Goal: Task Accomplishment & Management: Manage account settings

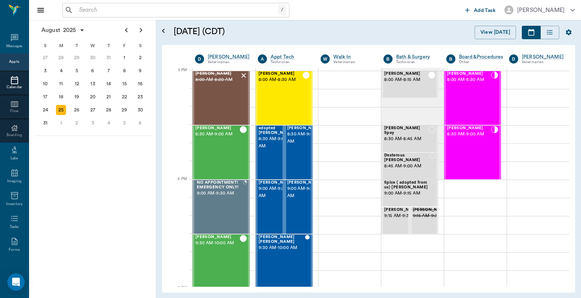
scroll to position [981, 0]
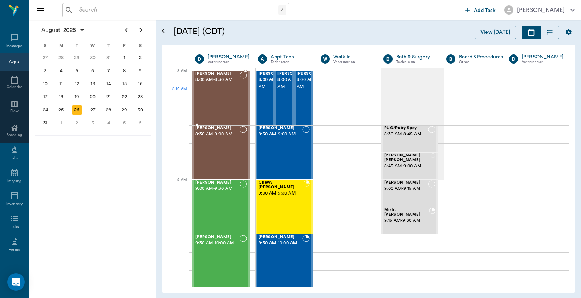
click at [226, 96] on div "[PERSON_NAME] 8:00 AM - 8:30 AM" at bounding box center [217, 98] width 44 height 53
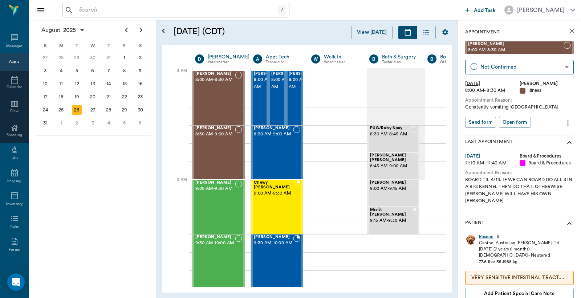
click at [162, 13] on input "text" at bounding box center [177, 10] width 202 height 10
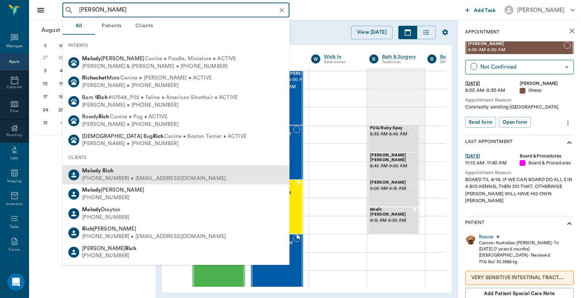
click at [148, 173] on div "[PERSON_NAME]" at bounding box center [154, 171] width 144 height 8
type input "[PERSON_NAME]"
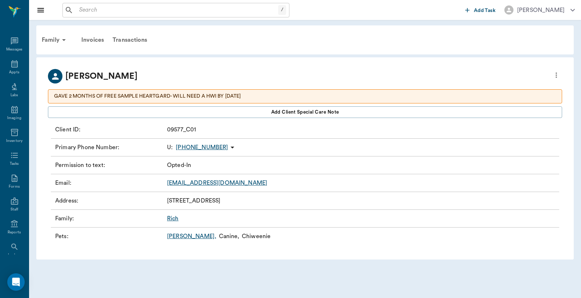
click at [177, 233] on link "Bud Mack ," at bounding box center [191, 236] width 49 height 9
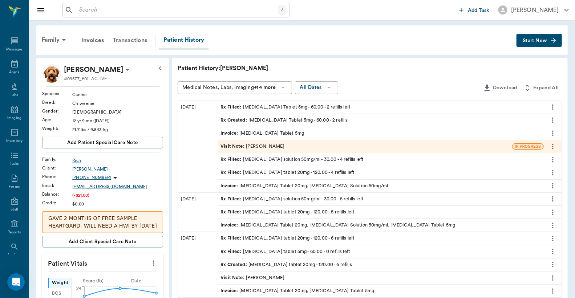
click at [133, 41] on div "Transactions" at bounding box center [129, 40] width 43 height 17
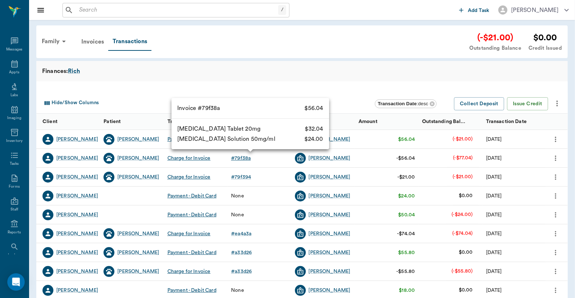
click at [236, 158] on div "# 79f38a" at bounding box center [241, 158] width 20 height 7
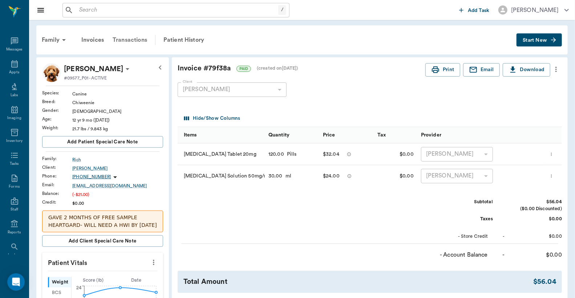
click at [136, 38] on div "Transactions" at bounding box center [129, 39] width 43 height 17
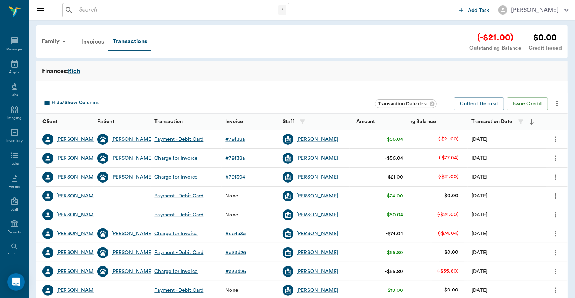
click at [555, 160] on icon "more" at bounding box center [555, 157] width 1 height 5
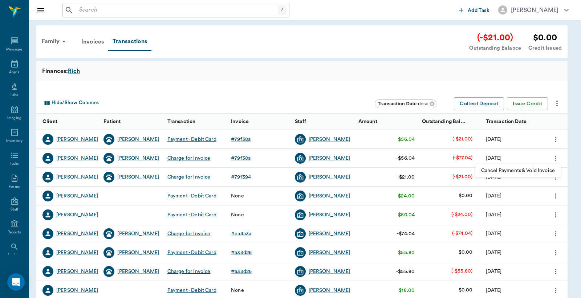
click at [243, 177] on div at bounding box center [290, 149] width 581 height 298
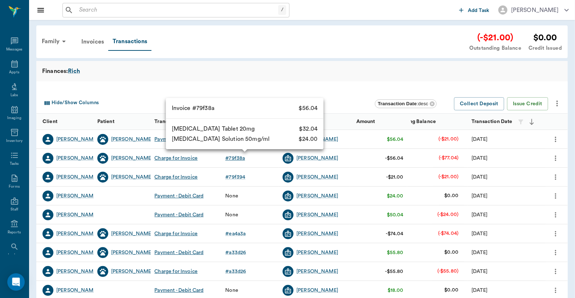
click at [241, 158] on div "# 79f38a" at bounding box center [235, 158] width 20 height 7
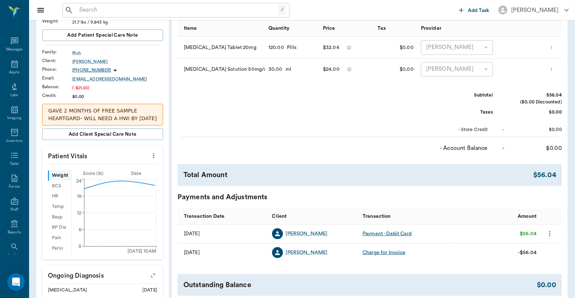
scroll to position [107, 0]
click at [393, 252] on div "Charge for Invoice" at bounding box center [383, 251] width 43 height 7
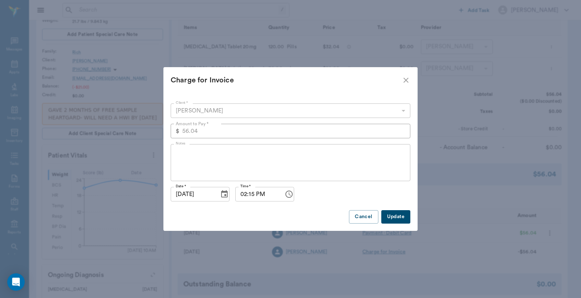
click at [406, 79] on icon "close" at bounding box center [406, 80] width 9 height 9
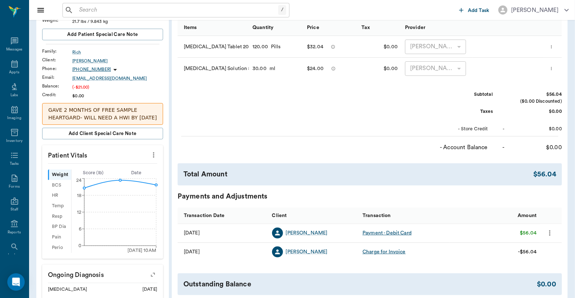
click at [548, 235] on icon "more" at bounding box center [550, 233] width 8 height 9
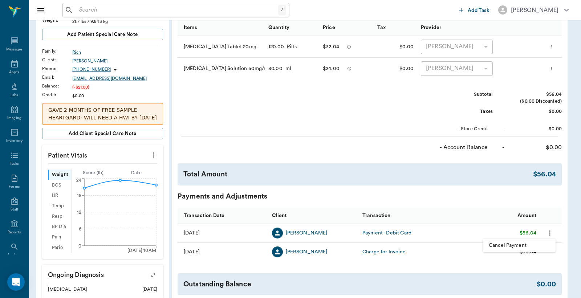
click at [502, 216] on div at bounding box center [290, 149] width 581 height 298
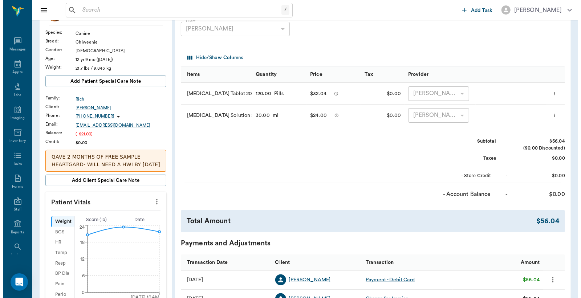
scroll to position [0, 0]
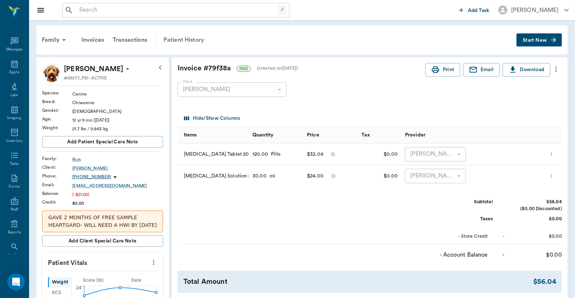
click at [188, 46] on div "Patient History" at bounding box center [183, 39] width 49 height 17
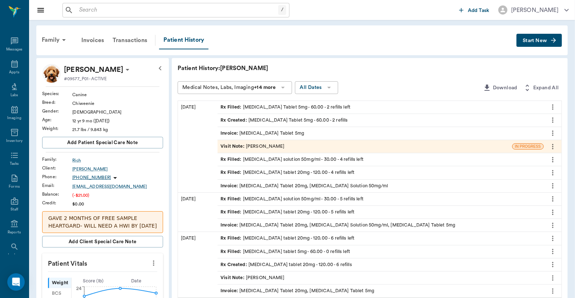
click at [559, 187] on div at bounding box center [553, 186] width 18 height 12
click at [553, 184] on icon "more" at bounding box center [553, 186] width 8 height 9
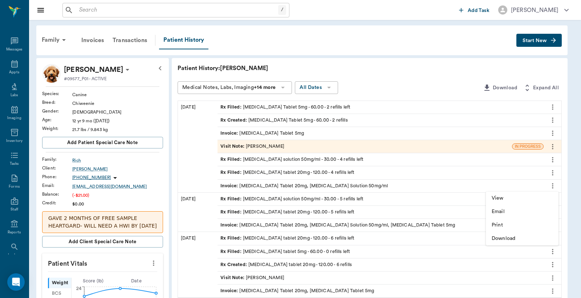
click at [553, 184] on div at bounding box center [290, 149] width 581 height 298
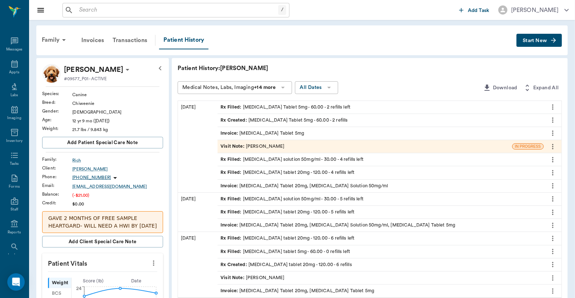
click at [270, 184] on div "Invoice : Furosemide Tablet 20mg, Clindamycin Solution 50mg/ml" at bounding box center [303, 186] width 167 height 7
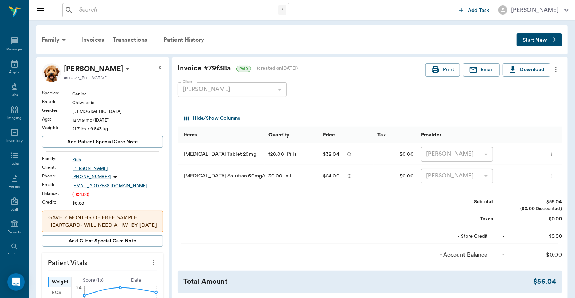
click at [556, 68] on icon "more" at bounding box center [556, 69] width 8 height 9
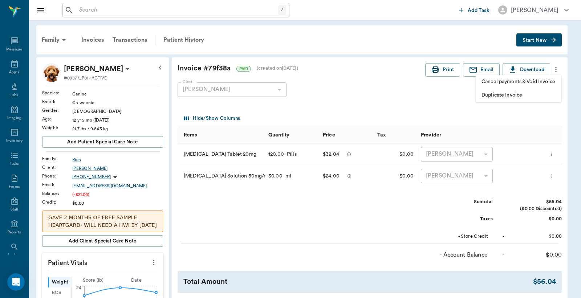
click at [553, 174] on div at bounding box center [290, 149] width 581 height 298
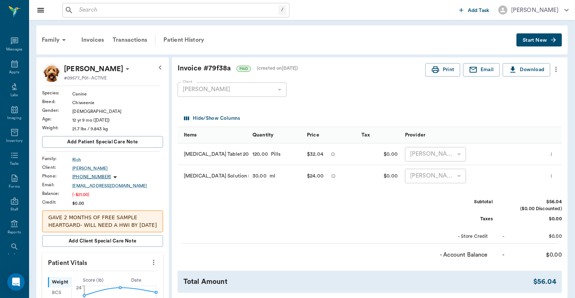
click at [552, 176] on icon "more" at bounding box center [551, 175] width 1 height 3
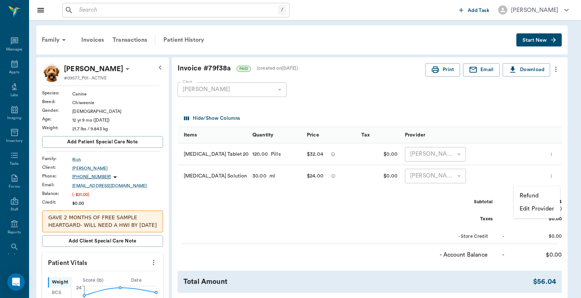
click at [555, 153] on div at bounding box center [290, 149] width 581 height 298
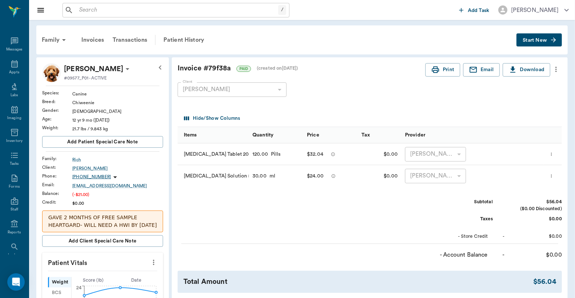
click at [552, 154] on icon "more" at bounding box center [551, 154] width 5 height 9
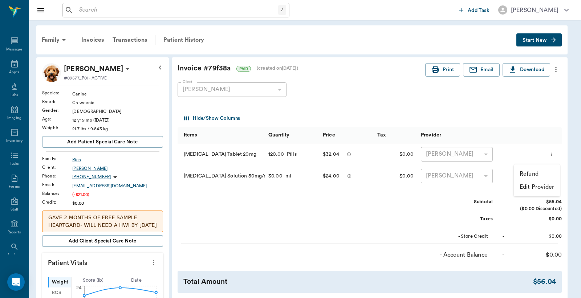
click at [463, 201] on div at bounding box center [290, 149] width 581 height 298
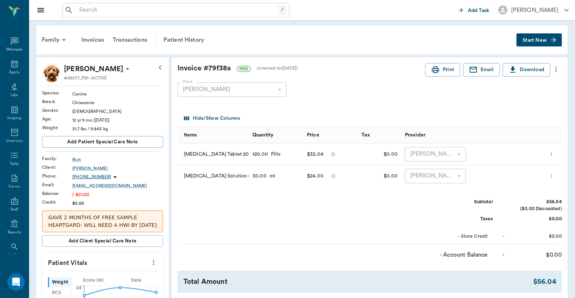
click at [552, 173] on icon "more" at bounding box center [551, 176] width 5 height 9
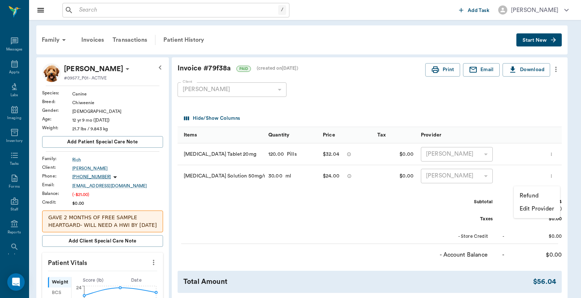
click at [535, 193] on p "Refund" at bounding box center [529, 195] width 19 height 9
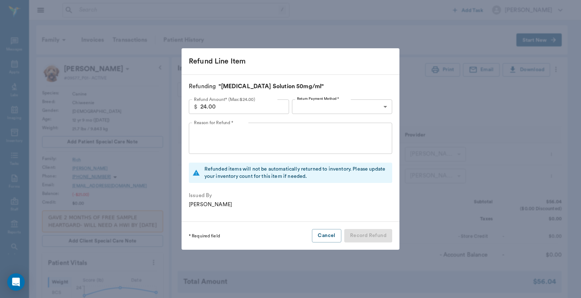
click at [382, 107] on body "/ ​ Add Task Dr. Bert Ellsworth Nectar Messages Appts Labs Imaging Inventory Ta…" at bounding box center [290, 303] width 581 height 606
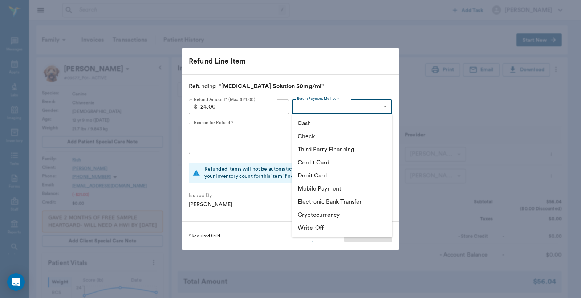
click at [386, 91] on div at bounding box center [290, 149] width 581 height 298
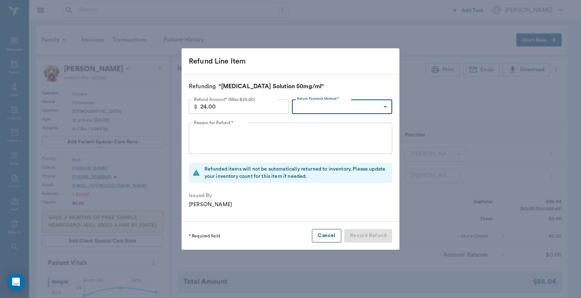
click at [340, 237] on button "Cancel" at bounding box center [326, 235] width 29 height 13
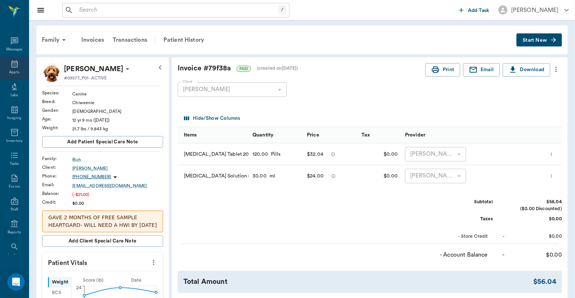
click at [11, 67] on icon at bounding box center [14, 63] width 7 height 7
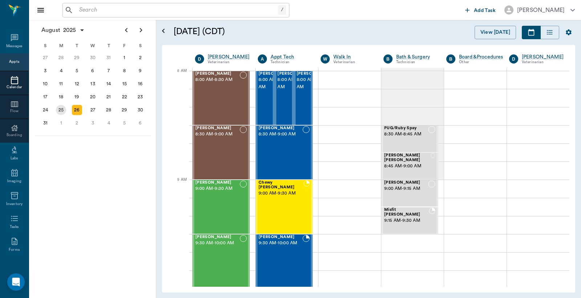
click at [63, 106] on div "25" at bounding box center [61, 110] width 10 height 10
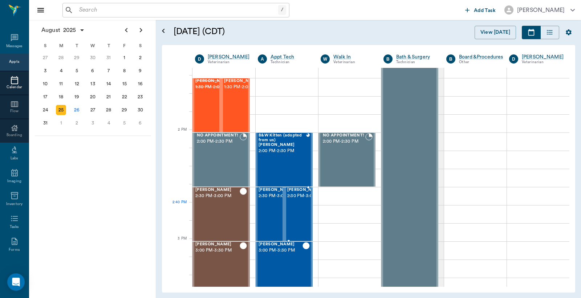
scroll to position [645, 0]
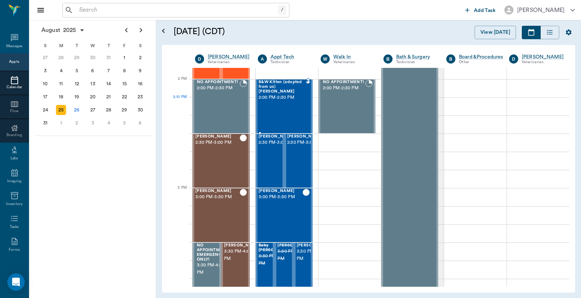
click at [287, 108] on div "B&W Kitten (adopted from us) Maxie 2:00 PM - 2:30 PM" at bounding box center [283, 106] width 48 height 53
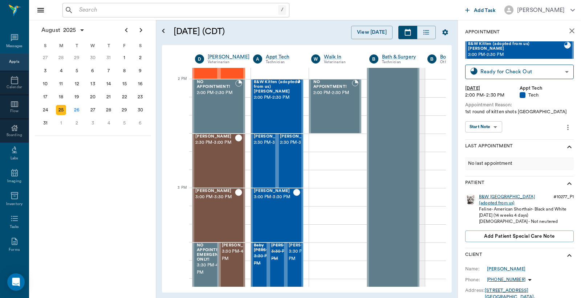
click at [517, 194] on div "B&W Kitten (adopted from us)" at bounding box center [515, 200] width 72 height 12
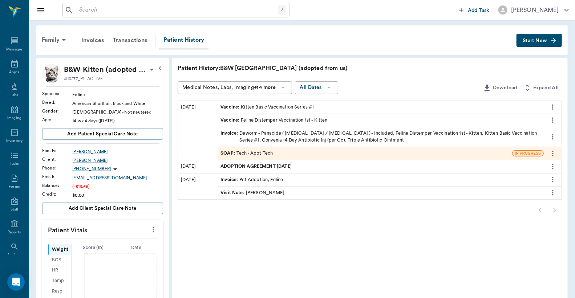
click at [317, 132] on div "Invoice : Deworm - Panacide ( Ivermectin / Pyrantel ) - Included, Feline Distem…" at bounding box center [380, 137] width 320 height 14
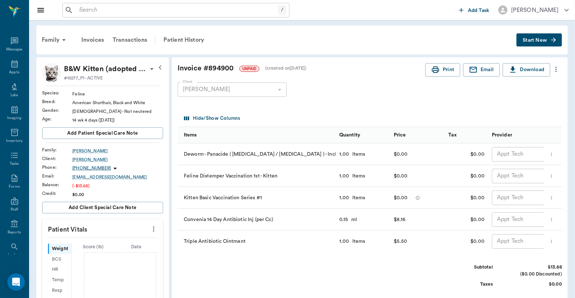
click at [554, 68] on icon "more" at bounding box center [556, 69] width 8 height 9
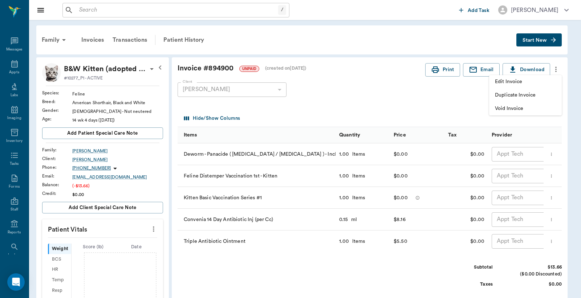
click at [521, 109] on span "Void Invoice" at bounding box center [525, 109] width 61 height 8
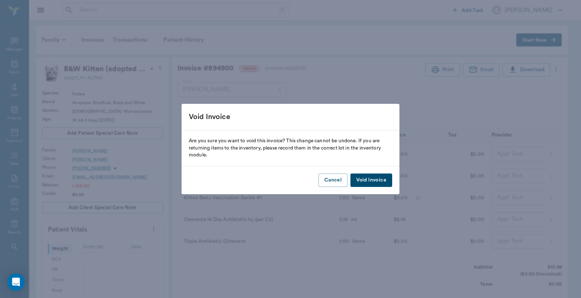
click at [380, 182] on button "Void Invoice" at bounding box center [371, 180] width 42 height 13
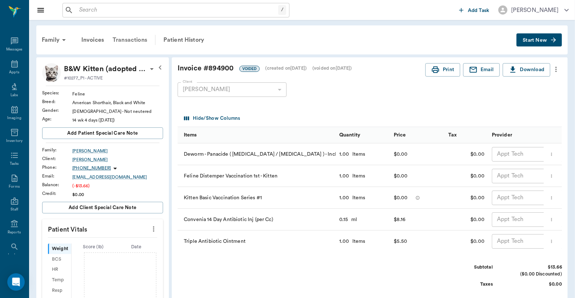
click at [142, 39] on div "Transactions" at bounding box center [129, 39] width 43 height 17
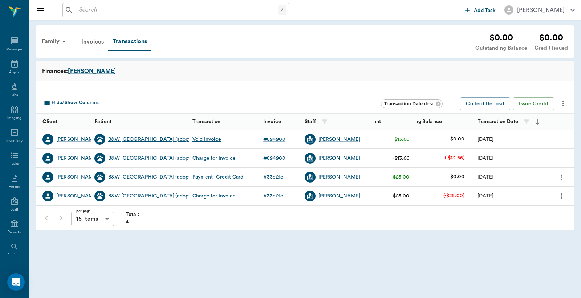
click at [129, 140] on div "B&W Kitten (adopted from us)" at bounding box center [162, 139] width 108 height 7
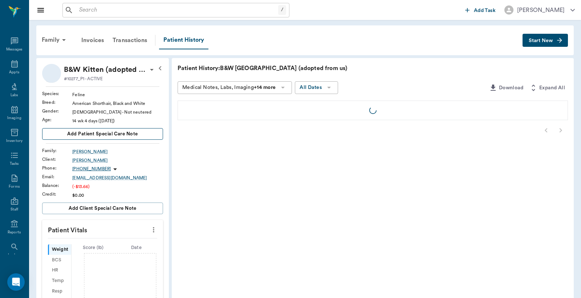
click at [131, 135] on span "Add patient Special Care Note" at bounding box center [102, 134] width 70 height 8
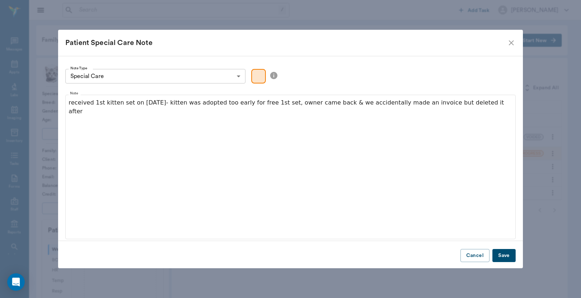
click at [501, 252] on button "Save" at bounding box center [503, 255] width 23 height 13
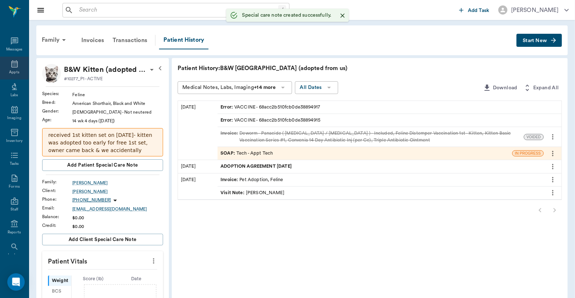
click at [10, 64] on icon at bounding box center [14, 64] width 9 height 9
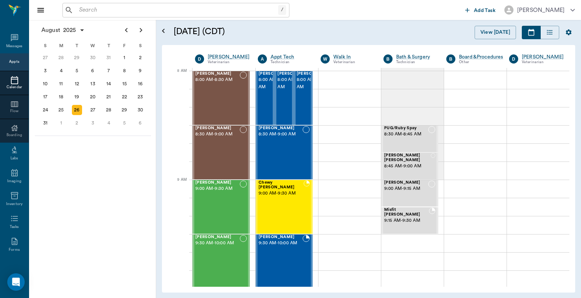
click at [128, 12] on input "text" at bounding box center [177, 10] width 202 height 10
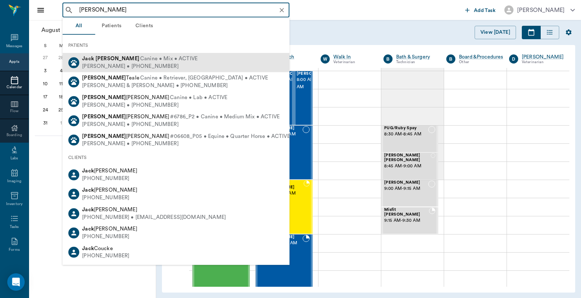
click at [151, 62] on span "Canine • Mix • ACTIVE" at bounding box center [168, 59] width 57 height 8
type input "jack miller"
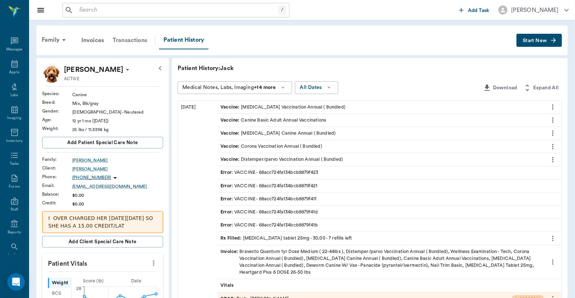
click at [146, 39] on div "Transactions" at bounding box center [129, 40] width 43 height 17
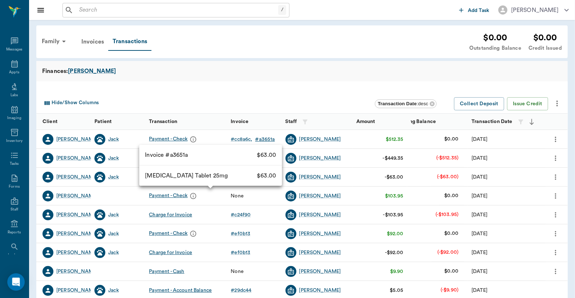
click at [255, 142] on div "# a3651a" at bounding box center [265, 139] width 20 height 7
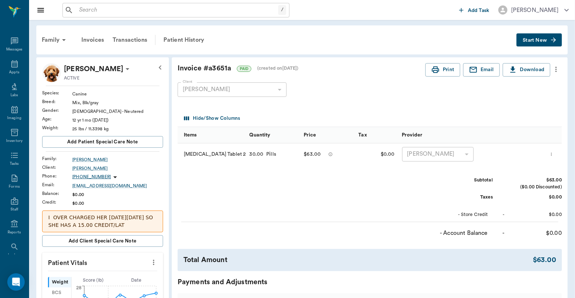
click at [556, 68] on icon "more" at bounding box center [556, 69] width 8 height 9
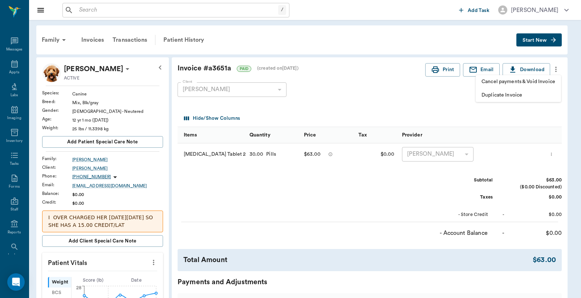
click at [472, 111] on div at bounding box center [290, 149] width 581 height 298
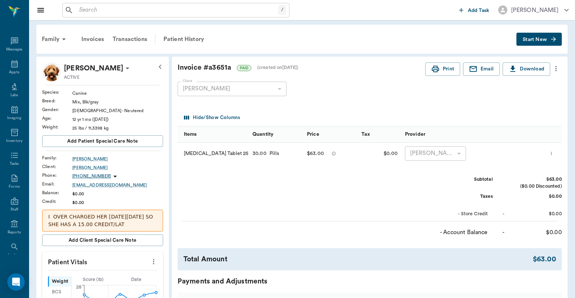
scroll to position [107, 0]
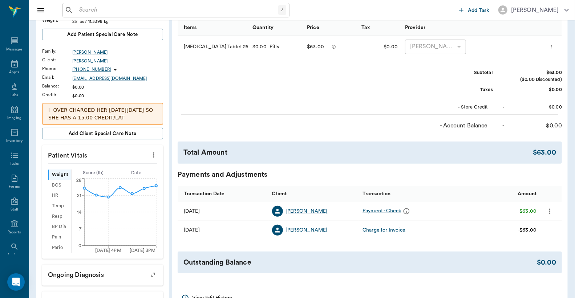
click at [551, 211] on icon "more" at bounding box center [550, 211] width 8 height 9
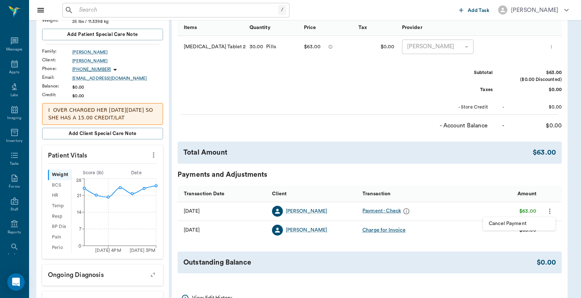
click at [505, 195] on div at bounding box center [290, 149] width 581 height 298
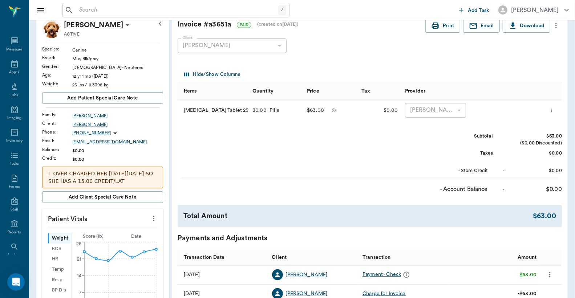
scroll to position [0, 0]
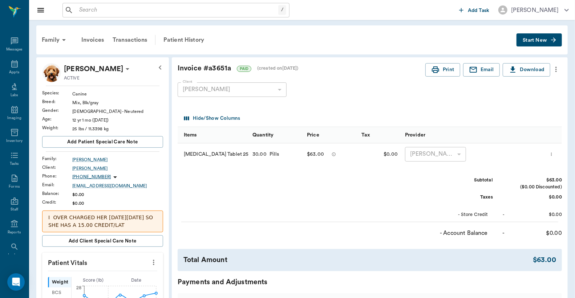
click at [555, 66] on icon "more" at bounding box center [556, 69] width 8 height 9
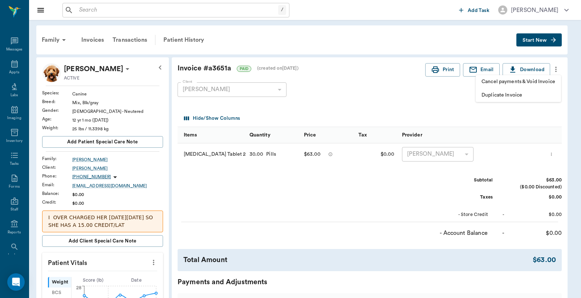
click at [543, 113] on div at bounding box center [290, 149] width 581 height 298
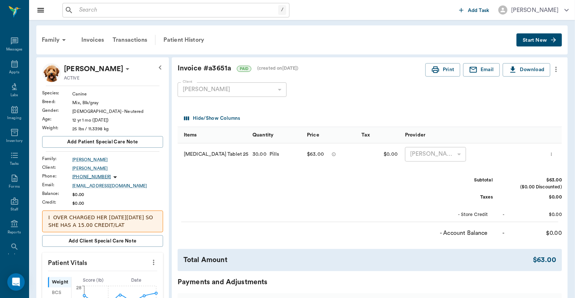
click at [554, 154] on icon "more" at bounding box center [551, 154] width 5 height 9
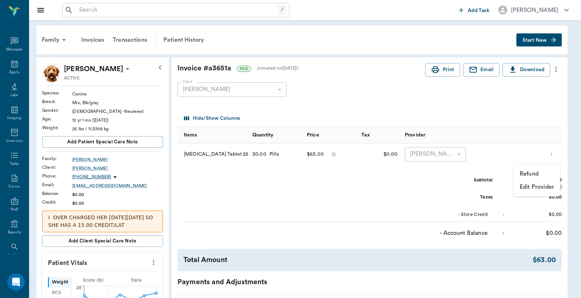
click at [536, 173] on p "Refund" at bounding box center [529, 174] width 19 height 9
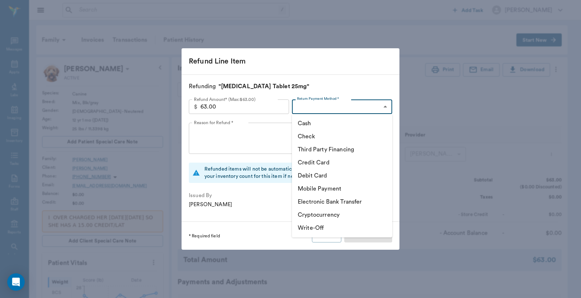
click at [401, 58] on div at bounding box center [290, 149] width 581 height 298
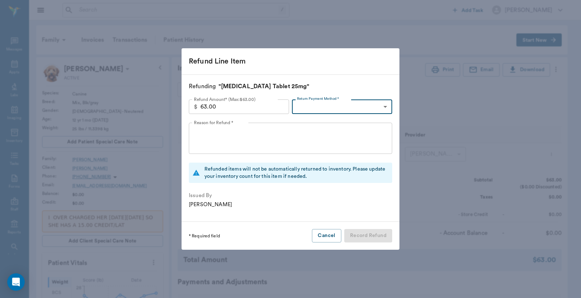
click at [408, 54] on div "Refund Line Item Refunding "Deracoxib Tablet 25mg" Refund Amount* (Max: $63.00 …" at bounding box center [290, 149] width 581 height 298
click at [479, 133] on div "Refund Line Item Refunding "Deracoxib Tablet 25mg" Refund Amount* (Max: $63.00 …" at bounding box center [290, 149] width 581 height 298
click at [325, 241] on button "Cancel" at bounding box center [326, 235] width 29 height 13
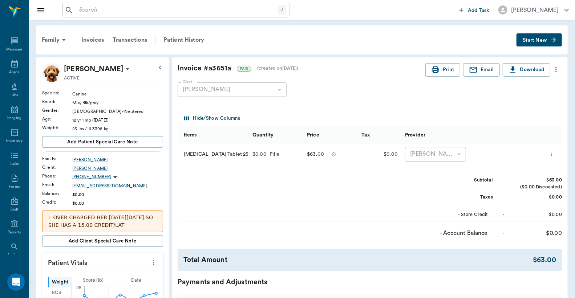
click at [554, 70] on icon "more" at bounding box center [556, 69] width 8 height 9
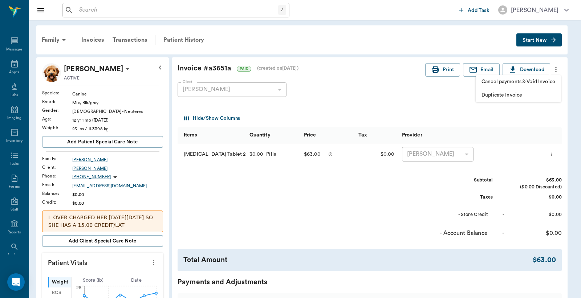
click at [506, 121] on div at bounding box center [290, 149] width 581 height 298
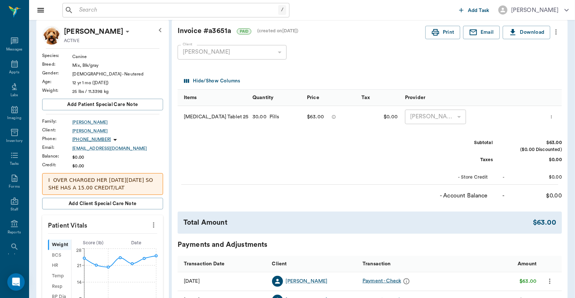
scroll to position [107, 0]
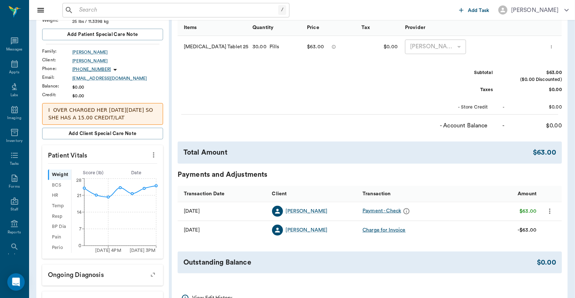
click at [551, 214] on icon "more" at bounding box center [550, 211] width 8 height 9
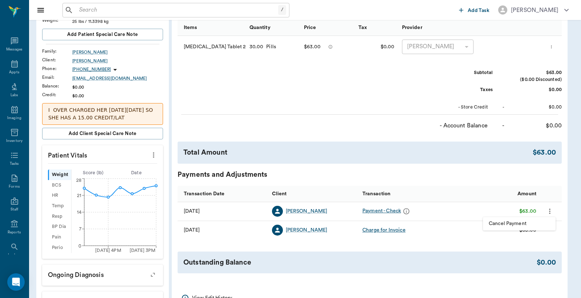
click at [486, 180] on div at bounding box center [290, 149] width 581 height 298
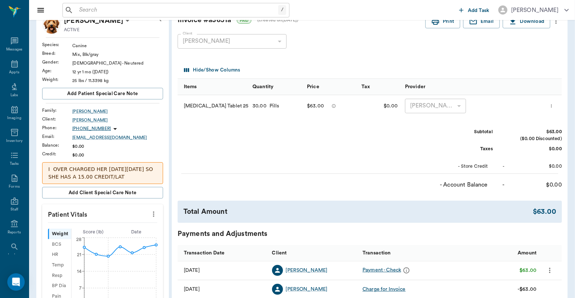
scroll to position [0, 0]
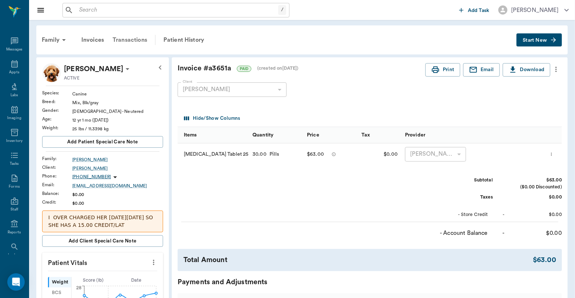
click at [128, 37] on div "Transactions" at bounding box center [129, 39] width 43 height 17
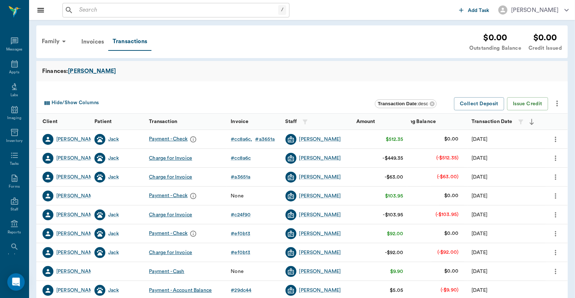
click at [552, 176] on icon "more" at bounding box center [556, 177] width 8 height 9
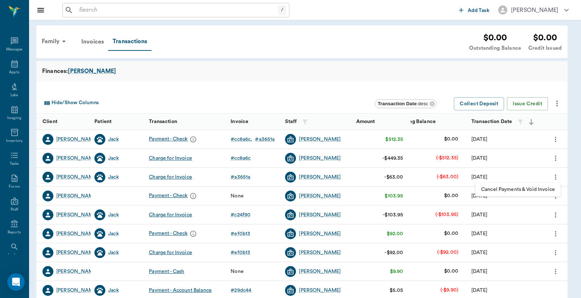
click at [242, 142] on div at bounding box center [290, 149] width 581 height 298
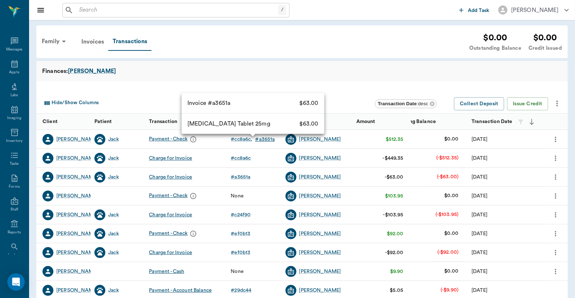
click at [255, 142] on div "# a3651a" at bounding box center [265, 139] width 20 height 7
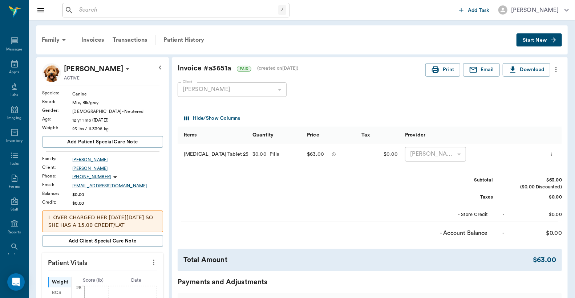
scroll to position [161, 0]
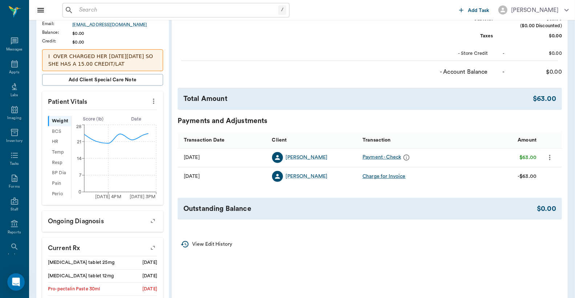
click at [550, 158] on icon "more" at bounding box center [549, 157] width 1 height 5
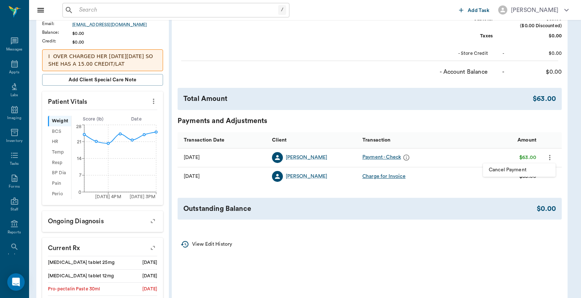
click at [511, 170] on span "Cancel Payment" at bounding box center [519, 170] width 61 height 8
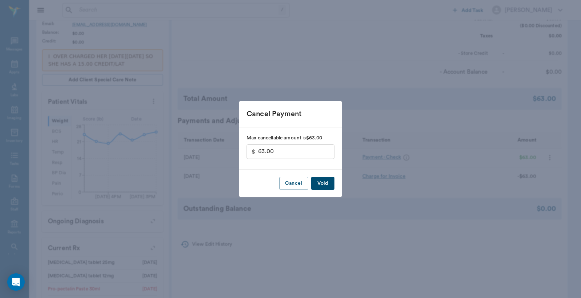
click at [324, 183] on button "Void" at bounding box center [322, 183] width 23 height 13
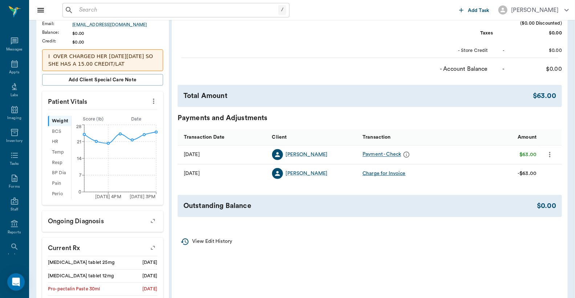
scroll to position [0, 0]
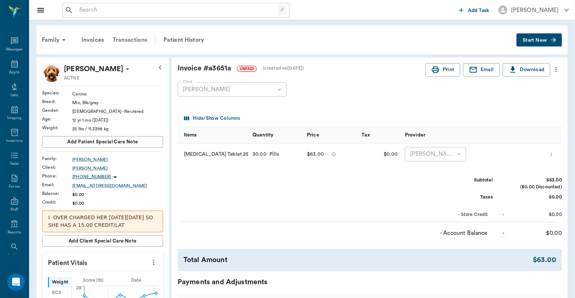
click at [133, 41] on div "Transactions" at bounding box center [129, 39] width 43 height 17
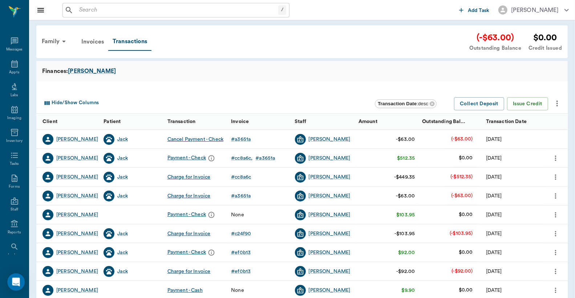
click at [556, 194] on icon "more" at bounding box center [555, 195] width 1 height 5
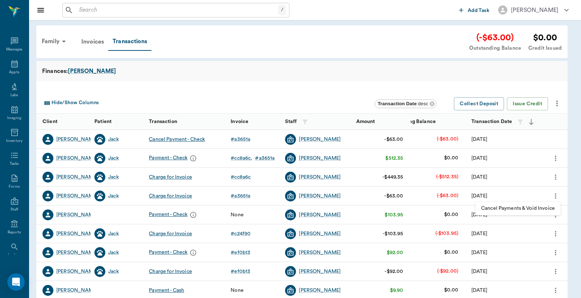
click at [240, 155] on div at bounding box center [290, 149] width 581 height 298
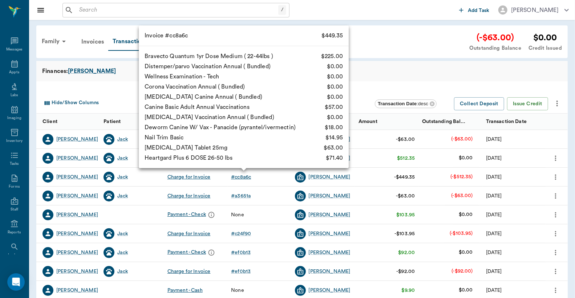
click at [245, 178] on div "# cc8a6c" at bounding box center [241, 177] width 20 height 7
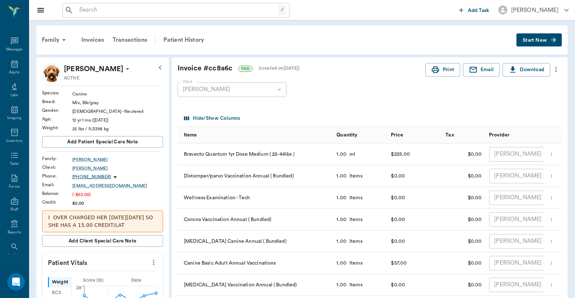
click at [554, 69] on icon "more" at bounding box center [556, 69] width 8 height 9
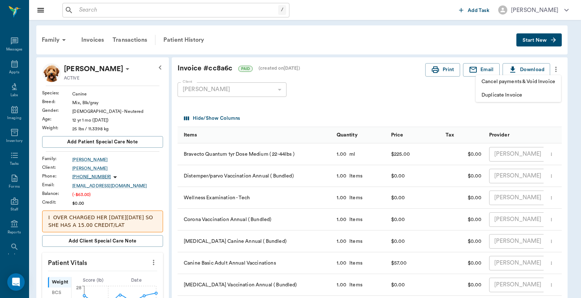
click at [420, 104] on div at bounding box center [290, 149] width 581 height 298
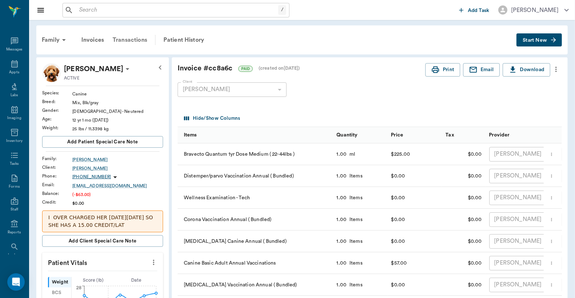
click at [133, 41] on div "Transactions" at bounding box center [129, 39] width 43 height 17
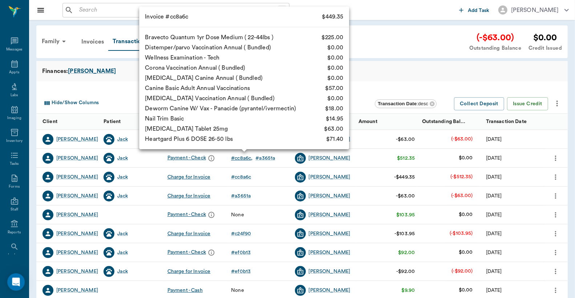
click at [245, 158] on div "# cc8a6c" at bounding box center [241, 158] width 21 height 7
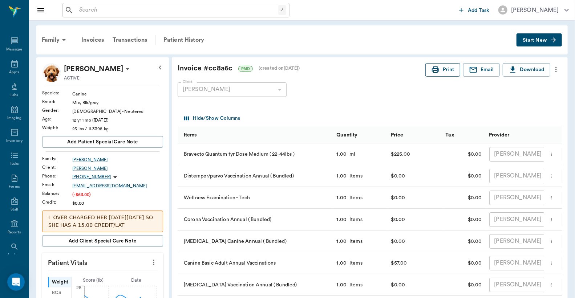
click at [446, 70] on button "Print" at bounding box center [442, 69] width 35 height 13
click at [12, 62] on icon at bounding box center [14, 64] width 9 height 9
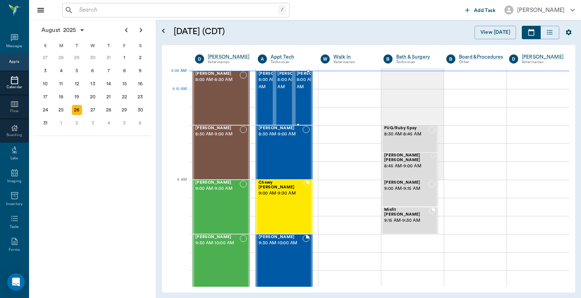
click at [333, 89] on div at bounding box center [333, 98] width 0 height 53
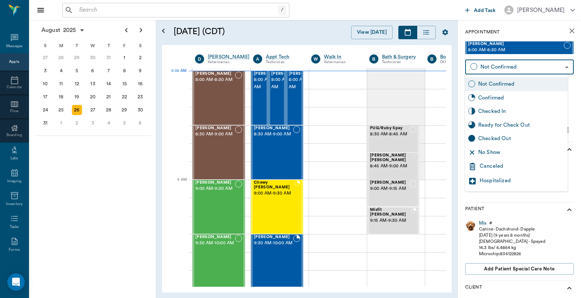
click at [515, 68] on body "/ ​ Add Task Dr. Bert Ellsworth Nectar Messages Appts Calendar Flow Boarding La…" at bounding box center [290, 149] width 581 height 298
click at [497, 114] on div "Checked In" at bounding box center [521, 111] width 86 height 8
type input "CHECKED_IN"
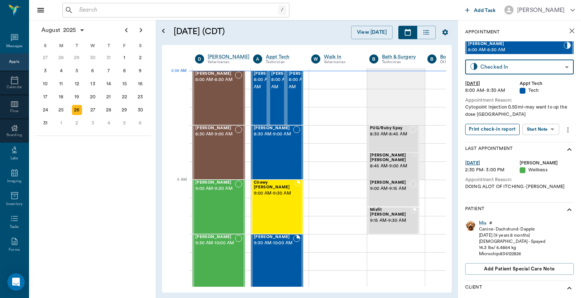
click at [507, 127] on button "Print check-in report" at bounding box center [492, 129] width 54 height 11
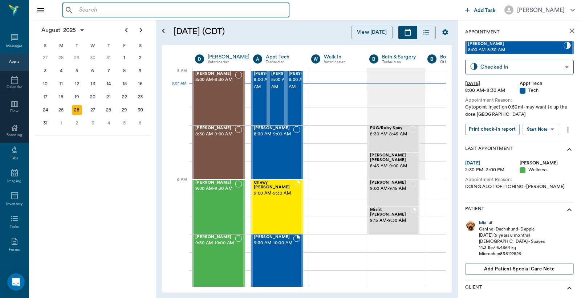
click at [183, 9] on input "text" at bounding box center [181, 10] width 210 height 10
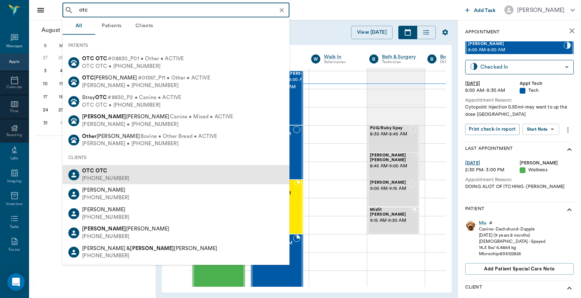
click at [129, 180] on div "OTC OTC (555) 555-5555" at bounding box center [175, 174] width 227 height 19
type input "otc"
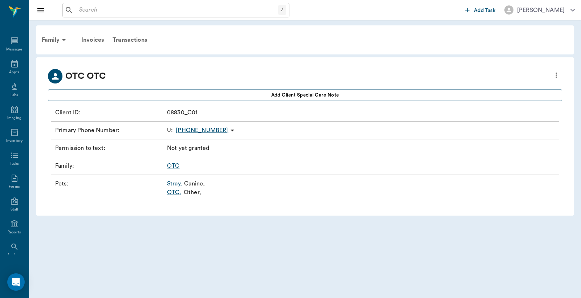
click at [175, 167] on link "OTC" at bounding box center [173, 166] width 12 height 6
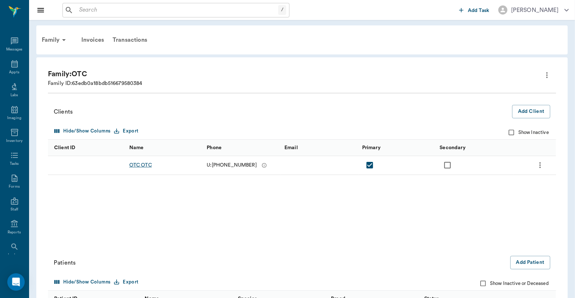
click at [145, 165] on div "OTC OTC" at bounding box center [140, 165] width 23 height 7
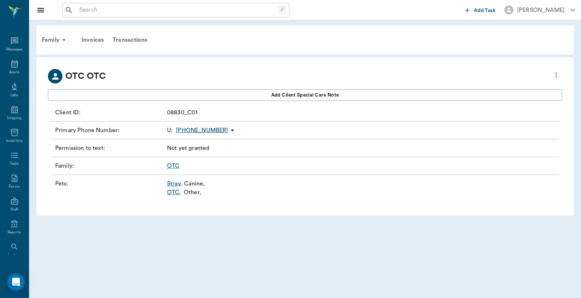
click at [172, 191] on link "OTC ," at bounding box center [174, 192] width 15 height 9
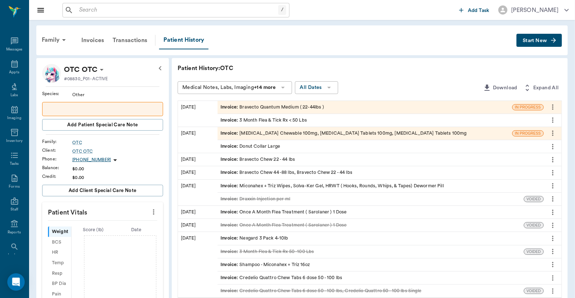
click at [540, 37] on button "Start New" at bounding box center [538, 40] width 45 height 13
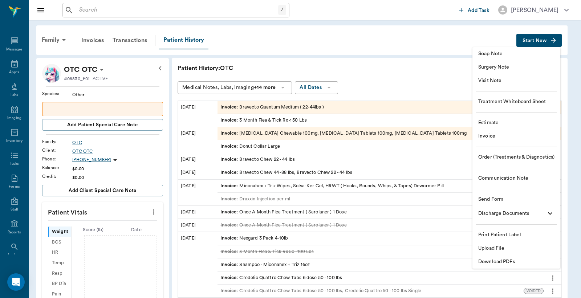
click at [513, 136] on span "Invoice" at bounding box center [516, 137] width 76 height 8
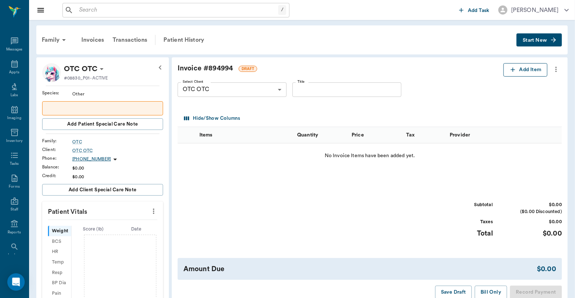
click at [533, 70] on button "Add Item" at bounding box center [525, 69] width 44 height 13
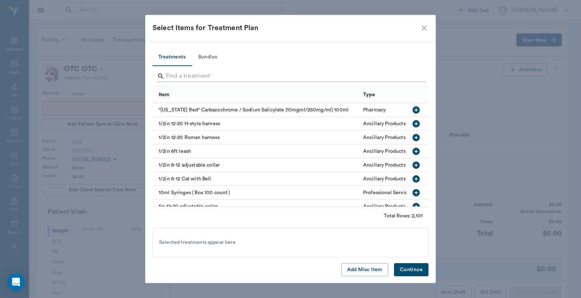
click at [212, 74] on input "Search" at bounding box center [291, 76] width 250 height 12
type input "b"
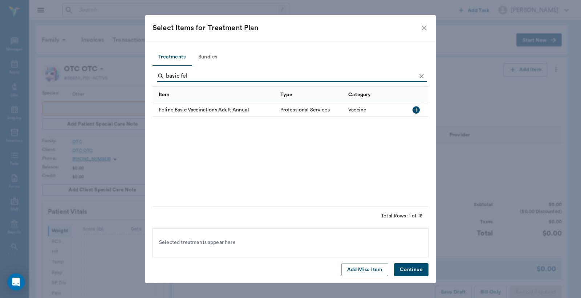
type input "basic fel"
click at [416, 110] on icon "button" at bounding box center [416, 110] width 9 height 9
click at [405, 273] on button "Continue" at bounding box center [411, 269] width 34 height 13
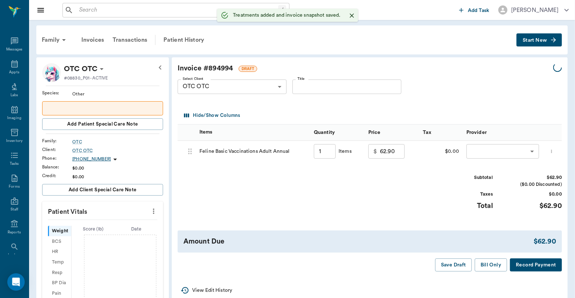
type input "1.00"
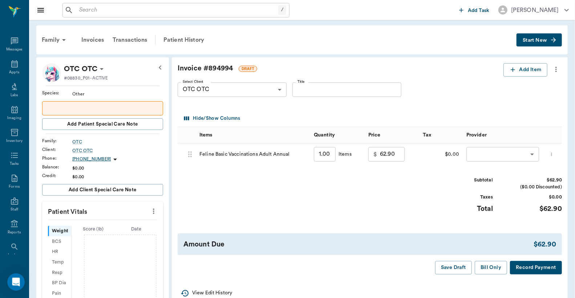
click at [554, 158] on icon "more" at bounding box center [551, 154] width 5 height 9
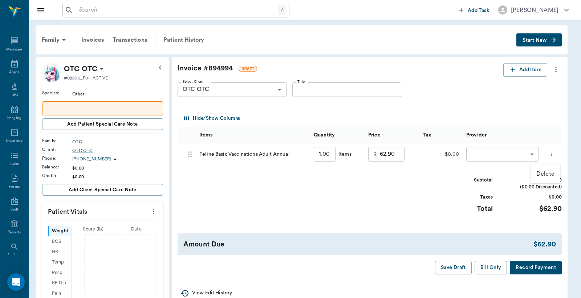
click at [550, 172] on p "Delete" at bounding box center [545, 174] width 18 height 9
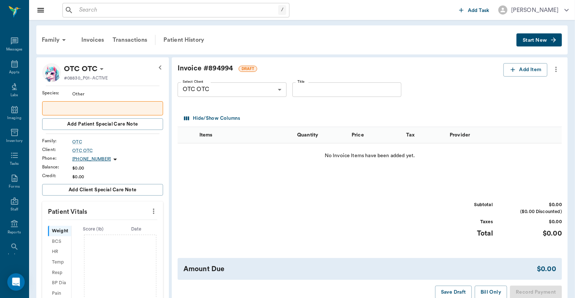
click at [555, 73] on icon "more" at bounding box center [556, 69] width 8 height 9
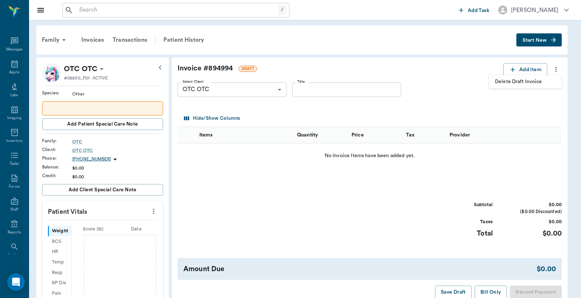
click at [538, 81] on span "Delete Draft Invoice" at bounding box center [525, 82] width 61 height 8
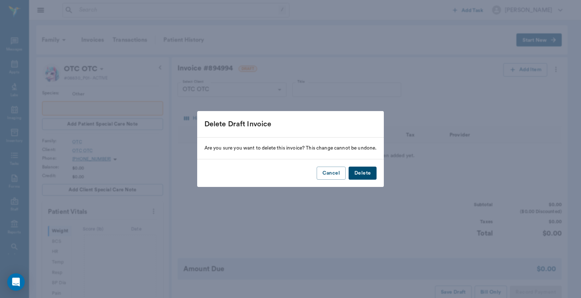
click at [369, 173] on button "Delete" at bounding box center [363, 173] width 28 height 13
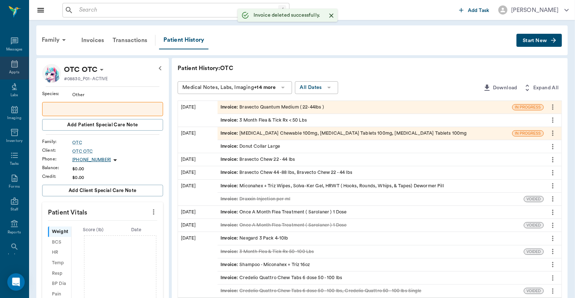
click at [14, 62] on icon at bounding box center [14, 63] width 7 height 7
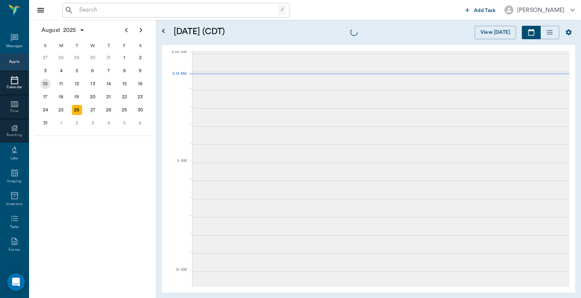
scroll to position [1, 0]
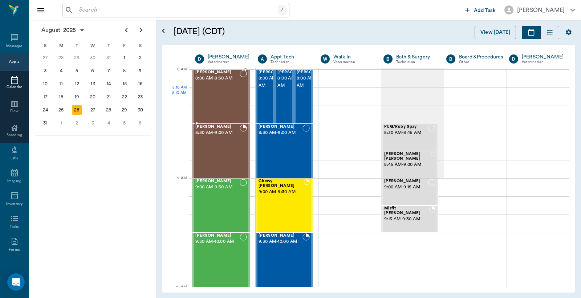
click at [244, 101] on div at bounding box center [243, 96] width 7 height 53
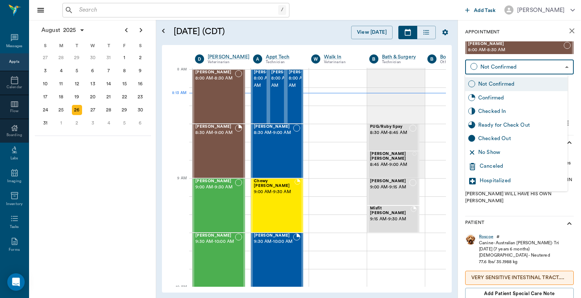
click at [507, 68] on body "/ ​ Add Task Dr. Bert Ellsworth Nectar Messages Appts Calendar Flow Boarding La…" at bounding box center [290, 149] width 581 height 298
click at [512, 109] on div "Checked In" at bounding box center [521, 111] width 86 height 8
type input "CHECKED_IN"
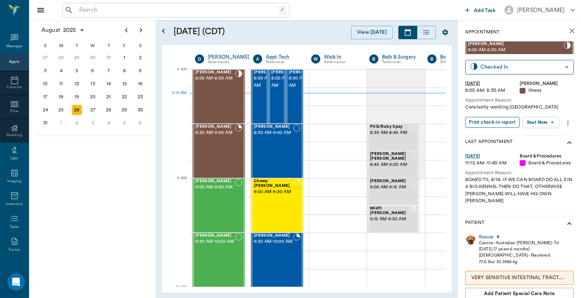
click at [487, 122] on button "Print check-in report" at bounding box center [492, 122] width 54 height 11
click at [64, 107] on div "25" at bounding box center [61, 110] width 10 height 10
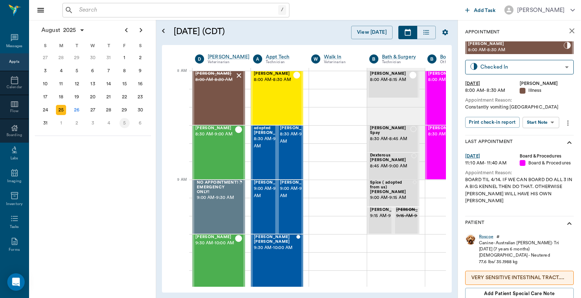
scroll to position [0, 0]
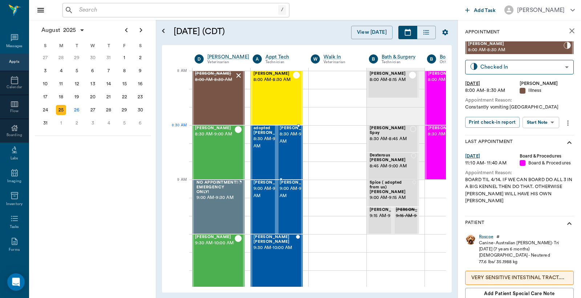
click at [292, 139] on span "8:30 AM - 9:00 AM" at bounding box center [298, 138] width 36 height 15
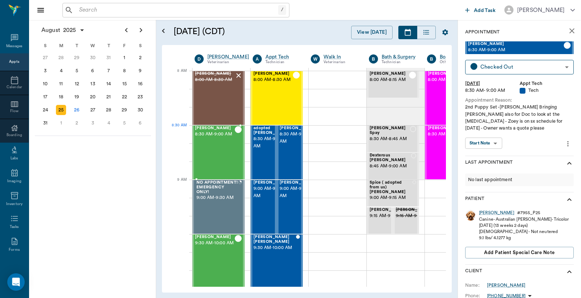
click at [218, 138] on span "8:30 AM - 9:00 AM" at bounding box center [215, 134] width 40 height 7
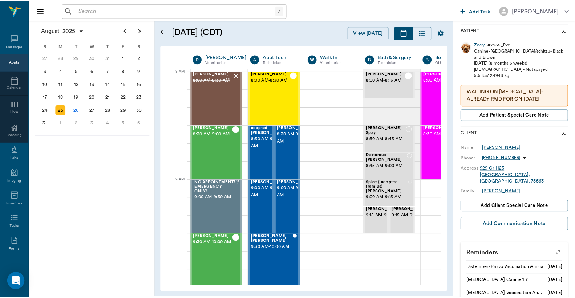
scroll to position [125, 0]
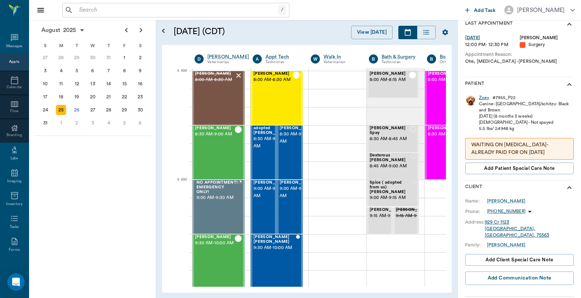
click at [488, 96] on div "Zoey" at bounding box center [484, 98] width 11 height 6
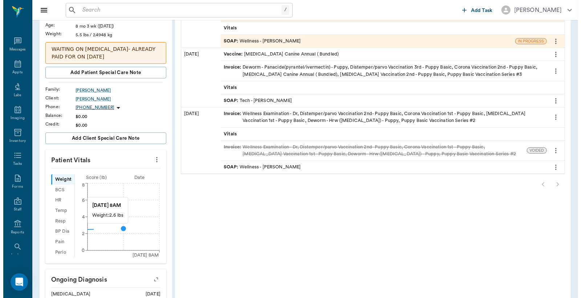
scroll to position [269, 0]
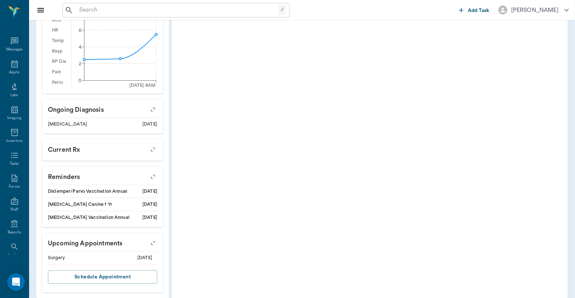
click at [155, 238] on icon "button" at bounding box center [153, 243] width 10 height 10
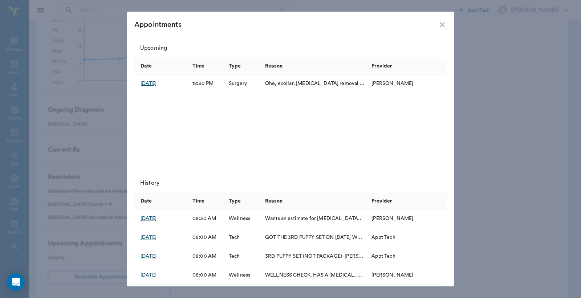
click at [156, 82] on div "Sep 22, 2025" at bounding box center [149, 83] width 16 height 7
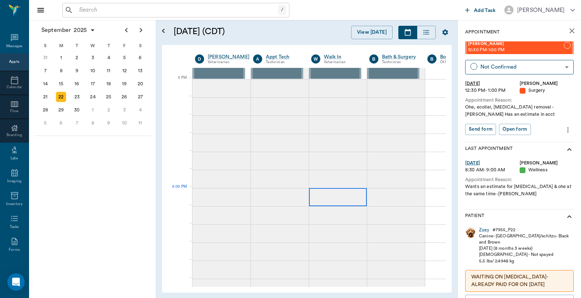
scroll to position [973, 0]
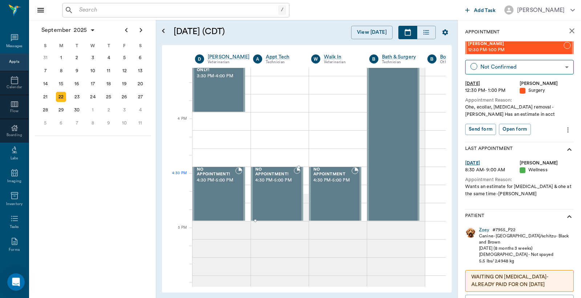
scroll to position [812, 0]
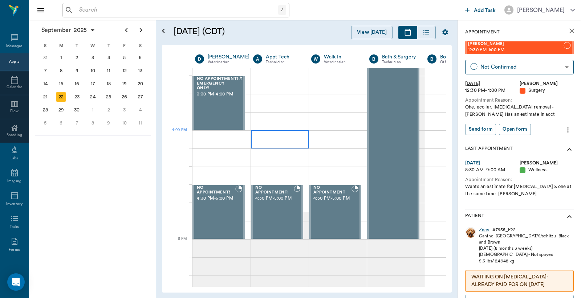
click at [280, 140] on div at bounding box center [280, 139] width 58 height 18
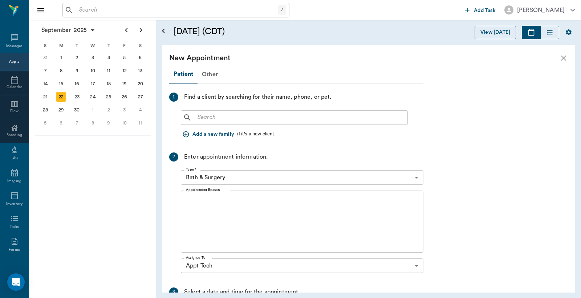
scroll to position [436, 0]
click at [213, 121] on input "text" at bounding box center [300, 118] width 210 height 10
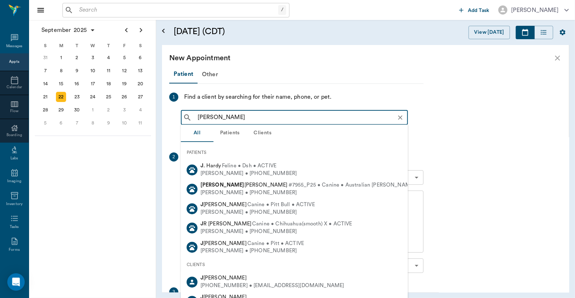
type input "[PERSON_NAME]"
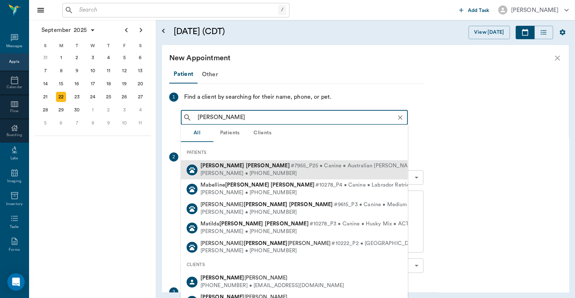
click at [290, 167] on span "#7955_P25 • Canine • Australian [PERSON_NAME] • ACTIVE" at bounding box center [365, 166] width 151 height 8
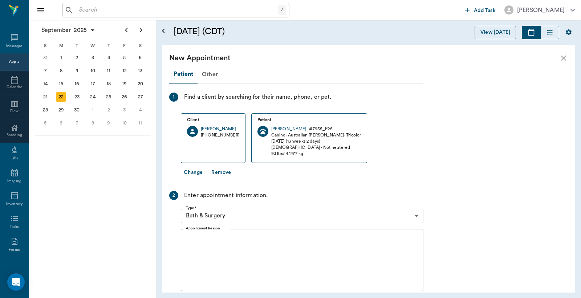
click at [215, 216] on body "/ ​ Add Task [PERSON_NAME] Nectar Messages Appts Calendar Flow Boarding Labs Im…" at bounding box center [290, 149] width 581 height 298
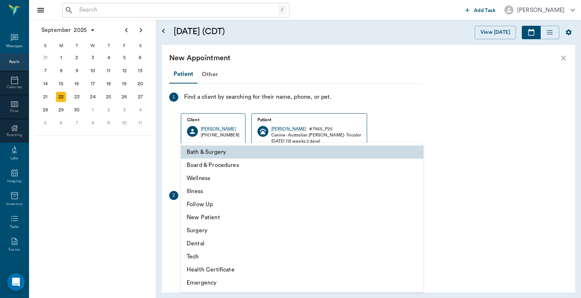
click at [200, 254] on li "Tech" at bounding box center [302, 256] width 243 height 13
type input "65d2be4f46e3a538d89b8c1a"
type input "04:30 PM"
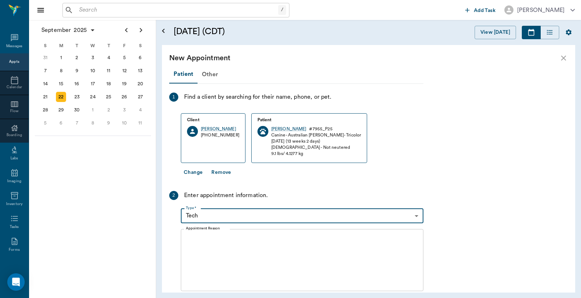
click at [234, 253] on textarea "Appointment Reason" at bounding box center [302, 260] width 232 height 50
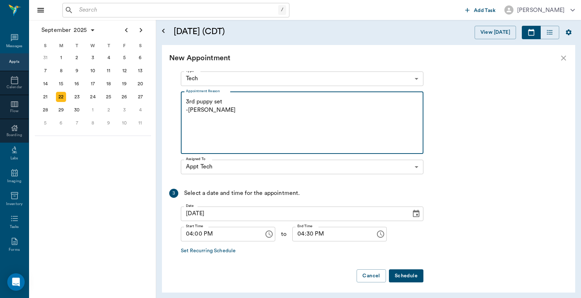
scroll to position [140, 0]
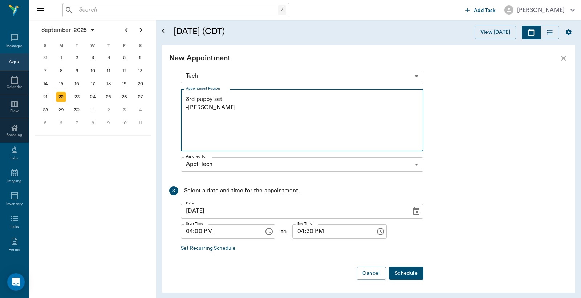
type textarea "3rd puppy set -[PERSON_NAME]"
click at [397, 272] on button "Schedule" at bounding box center [406, 273] width 34 height 13
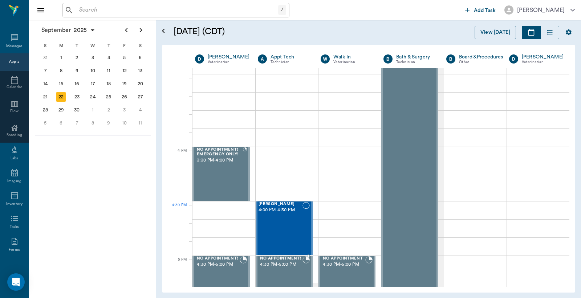
scroll to position [812, 0]
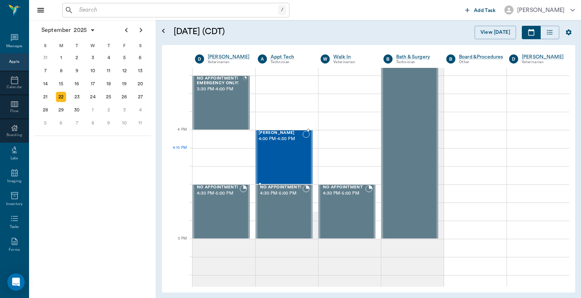
click at [279, 152] on div "[PERSON_NAME] 4:00 PM - 4:30 PM" at bounding box center [281, 157] width 44 height 53
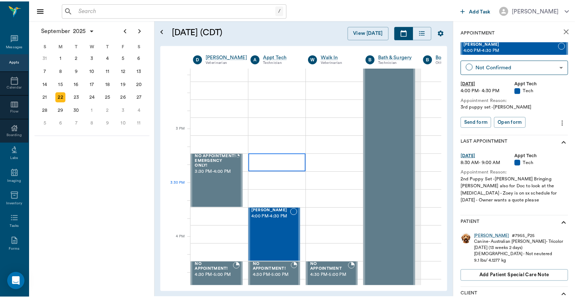
scroll to position [758, 0]
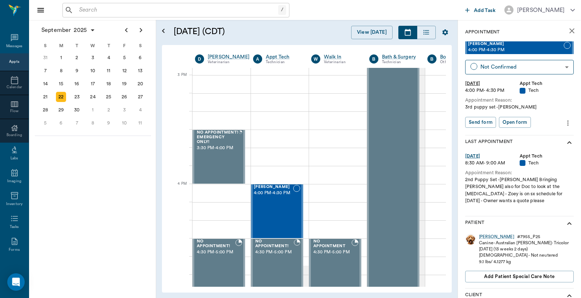
click at [92, 8] on input "text" at bounding box center [177, 10] width 202 height 10
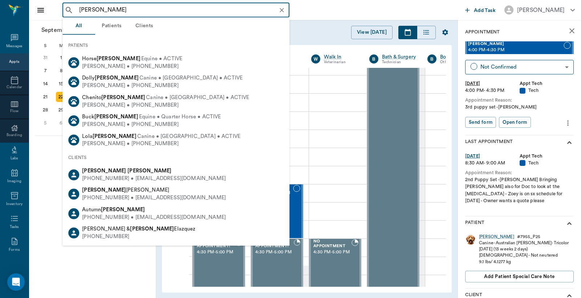
click at [193, 175] on div "[PHONE_NUMBER] • [EMAIL_ADDRESS][DOMAIN_NAME]" at bounding box center [154, 179] width 144 height 8
type input "[PERSON_NAME]"
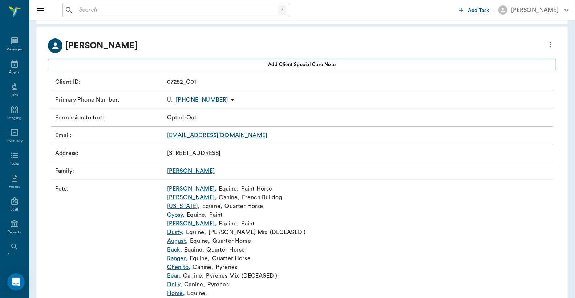
scroll to position [53, 0]
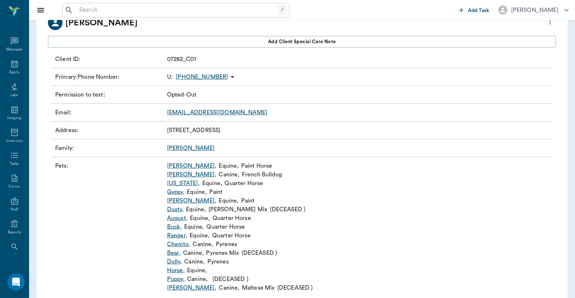
click at [181, 246] on link "[PERSON_NAME] ," at bounding box center [178, 244] width 23 height 9
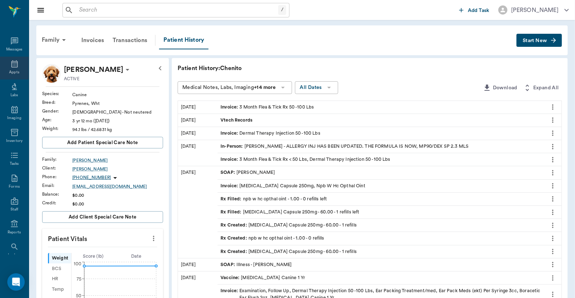
click at [10, 64] on icon at bounding box center [14, 64] width 9 height 9
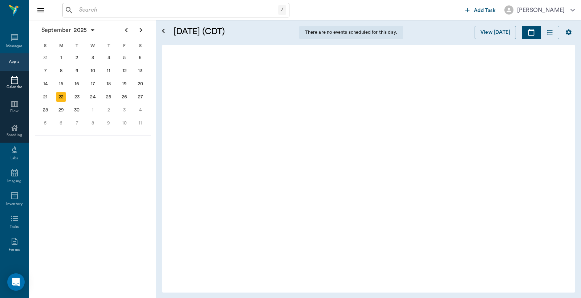
scroll to position [2, 0]
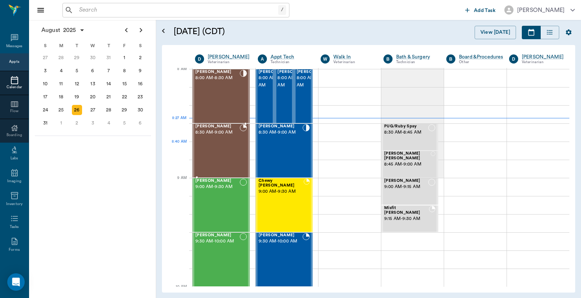
click at [229, 152] on div "[PERSON_NAME] 8:30 AM - 9:00 AM" at bounding box center [217, 150] width 44 height 53
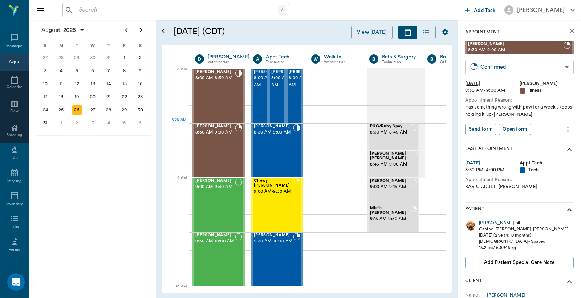
click at [532, 68] on body "/ ​ Add Task [PERSON_NAME] Nectar Messages Appts Calendar Flow Boarding Labs Im…" at bounding box center [290, 149] width 581 height 298
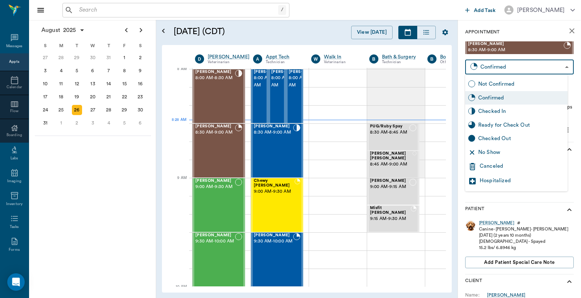
click at [508, 113] on div "Checked In" at bounding box center [521, 111] width 86 height 8
type input "CHECKED_IN"
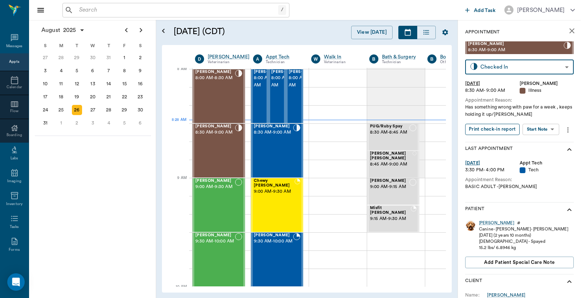
click at [505, 129] on button "Print check-in report" at bounding box center [492, 129] width 54 height 11
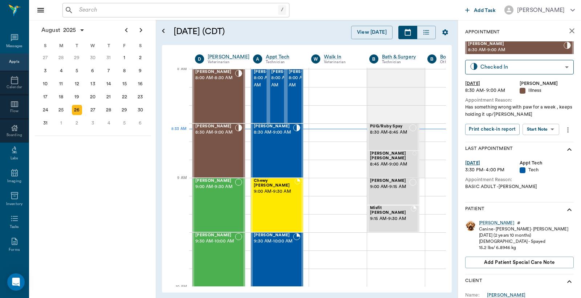
click at [188, 8] on input "text" at bounding box center [177, 10] width 202 height 10
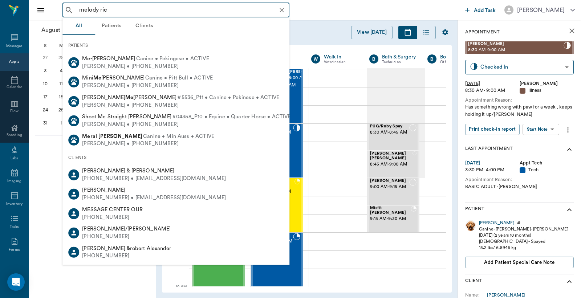
type input "[PERSON_NAME]"
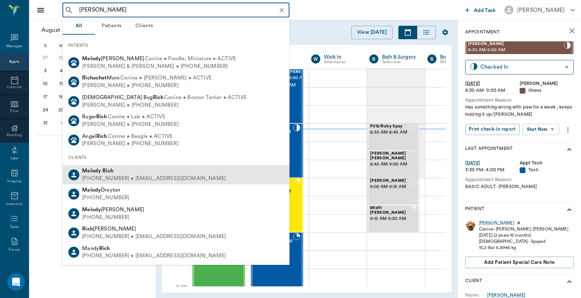
click at [139, 173] on div "[PERSON_NAME]" at bounding box center [154, 171] width 144 height 8
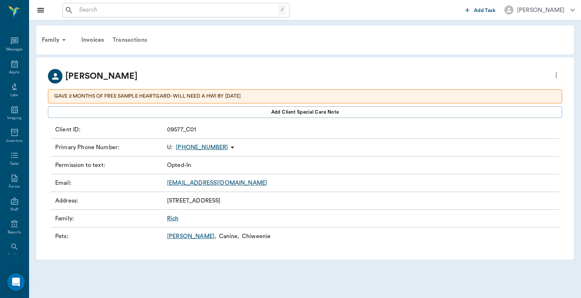
click at [122, 38] on div "Transactions" at bounding box center [129, 39] width 43 height 17
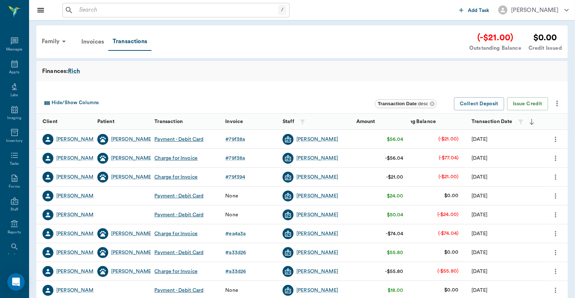
click at [554, 159] on icon "more" at bounding box center [556, 158] width 8 height 9
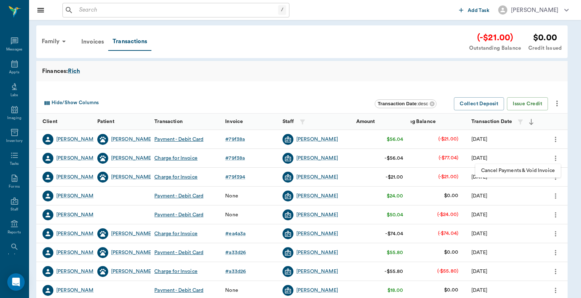
click at [237, 158] on div at bounding box center [290, 149] width 581 height 298
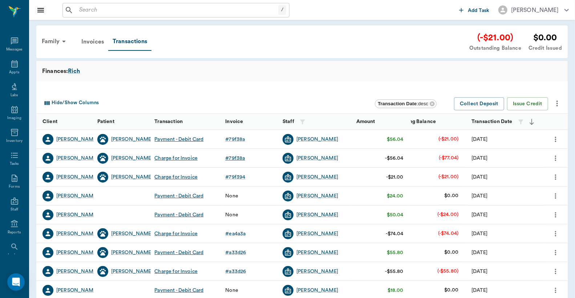
click at [237, 158] on div "# 79f38a" at bounding box center [235, 158] width 20 height 7
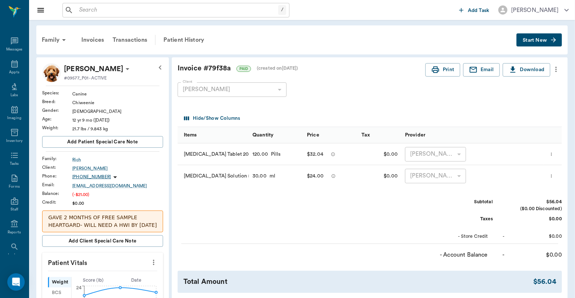
click at [552, 175] on icon "more" at bounding box center [551, 176] width 5 height 9
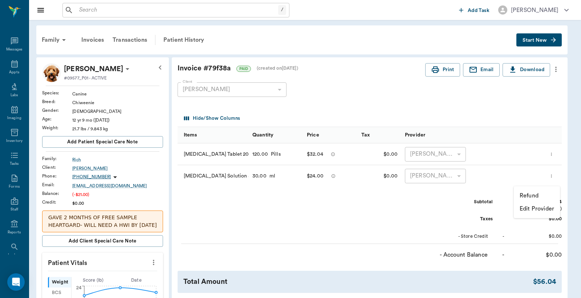
click at [8, 69] on div at bounding box center [290, 149] width 581 height 298
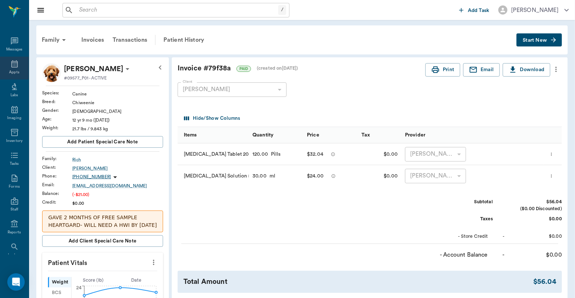
click at [11, 66] on icon at bounding box center [14, 63] width 7 height 7
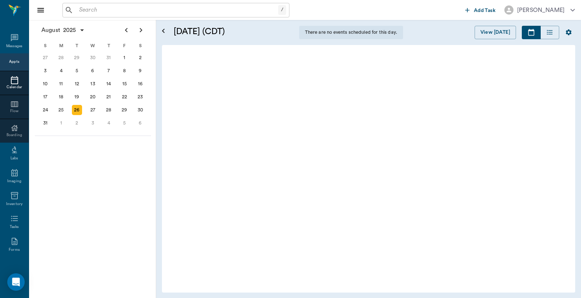
scroll to position [1, 0]
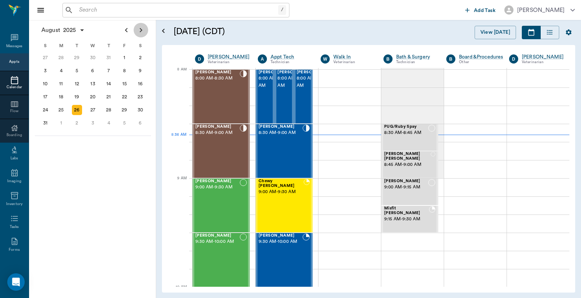
click at [143, 28] on icon "Next page" at bounding box center [141, 30] width 9 height 9
click at [126, 81] on div "19" at bounding box center [124, 84] width 10 height 10
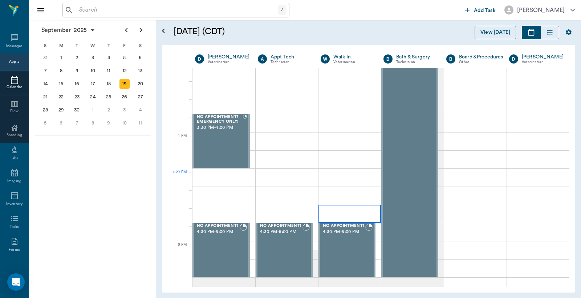
scroll to position [807, 0]
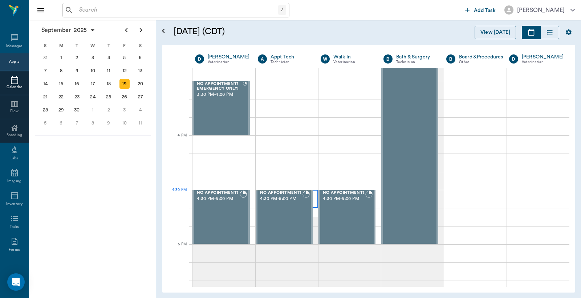
click at [313, 198] on div at bounding box center [287, 199] width 62 height 18
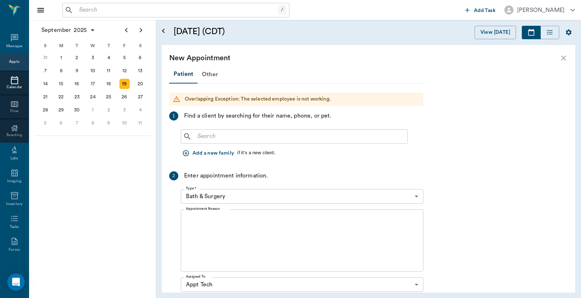
click at [208, 139] on input "text" at bounding box center [300, 136] width 210 height 10
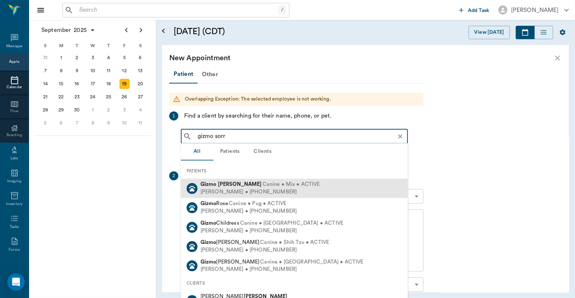
click at [247, 191] on div "Pamela Sorrells • (480) 495-8986" at bounding box center [259, 192] width 119 height 8
type input "gizmo sorr"
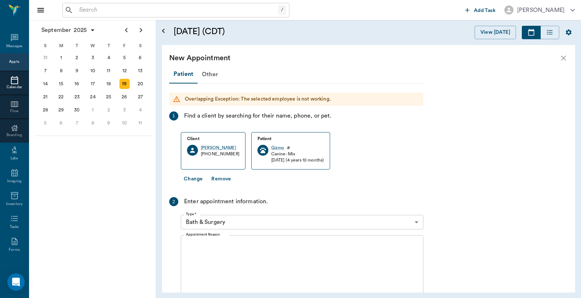
click at [237, 221] on body "/ ​ Add Task Dr. Bert Ellsworth Nectar Messages Appts Calendar Flow Boarding La…" at bounding box center [290, 149] width 581 height 298
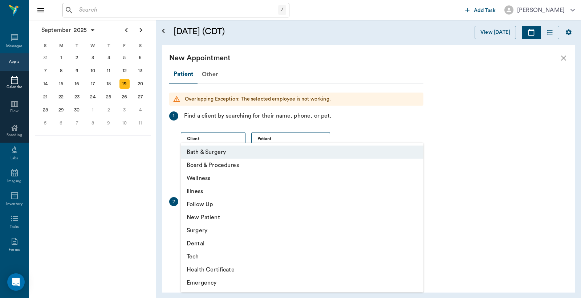
click at [200, 255] on li "Tech" at bounding box center [302, 256] width 243 height 13
type input "65d2be4f46e3a538d89b8c1a"
type input "05:00 PM"
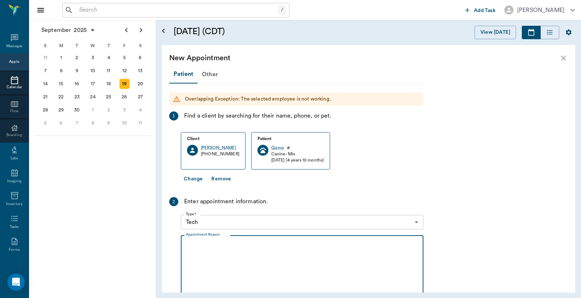
drag, startPoint x: 218, startPoint y: 250, endPoint x: 234, endPoint y: 260, distance: 18.4
click at [218, 251] on textarea "Appointment Reason" at bounding box center [302, 266] width 232 height 50
type textarea "b"
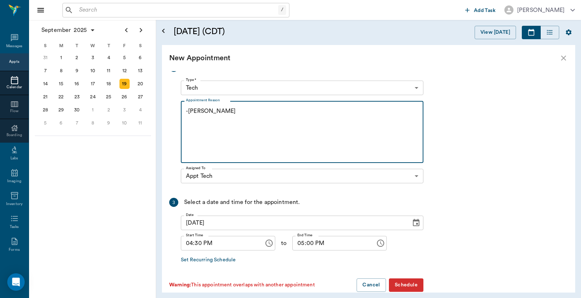
scroll to position [146, 0]
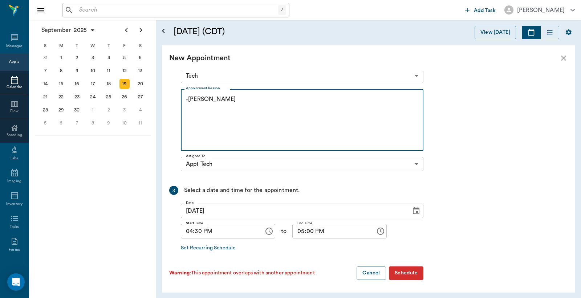
type textarea "-[PERSON_NAME]"
click at [402, 274] on button "Schedule" at bounding box center [406, 273] width 34 height 13
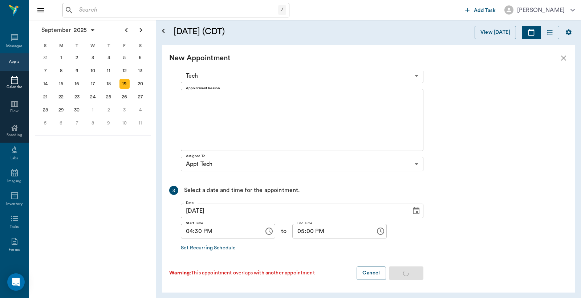
scroll to position [0, 0]
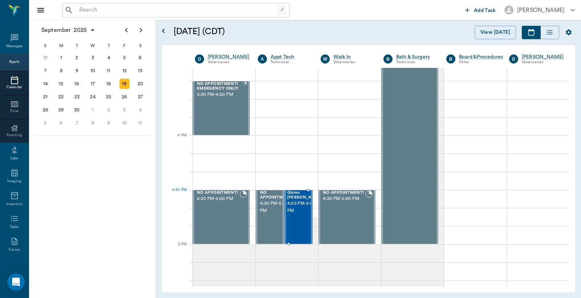
click at [289, 199] on span "Gizmo Sorrells" at bounding box center [305, 195] width 36 height 9
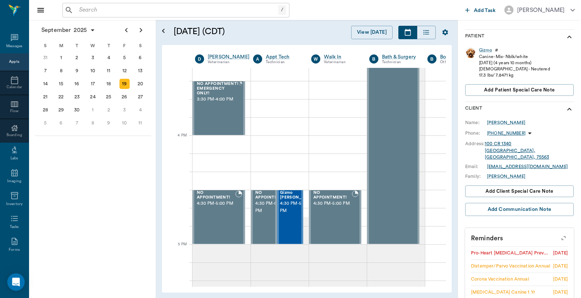
scroll to position [170, 0]
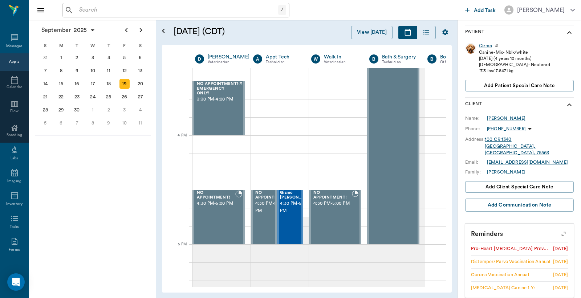
click at [560, 229] on icon "button" at bounding box center [563, 234] width 10 height 10
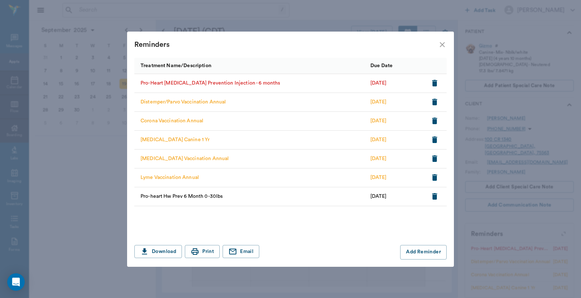
click at [435, 83] on icon "button" at bounding box center [434, 83] width 5 height 7
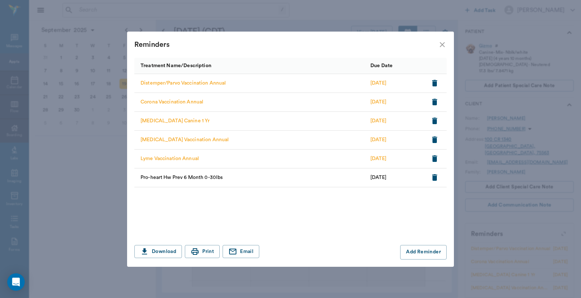
click at [402, 18] on div "Reminders Treatment Name/Description Due Date Distemper/Parvo Vaccination Annua…" at bounding box center [290, 149] width 581 height 298
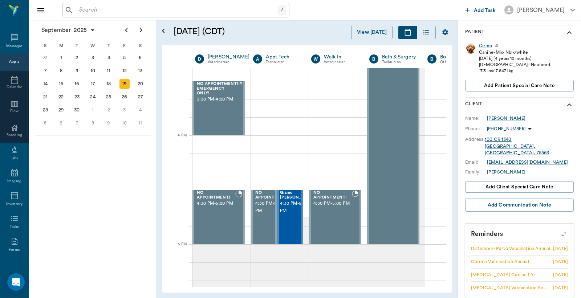
click at [561, 231] on icon "button" at bounding box center [564, 234] width 6 height 6
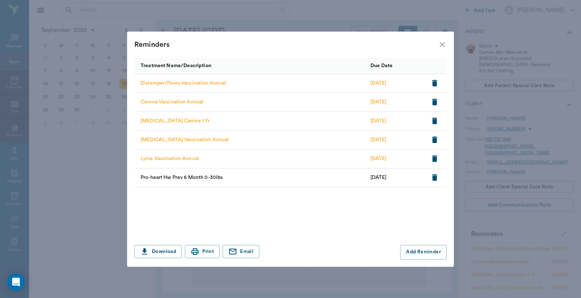
click at [444, 46] on icon "close" at bounding box center [442, 44] width 5 height 5
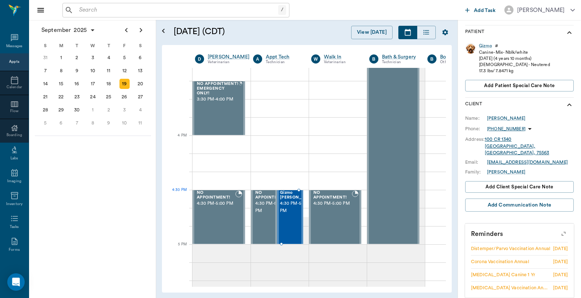
click at [280, 204] on span "4:30 PM - 5:00 PM" at bounding box center [298, 207] width 36 height 15
click at [124, 97] on div "26" at bounding box center [124, 97] width 10 height 10
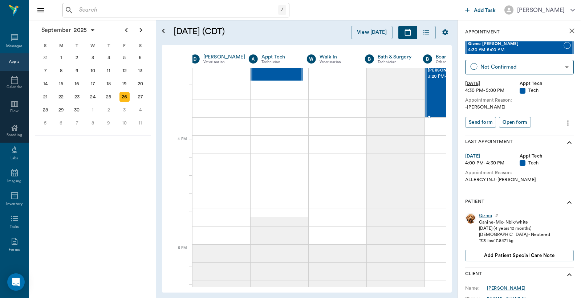
scroll to position [800, 4]
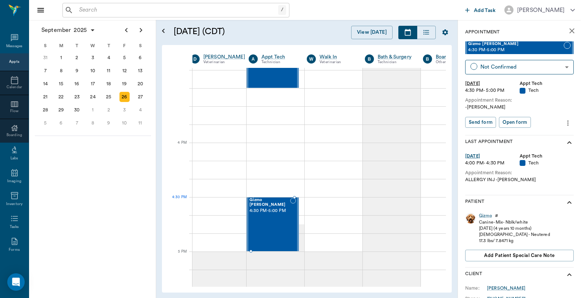
drag, startPoint x: 499, startPoint y: 46, endPoint x: 294, endPoint y: 200, distance: 256.4
click at [564, 120] on icon "more" at bounding box center [568, 123] width 8 height 9
click at [512, 137] on span "Edit appointment" at bounding box center [531, 135] width 61 height 8
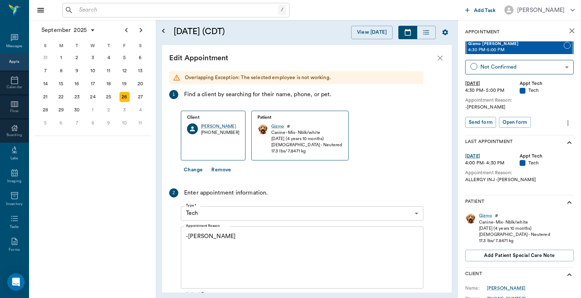
click at [203, 229] on div "-jess x Appointment Reason" at bounding box center [302, 258] width 243 height 62
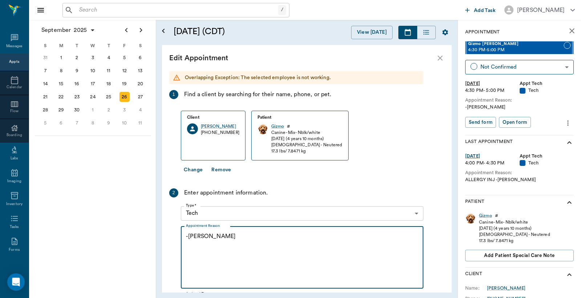
click at [190, 228] on label "Appointment Reason" at bounding box center [203, 225] width 34 height 5
click at [190, 232] on textarea "-jess" at bounding box center [302, 257] width 232 height 50
click at [186, 237] on textarea "-jess" at bounding box center [302, 257] width 232 height 50
click at [189, 239] on textarea "-jess" at bounding box center [302, 257] width 232 height 50
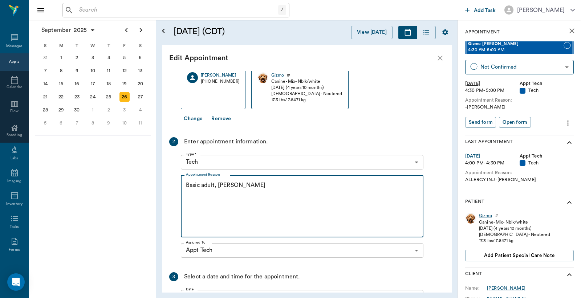
scroll to position [124, 0]
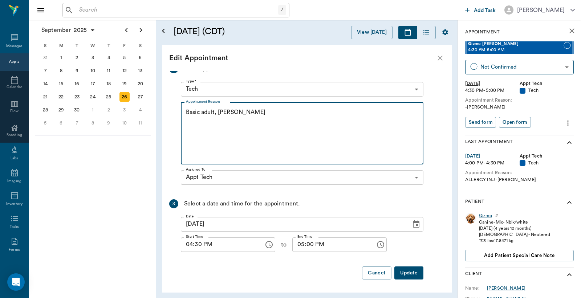
type textarea "Basic adult, hwi -jess"
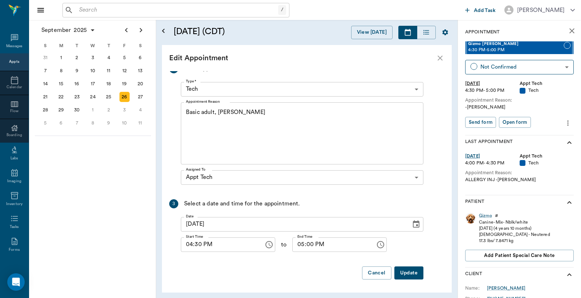
click at [406, 269] on button "Update" at bounding box center [408, 273] width 29 height 13
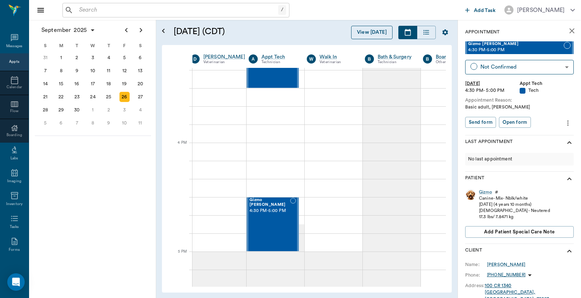
click at [379, 33] on button "View [DATE]" at bounding box center [371, 32] width 41 height 13
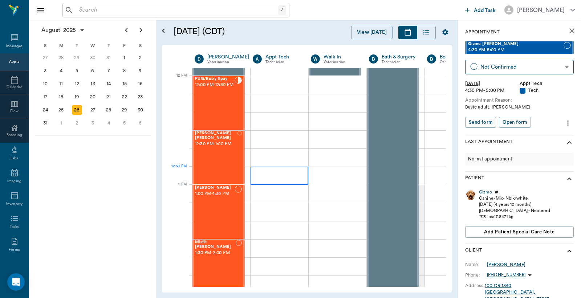
scroll to position [431, 0]
click at [217, 151] on div "Ruby Bazar Jones 12:30 PM - 1:00 PM" at bounding box center [216, 156] width 42 height 53
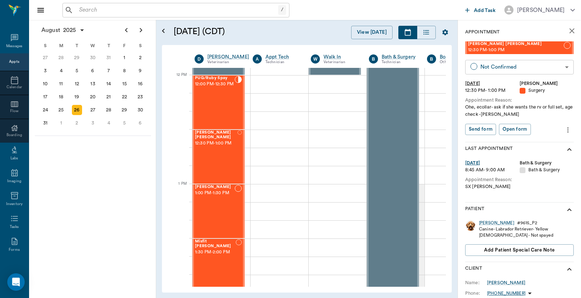
click at [511, 62] on body "/ ​ Add Task Dr. Bert Ellsworth Nectar Messages Appts Calendar Flow Boarding La…" at bounding box center [290, 149] width 581 height 298
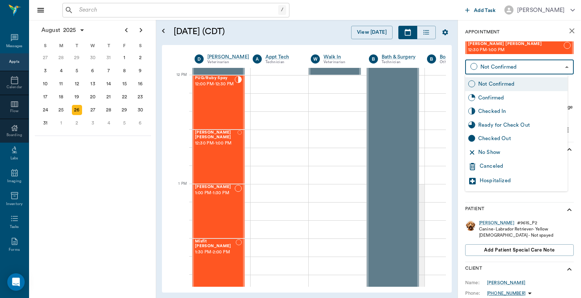
drag, startPoint x: 500, startPoint y: 110, endPoint x: 505, endPoint y: 120, distance: 11.1
click at [501, 110] on div "Checked In" at bounding box center [521, 111] width 86 height 8
type input "CHECKED_IN"
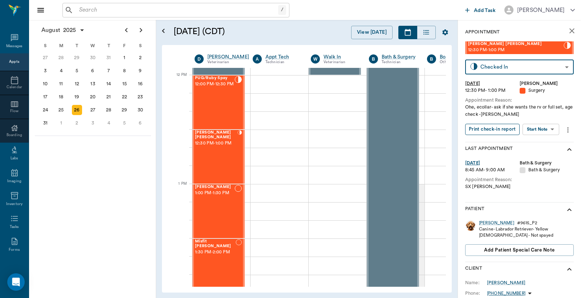
click at [500, 130] on button "Print check-in report" at bounding box center [492, 129] width 54 height 11
click at [500, 133] on button "Print check-in report" at bounding box center [492, 129] width 54 height 11
click at [225, 204] on div "Millie Jones Jones 1:00 PM - 1:30 PM" at bounding box center [215, 211] width 40 height 53
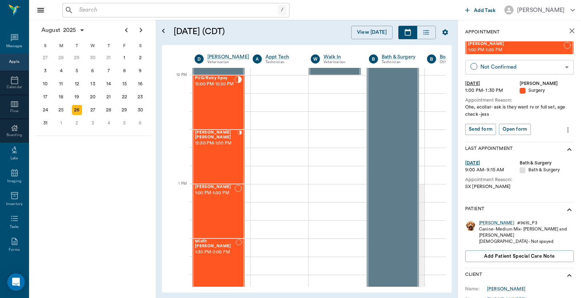
click at [506, 69] on body "/ ​ Add Task Dr. Bert Ellsworth Nectar Messages Appts Calendar Flow Boarding La…" at bounding box center [290, 149] width 581 height 298
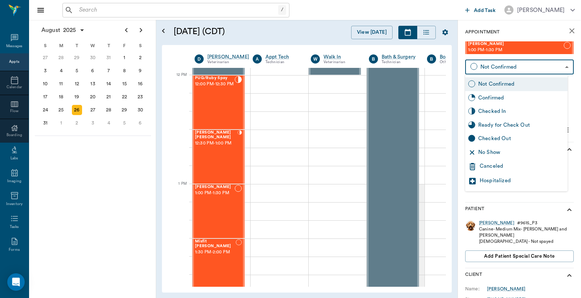
click at [499, 111] on div "Checked In" at bounding box center [521, 111] width 86 height 8
type input "CHECKED_IN"
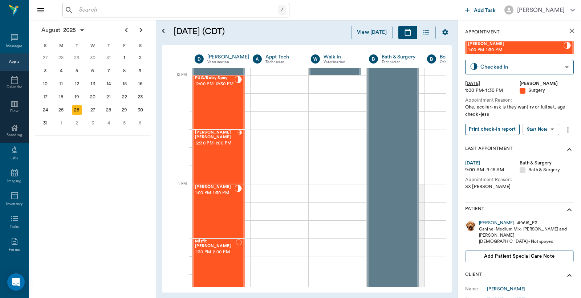
click at [495, 131] on button "Print check-in report" at bounding box center [492, 129] width 54 height 11
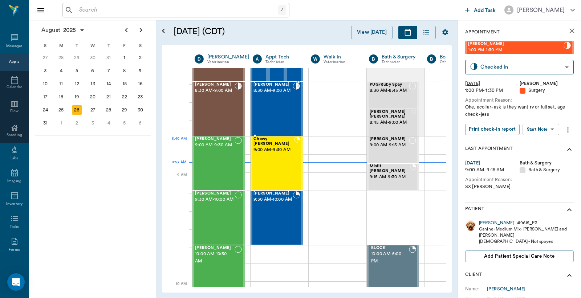
scroll to position [0, 0]
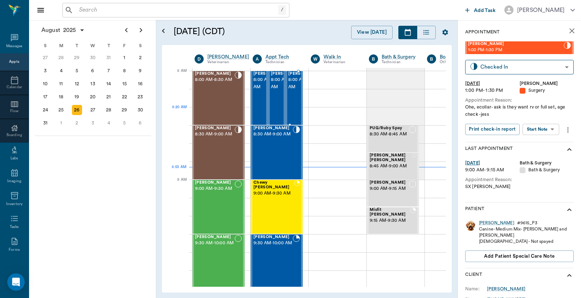
click at [286, 108] on div "Mia Ream 8:00 AM - 8:30 AM" at bounding box center [293, 98] width 17 height 54
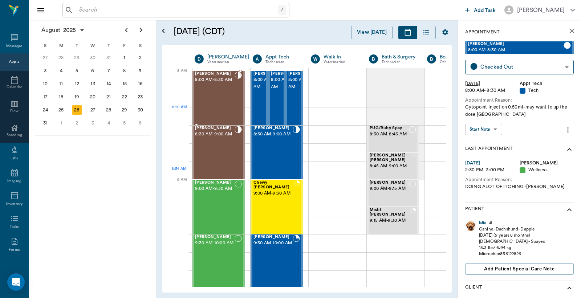
click at [223, 111] on div "Roscoe Myers 8:00 AM - 8:30 AM" at bounding box center [215, 98] width 40 height 53
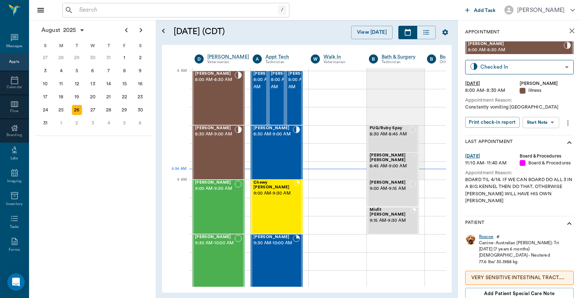
click at [487, 235] on div "Roscoe" at bounding box center [486, 237] width 15 height 6
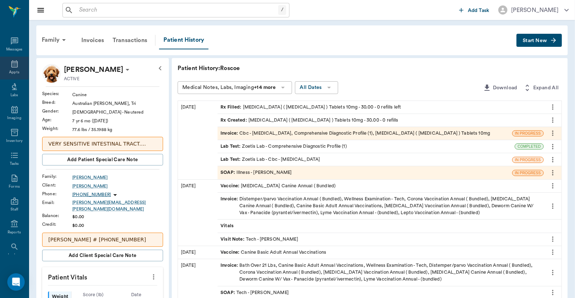
click at [11, 66] on icon at bounding box center [14, 64] width 9 height 9
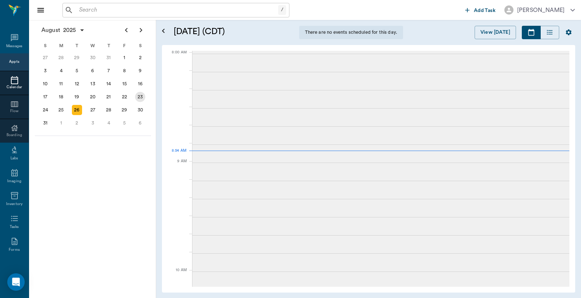
scroll to position [1, 0]
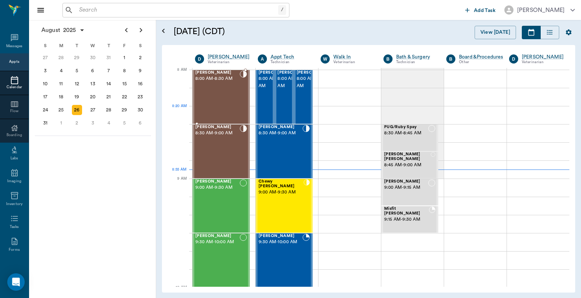
click at [238, 106] on div "Roscoe Myers 8:00 AM - 8:30 AM" at bounding box center [217, 96] width 44 height 53
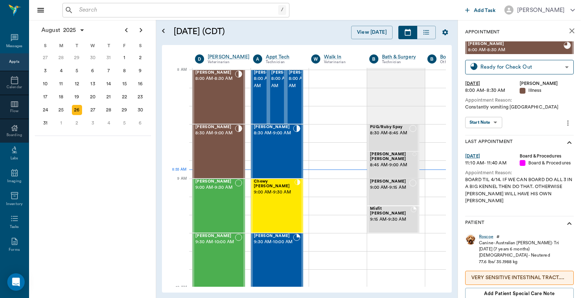
type input "READY_TO_CHECKOUT"
click at [484, 234] on div "Roscoe" at bounding box center [486, 237] width 15 height 6
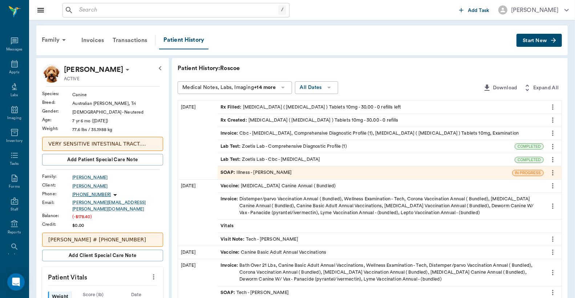
click at [283, 130] on div "Invoice : Cbc - Complete Blood Count, Comprehensive Diagnostic Profile (1), Met…" at bounding box center [369, 133] width 298 height 7
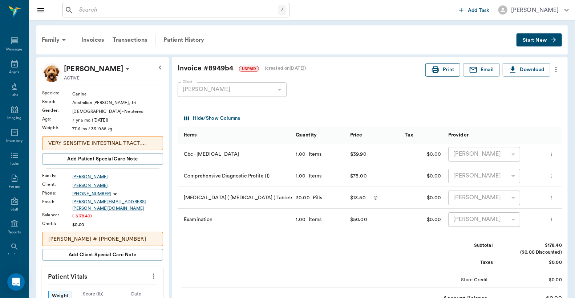
click at [451, 69] on button "Print" at bounding box center [442, 69] width 35 height 13
click at [131, 39] on div "Transactions" at bounding box center [129, 39] width 43 height 17
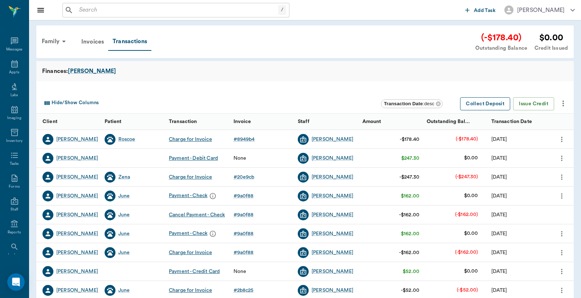
click at [502, 106] on button "Collect Deposit" at bounding box center [485, 103] width 50 height 13
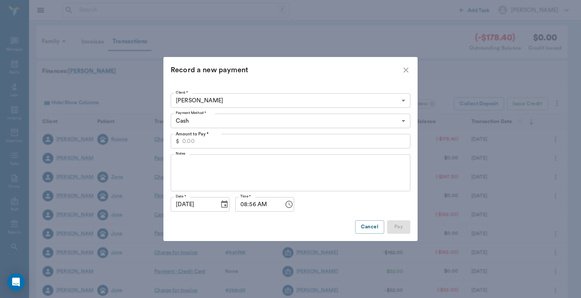
click at [245, 141] on input "Amount to Pay *" at bounding box center [296, 141] width 228 height 15
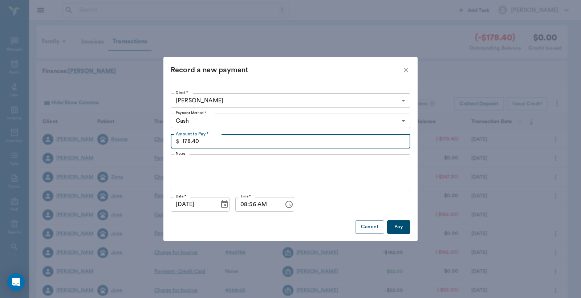
type input "178.40"
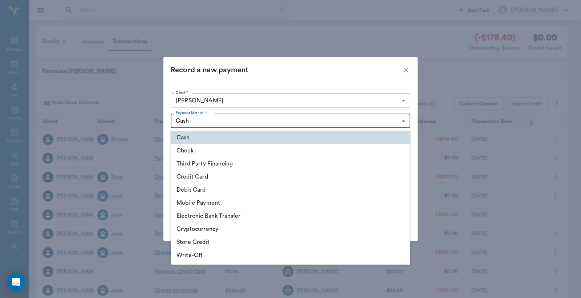
click at [216, 118] on body "/ ​ Add Task Dr. Bert Ellsworth Nectar Messages Appts Labs Imaging Inventory Ta…" at bounding box center [290, 223] width 581 height 447
click at [200, 187] on li "Debit Card" at bounding box center [291, 189] width 240 height 13
type input "DEBIT_CARD"
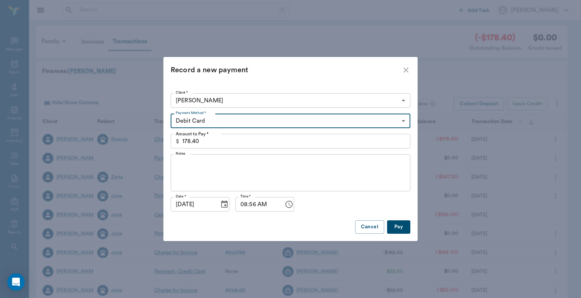
click at [397, 224] on button "Pay" at bounding box center [398, 226] width 23 height 13
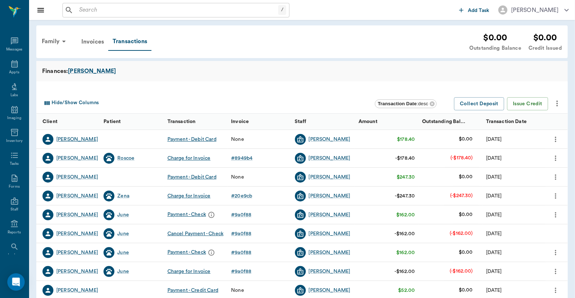
click at [70, 137] on div "Kellie Myers" at bounding box center [77, 139] width 42 height 7
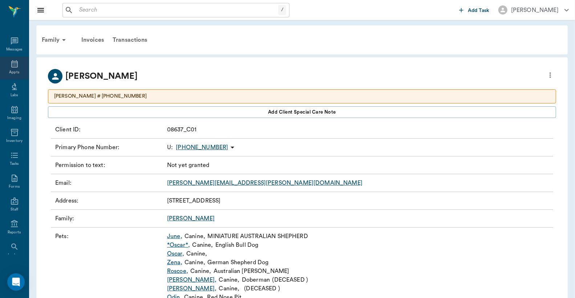
click at [10, 66] on icon at bounding box center [14, 64] width 9 height 9
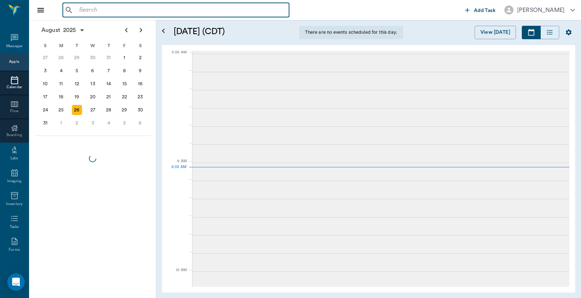
click at [118, 9] on input "text" at bounding box center [181, 10] width 210 height 10
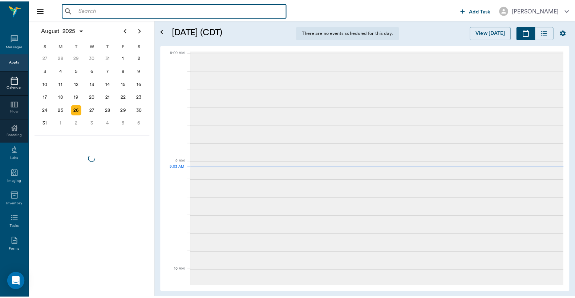
scroll to position [110, 0]
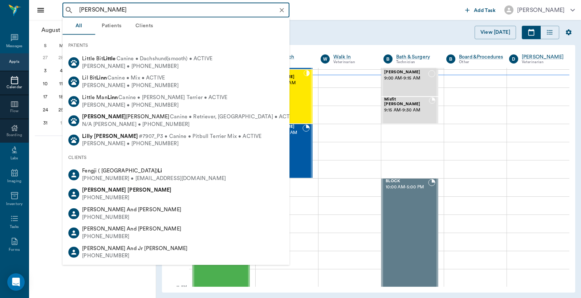
type input "linda miller"
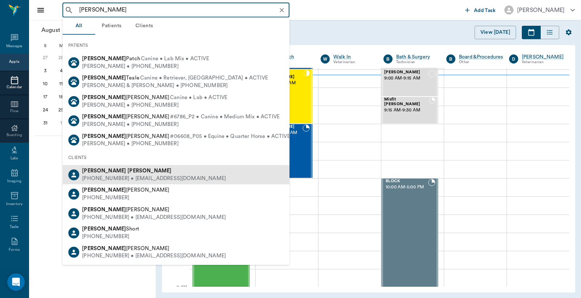
click at [129, 172] on div "Linda Miller" at bounding box center [154, 171] width 144 height 8
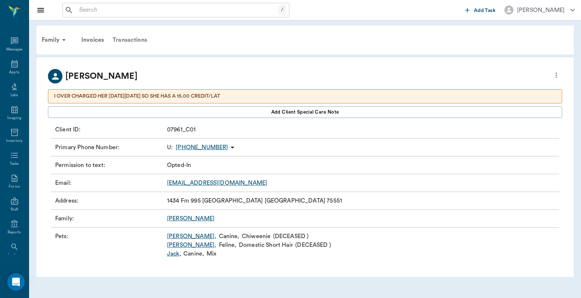
click at [122, 41] on div "Transactions" at bounding box center [129, 39] width 43 height 17
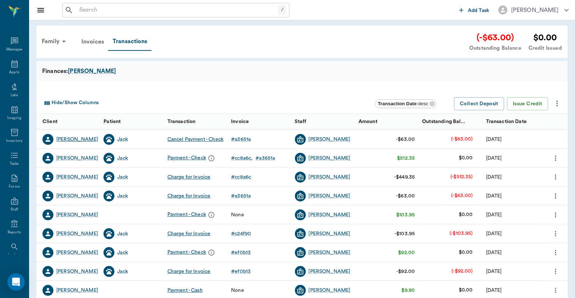
click at [75, 139] on div "Linda Miller" at bounding box center [77, 139] width 42 height 7
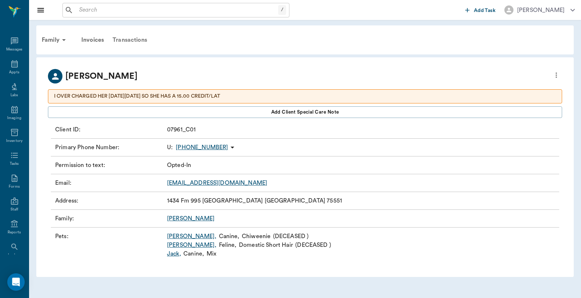
click at [118, 39] on div "Transactions" at bounding box center [129, 39] width 43 height 17
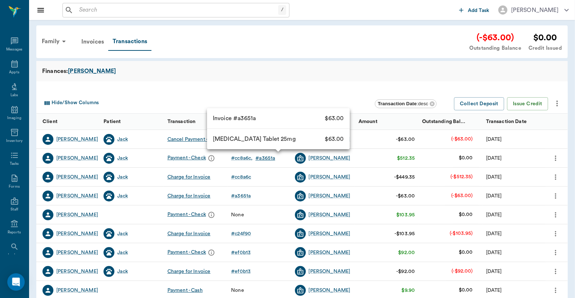
click at [272, 158] on div "# a3651a" at bounding box center [265, 158] width 20 height 7
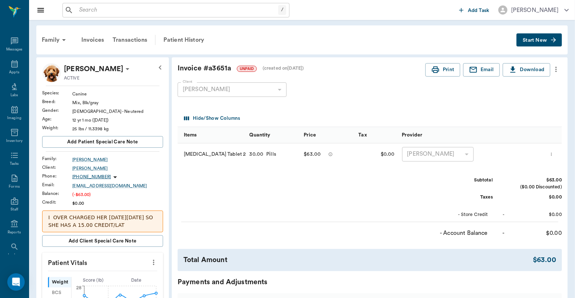
click at [554, 67] on icon "more" at bounding box center [556, 69] width 8 height 9
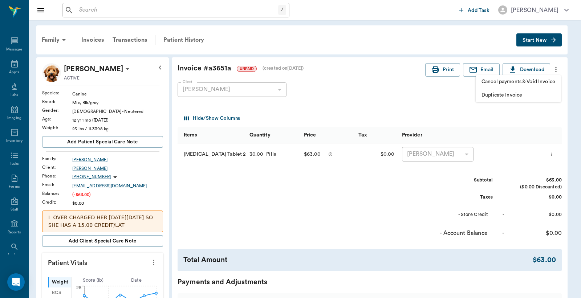
click at [543, 79] on span "Cancel payments & Void Invoice" at bounding box center [518, 82] width 74 height 8
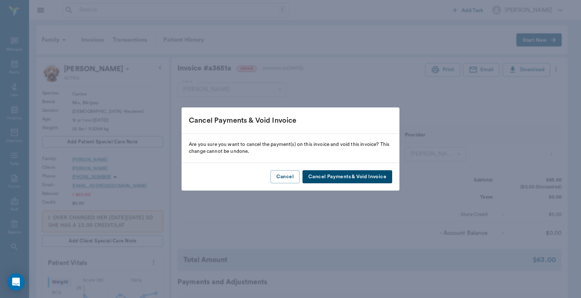
click at [373, 172] on button "Cancel Payments & Void Invoice" at bounding box center [347, 176] width 90 height 13
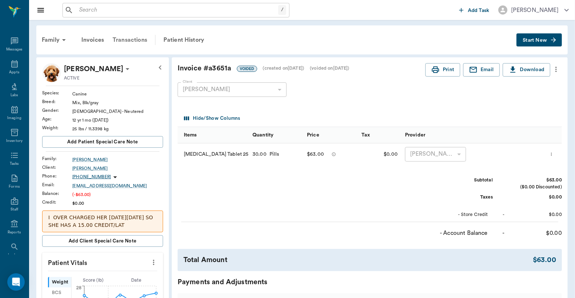
click at [127, 39] on div "Transactions" at bounding box center [129, 39] width 43 height 17
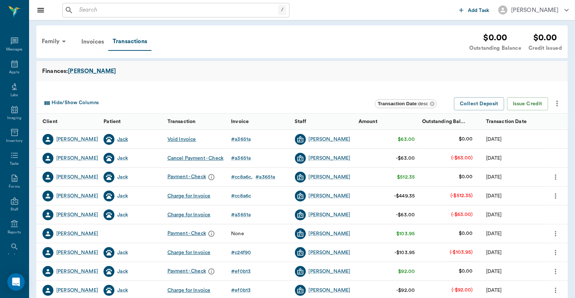
click at [121, 139] on div "Jack" at bounding box center [122, 139] width 11 height 7
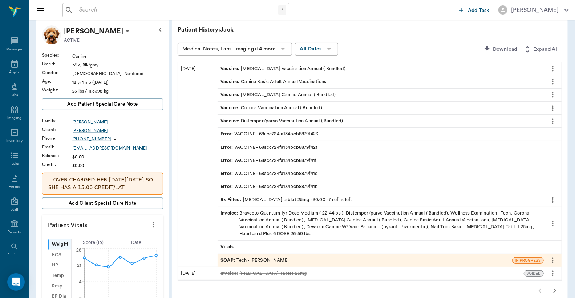
scroll to position [53, 0]
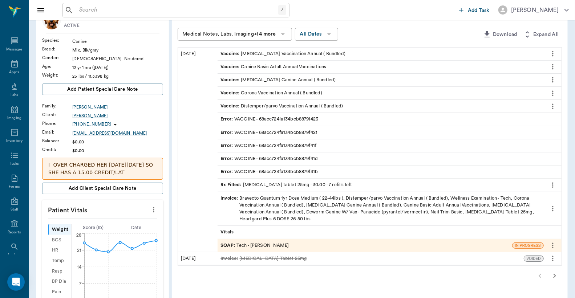
click at [271, 245] on div "SOAP : Tech - Daniel Virnala" at bounding box center [254, 245] width 68 height 7
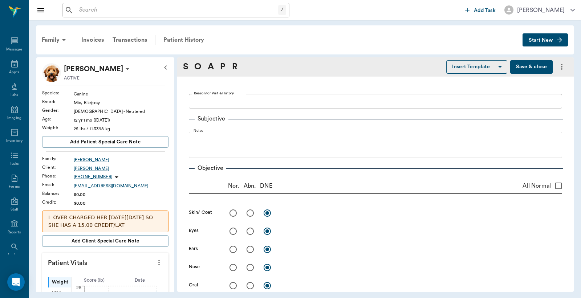
type textarea "Basic Adult, NT, wanting to pick up meds Caryn"
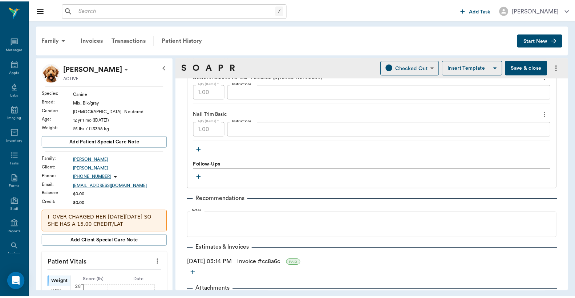
scroll to position [873, 0]
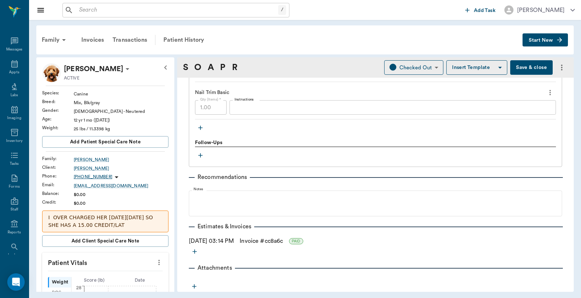
click at [194, 251] on icon "more" at bounding box center [194, 251] width 7 height 7
click at [179, 276] on span "Invoice" at bounding box center [194, 278] width 61 height 8
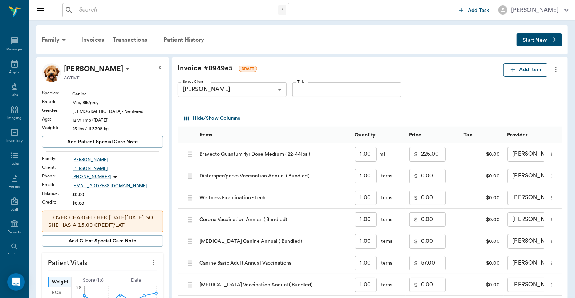
click at [519, 68] on button "Add Item" at bounding box center [525, 69] width 44 height 13
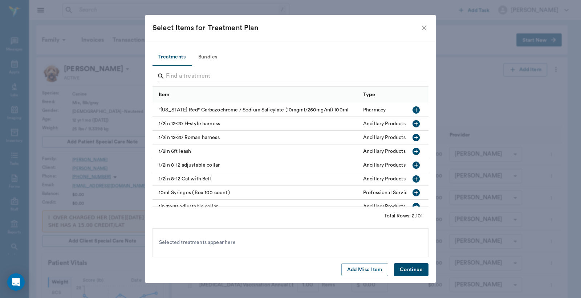
click at [229, 73] on input "Search" at bounding box center [291, 76] width 250 height 12
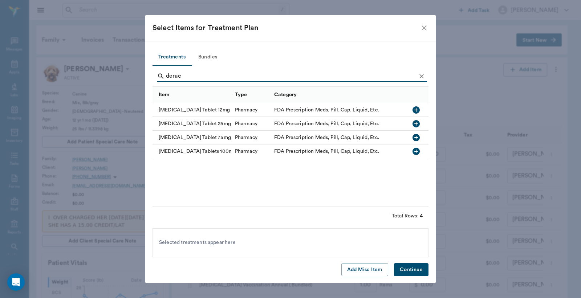
click at [418, 123] on icon "button" at bounding box center [416, 123] width 9 height 9
drag, startPoint x: 234, startPoint y: 79, endPoint x: 0, endPoint y: 80, distance: 234.2
click at [84, 80] on div "Select Items for Treatment Plan Treatments Bundles derac Item Type Category Der…" at bounding box center [290, 149] width 581 height 298
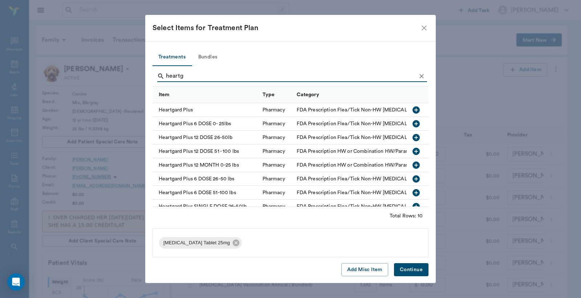
type input "heartg"
drag, startPoint x: 412, startPoint y: 176, endPoint x: 420, endPoint y: 197, distance: 22.5
click at [412, 178] on icon "button" at bounding box center [415, 178] width 7 height 7
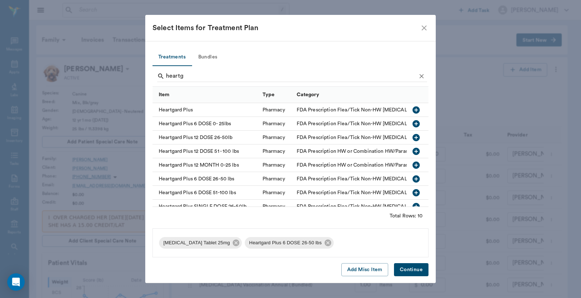
click at [412, 268] on button "Continue" at bounding box center [411, 269] width 34 height 13
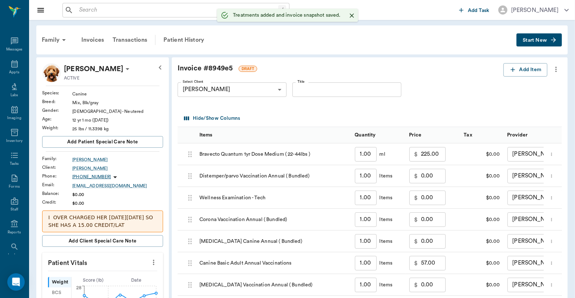
type input "1.00"
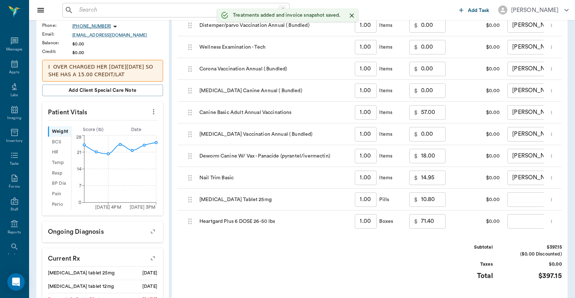
scroll to position [161, 0]
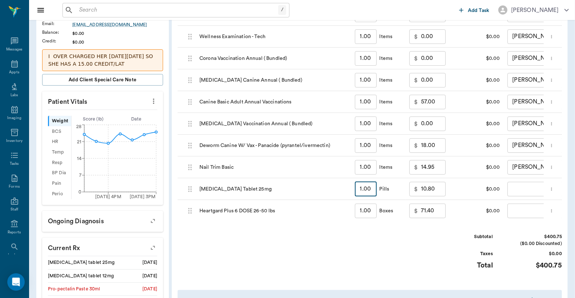
type input "3"
type input "14.40"
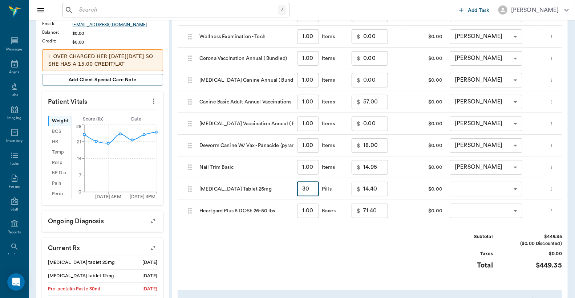
type input "30"
type input "63.00"
type input "30."
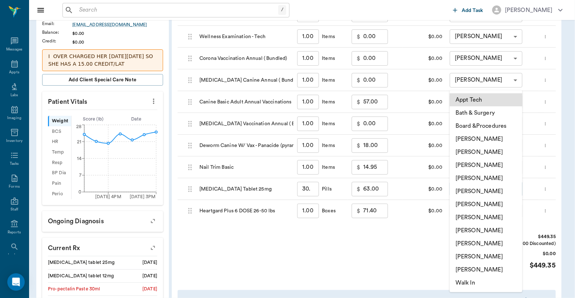
click at [459, 191] on body "/ ​ Add Task Dr. Bert Ellsworth Nectar Messages Appts Labs Imaging Inventory Ta…" at bounding box center [287, 148] width 575 height 619
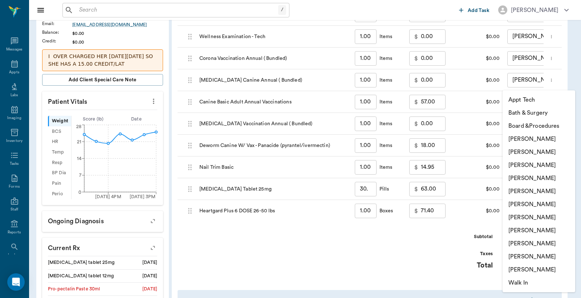
click at [522, 214] on li "Jessie Mitchell" at bounding box center [539, 217] width 73 height 13
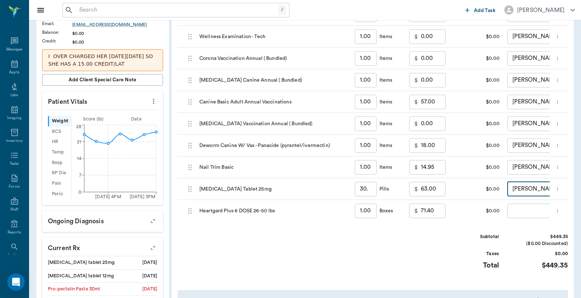
type input "none-63ec2ed152e12b0ba117cd50"
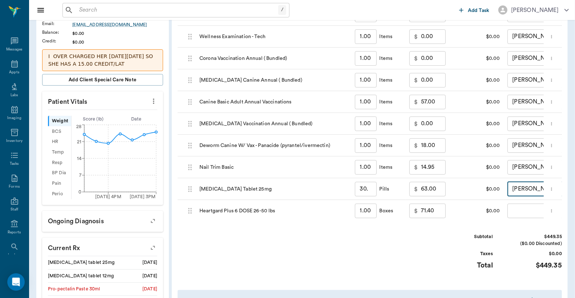
click at [510, 214] on body "/ ​ Add Task Dr. Bert Ellsworth Nectar Messages Appts Labs Imaging Inventory Ta…" at bounding box center [287, 148] width 575 height 619
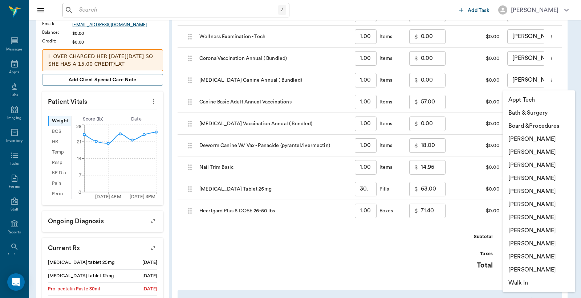
click at [521, 222] on li "Jessie Mitchell" at bounding box center [539, 217] width 73 height 13
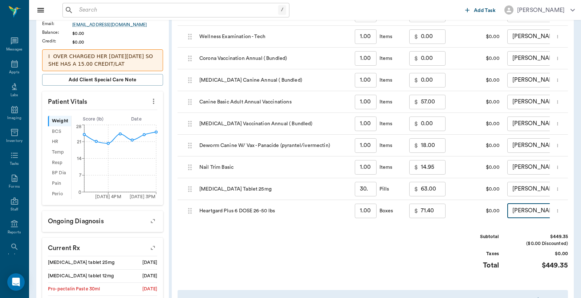
type input "none-63ec2ed152e12b0ba117cd50"
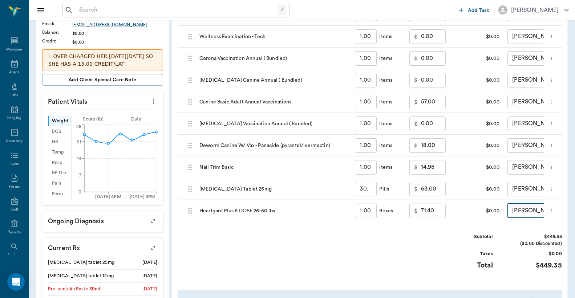
scroll to position [215, 0]
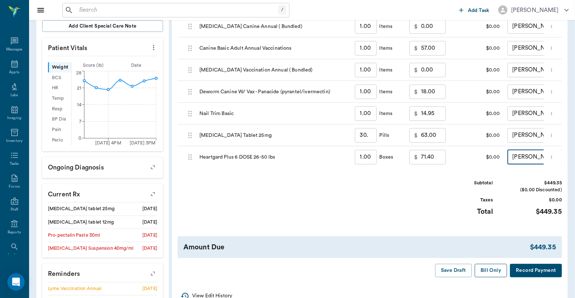
click at [499, 277] on button "Bill Only" at bounding box center [491, 270] width 33 height 13
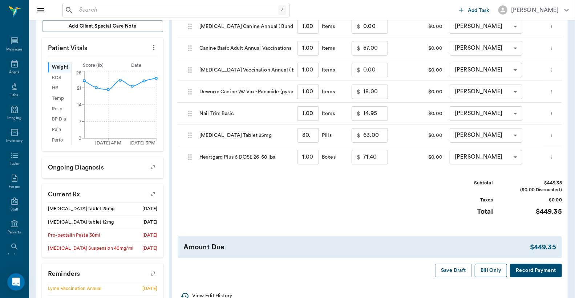
type input "30.00"
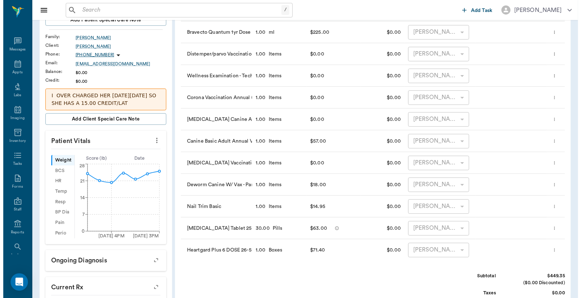
scroll to position [0, 0]
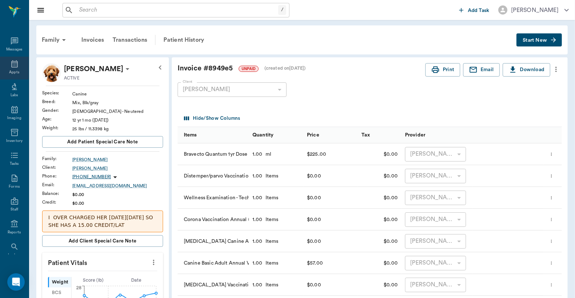
click at [19, 65] on div "Appts" at bounding box center [14, 68] width 29 height 23
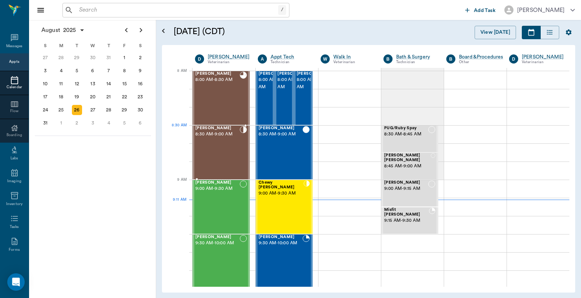
click at [228, 143] on div "[PERSON_NAME] 8:30 AM - 9:00 AM" at bounding box center [217, 152] width 44 height 53
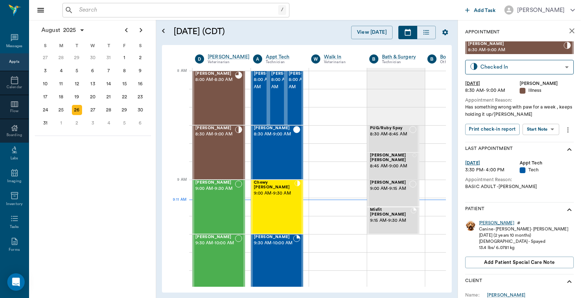
click at [485, 223] on div "[PERSON_NAME]" at bounding box center [496, 223] width 35 height 6
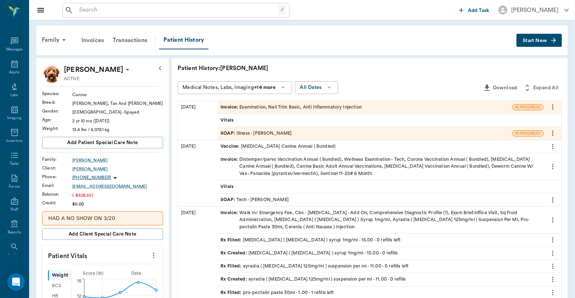
click at [244, 108] on div "Invoice : Examination, Nail Trim Basic, Anti Inflammatory Injection" at bounding box center [290, 107] width 141 height 7
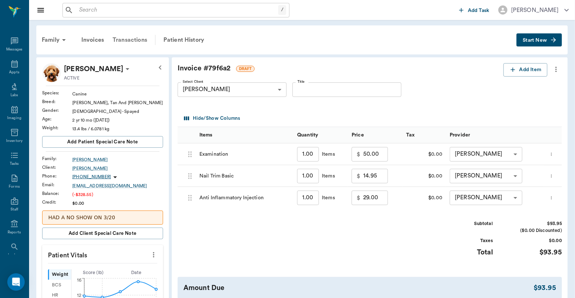
click at [127, 40] on div "Transactions" at bounding box center [129, 39] width 43 height 17
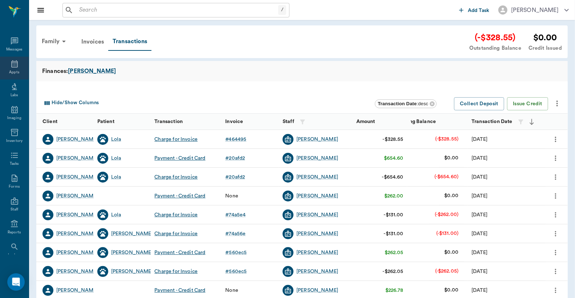
click at [16, 62] on div "Appts" at bounding box center [14, 68] width 29 height 23
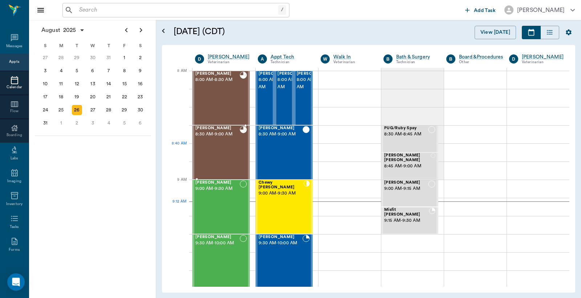
click at [233, 144] on div "[PERSON_NAME] 8:30 AM - 9:00 AM" at bounding box center [217, 152] width 44 height 53
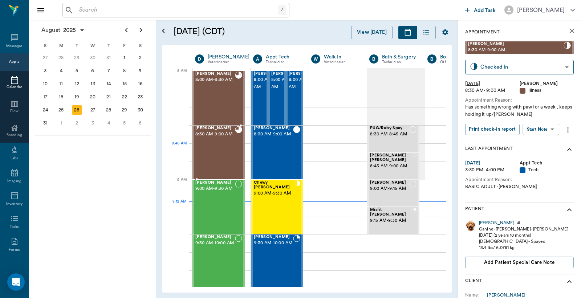
type input "READY_TO_CHECKOUT"
click at [485, 224] on div "[PERSON_NAME]" at bounding box center [496, 223] width 35 height 6
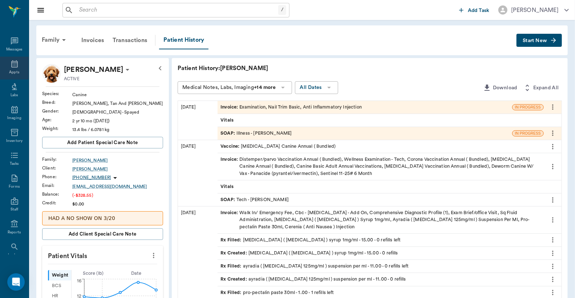
click at [11, 67] on icon at bounding box center [14, 64] width 9 height 9
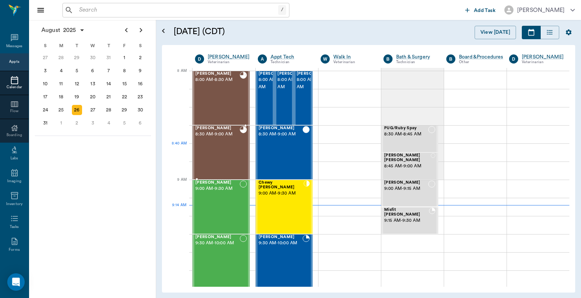
click at [218, 149] on div "[PERSON_NAME] 8:30 AM - 9:00 AM" at bounding box center [217, 152] width 44 height 53
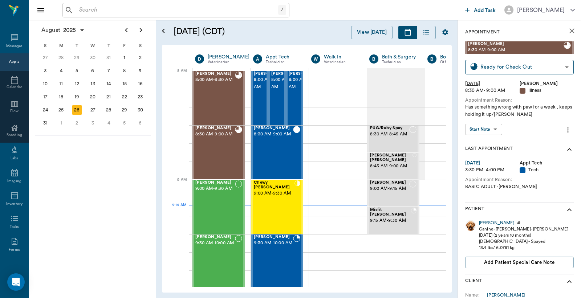
click at [483, 223] on div "[PERSON_NAME]" at bounding box center [496, 223] width 35 height 6
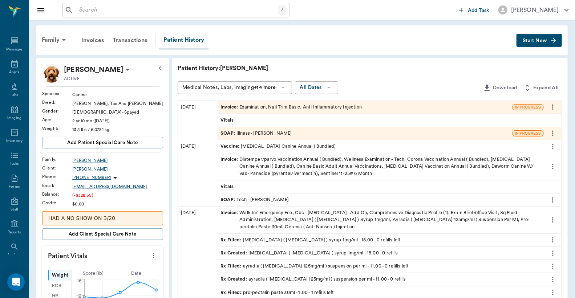
click at [325, 107] on div "Invoice : Examination, Nail Trim Basic, Anti Inflammatory Injection" at bounding box center [290, 107] width 141 height 7
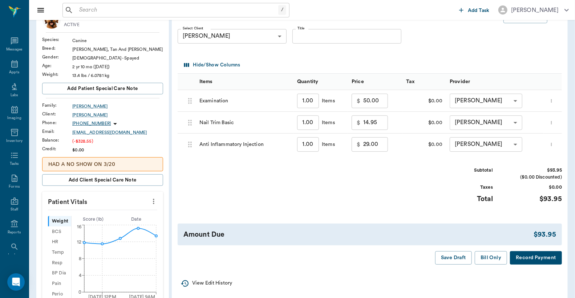
scroll to position [107, 0]
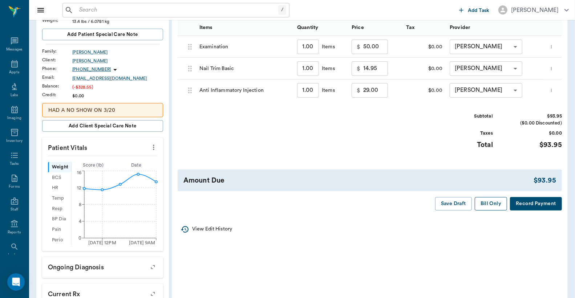
click at [488, 204] on button "Bill Only" at bounding box center [491, 203] width 33 height 13
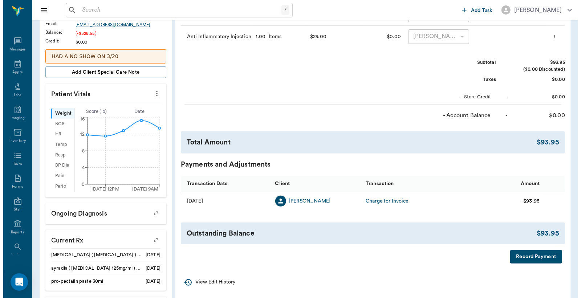
scroll to position [0, 0]
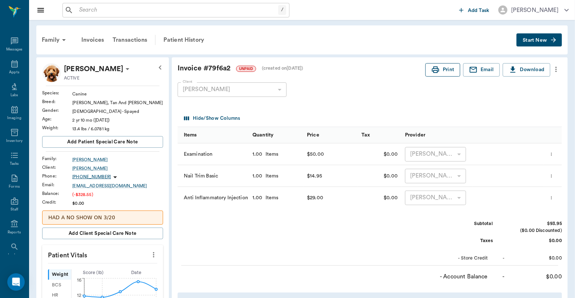
click at [444, 71] on button "Print" at bounding box center [442, 69] width 35 height 13
click at [123, 38] on div "Transactions" at bounding box center [129, 39] width 43 height 17
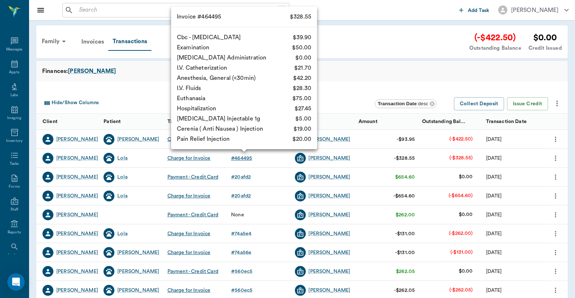
click at [245, 158] on div "# 464495" at bounding box center [241, 158] width 21 height 7
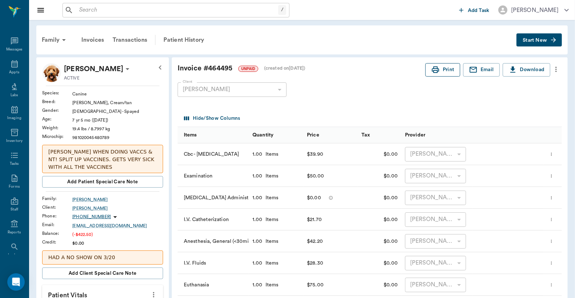
click at [438, 71] on icon "button" at bounding box center [435, 69] width 7 height 7
click at [129, 41] on div "Transactions" at bounding box center [129, 39] width 43 height 17
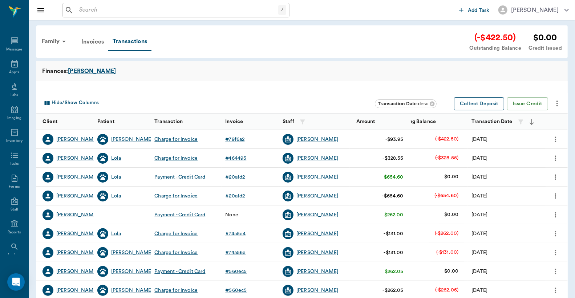
click at [481, 106] on button "Collect Deposit" at bounding box center [479, 103] width 50 height 13
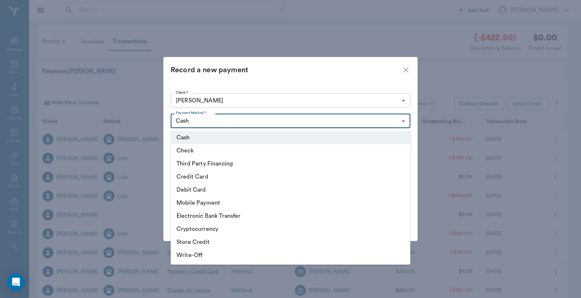
click at [404, 121] on body "/ ​ Add Task Dr. Bert Ellsworth Nectar Messages Appts Labs Imaging Inventory Ta…" at bounding box center [290, 223] width 581 height 447
click at [305, 190] on li "Debit Card" at bounding box center [291, 189] width 240 height 13
type input "DEBIT_CARD"
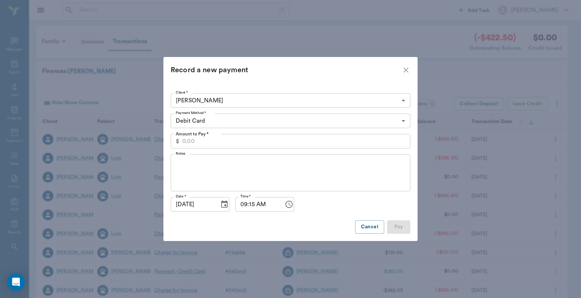
click at [182, 140] on div "$ Amount to Pay *" at bounding box center [291, 141] width 240 height 15
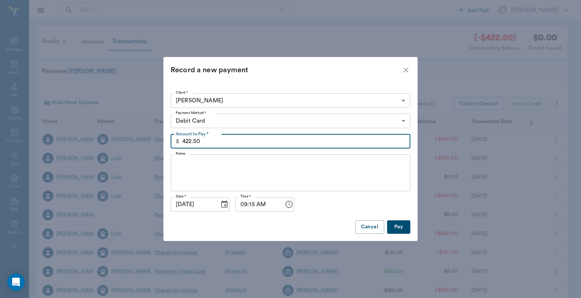
type input "422.50"
click at [398, 229] on button "Pay" at bounding box center [398, 226] width 23 height 13
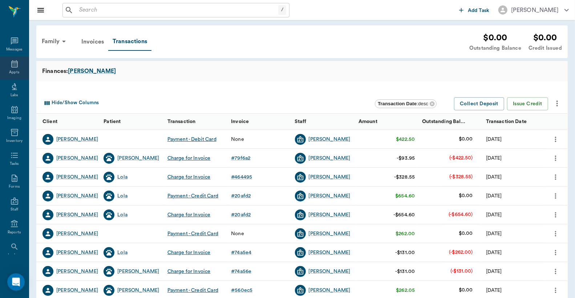
click at [13, 70] on div "Appts" at bounding box center [14, 72] width 10 height 5
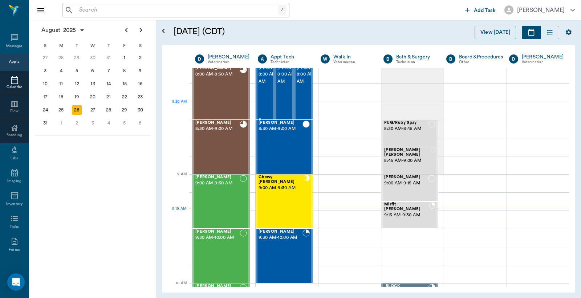
scroll to position [1, 0]
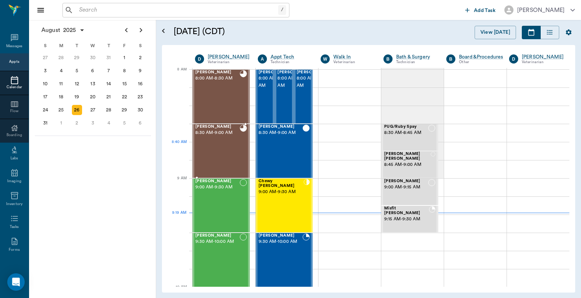
click at [233, 154] on div "Dotty Arnold 8:30 AM - 9:00 AM" at bounding box center [217, 151] width 44 height 53
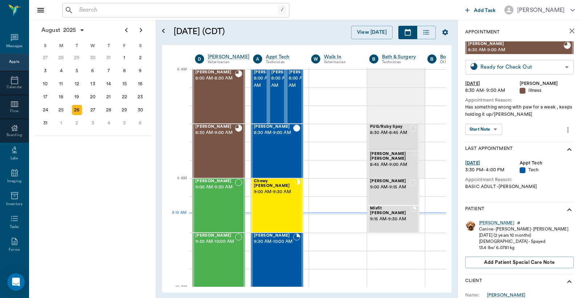
click at [494, 70] on body "/ ​ Add Task Dr. Bert Ellsworth Nectar Messages Appts Calendar Flow Boarding La…" at bounding box center [290, 149] width 581 height 298
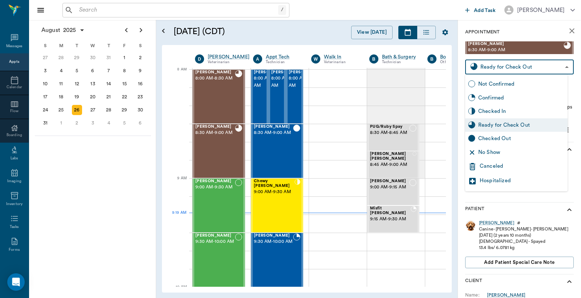
click at [499, 139] on div "Checked Out" at bounding box center [521, 139] width 86 height 8
type input "CHECKED_OUT"
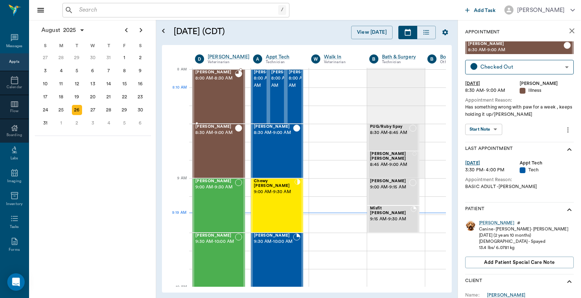
click at [217, 92] on div "[PERSON_NAME] 8:00 AM - 8:30 AM" at bounding box center [215, 96] width 40 height 53
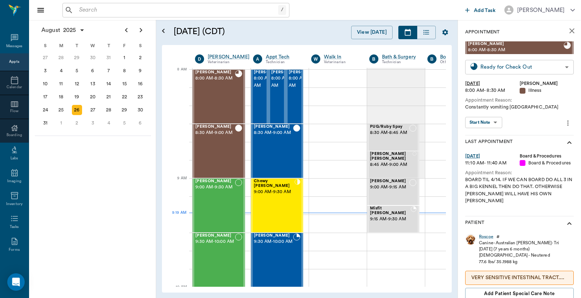
click at [529, 68] on body "/ ​ Add Task Dr. Bert Ellsworth Nectar Messages Appts Calendar Flow Boarding La…" at bounding box center [290, 149] width 581 height 298
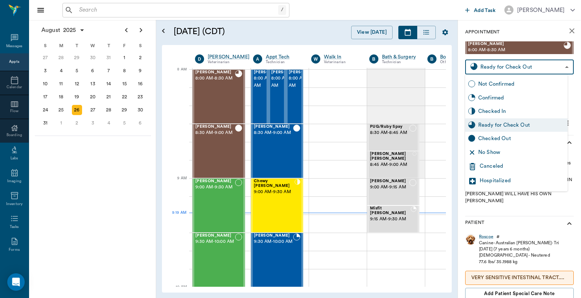
click at [511, 136] on div "Checked Out" at bounding box center [521, 139] width 86 height 8
type input "CHECKED_OUT"
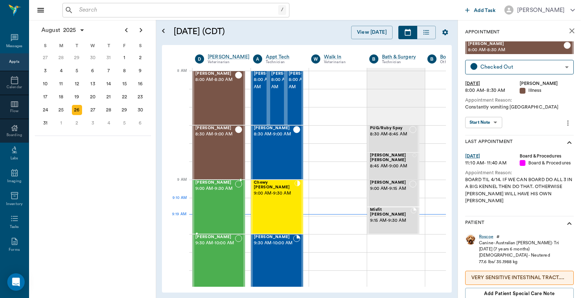
click at [223, 200] on div "Dixie Braddock 9:00 AM - 9:30 AM" at bounding box center [215, 206] width 40 height 53
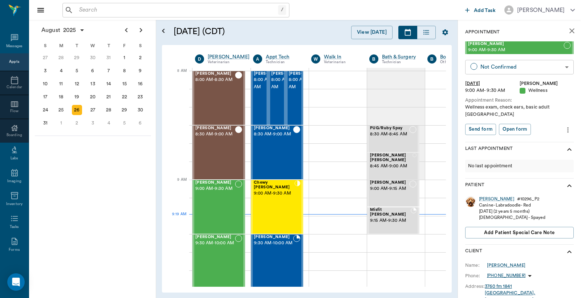
click at [537, 68] on body "/ ​ Add Task Dr. Bert Ellsworth Nectar Messages Appts Calendar Flow Boarding La…" at bounding box center [290, 149] width 581 height 298
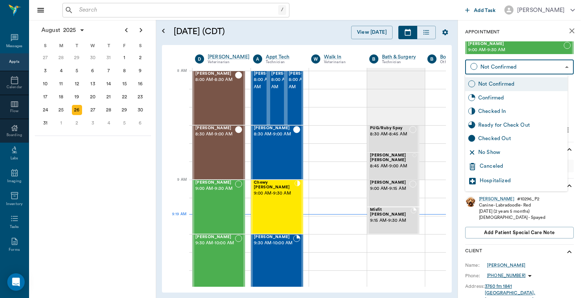
click at [495, 150] on div "No Show" at bounding box center [521, 153] width 86 height 8
type input "NO_SHOW"
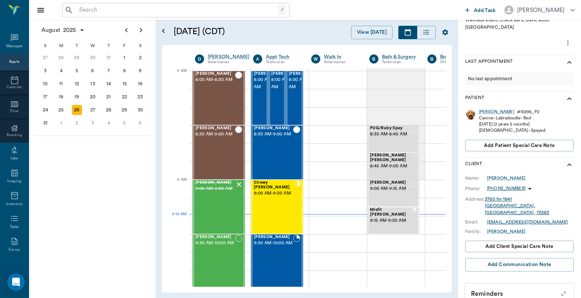
scroll to position [88, 0]
click at [541, 242] on span "Add client Special Care Note" at bounding box center [519, 246] width 68 height 8
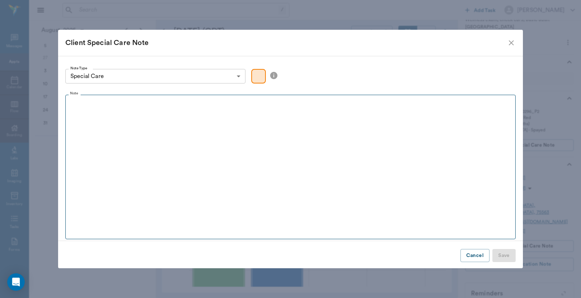
click at [141, 110] on div at bounding box center [291, 107] width 444 height 18
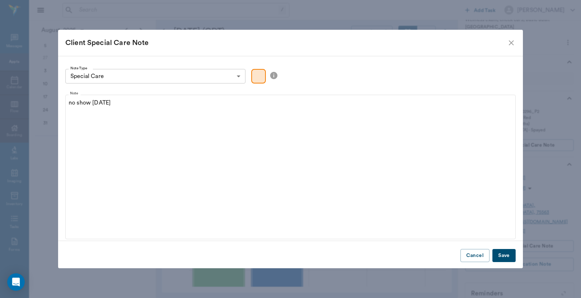
click at [513, 255] on button "Save" at bounding box center [503, 255] width 23 height 13
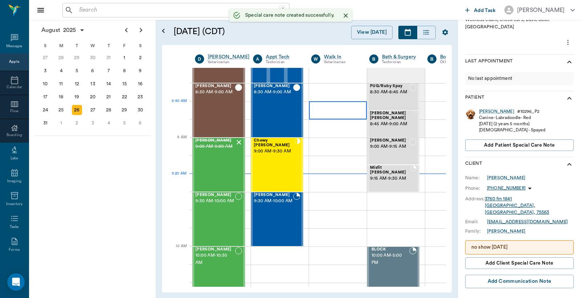
scroll to position [53, 0]
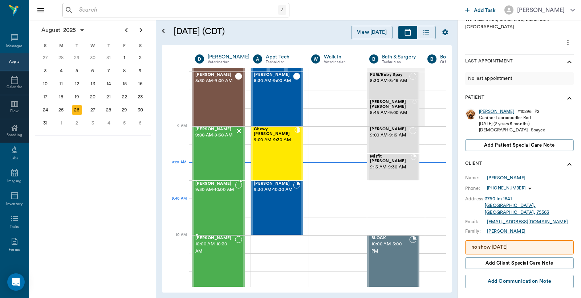
click at [222, 194] on span "9:30 AM - 10:00 AM" at bounding box center [215, 189] width 40 height 7
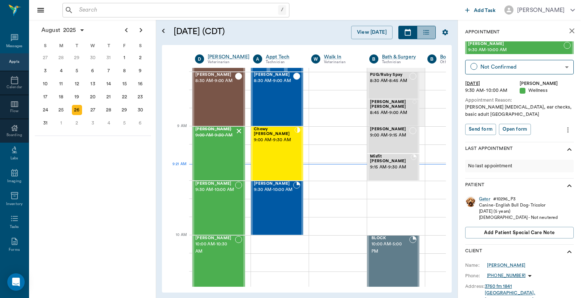
click at [429, 33] on icon "button" at bounding box center [425, 32] width 5 height 5
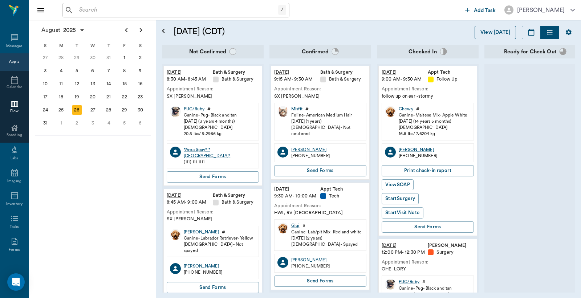
click at [495, 33] on button "View [DATE]" at bounding box center [495, 32] width 41 height 13
click at [525, 33] on button "button" at bounding box center [531, 32] width 19 height 13
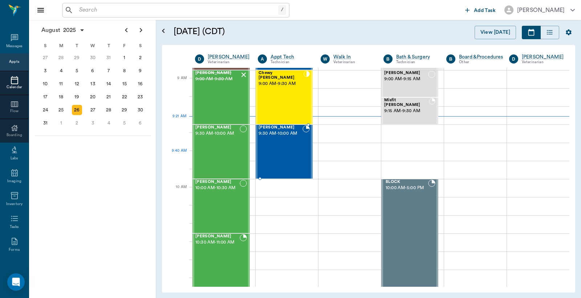
scroll to position [2, 0]
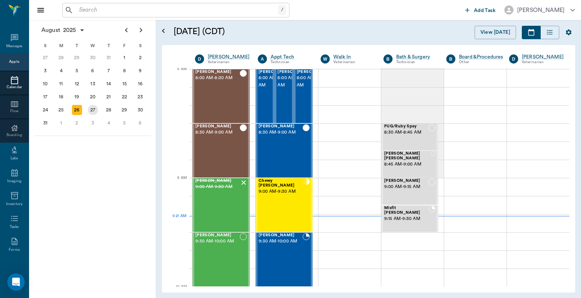
click at [93, 109] on div "27" at bounding box center [93, 110] width 10 height 10
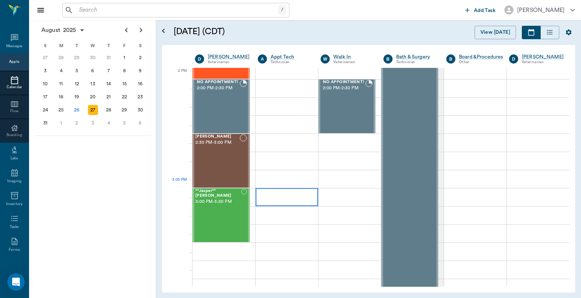
scroll to position [699, 0]
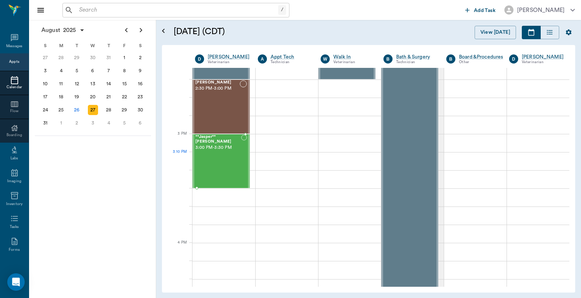
click at [227, 164] on div "**Jasper** Crocker 3:00 PM - 3:30 PM" at bounding box center [218, 161] width 46 height 53
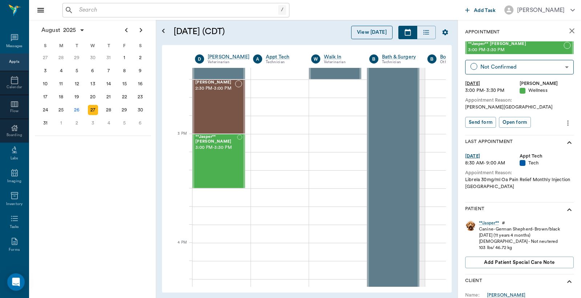
click at [379, 33] on button "View [DATE]" at bounding box center [371, 32] width 41 height 13
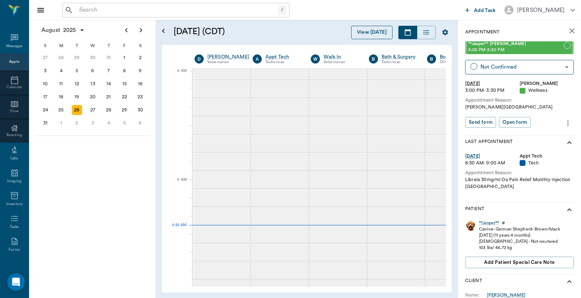
scroll to position [0, 0]
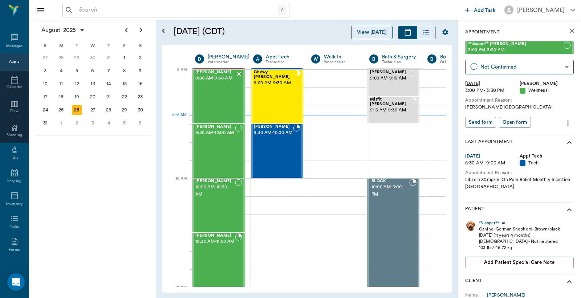
scroll to position [110, 0]
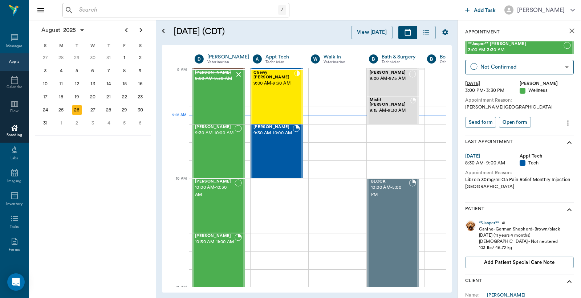
click at [9, 133] on div "Boarding" at bounding box center [14, 135] width 29 height 5
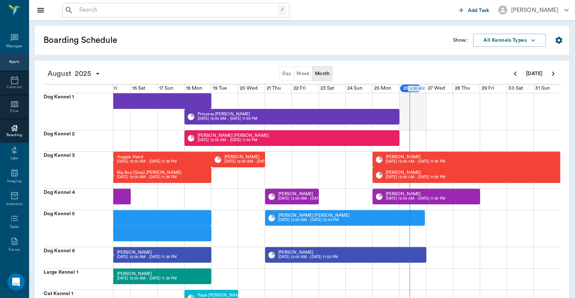
click at [412, 108] on div at bounding box center [412, 111] width 27 height 37
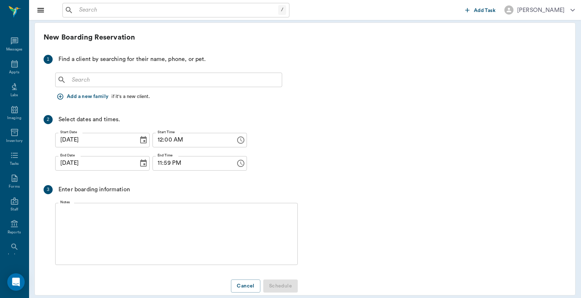
scroll to position [3, 0]
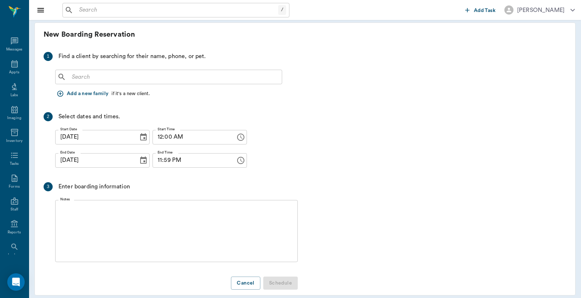
click at [93, 78] on input "text" at bounding box center [174, 77] width 210 height 10
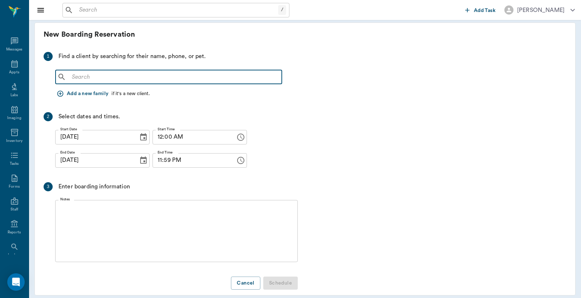
click at [98, 211] on textarea "Notes" at bounding box center [176, 231] width 232 height 50
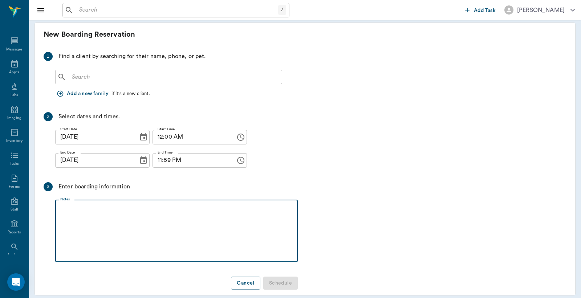
click at [168, 72] on input "text" at bounding box center [174, 77] width 210 height 10
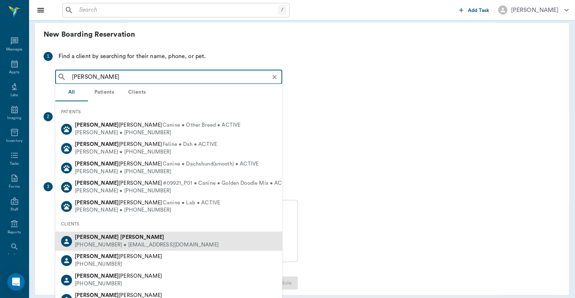
click at [100, 241] on div "[PHONE_NUMBER] • [EMAIL_ADDRESS][DOMAIN_NAME]" at bounding box center [147, 245] width 144 height 8
type input "[PERSON_NAME]"
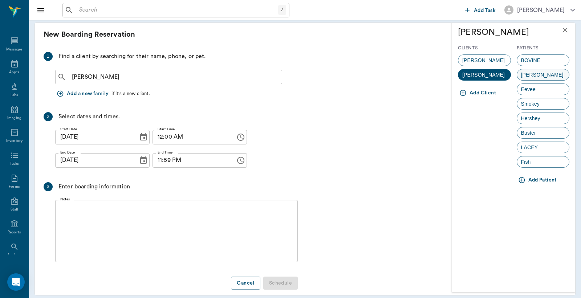
click at [529, 77] on span "Duncan" at bounding box center [542, 75] width 50 height 8
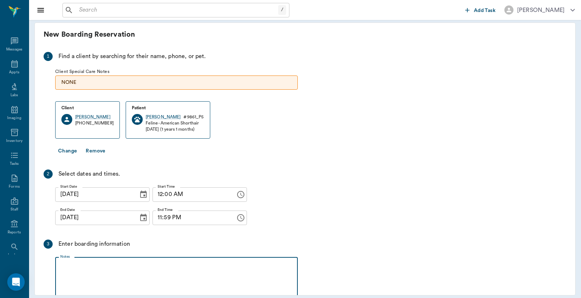
click at [66, 265] on textarea "Notes" at bounding box center [176, 288] width 232 height 50
type textarea "Duncan and Eevee will be staying in the same kennel."
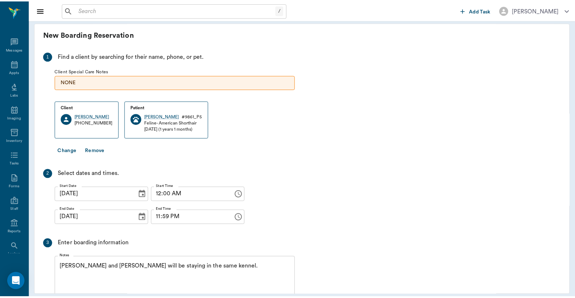
scroll to position [70, 0]
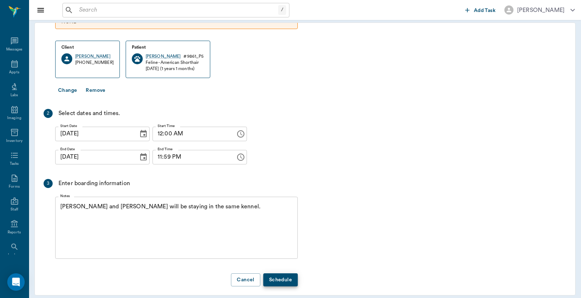
click at [64, 208] on textarea "Duncan and Eevee will be staying in the same kennel." at bounding box center [176, 228] width 232 height 50
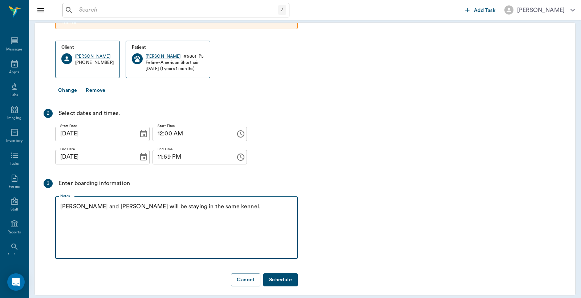
click at [204, 197] on div "Duncan and Eevee will be staying in the same kennel. x Notes" at bounding box center [176, 228] width 243 height 62
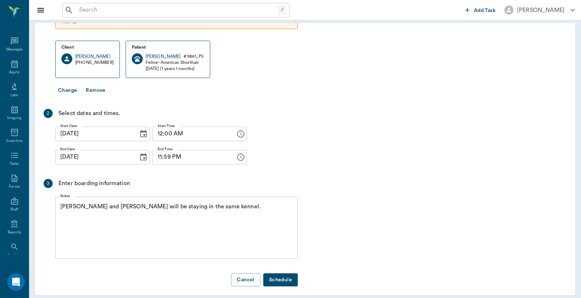
click at [204, 197] on div "Duncan and Eevee will be staying in the same kennel. x Notes" at bounding box center [176, 228] width 243 height 62
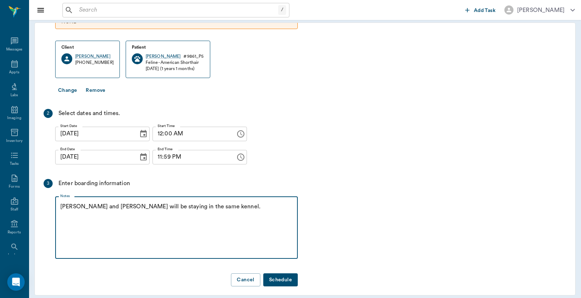
click at [201, 203] on textarea "Duncan and Eevee will be staying in the same kennel." at bounding box center [176, 228] width 232 height 50
type textarea "Duncan and Eevee will be staying in the same kennel. Boarding 08/26-2 -Christy"
click at [272, 273] on button "Schedule" at bounding box center [280, 279] width 34 height 13
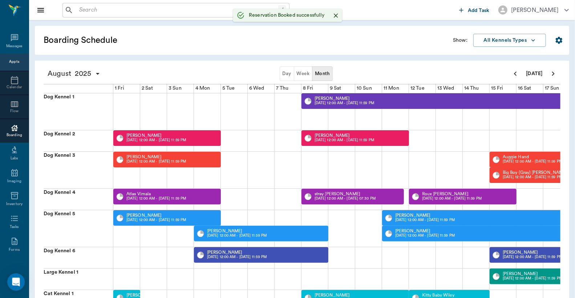
scroll to position [0, 386]
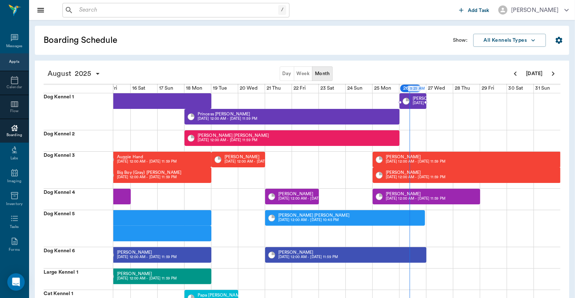
click at [422, 101] on p "08/26 12:00 AM - 08/26 11:59 PM" at bounding box center [442, 103] width 60 height 5
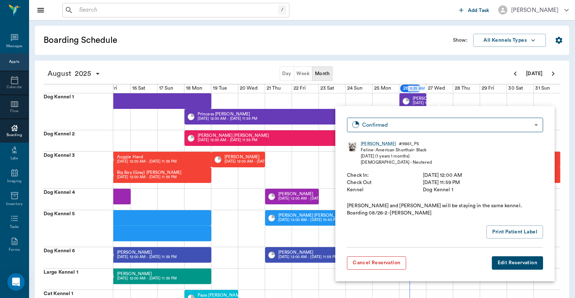
click at [379, 256] on button "Cancel Reservation" at bounding box center [376, 262] width 59 height 13
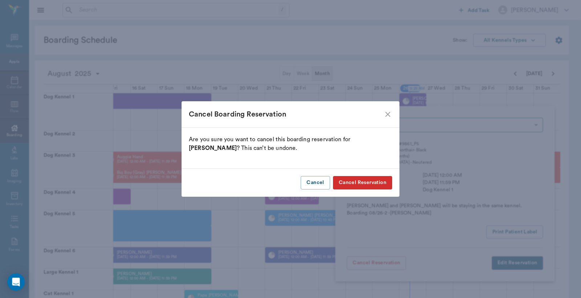
click at [363, 184] on button "Cancel Reservation" at bounding box center [362, 182] width 59 height 13
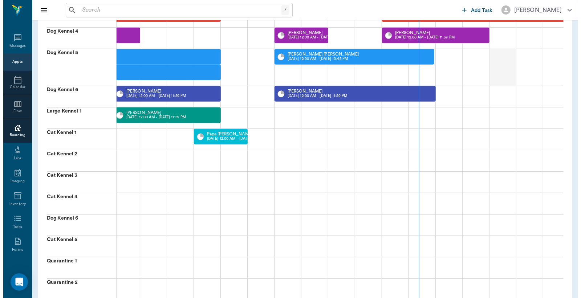
scroll to position [0, 0]
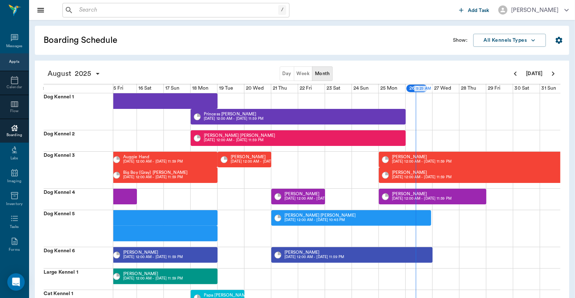
click at [9, 63] on div "Appts" at bounding box center [14, 61] width 10 height 5
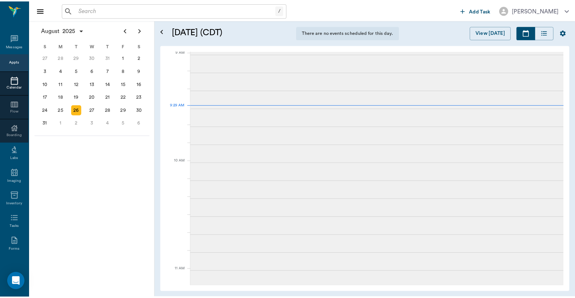
scroll to position [111, 0]
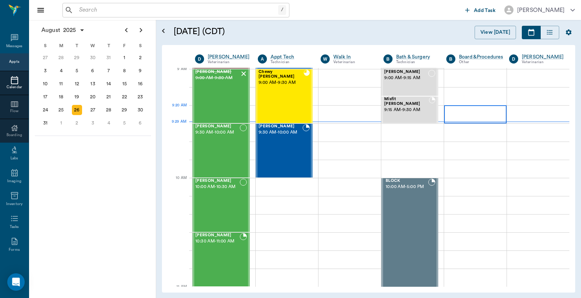
click at [467, 114] on div at bounding box center [475, 114] width 62 height 18
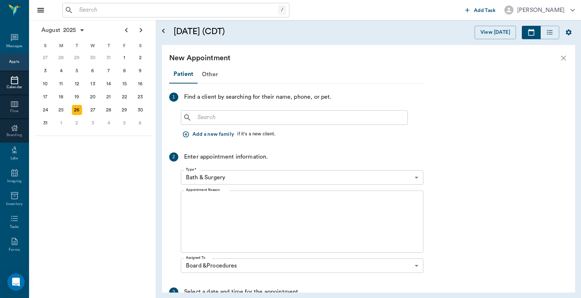
click at [199, 175] on body "/ ​ Add Task Dr. Bert Ellsworth Nectar Messages Appts Calendar Flow Boarding La…" at bounding box center [290, 149] width 581 height 298
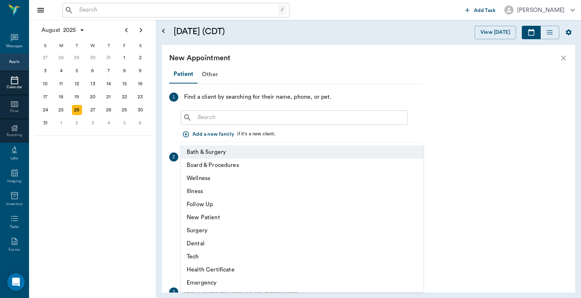
click at [216, 167] on li "Board & Procedures" at bounding box center [302, 165] width 243 height 13
type input "67816c1cf444b6f7d0a603e8"
type input "09:50 AM"
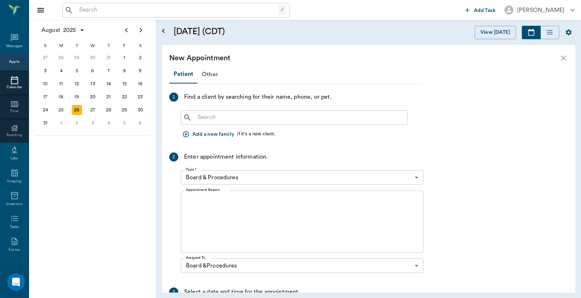
click at [567, 56] on icon "close" at bounding box center [563, 58] width 9 height 9
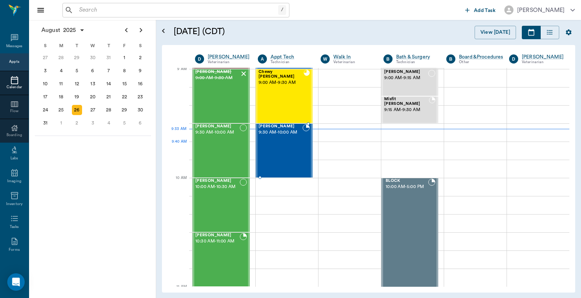
click at [285, 151] on div "Gigi Earp 9:30 AM - 10:00 AM" at bounding box center [281, 150] width 44 height 53
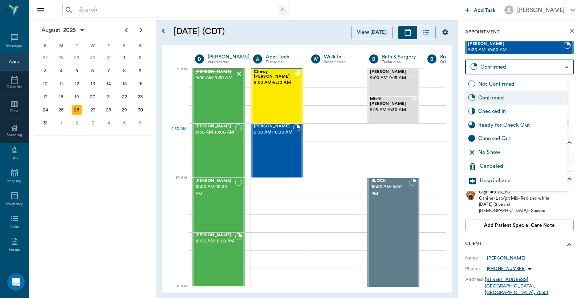
click at [484, 66] on body "/ ​ Add Task Dr. Bert Ellsworth Nectar Messages Appts Calendar Flow Boarding La…" at bounding box center [290, 149] width 581 height 298
click at [493, 112] on div "Checked In" at bounding box center [521, 111] width 86 height 8
type input "CHECKED_IN"
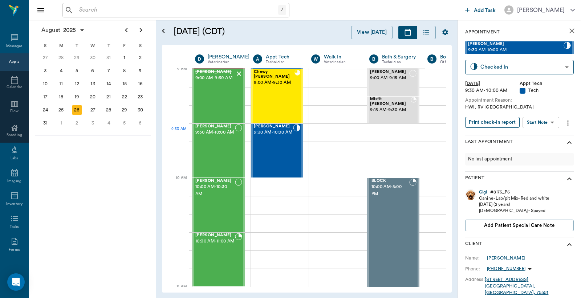
click at [495, 123] on button "Print check-in report" at bounding box center [492, 122] width 54 height 11
click at [84, 10] on input "text" at bounding box center [177, 10] width 202 height 10
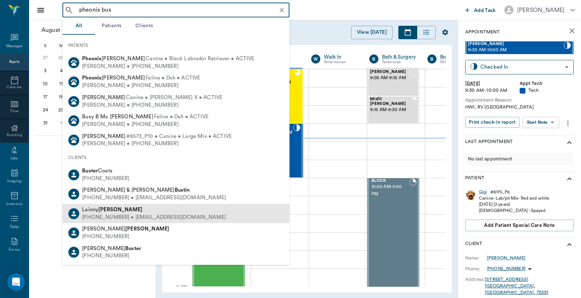
click at [97, 214] on div "(318) 344-3096 • LAINNYBUSHONG@gmail.com" at bounding box center [154, 218] width 144 height 8
type input "pheonix bus"
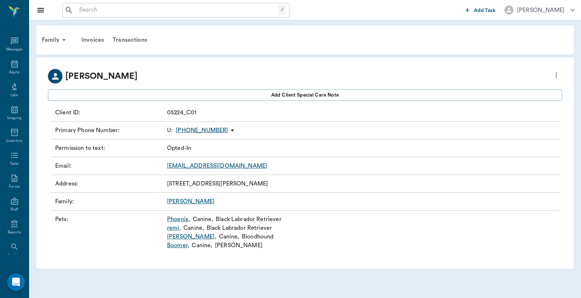
click at [180, 219] on link "Phoenix ," at bounding box center [178, 219] width 23 height 9
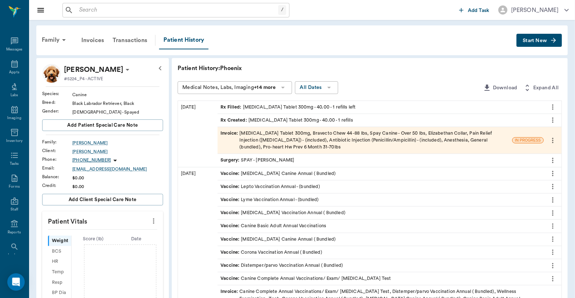
click at [274, 136] on div "Invoice : Doxycycline Tablet 300mg, Bravecto Chew 44 -88 lbs, Spay Canine - Ove…" at bounding box center [364, 140] width 289 height 21
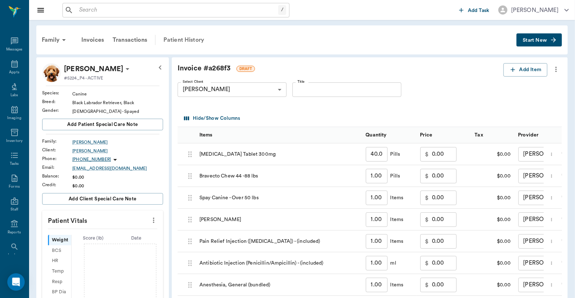
click at [171, 40] on div "Patient History" at bounding box center [183, 39] width 49 height 17
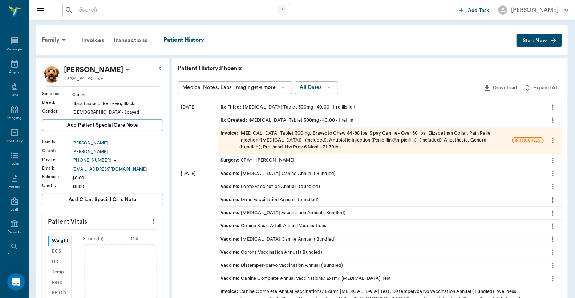
click at [320, 135] on div "Invoice : Doxycycline Tablet 300mg, Bravecto Chew 44 -88 lbs, Spay Canine - Ove…" at bounding box center [364, 140] width 289 height 21
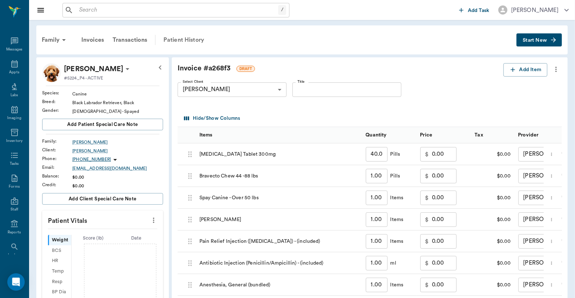
click at [184, 40] on div "Patient History" at bounding box center [183, 39] width 49 height 17
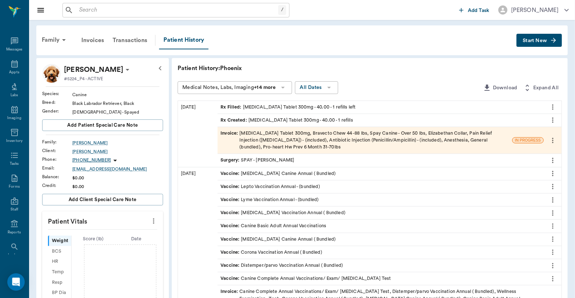
click at [552, 141] on icon "more" at bounding box center [553, 140] width 8 height 9
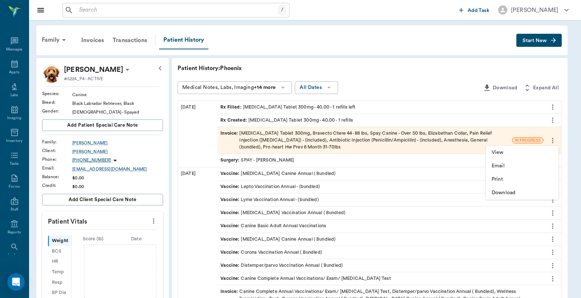
click at [504, 152] on span "View" at bounding box center [522, 153] width 61 height 8
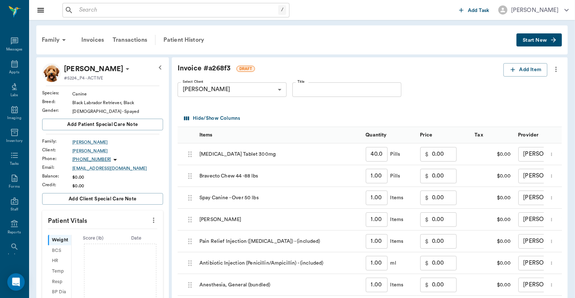
click at [556, 69] on icon "more" at bounding box center [555, 69] width 1 height 5
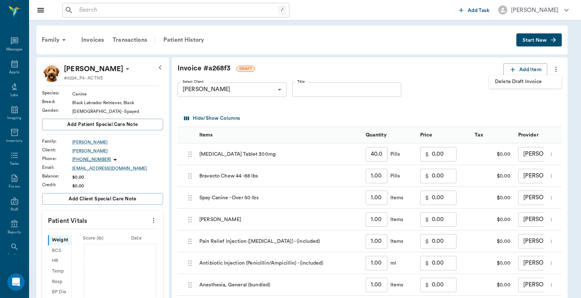
click at [539, 81] on span "Delete Draft Invoice" at bounding box center [525, 82] width 61 height 8
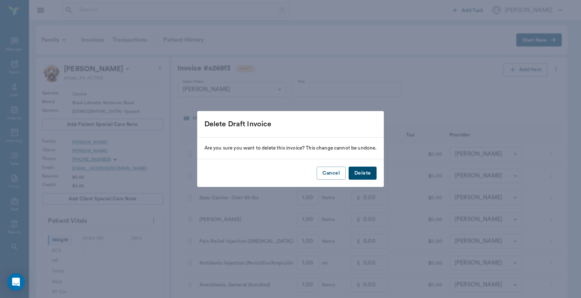
click at [362, 172] on button "Delete" at bounding box center [363, 173] width 28 height 13
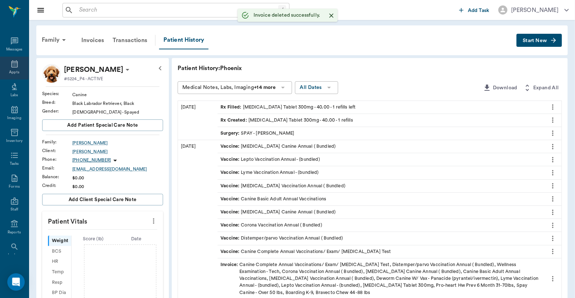
click at [10, 64] on icon at bounding box center [14, 64] width 9 height 9
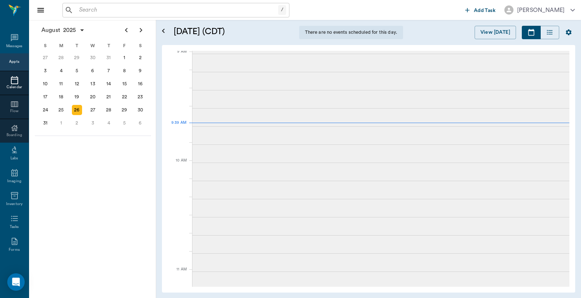
scroll to position [110, 0]
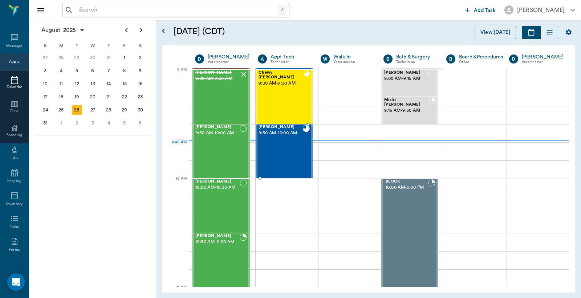
click at [277, 150] on div "Gigi Earp 9:30 AM - 10:00 AM" at bounding box center [281, 151] width 44 height 53
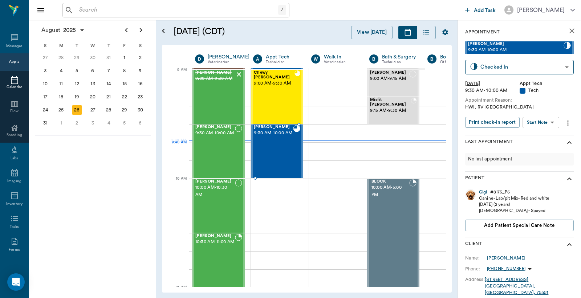
type input "READY_TO_CHECKOUT"
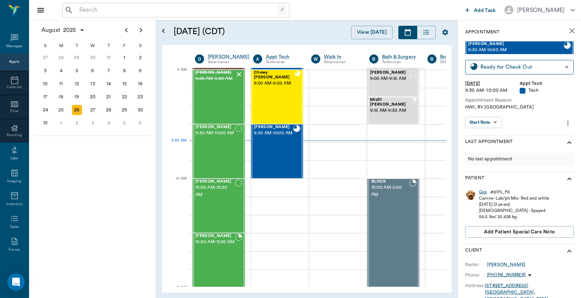
click at [483, 193] on div "Gigi" at bounding box center [483, 192] width 8 height 6
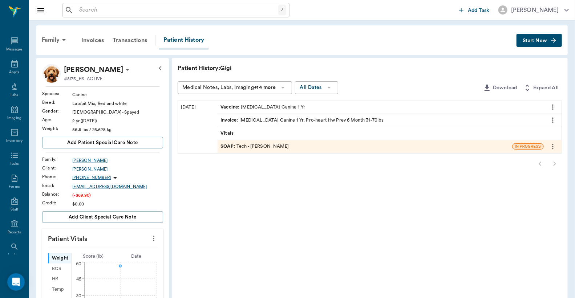
click at [264, 148] on div "SOAP : Tech - [PERSON_NAME]" at bounding box center [254, 146] width 68 height 7
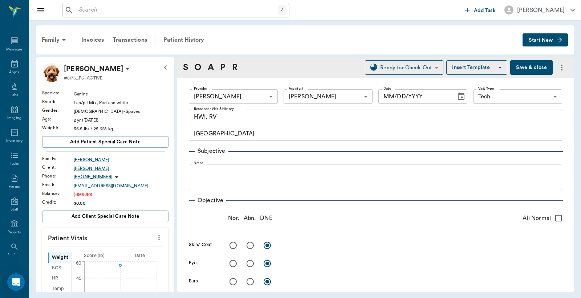
type input "642ef10e332a41444de2bad1"
type input "682b670d8bdc6f7f8feef3db"
type input "65d2be4f46e3a538d89b8c1a"
type textarea "HWI, RV Caryn"
type input "[DATE]"
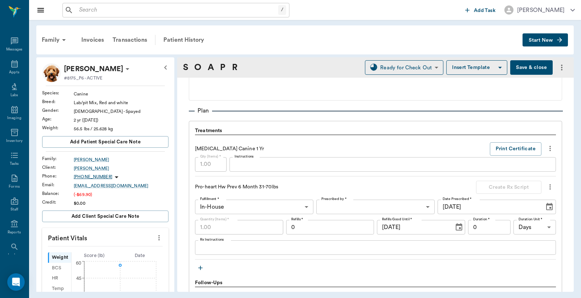
scroll to position [484, 0]
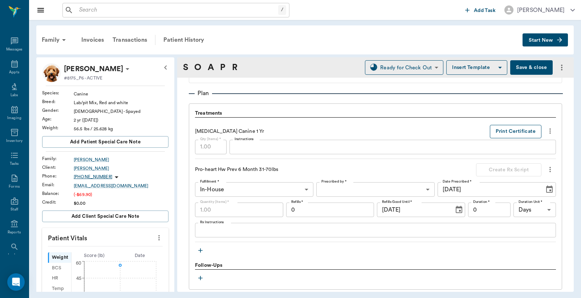
click at [513, 131] on button "Print Certificate" at bounding box center [516, 131] width 52 height 13
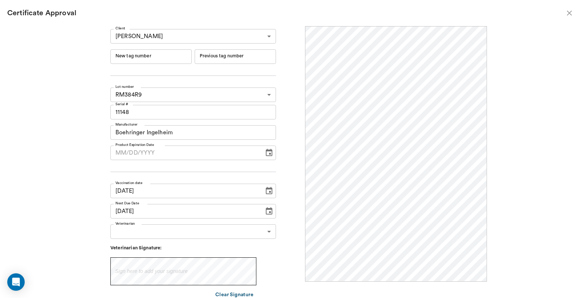
scroll to position [0, 0]
click at [173, 58] on input "New tag number" at bounding box center [150, 56] width 81 height 15
type input "251149"
click at [266, 232] on body "/ ​ Add Task Dr. Bert Ellsworth Nectar Messages Appts Labs Imaging Inventory Ta…" at bounding box center [290, 149] width 581 height 298
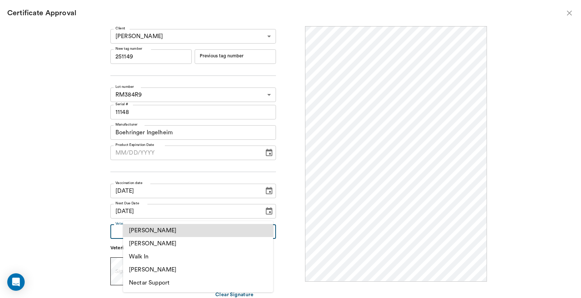
click at [195, 243] on li "[PERSON_NAME]" at bounding box center [198, 243] width 150 height 13
type input "63ec2f075fda476ae8351a4d"
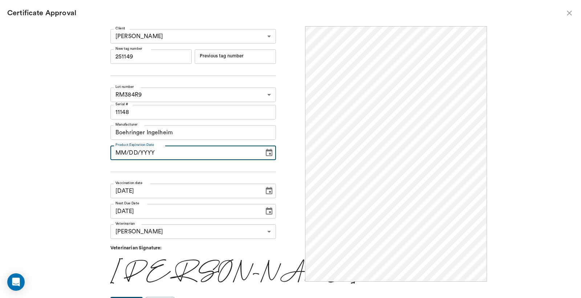
click at [129, 155] on input "MM/DD/YYYY" at bounding box center [184, 153] width 149 height 15
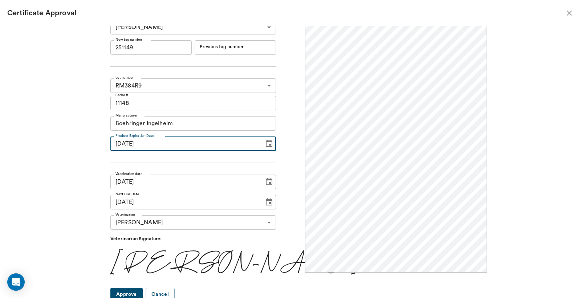
scroll to position [12, 0]
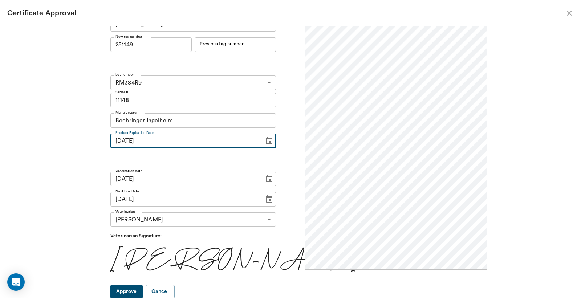
type input "06/19/2026"
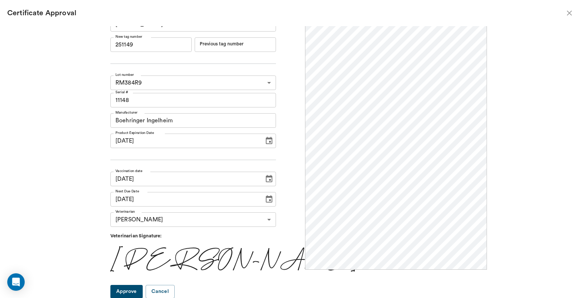
click at [137, 295] on button "Approve" at bounding box center [126, 291] width 32 height 13
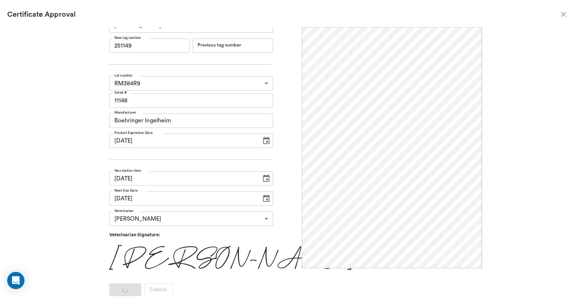
scroll to position [0, 0]
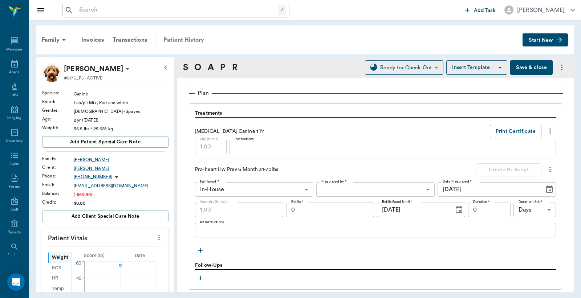
click at [189, 39] on div "Patient History" at bounding box center [183, 39] width 49 height 17
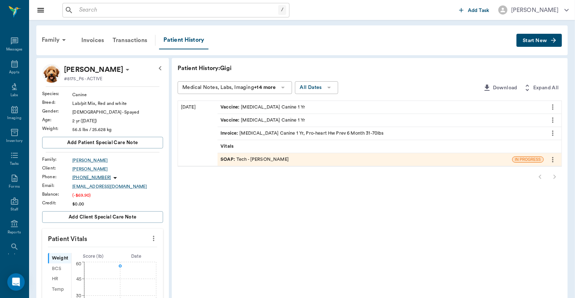
click at [281, 160] on div "SOAP : Tech - [PERSON_NAME]" at bounding box center [364, 159] width 294 height 13
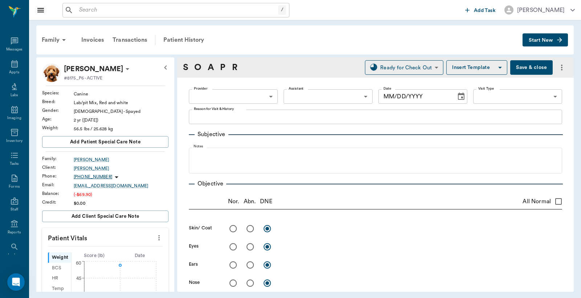
type input "642ef10e332a41444de2bad1"
type input "682b670d8bdc6f7f8feef3db"
type input "65d2be4f46e3a538d89b8c1a"
type textarea "HWI, RV Caryn"
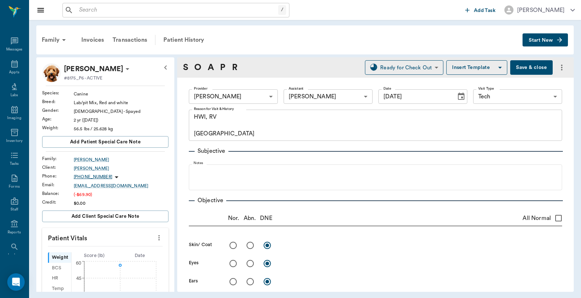
type input "[DATE]"
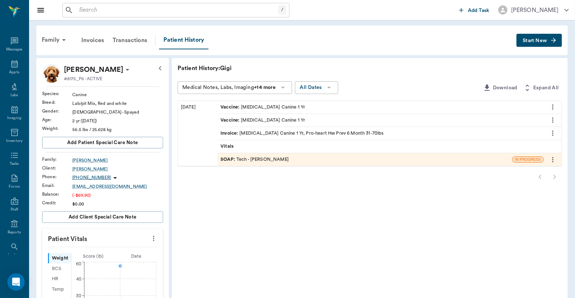
click at [255, 132] on div "Invoice : Rabies Vaccination Canine 1 Yr, Pro-heart Hw Prev 6 Month 31-70lbs" at bounding box center [301, 133] width 163 height 7
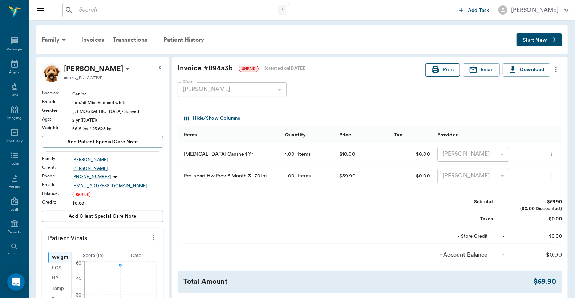
click at [440, 72] on button "Print" at bounding box center [442, 69] width 35 height 13
click at [138, 39] on div "Transactions" at bounding box center [129, 39] width 43 height 17
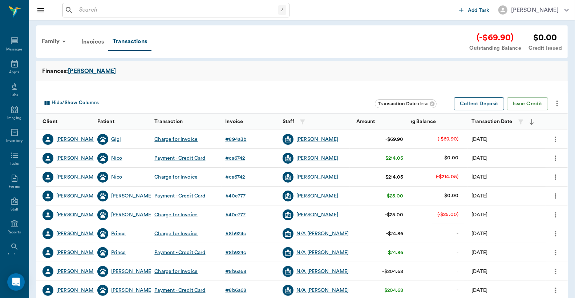
click at [492, 103] on button "Collect Deposit" at bounding box center [479, 103] width 50 height 13
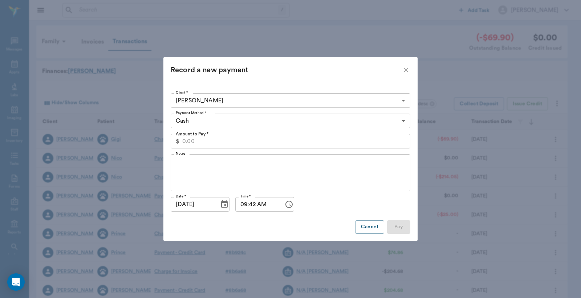
click at [404, 121] on body "/ ​ Add Task Dr. Bert Ellsworth Nectar Messages Appts Labs Imaging Inventory Ta…" at bounding box center [290, 166] width 581 height 333
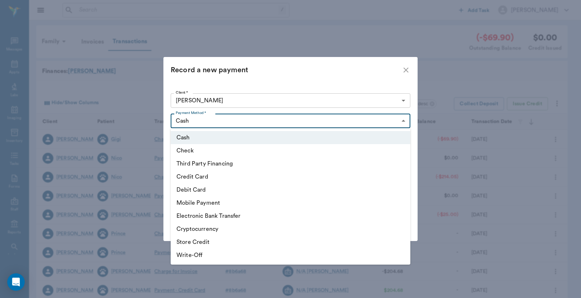
click at [240, 175] on li "Credit Card" at bounding box center [291, 176] width 240 height 13
type input "CREDIT_CARD"
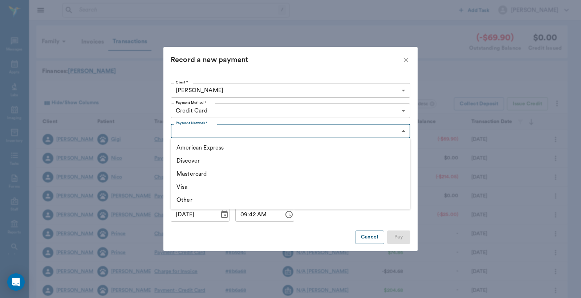
click at [402, 131] on body "/ ​ Add Task Dr. Bert Ellsworth Nectar Messages Appts Labs Imaging Inventory Ta…" at bounding box center [290, 166] width 581 height 333
click at [327, 173] on li "Mastercard" at bounding box center [291, 173] width 240 height 13
type input "MASTERCARD"
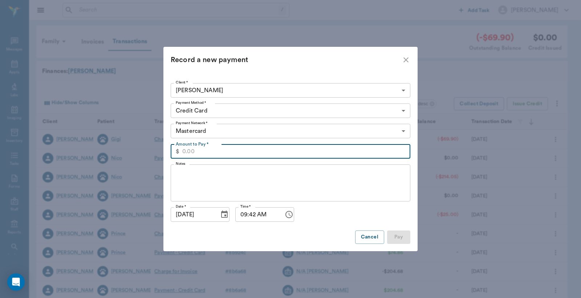
click at [184, 149] on input "Amount to Pay *" at bounding box center [296, 151] width 228 height 15
type input "69.90"
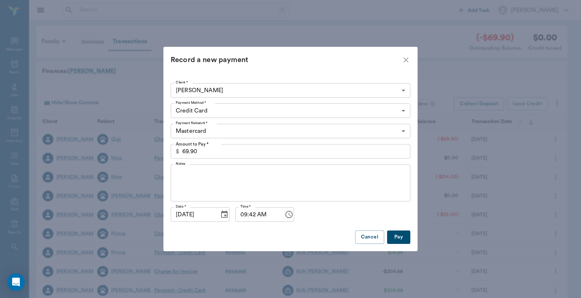
click at [400, 239] on button "Pay" at bounding box center [398, 237] width 23 height 13
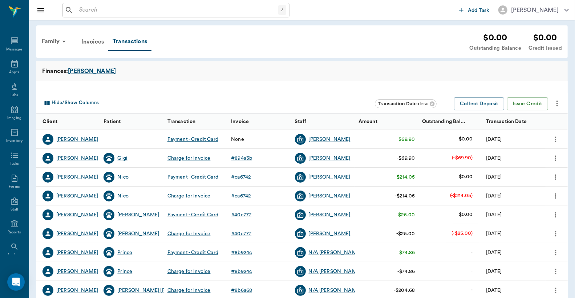
click at [120, 179] on div "Nico" at bounding box center [122, 177] width 11 height 7
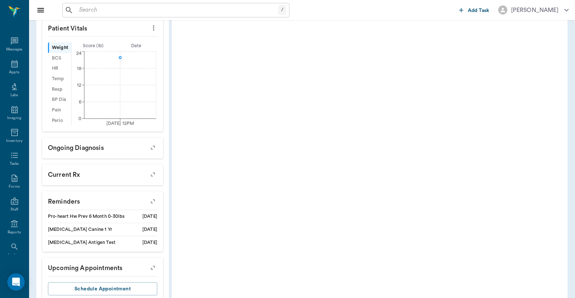
scroll to position [235, 0]
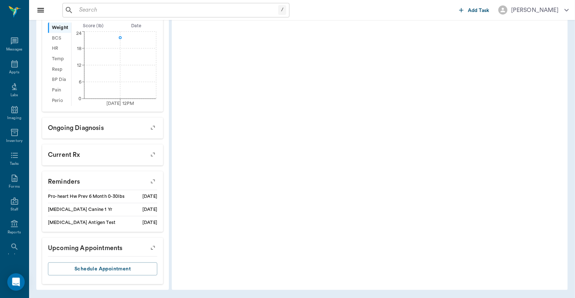
click at [154, 180] on icon "button" at bounding box center [153, 181] width 10 height 10
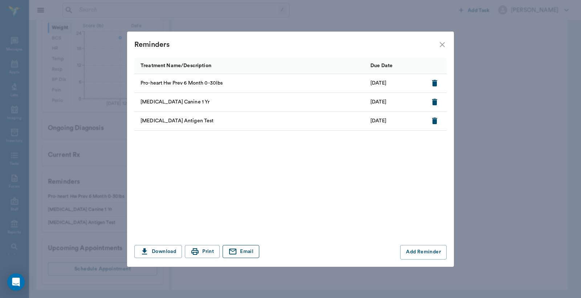
click at [245, 251] on button "Email" at bounding box center [241, 251] width 37 height 13
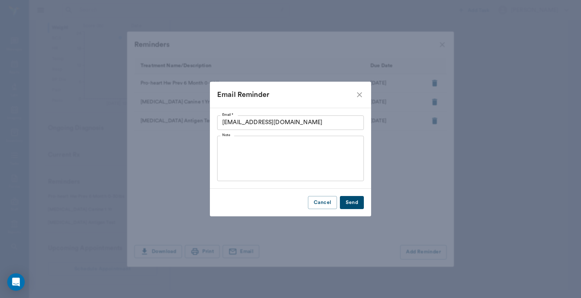
click at [349, 202] on button "Send" at bounding box center [352, 202] width 24 height 13
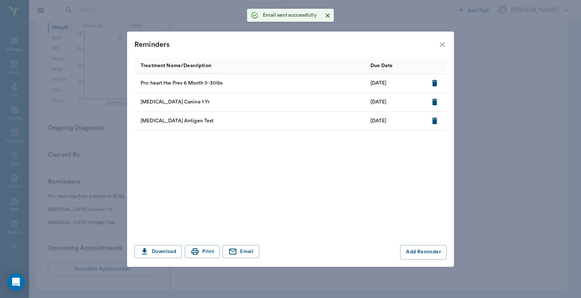
click at [442, 45] on icon "close" at bounding box center [442, 44] width 9 height 9
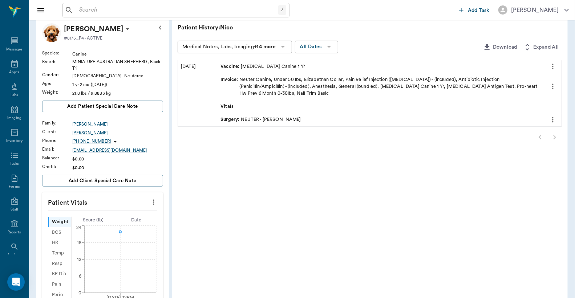
scroll to position [0, 0]
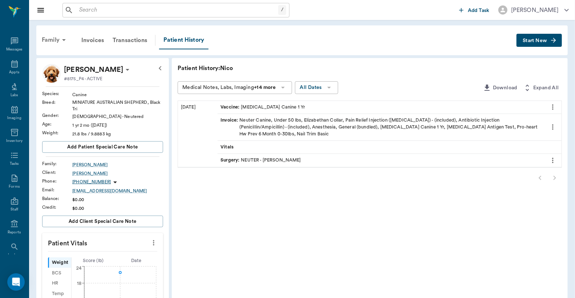
click at [54, 41] on div "Family" at bounding box center [54, 39] width 35 height 17
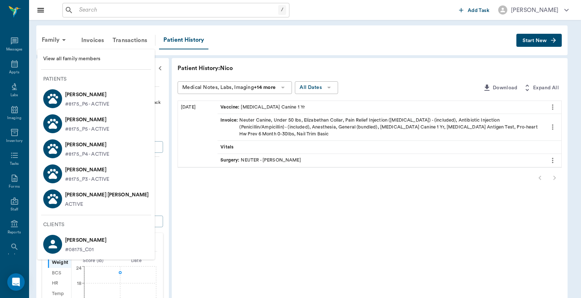
click at [79, 101] on p "#8175_P6 - ACTIVE" at bounding box center [87, 105] width 44 height 8
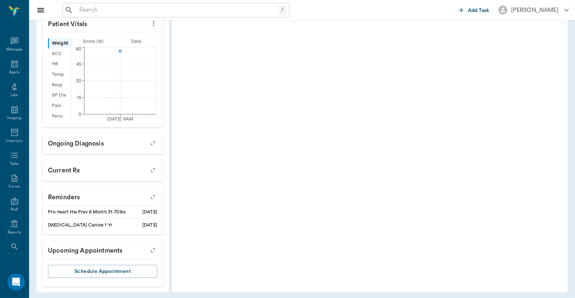
scroll to position [218, 0]
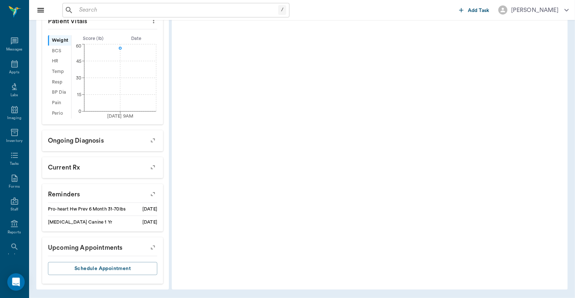
click at [153, 195] on icon "button" at bounding box center [153, 194] width 10 height 10
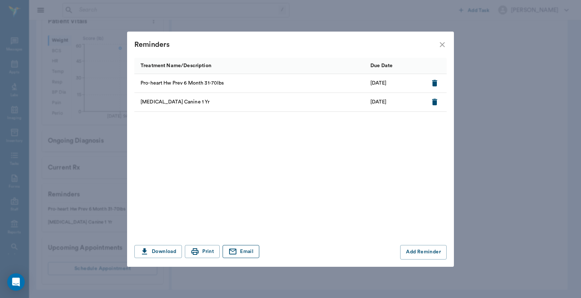
click at [239, 252] on button "Email" at bounding box center [241, 251] width 37 height 13
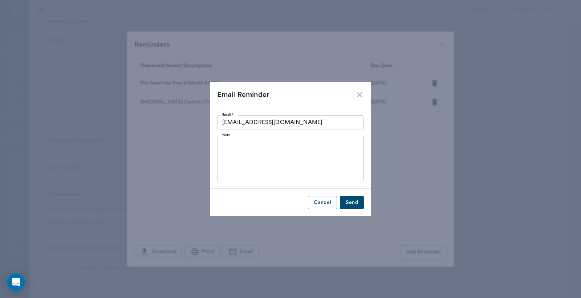
click at [352, 206] on button "Send" at bounding box center [352, 202] width 24 height 13
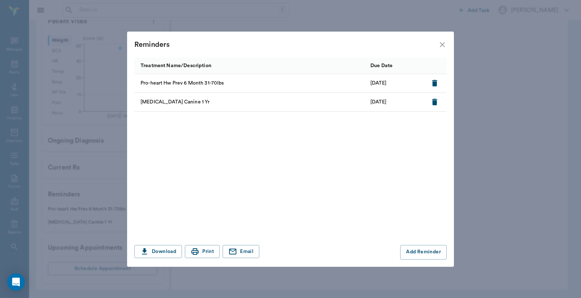
click at [441, 45] on icon "close" at bounding box center [442, 44] width 9 height 9
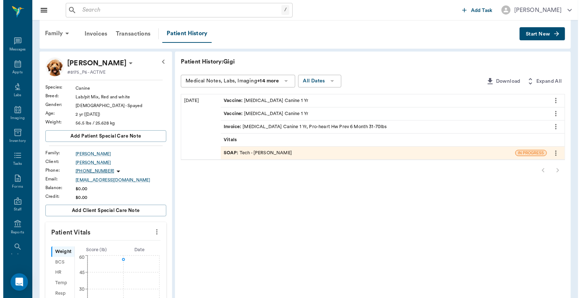
scroll to position [0, 0]
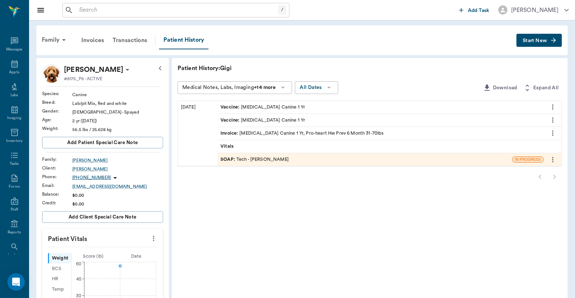
click at [542, 41] on span "Start New" at bounding box center [535, 41] width 24 height 0
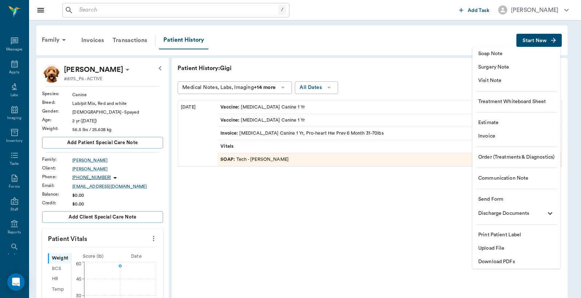
click at [497, 262] on span "Download PDFs" at bounding box center [516, 262] width 76 height 8
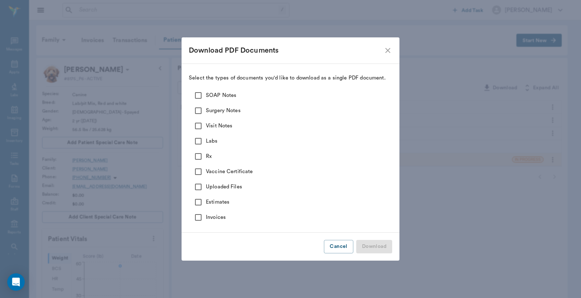
click at [198, 91] on input "SOAP Notes" at bounding box center [198, 95] width 15 height 15
checkbox input "true"
click at [198, 111] on input "Surgery Notes" at bounding box center [198, 110] width 15 height 15
checkbox input "true"
click at [194, 128] on input "Visit Notes" at bounding box center [198, 125] width 15 height 15
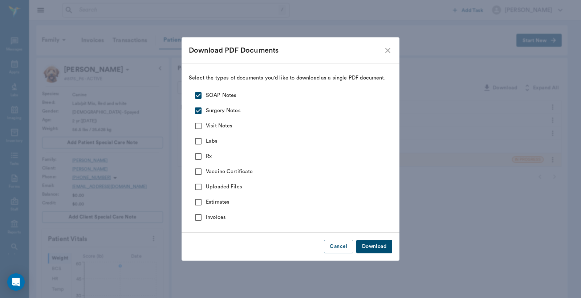
checkbox input "true"
click at [195, 139] on input "Labs" at bounding box center [198, 141] width 15 height 15
checkbox input "true"
click at [199, 156] on input "Rx" at bounding box center [198, 156] width 15 height 15
checkbox input "true"
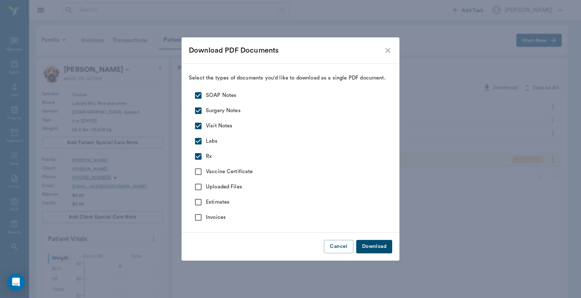
click at [200, 171] on input "Vaccine Certificate" at bounding box center [198, 171] width 15 height 15
checkbox input "true"
click at [195, 189] on input "Uploaded Files" at bounding box center [198, 186] width 15 height 15
checkbox input "true"
click at [374, 244] on button "Download" at bounding box center [374, 246] width 36 height 13
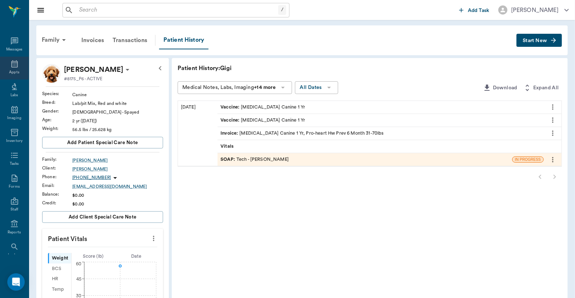
click at [13, 67] on icon at bounding box center [14, 64] width 9 height 9
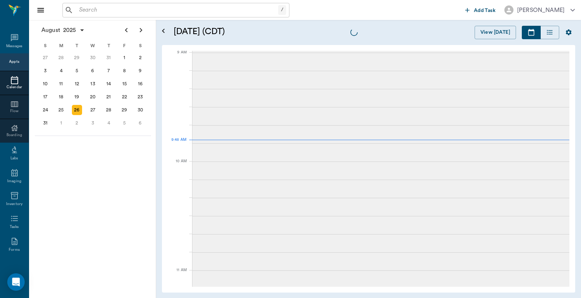
scroll to position [110, 0]
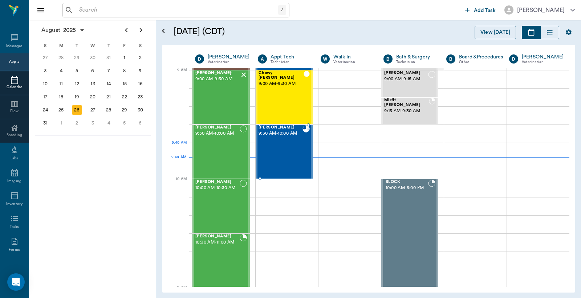
click at [285, 150] on div "Gigi Earp 9:30 AM - 10:00 AM" at bounding box center [281, 151] width 44 height 53
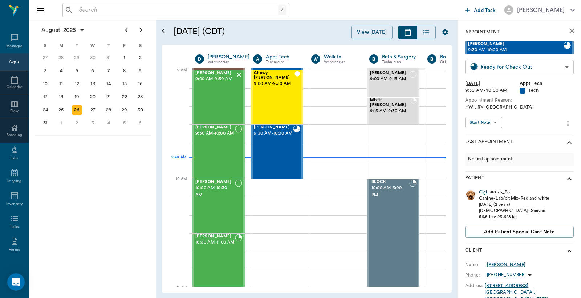
click at [529, 66] on body "/ ​ Add Task Dr. Bert Ellsworth Nectar Messages Appts Calendar Flow Boarding La…" at bounding box center [290, 149] width 581 height 298
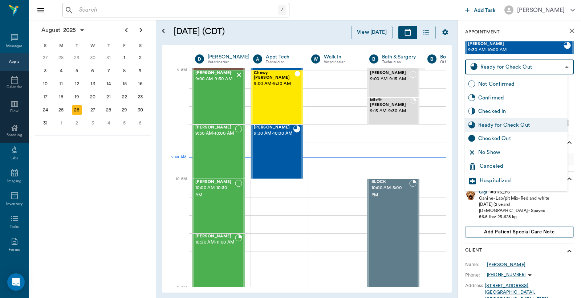
click at [501, 138] on div "Checked Out" at bounding box center [521, 139] width 86 height 8
type input "CHECKED_OUT"
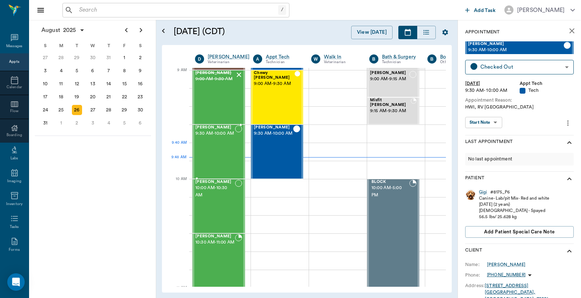
click at [222, 144] on div "Gator Braddock 9:30 AM - 10:00 AM" at bounding box center [215, 151] width 40 height 53
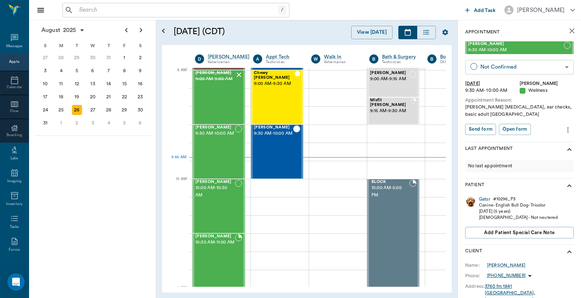
click at [532, 64] on body "/ ​ Add Task Dr. Bert Ellsworth Nectar Messages Appts Calendar Flow Boarding La…" at bounding box center [290, 149] width 581 height 298
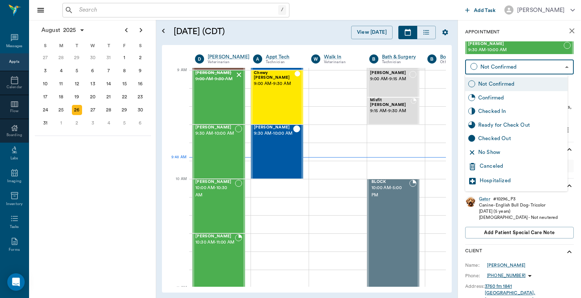
click at [495, 151] on div "No Show" at bounding box center [521, 153] width 86 height 8
type input "NO_SHOW"
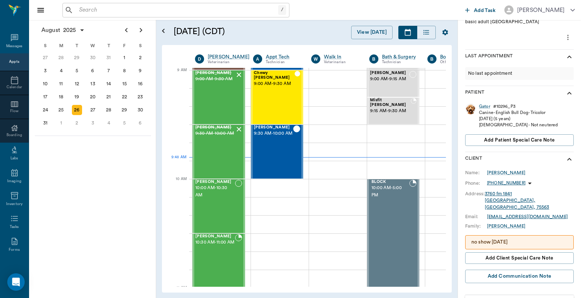
scroll to position [104, 0]
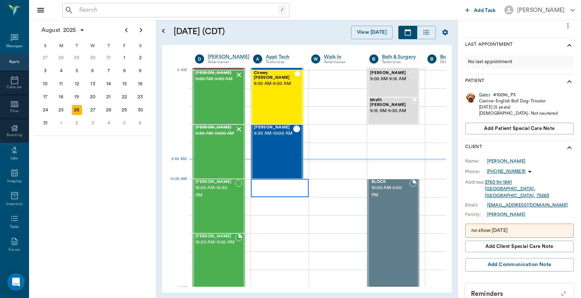
click at [270, 186] on div at bounding box center [280, 188] width 58 height 18
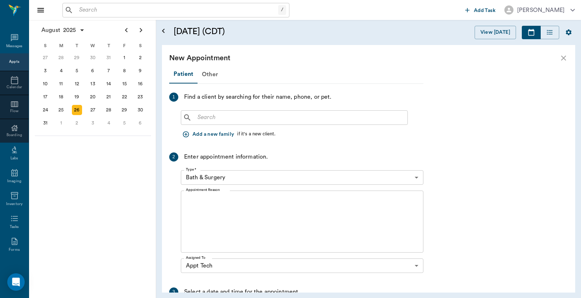
click at [220, 117] on input "text" at bounding box center [300, 118] width 210 height 10
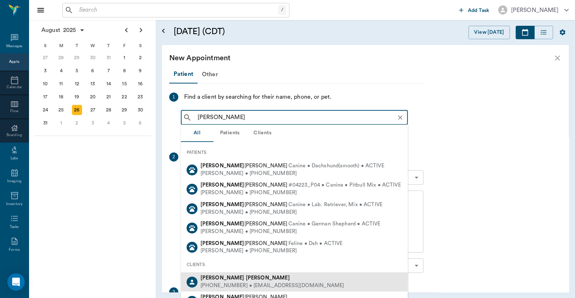
click at [246, 278] on b "Mitchell" at bounding box center [268, 277] width 44 height 5
type input "jessie mitchell"
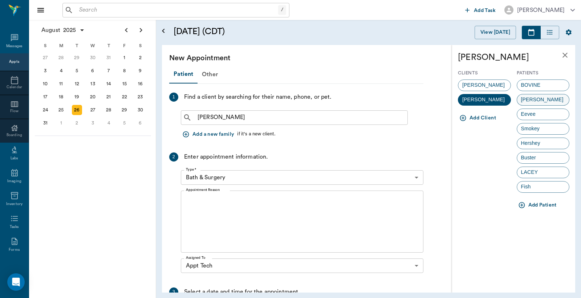
click at [550, 97] on div "Duncan" at bounding box center [543, 100] width 53 height 12
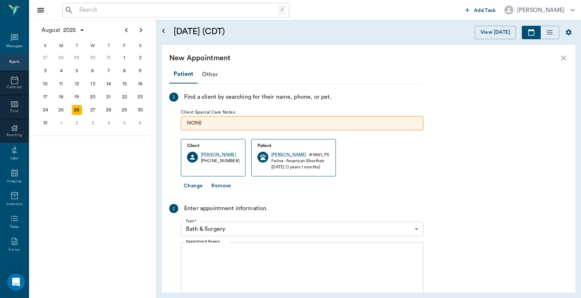
click at [292, 229] on body "/ ​ Add Task Dr. Bert Ellsworth Nectar Messages Appts Calendar Flow Boarding La…" at bounding box center [290, 149] width 581 height 298
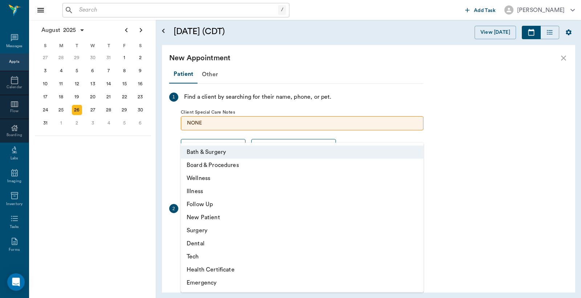
click at [291, 229] on li "Surgery" at bounding box center [302, 230] width 243 height 13
type input "65d2be4f46e3a538d89b8c18"
type input "10:30 AM"
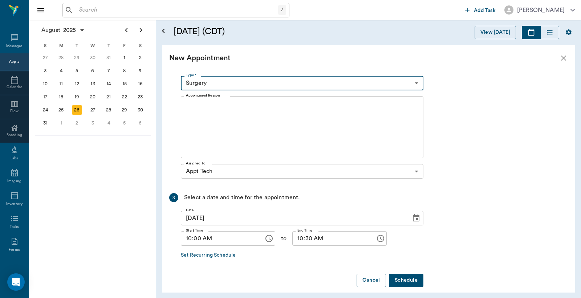
scroll to position [154, 0]
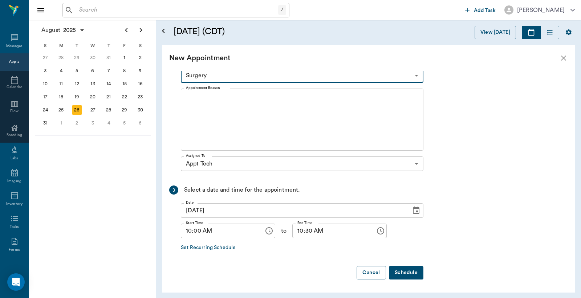
click at [400, 274] on button "Schedule" at bounding box center [406, 272] width 34 height 13
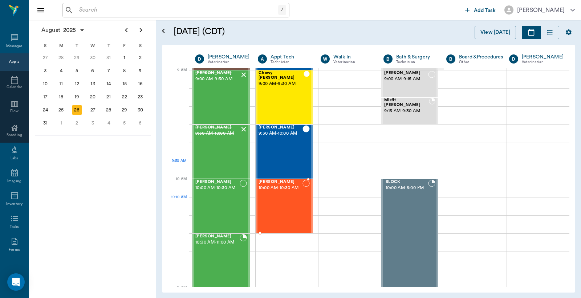
click at [292, 210] on div "Duncan Mitchell 10:00 AM - 10:30 AM" at bounding box center [281, 206] width 44 height 53
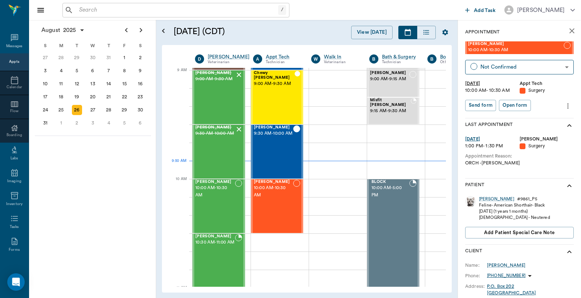
click at [564, 106] on icon "more" at bounding box center [568, 106] width 8 height 9
click at [533, 119] on span "Edit appointment" at bounding box center [531, 119] width 61 height 8
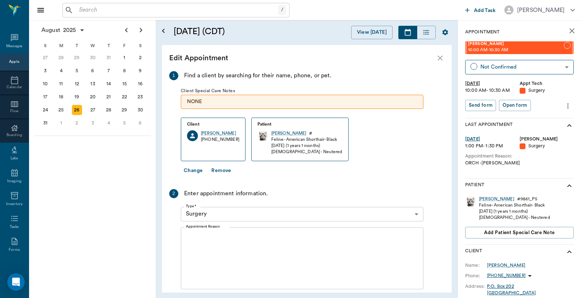
click at [330, 212] on body "/ ​ Add Task Dr. Bert Ellsworth Nectar Messages Appts Calendar Flow Boarding La…" at bounding box center [290, 149] width 581 height 298
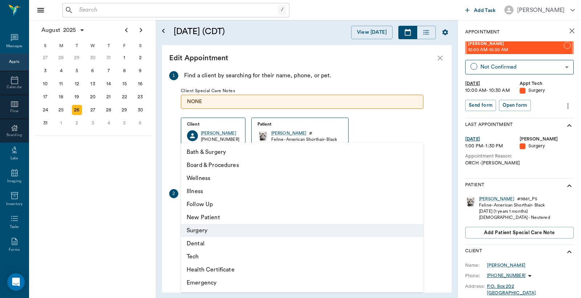
click at [213, 255] on li "Tech" at bounding box center [302, 256] width 243 height 13
type input "65d2be4f46e3a538d89b8c1a"
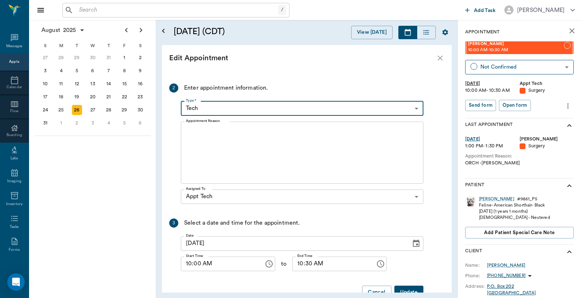
scroll to position [107, 0]
click at [412, 286] on button "Update" at bounding box center [408, 290] width 29 height 13
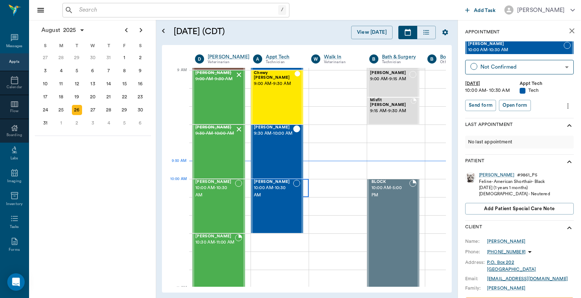
click at [305, 186] on div at bounding box center [280, 188] width 58 height 18
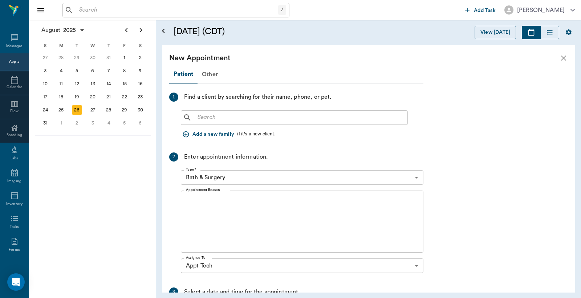
click at [215, 121] on input "text" at bounding box center [300, 118] width 210 height 10
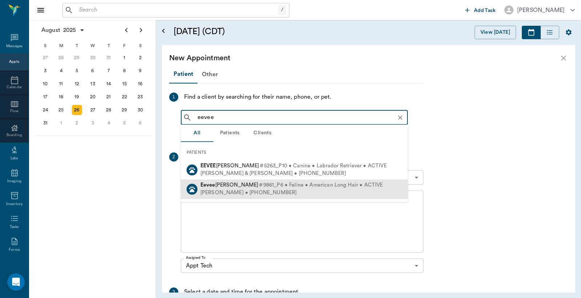
click at [259, 189] on span "#9861_P6 • Feline • American Long Hair • ACTIVE" at bounding box center [321, 186] width 124 height 8
type input "eevee"
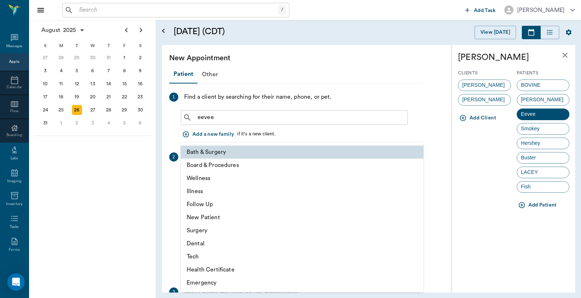
click at [227, 175] on body "/ ​ Add Task Dr. Bert Ellsworth Nectar Messages Appts Calendar Flow Boarding La…" at bounding box center [290, 149] width 581 height 298
click at [204, 258] on li "Tech" at bounding box center [302, 256] width 243 height 13
type input "65d2be4f46e3a538d89b8c1a"
type input "10:30 AM"
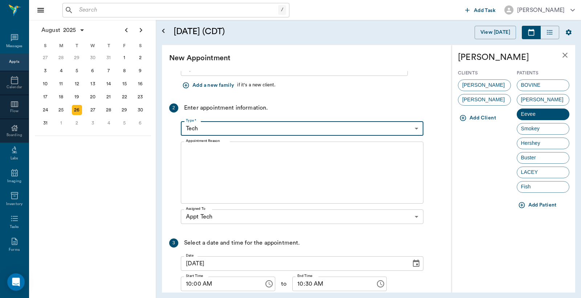
scroll to position [102, 0]
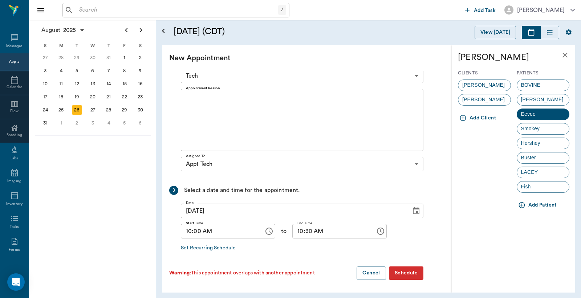
click at [410, 273] on button "Schedule" at bounding box center [406, 273] width 34 height 13
click at [407, 271] on button "Schedule" at bounding box center [406, 273] width 34 height 13
click at [484, 100] on span "Jessie Mitchell" at bounding box center [483, 100] width 50 height 8
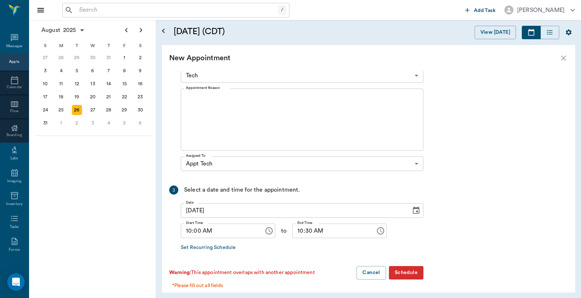
click at [411, 272] on button "Schedule" at bounding box center [406, 272] width 34 height 13
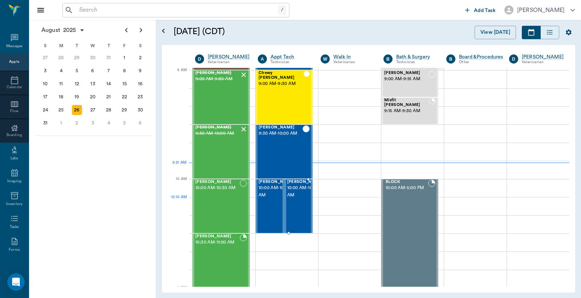
click at [291, 199] on span "10:00 AM - 10:30 AM" at bounding box center [305, 191] width 36 height 15
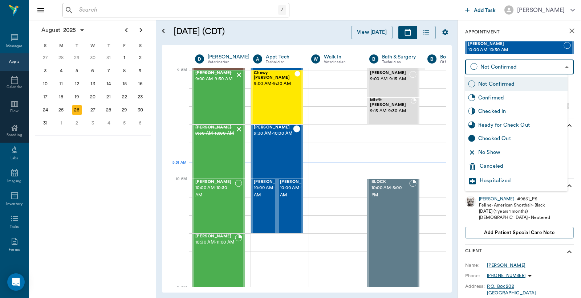
click at [484, 65] on body "/ ​ Add Task Dr. Bert Ellsworth Nectar Messages Appts Calendar Flow Boarding La…" at bounding box center [290, 149] width 581 height 298
click at [492, 165] on div "Canceled" at bounding box center [522, 166] width 85 height 9
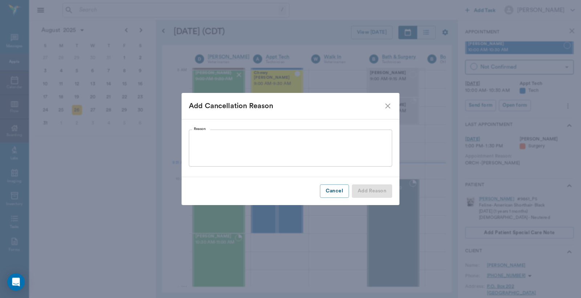
click at [253, 133] on div "x Reason" at bounding box center [290, 148] width 203 height 37
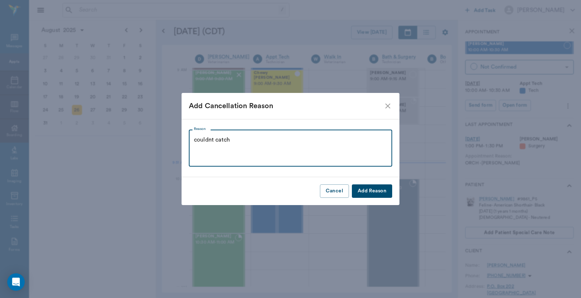
type textarea "couldnt catch"
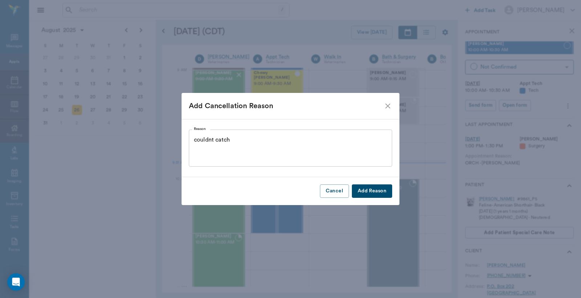
click at [364, 189] on button "Add Reason" at bounding box center [372, 190] width 40 height 13
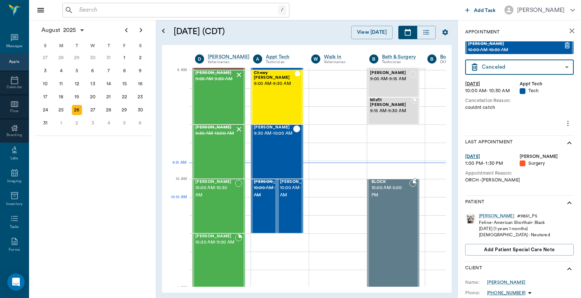
type input "CANCELED"
click at [564, 124] on icon "more" at bounding box center [568, 123] width 8 height 9
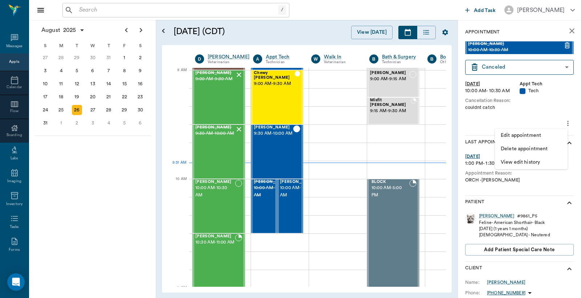
click at [545, 149] on span "Delete appointment" at bounding box center [531, 149] width 61 height 8
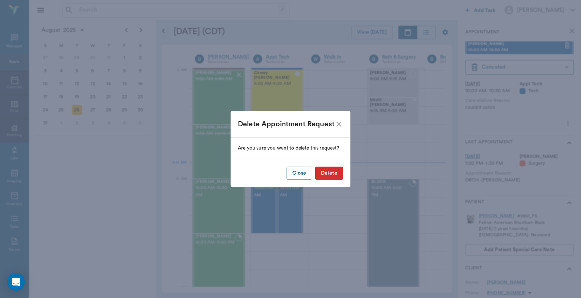
click at [336, 176] on button "Delete" at bounding box center [329, 173] width 28 height 13
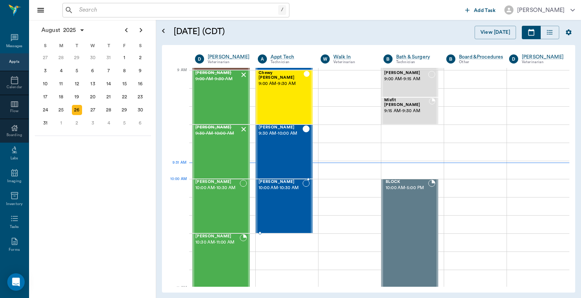
click at [304, 197] on div at bounding box center [305, 206] width 7 height 53
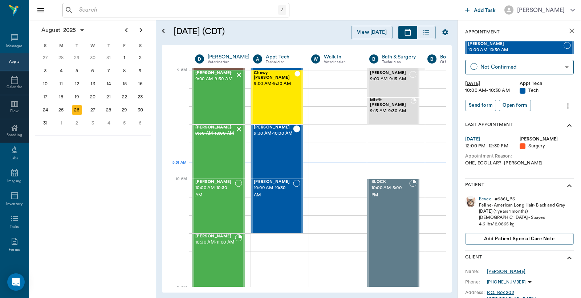
click at [564, 105] on icon "more" at bounding box center [568, 106] width 8 height 9
click at [534, 131] on span "Delete appointment" at bounding box center [531, 132] width 61 height 8
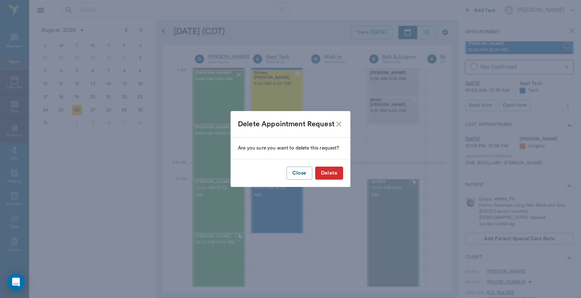
click at [332, 171] on button "Delete" at bounding box center [329, 173] width 28 height 13
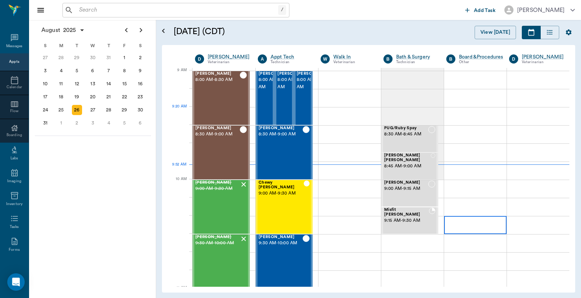
scroll to position [110, 0]
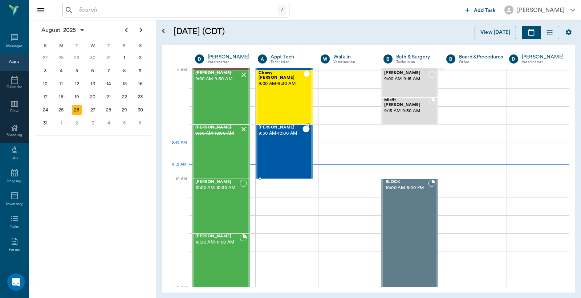
click at [296, 153] on div "[PERSON_NAME] 9:30 AM - 10:00 AM" at bounding box center [281, 151] width 44 height 53
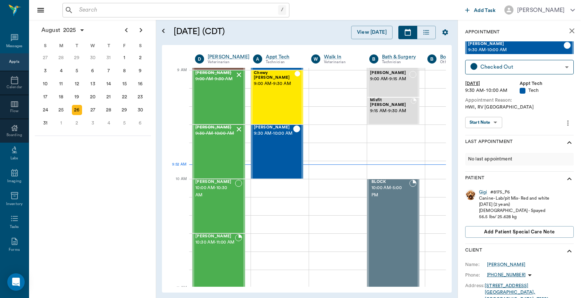
click at [564, 126] on icon "more" at bounding box center [568, 123] width 8 height 9
click at [540, 162] on span "View edit history" at bounding box center [531, 162] width 61 height 8
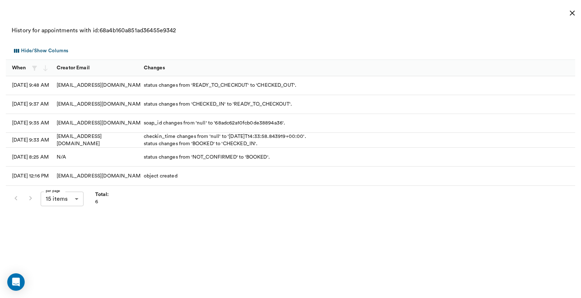
click at [574, 13] on icon "close" at bounding box center [572, 13] width 9 height 9
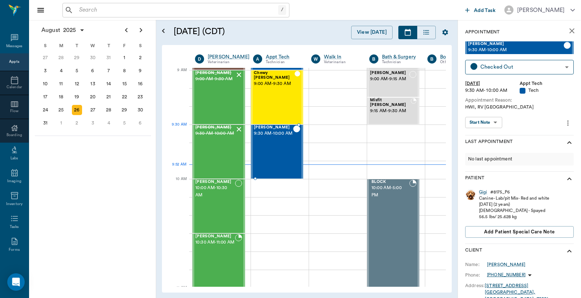
drag, startPoint x: 291, startPoint y: 147, endPoint x: 284, endPoint y: 149, distance: 7.8
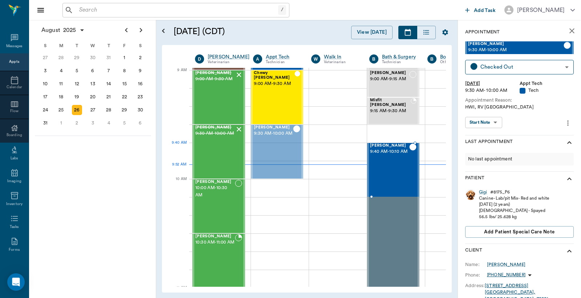
drag, startPoint x: 275, startPoint y: 162, endPoint x: 377, endPoint y: 166, distance: 101.7
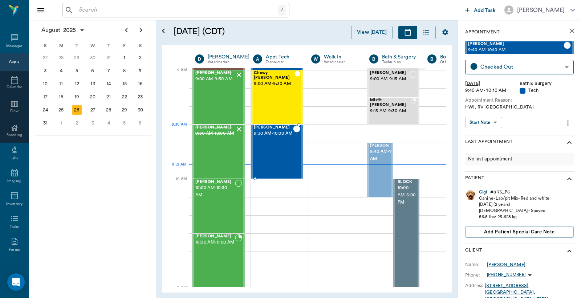
drag, startPoint x: 378, startPoint y: 176, endPoint x: 298, endPoint y: 161, distance: 81.3
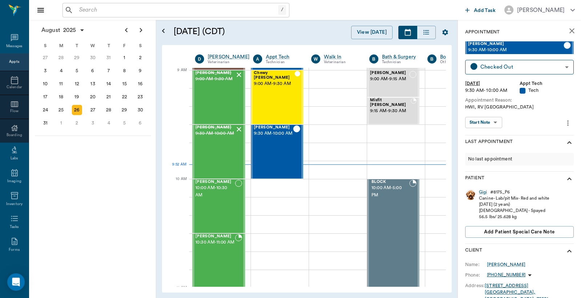
click at [564, 121] on icon "more" at bounding box center [568, 123] width 8 height 9
click at [527, 160] on span "View edit history" at bounding box center [531, 162] width 61 height 8
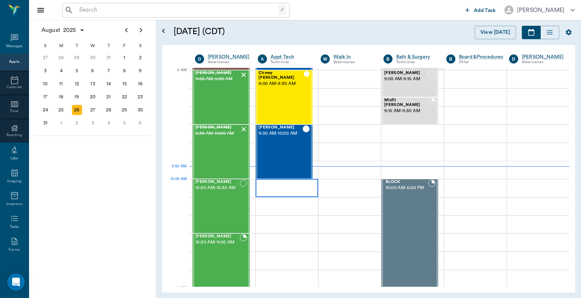
click at [266, 188] on div at bounding box center [287, 188] width 62 height 18
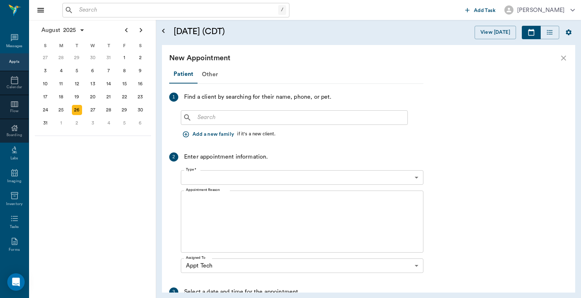
type input "[DATE]"
type input "10:00 AM"
type input "10:15 AM"
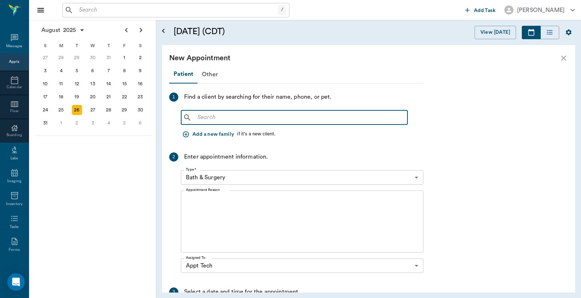
click at [197, 116] on input "text" at bounding box center [300, 118] width 210 height 10
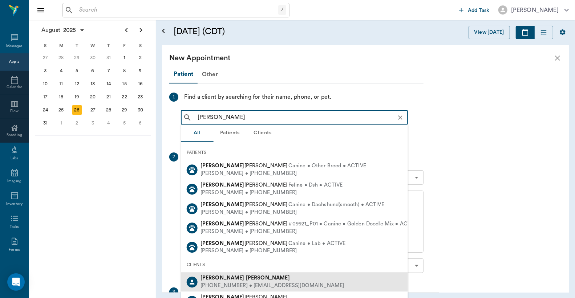
click at [246, 284] on div "[PHONE_NUMBER] • [EMAIL_ADDRESS][DOMAIN_NAME]" at bounding box center [272, 286] width 144 height 8
type input "[PERSON_NAME]"
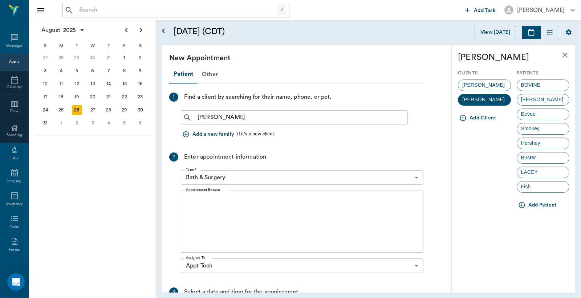
click at [417, 176] on body "/ ​ Add Task [PERSON_NAME] Nectar Messages Appts Calendar Flow Boarding Labs Im…" at bounding box center [290, 149] width 581 height 298
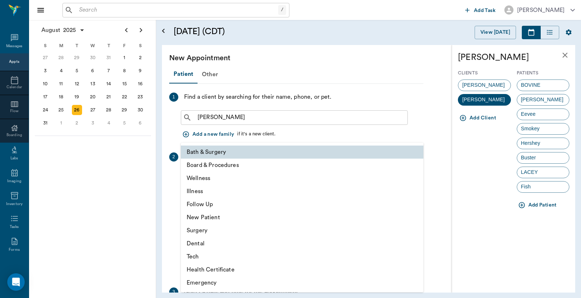
click at [223, 257] on li "Tech" at bounding box center [302, 256] width 243 height 13
type input "65d2be4f46e3a538d89b8c1a"
type input "10:30 AM"
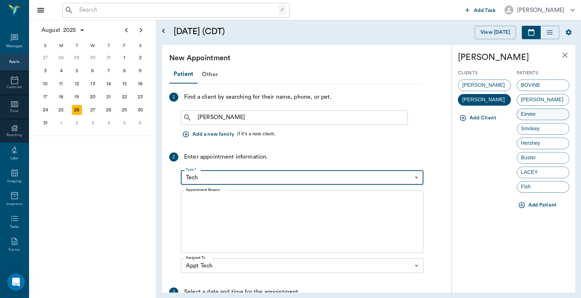
click at [529, 115] on span "Eevee" at bounding box center [528, 114] width 23 height 8
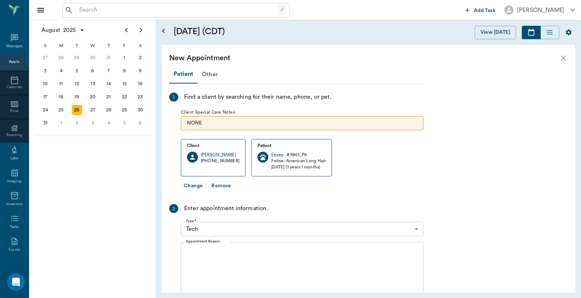
click at [186, 253] on textarea "Appointment Reason" at bounding box center [302, 273] width 232 height 50
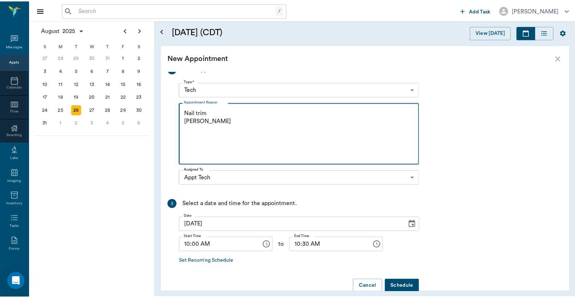
scroll to position [154, 0]
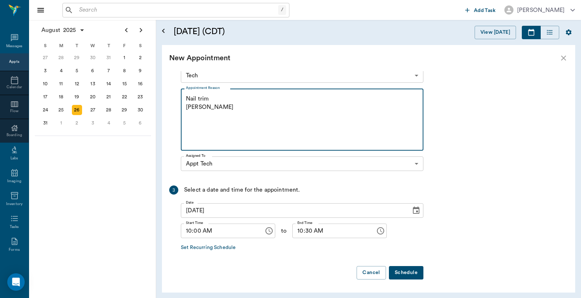
type textarea "Nail trim [PERSON_NAME]"
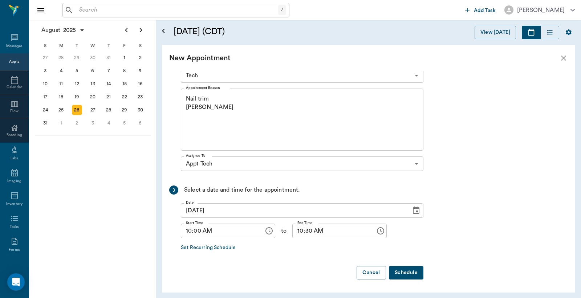
click at [404, 271] on button "Schedule" at bounding box center [406, 272] width 34 height 13
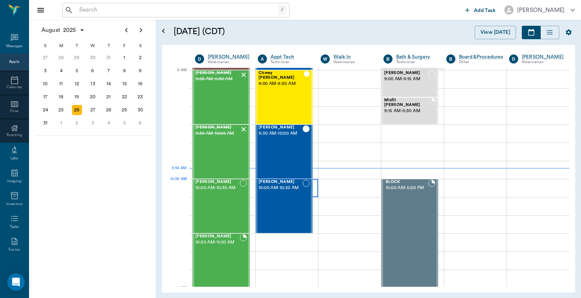
click at [312, 192] on div at bounding box center [287, 188] width 62 height 18
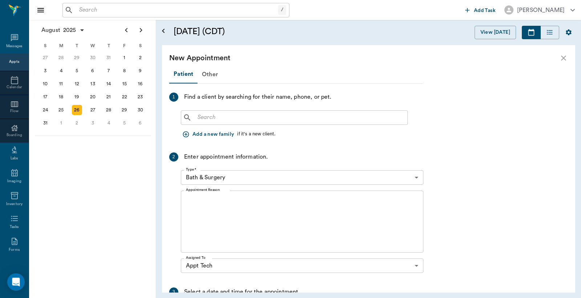
click at [198, 117] on input "text" at bounding box center [300, 118] width 210 height 10
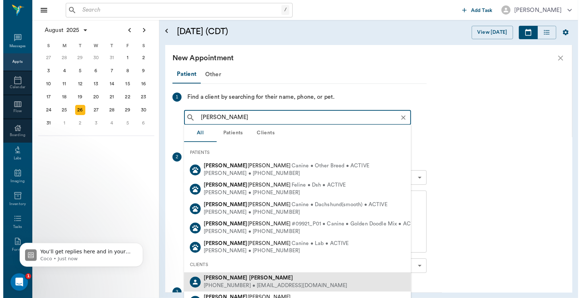
scroll to position [0, 0]
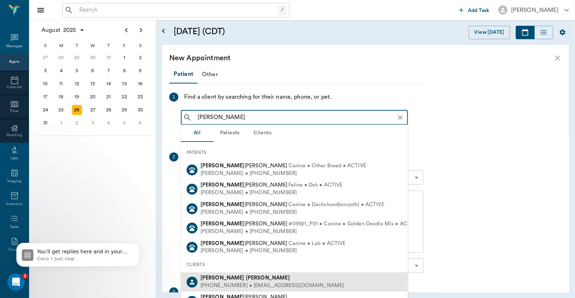
click at [223, 282] on div "[PHONE_NUMBER] • [EMAIL_ADDRESS][DOMAIN_NAME]" at bounding box center [272, 286] width 144 height 8
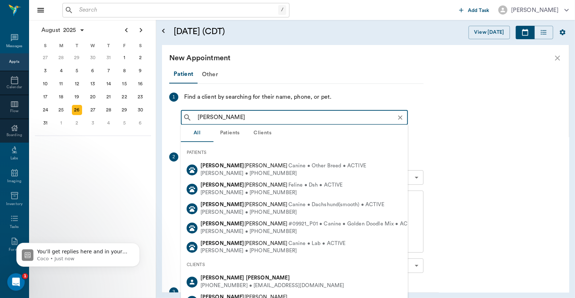
type input "[PERSON_NAME]"
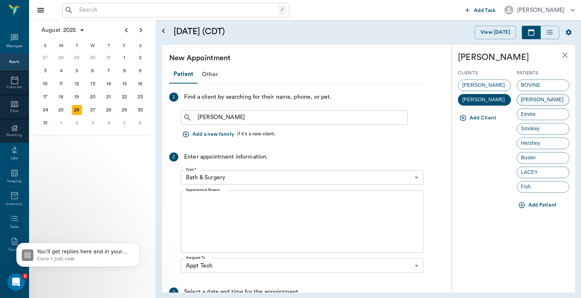
click at [532, 101] on span "[PERSON_NAME]" at bounding box center [542, 100] width 50 height 8
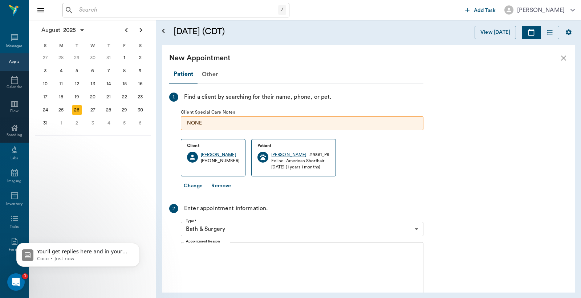
click at [415, 229] on body "/ ​ Add Task [PERSON_NAME] Nectar Messages Appts Calendar Flow Boarding Labs Im…" at bounding box center [290, 149] width 581 height 298
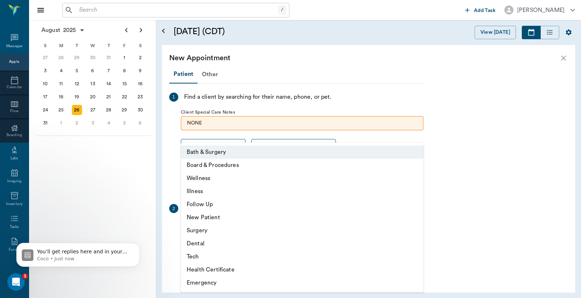
click at [306, 257] on li "Tech" at bounding box center [302, 256] width 243 height 13
type input "65d2be4f46e3a538d89b8c1a"
type input "10:30 AM"
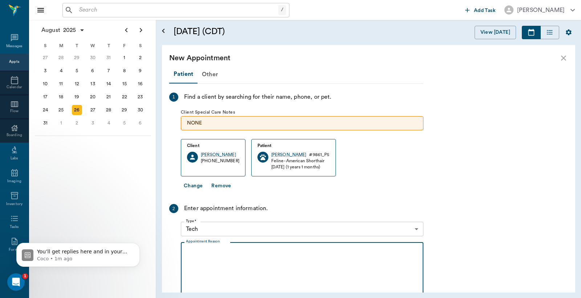
click at [190, 252] on textarea "Appointment Reason" at bounding box center [302, 273] width 232 height 50
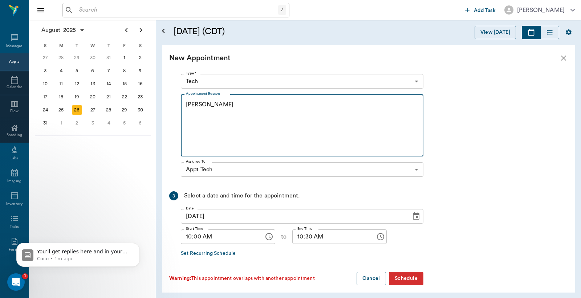
scroll to position [154, 0]
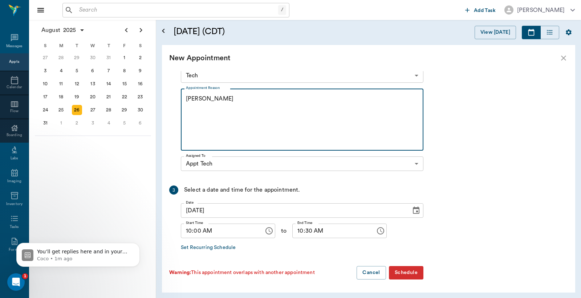
type textarea "[PERSON_NAME]"
click at [399, 272] on button "Schedule" at bounding box center [406, 272] width 34 height 13
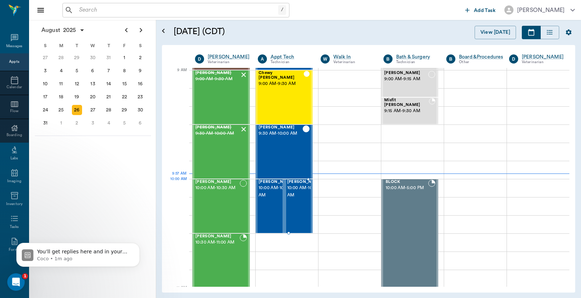
click at [292, 196] on span "10:00 AM - 10:30 AM" at bounding box center [305, 191] width 36 height 15
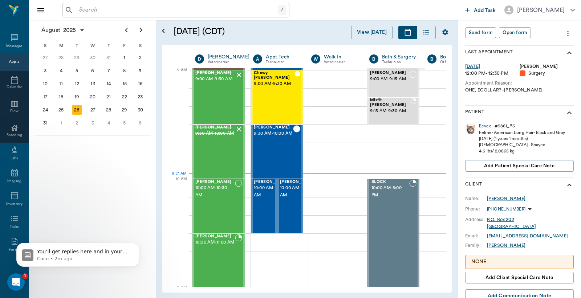
scroll to position [107, 0]
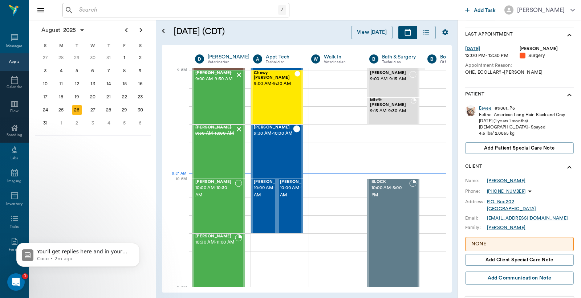
click at [499, 184] on div "[PERSON_NAME]" at bounding box center [506, 181] width 38 height 7
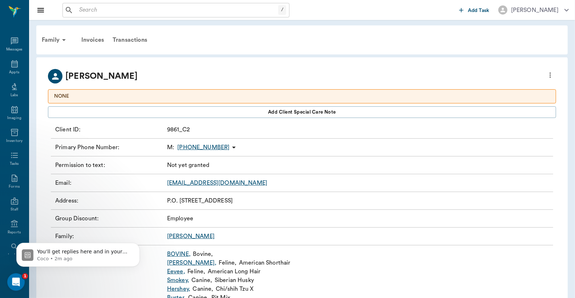
click at [550, 74] on icon "more" at bounding box center [549, 75] width 1 height 5
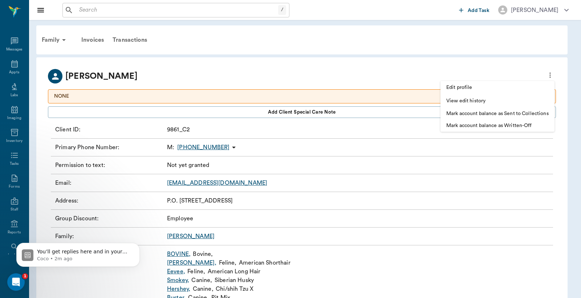
click at [507, 89] on span "Edit profile" at bounding box center [497, 88] width 102 height 8
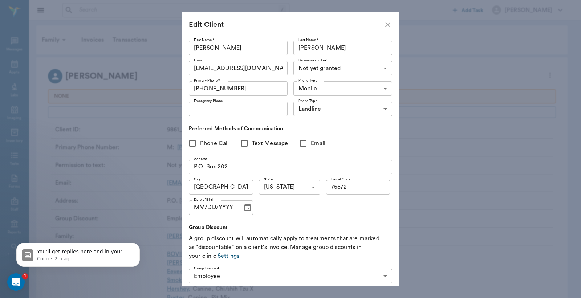
click at [379, 69] on body "/ ​ Add Task [PERSON_NAME] Nectar Messages Appts Labs Imaging Inventory Tasks F…" at bounding box center [290, 173] width 581 height 347
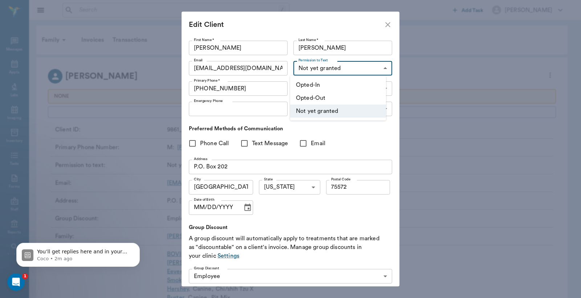
click at [373, 80] on li "Opted-In" at bounding box center [338, 84] width 96 height 13
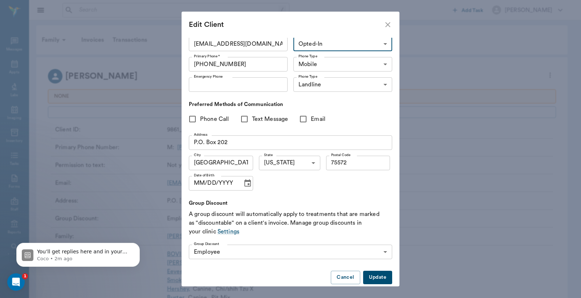
scroll to position [34, 0]
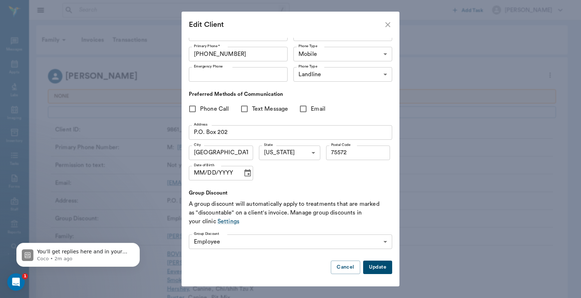
drag, startPoint x: 365, startPoint y: 267, endPoint x: 366, endPoint y: 262, distance: 4.8
click at [365, 266] on button "Update" at bounding box center [377, 267] width 29 height 13
type input "UNKNOWN"
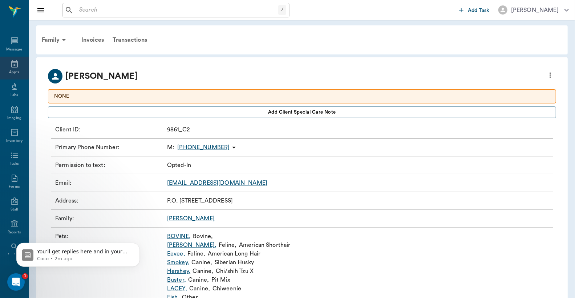
click at [10, 66] on icon at bounding box center [14, 64] width 9 height 9
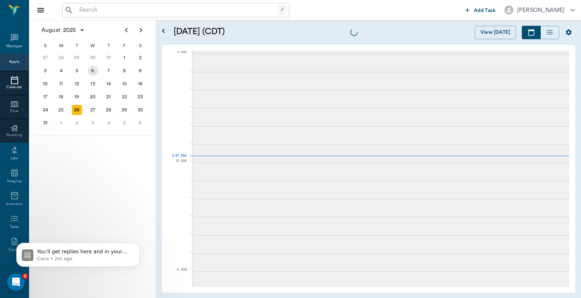
scroll to position [110, 0]
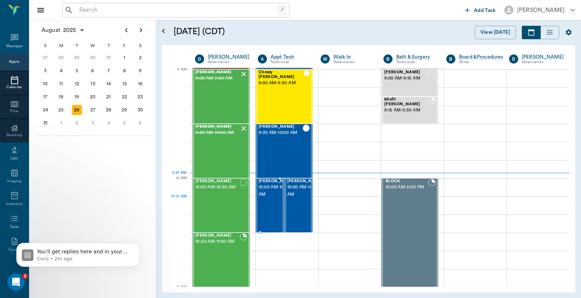
click at [272, 198] on span "10:00 AM - 10:30 AM" at bounding box center [277, 191] width 36 height 15
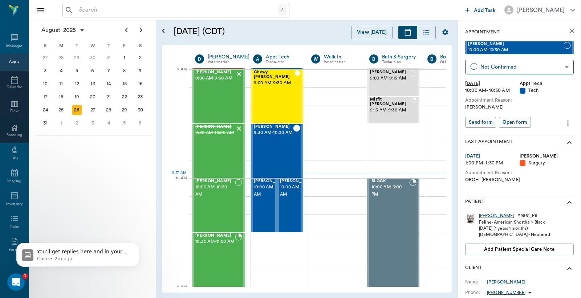
click at [567, 123] on icon "more" at bounding box center [567, 122] width 1 height 5
click at [532, 148] on span "Delete appointment" at bounding box center [531, 149] width 61 height 8
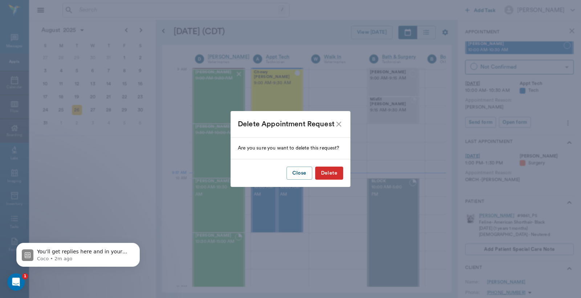
click at [333, 174] on button "Delete" at bounding box center [329, 173] width 28 height 13
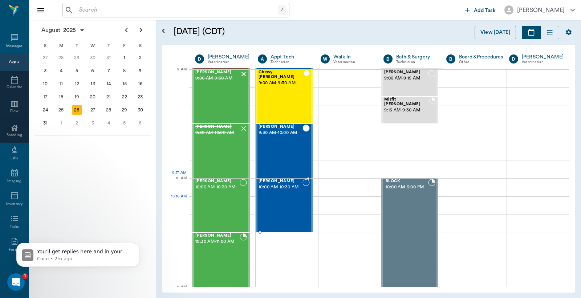
click at [289, 199] on div "[PERSON_NAME] 10:00 AM - 10:30 AM" at bounding box center [281, 205] width 44 height 53
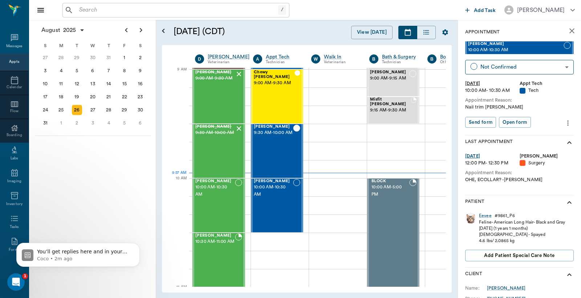
click at [564, 125] on icon "more" at bounding box center [568, 123] width 8 height 9
click at [526, 150] on span "Delete appointment" at bounding box center [531, 149] width 61 height 8
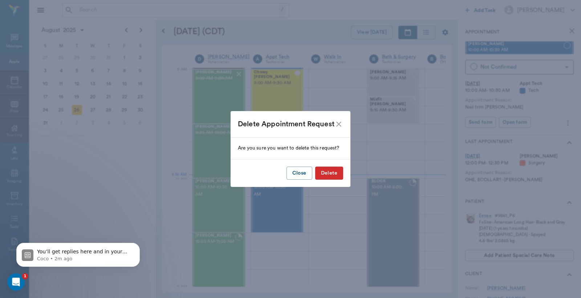
click at [333, 176] on button "Delete" at bounding box center [329, 173] width 28 height 13
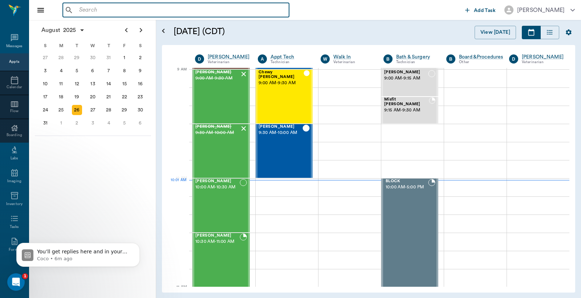
click at [166, 14] on input "text" at bounding box center [181, 10] width 210 height 10
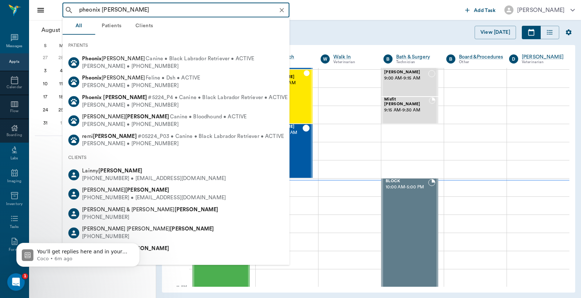
type input "pheonix [PERSON_NAME]"
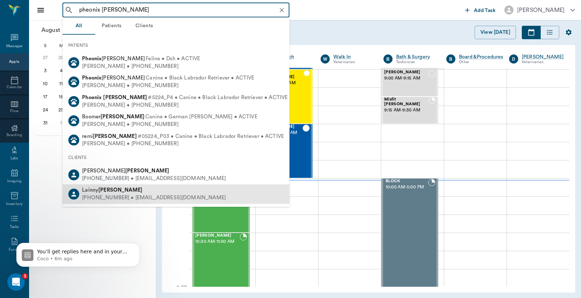
click at [142, 191] on div "[PERSON_NAME]" at bounding box center [154, 191] width 144 height 8
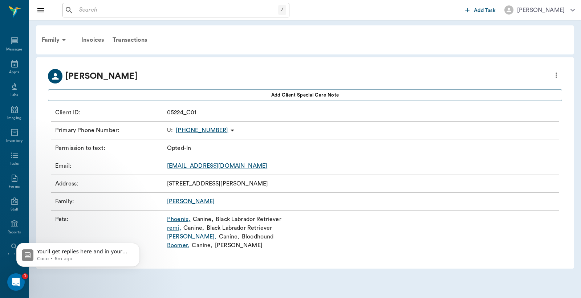
click at [179, 218] on link "[GEOGRAPHIC_DATA] ," at bounding box center [178, 219] width 23 height 9
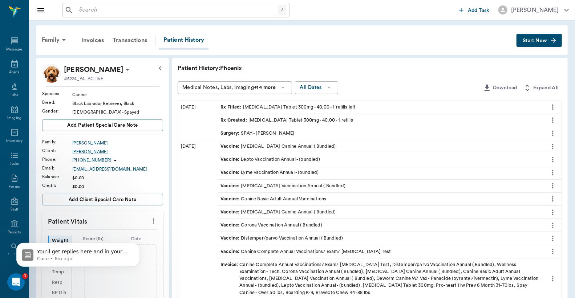
click at [540, 41] on span "Start New" at bounding box center [535, 41] width 24 height 0
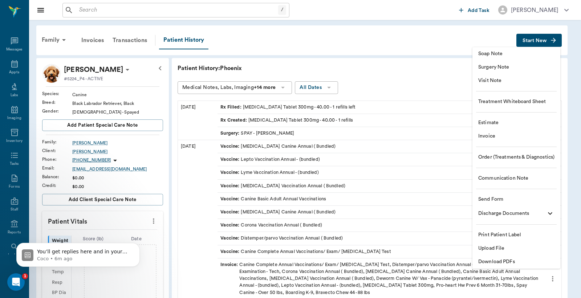
click at [501, 138] on span "Invoice" at bounding box center [516, 137] width 76 height 8
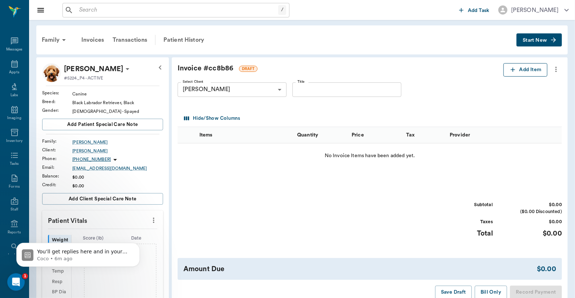
click at [534, 70] on button "Add Item" at bounding box center [525, 69] width 44 height 13
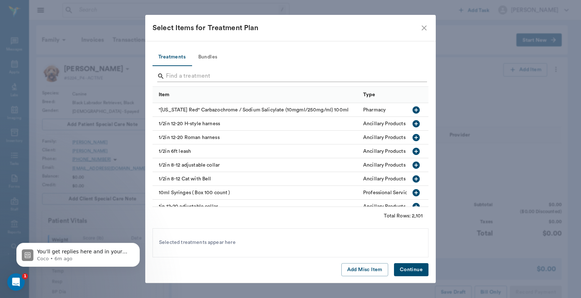
click at [197, 74] on input "Search" at bounding box center [291, 76] width 250 height 12
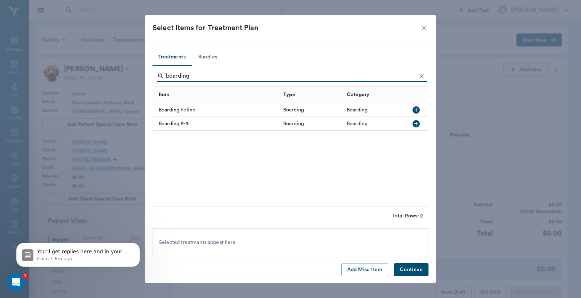
type input "boarding"
click at [419, 121] on icon "button" at bounding box center [416, 123] width 9 height 9
click at [415, 267] on button "Continue" at bounding box center [411, 269] width 34 height 13
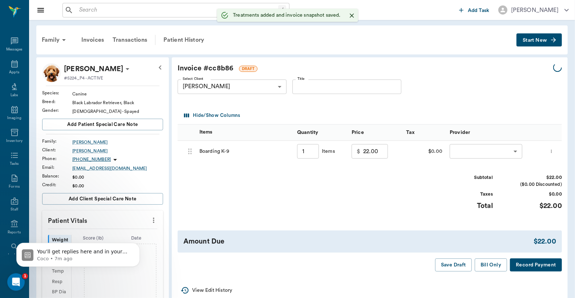
type input "1.00"
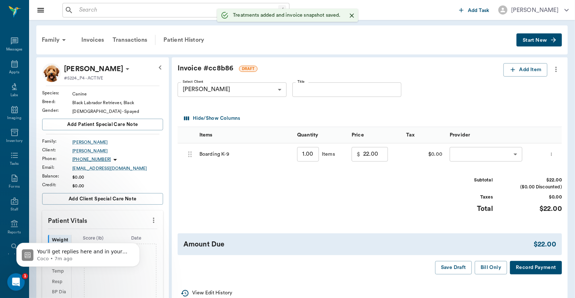
click at [496, 151] on body "/ ​ Add Task [PERSON_NAME] Nectar Messages Appts Labs Imaging Inventory Tasks F…" at bounding box center [287, 268] width 575 height 537
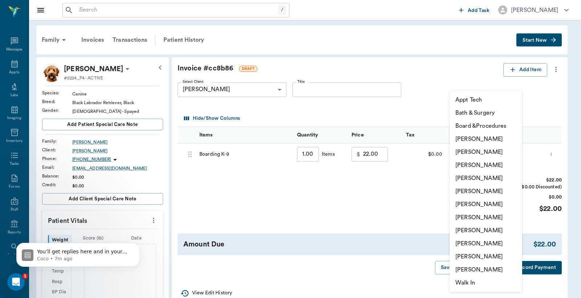
click at [481, 219] on li "[PERSON_NAME]" at bounding box center [486, 217] width 73 height 13
type input "none-63ec2ed152e12b0ba117cd50"
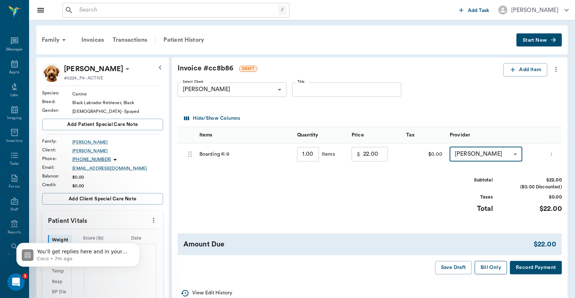
click at [494, 269] on button "Bill Only" at bounding box center [491, 267] width 33 height 13
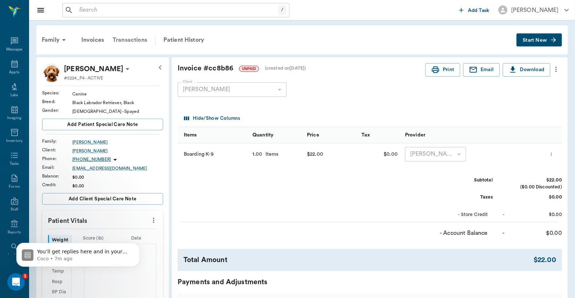
click at [124, 38] on div "Transactions" at bounding box center [129, 39] width 43 height 17
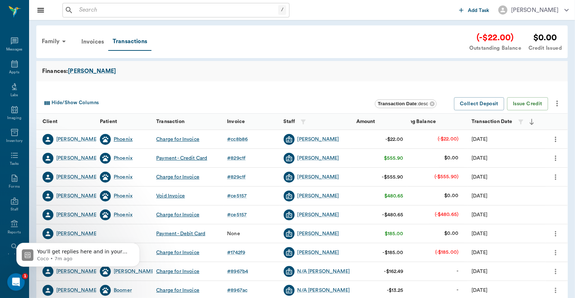
click at [129, 139] on div "Phoenix" at bounding box center [123, 139] width 19 height 7
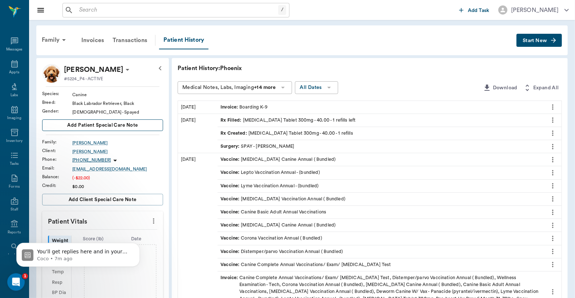
click at [113, 124] on span "Add patient Special Care Note" at bounding box center [102, 125] width 70 height 8
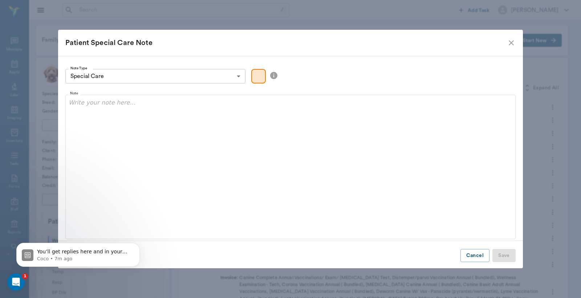
click at [509, 44] on icon "close" at bounding box center [511, 42] width 9 height 9
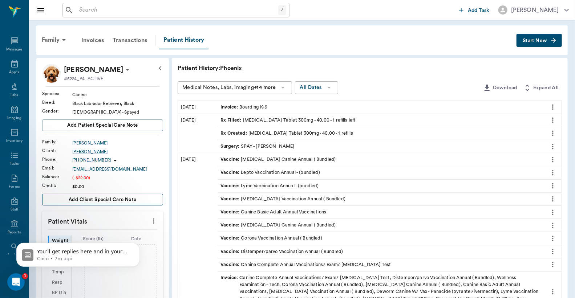
click at [87, 203] on span "Add client Special Care Note" at bounding box center [103, 200] width 68 height 8
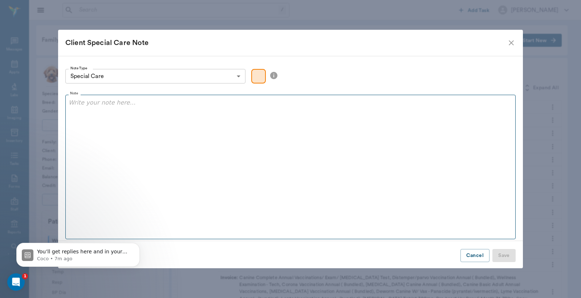
click at [124, 133] on fieldset "Note" at bounding box center [290, 166] width 450 height 148
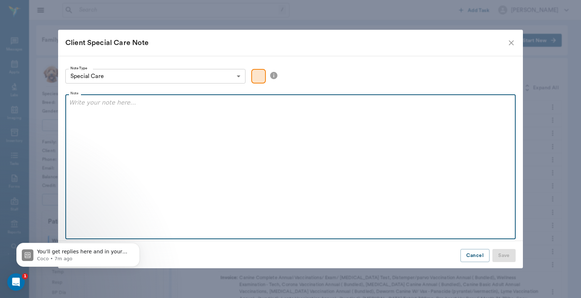
click at [106, 110] on div at bounding box center [290, 107] width 443 height 18
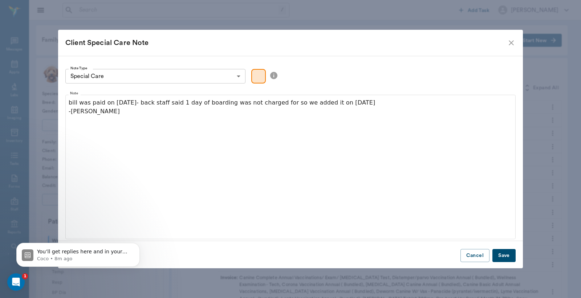
click at [507, 256] on button "Save" at bounding box center [503, 255] width 23 height 13
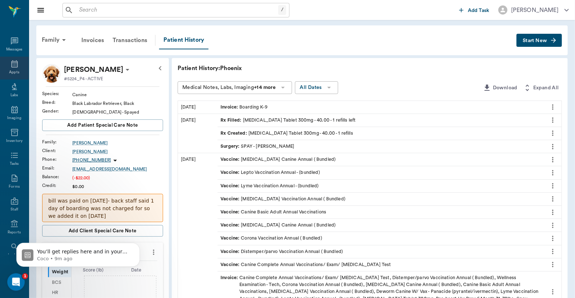
click at [11, 61] on icon at bounding box center [14, 63] width 7 height 7
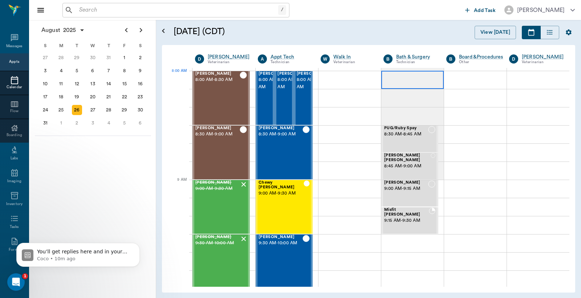
click at [412, 84] on div at bounding box center [412, 80] width 62 height 18
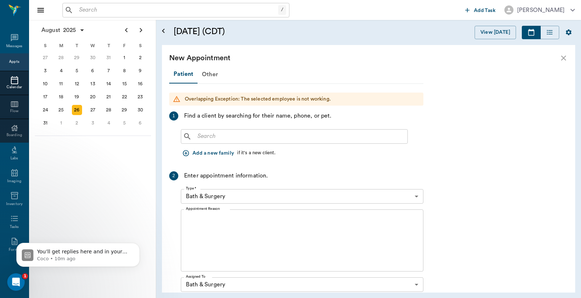
click at [199, 140] on input "text" at bounding box center [300, 136] width 210 height 10
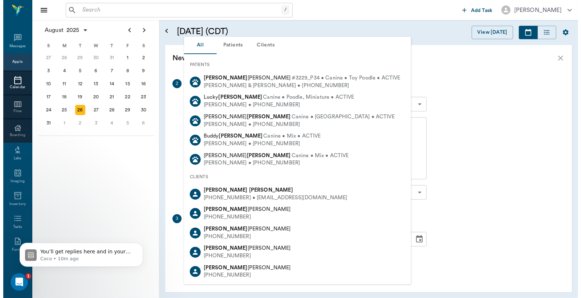
scroll to position [107, 0]
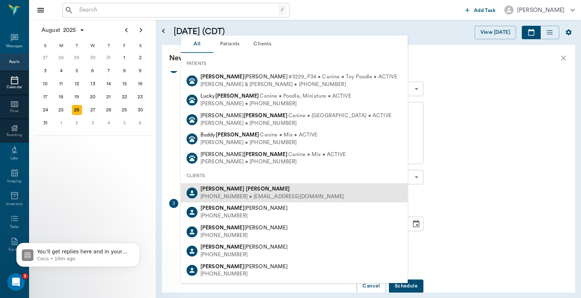
click at [229, 194] on div "[PHONE_NUMBER] • [EMAIL_ADDRESS][DOMAIN_NAME]" at bounding box center [272, 197] width 144 height 8
type input "[PERSON_NAME]"
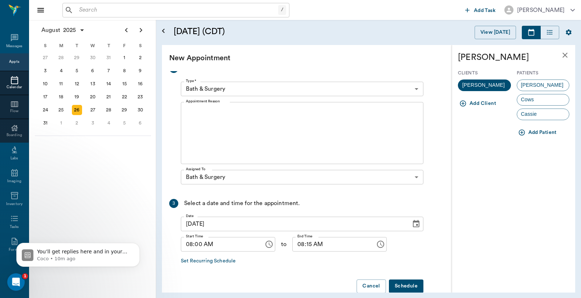
click at [534, 111] on span "Cassie" at bounding box center [529, 114] width 24 height 8
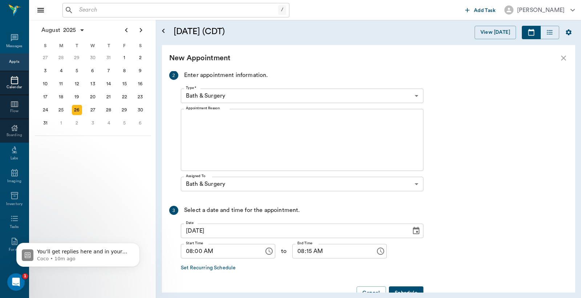
scroll to position [167, 0]
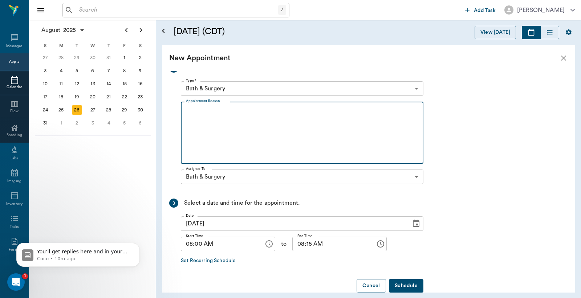
click at [187, 112] on textarea "Appointment Reason" at bounding box center [302, 133] width 232 height 50
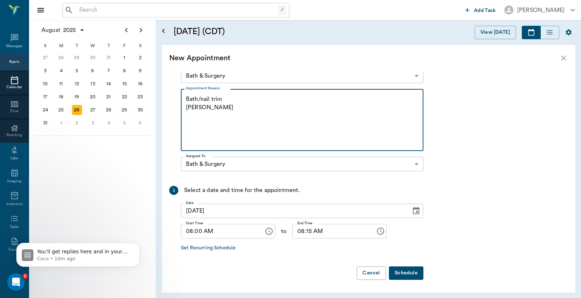
type textarea "Bath/nail trim [PERSON_NAME]"
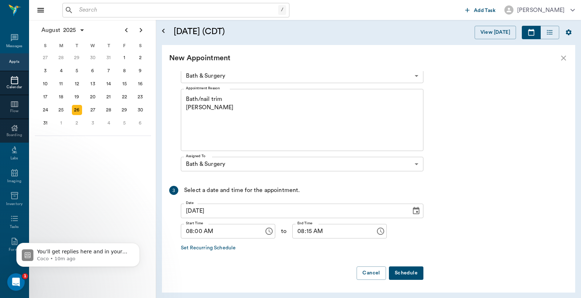
click at [402, 278] on button "Schedule" at bounding box center [406, 273] width 34 height 13
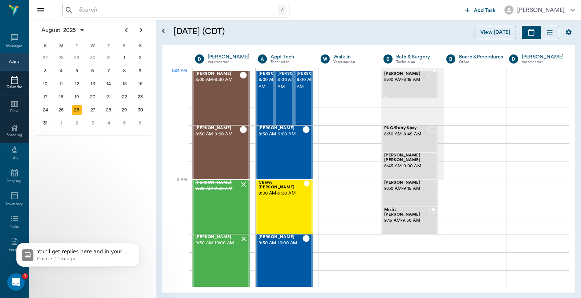
click at [404, 84] on div "[PERSON_NAME] 8:00 AM - 8:15 AM" at bounding box center [406, 85] width 44 height 26
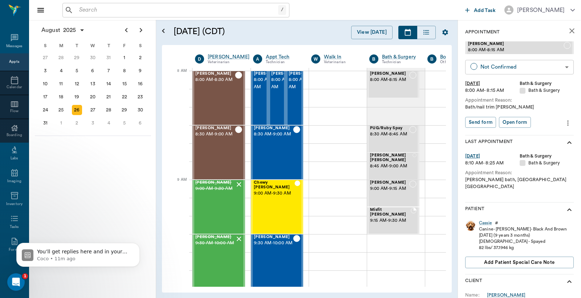
click at [557, 67] on body "/ ​ Add Task [PERSON_NAME] Nectar Messages Appts Calendar Flow Boarding Labs Im…" at bounding box center [290, 149] width 581 height 298
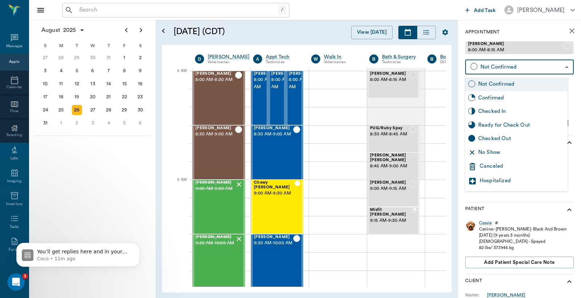
click at [506, 113] on div "Checked In" at bounding box center [521, 111] width 86 height 8
type input "CHECKED_IN"
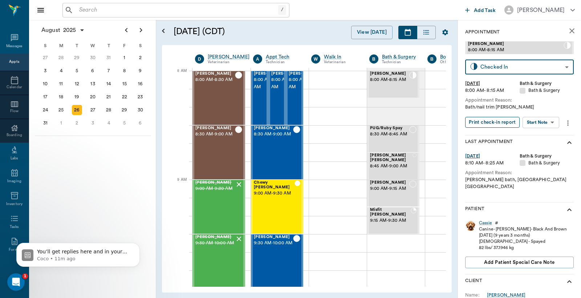
click at [484, 125] on button "Print check-in report" at bounding box center [492, 122] width 54 height 11
click at [220, 106] on div "[PERSON_NAME] 8:00 AM - 8:30 AM" at bounding box center [215, 98] width 40 height 53
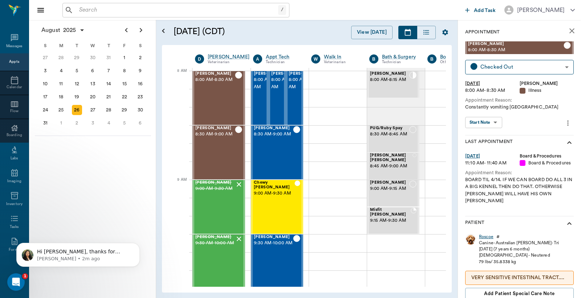
click at [487, 237] on div "Roscoe" at bounding box center [486, 237] width 15 height 6
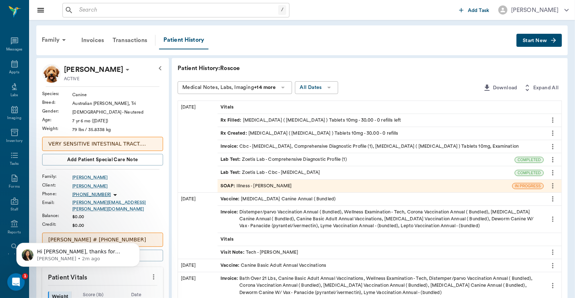
click at [267, 158] on div "Lab Test : Zoetis Lab - Comprehensive Diagnostic Profile (1)" at bounding box center [283, 159] width 126 height 7
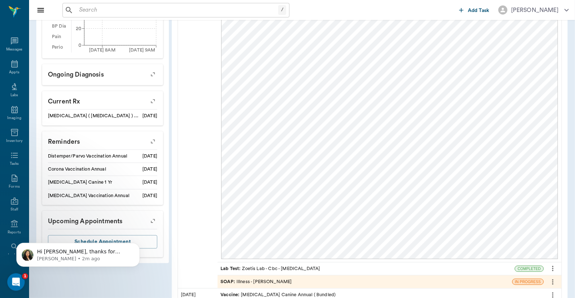
scroll to position [478, 0]
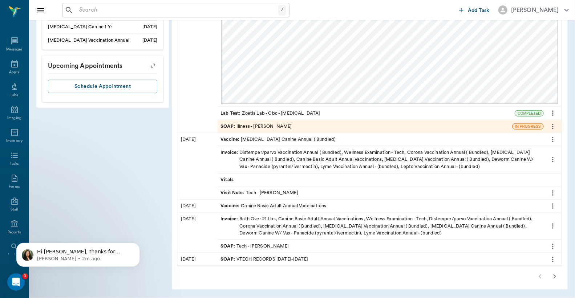
click at [295, 110] on div "Lab Test : Zoetis Lab - Cbc - [MEDICAL_DATA]" at bounding box center [269, 113] width 99 height 7
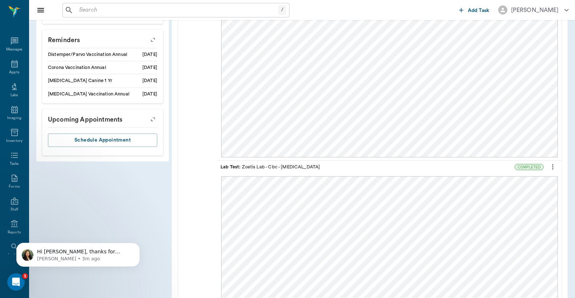
scroll to position [209, 0]
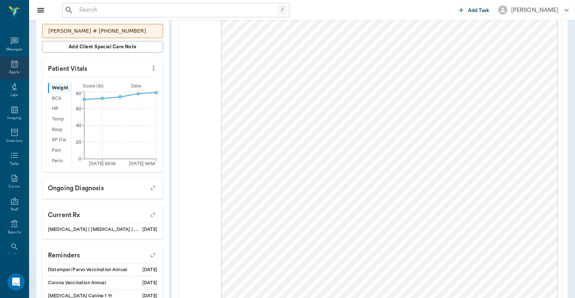
click at [13, 71] on div "Appts" at bounding box center [14, 72] width 10 height 5
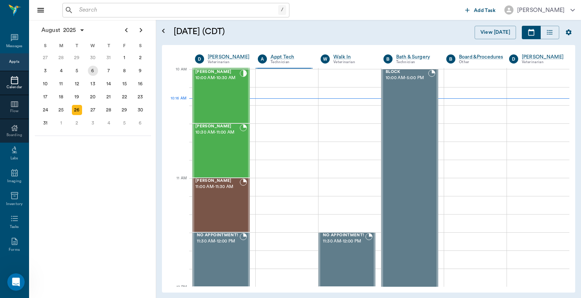
scroll to position [219, 0]
click at [219, 138] on div "[PERSON_NAME] 10:30 AM - 11:00 AM" at bounding box center [217, 151] width 44 height 53
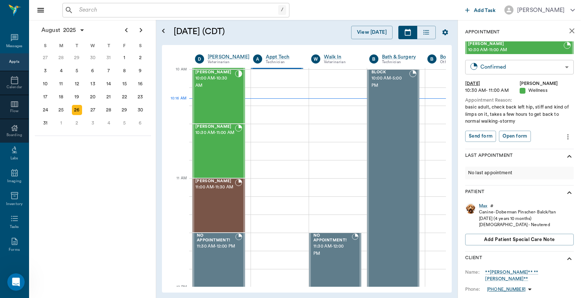
click at [513, 66] on body "/ ​ Add Task [PERSON_NAME] Nectar Messages Appts Calendar Flow Boarding Labs Im…" at bounding box center [290, 149] width 581 height 298
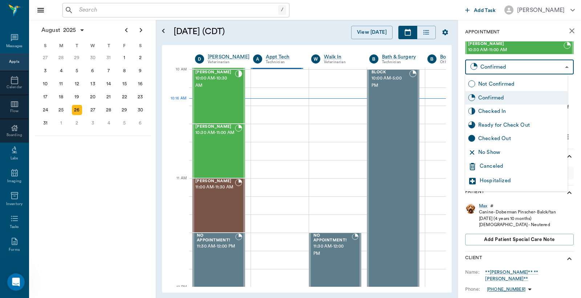
click at [495, 111] on div "Checked In" at bounding box center [521, 111] width 86 height 8
type input "CHECKED_IN"
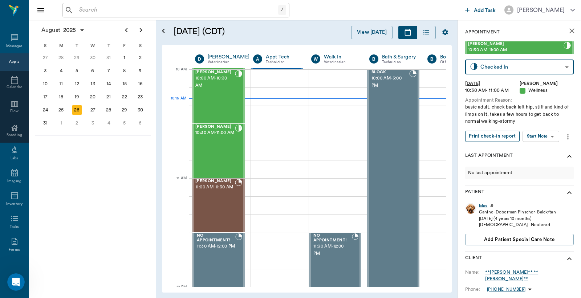
click at [489, 139] on button "Print check-in report" at bounding box center [492, 136] width 54 height 11
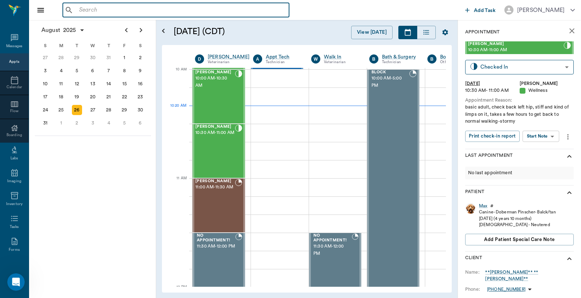
click at [78, 12] on input "text" at bounding box center [181, 10] width 210 height 10
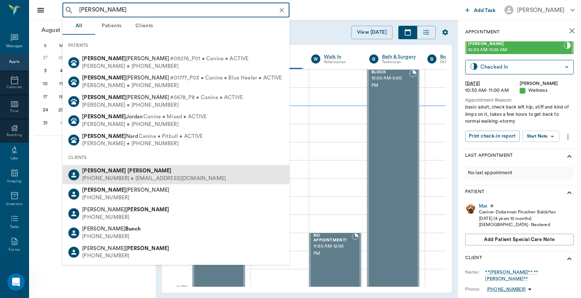
click at [107, 175] on div "[PHONE_NUMBER] • [EMAIL_ADDRESS][DOMAIN_NAME]" at bounding box center [154, 179] width 144 height 8
type input "[PERSON_NAME]"
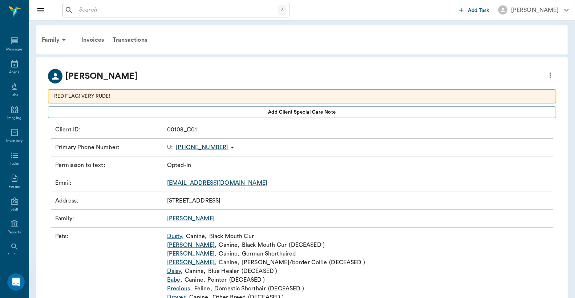
click at [176, 236] on link "Dusty ," at bounding box center [175, 236] width 17 height 9
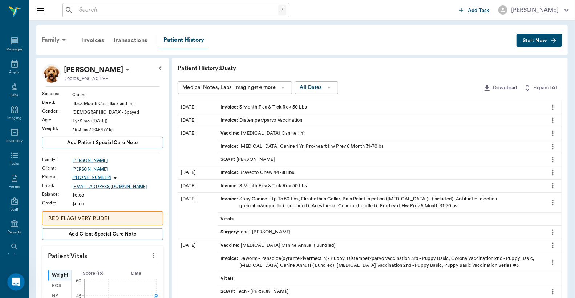
click at [52, 40] on div "Family" at bounding box center [54, 39] width 35 height 17
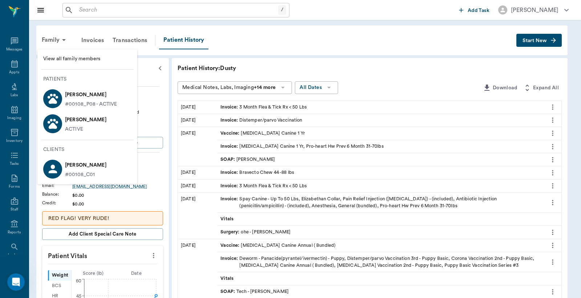
click at [79, 121] on p "[PERSON_NAME]" at bounding box center [85, 120] width 41 height 12
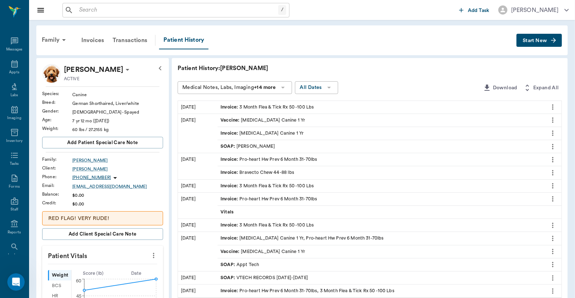
click at [528, 41] on span "Start New" at bounding box center [535, 41] width 24 height 0
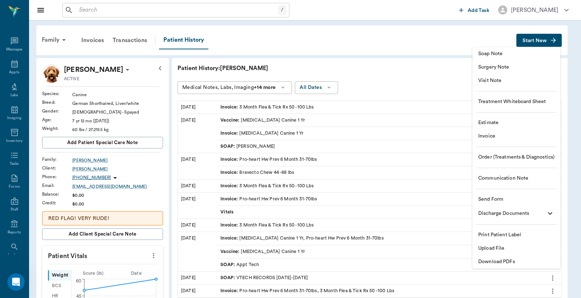
click at [491, 137] on span "Invoice" at bounding box center [516, 137] width 76 height 8
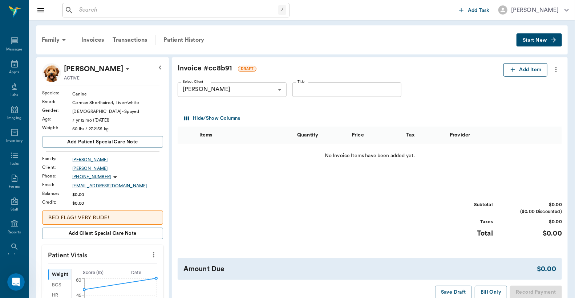
click at [529, 70] on button "Add Item" at bounding box center [525, 69] width 44 height 13
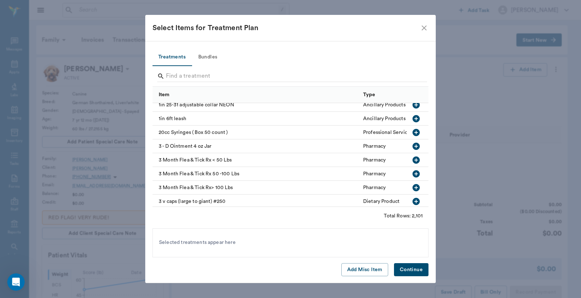
scroll to position [215, 0]
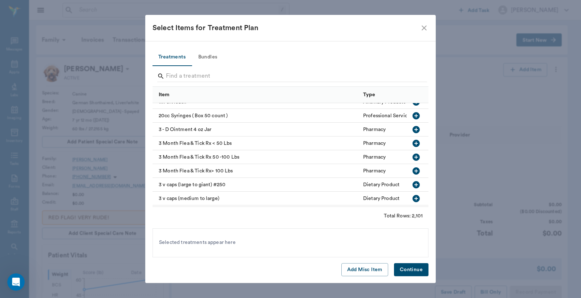
click at [412, 156] on icon "button" at bounding box center [416, 157] width 9 height 9
click at [408, 269] on button "Continue" at bounding box center [411, 269] width 34 height 13
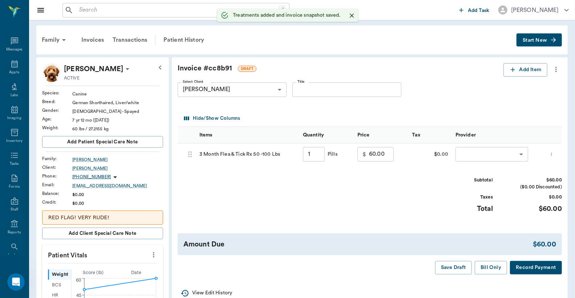
type input "1.00"
click at [484, 275] on button "Bill Only" at bounding box center [491, 267] width 33 height 13
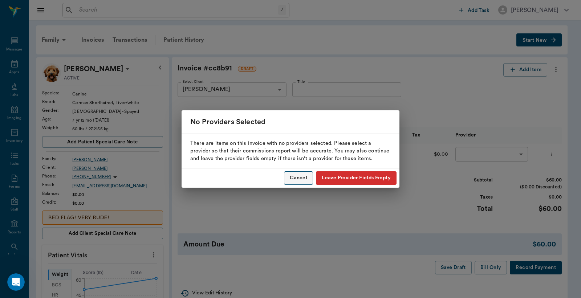
click at [300, 175] on button "Cancel" at bounding box center [298, 177] width 29 height 13
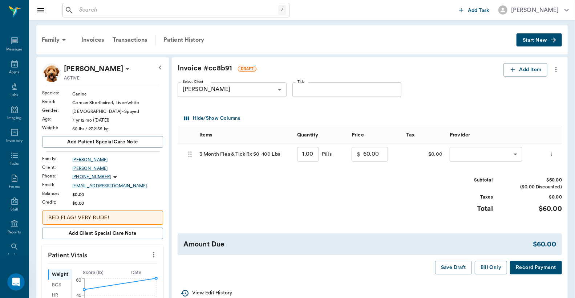
click at [513, 154] on body "/ ​ Add Task [PERSON_NAME] Nectar Messages Appts Labs Imaging Inventory Tasks F…" at bounding box center [287, 272] width 575 height 545
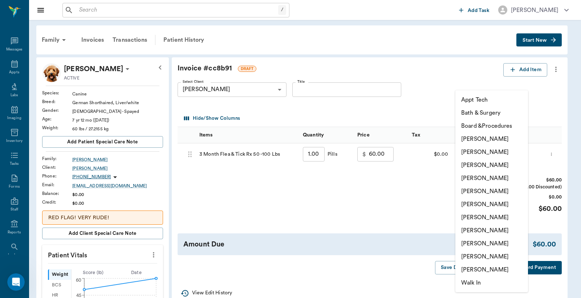
click at [488, 217] on li "[PERSON_NAME]" at bounding box center [491, 217] width 73 height 13
type input "none-63ec2ed152e12b0ba117cd50"
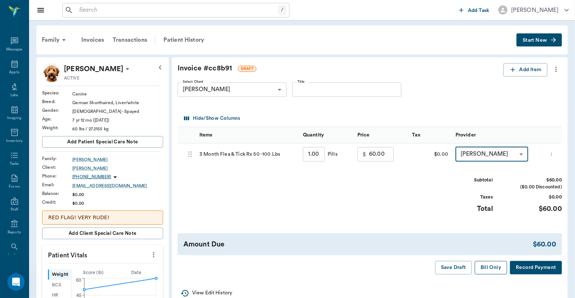
click at [487, 273] on button "Bill Only" at bounding box center [491, 267] width 33 height 13
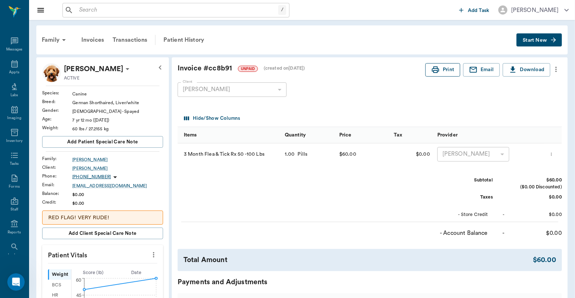
click at [440, 70] on button "Print" at bounding box center [442, 69] width 35 height 13
click at [53, 39] on div "Family" at bounding box center [54, 39] width 35 height 17
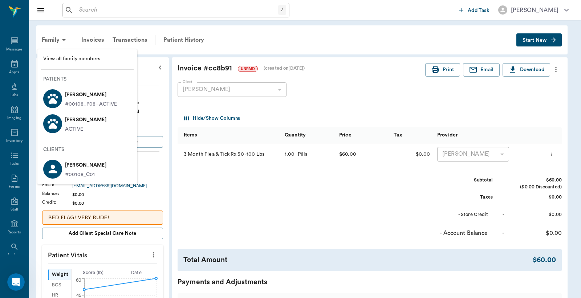
click at [80, 126] on p "ACTIVE" at bounding box center [74, 130] width 18 height 8
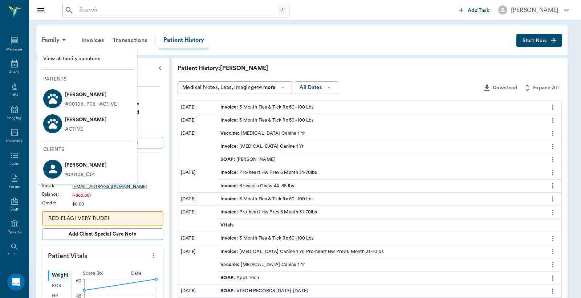
click at [372, 74] on div at bounding box center [290, 149] width 581 height 298
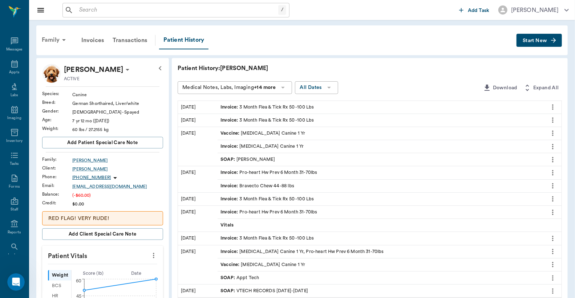
click at [58, 40] on div "Family" at bounding box center [54, 39] width 35 height 17
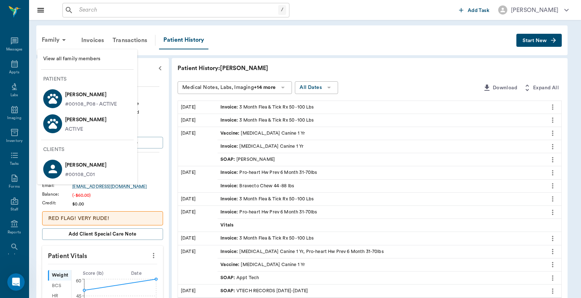
click at [81, 99] on p "[PERSON_NAME]" at bounding box center [91, 95] width 52 height 12
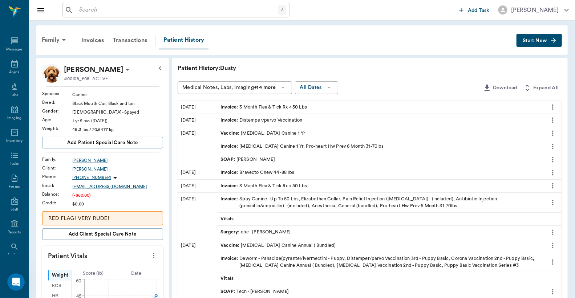
click at [539, 41] on span "Start New" at bounding box center [535, 41] width 24 height 0
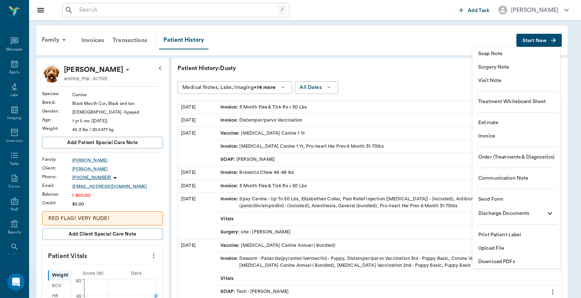
click at [496, 138] on span "Invoice" at bounding box center [516, 137] width 76 height 8
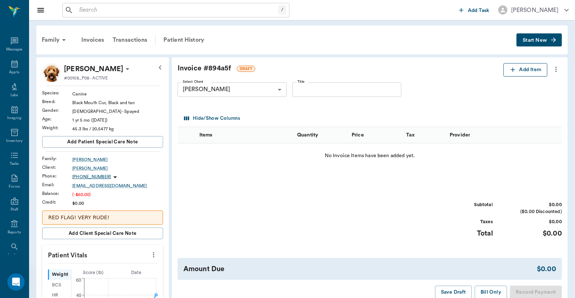
click at [522, 71] on button "Add Item" at bounding box center [525, 69] width 44 height 13
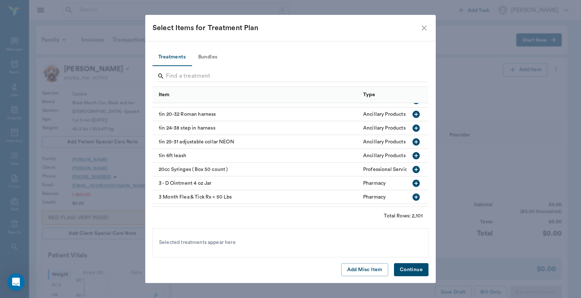
scroll to position [215, 0]
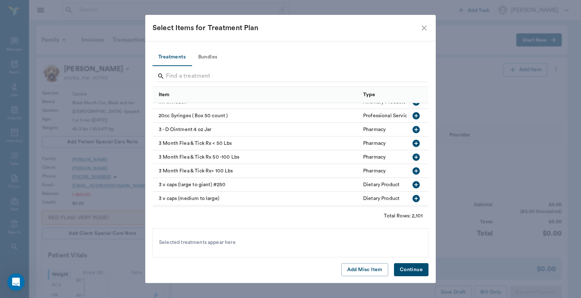
click at [412, 144] on icon "button" at bounding box center [416, 143] width 9 height 9
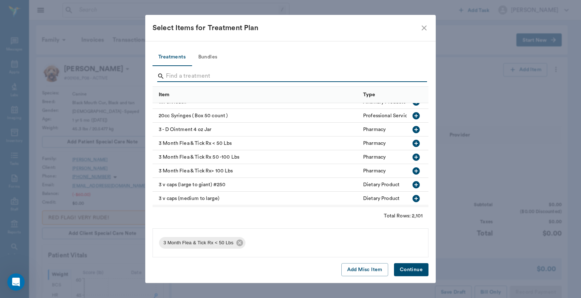
click at [411, 269] on button "Continue" at bounding box center [411, 269] width 34 height 13
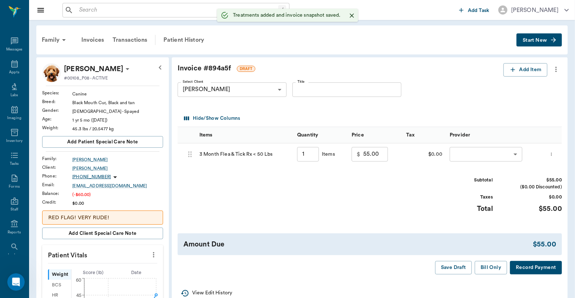
type input "1.00"
click at [514, 154] on body "/ ​ Add Task [PERSON_NAME] Nectar Messages Appts Labs Imaging Inventory Tasks F…" at bounding box center [287, 279] width 575 height 558
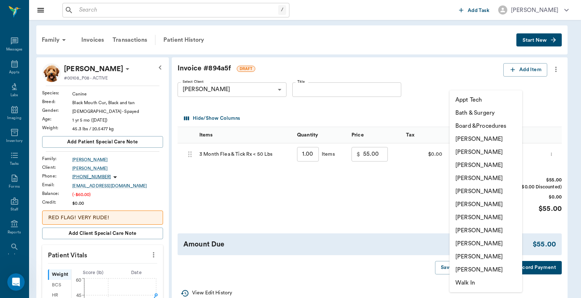
click at [478, 217] on li "[PERSON_NAME]" at bounding box center [486, 217] width 73 height 13
type input "none-63ec2ed152e12b0ba117cd50"
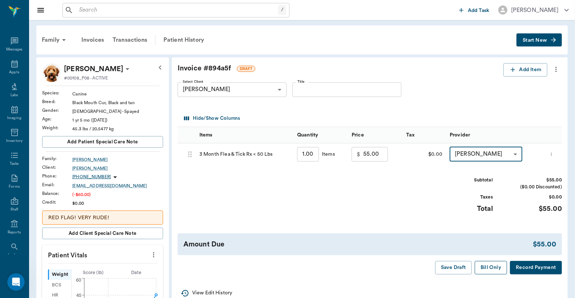
click at [490, 264] on button "Bill Only" at bounding box center [491, 267] width 33 height 13
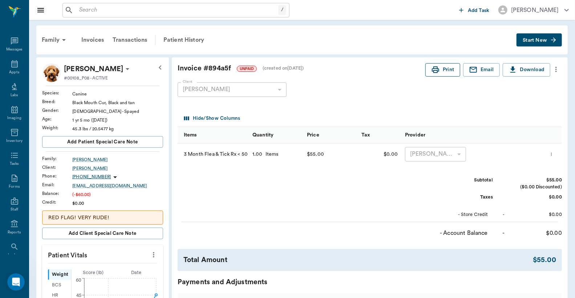
click at [443, 72] on button "Print" at bounding box center [442, 69] width 35 height 13
click at [141, 38] on div "Transactions" at bounding box center [129, 39] width 43 height 17
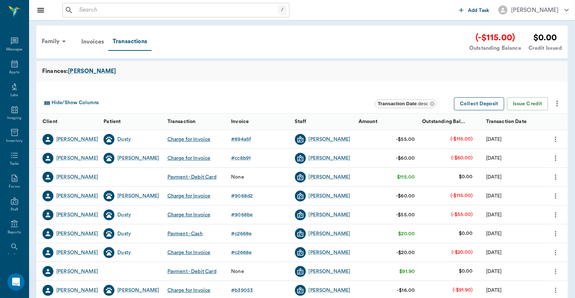
click at [493, 106] on button "Collect Deposit" at bounding box center [479, 103] width 50 height 13
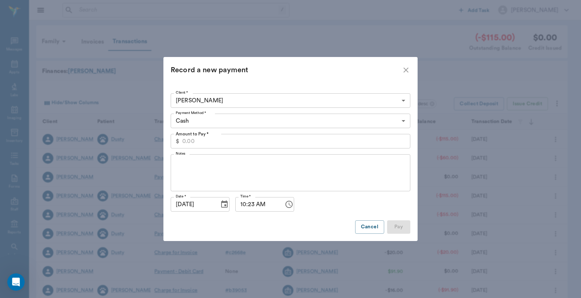
click at [404, 121] on body "/ ​ Add Task [PERSON_NAME] Nectar Messages Appts Labs Imaging Inventory Tasks F…" at bounding box center [290, 223] width 581 height 447
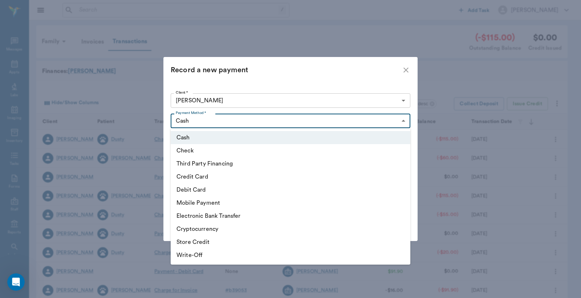
click at [339, 191] on li "Debit Card" at bounding box center [291, 189] width 240 height 13
type input "DEBIT_CARD"
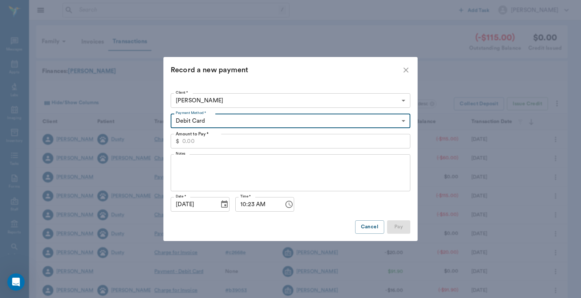
click at [182, 140] on div "$ Amount to Pay *" at bounding box center [291, 141] width 240 height 15
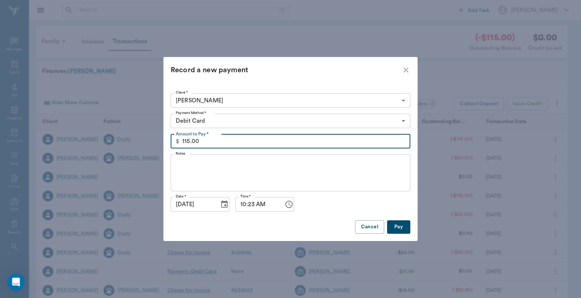
type input "115.00"
click at [402, 227] on button "Pay" at bounding box center [398, 226] width 23 height 13
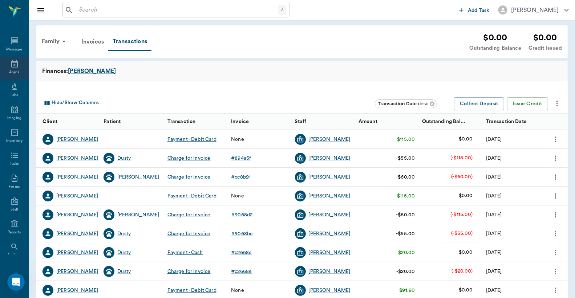
click at [9, 70] on div "Appts" at bounding box center [14, 72] width 10 height 5
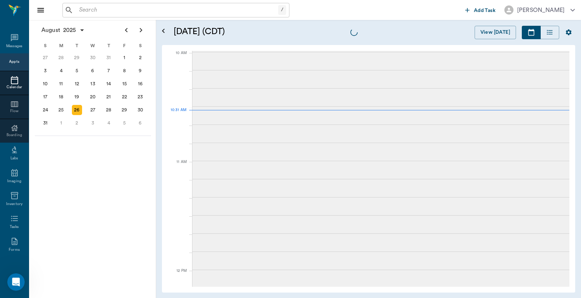
scroll to position [218, 0]
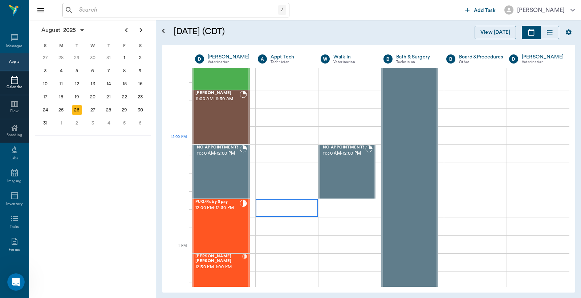
scroll to position [164, 0]
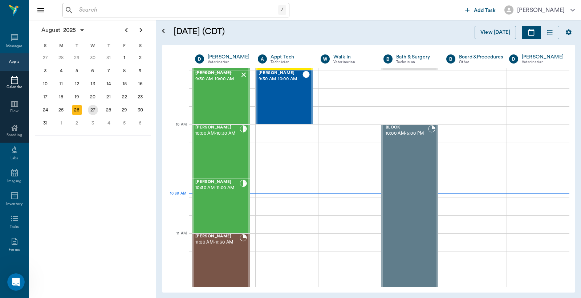
click at [92, 109] on div "27" at bounding box center [93, 110] width 10 height 10
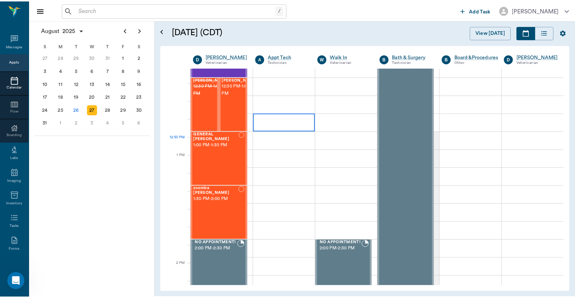
scroll to position [376, 0]
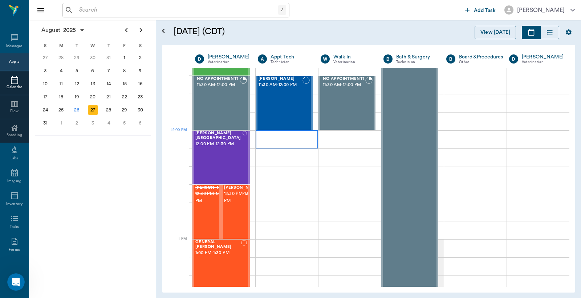
click at [278, 141] on div at bounding box center [287, 139] width 62 height 18
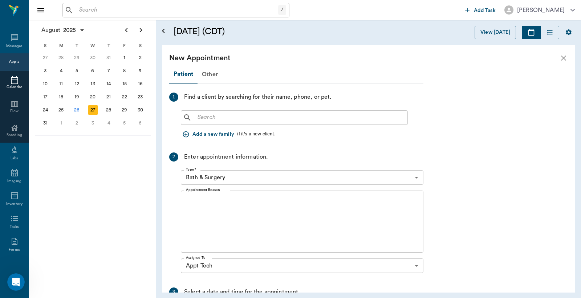
click at [213, 119] on input "text" at bounding box center [300, 118] width 210 height 10
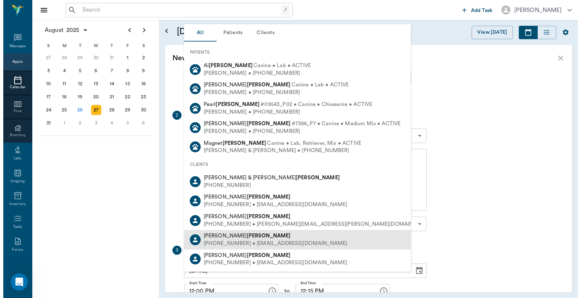
scroll to position [102, 0]
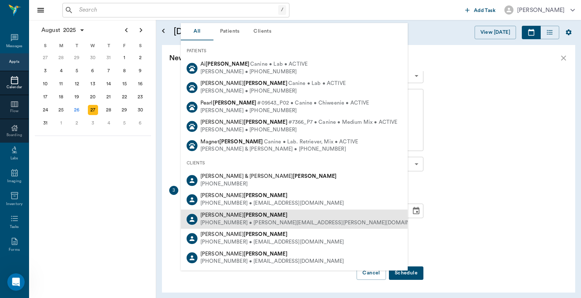
click at [244, 215] on b "[PERSON_NAME]" at bounding box center [266, 214] width 44 height 5
type input "[PERSON_NAME]"
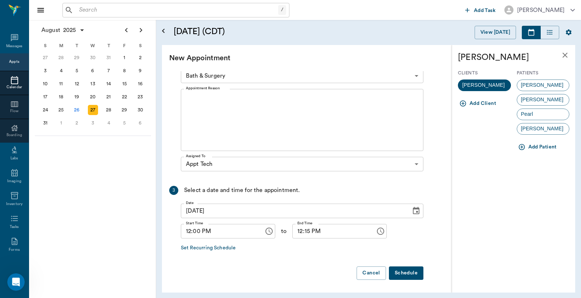
scroll to position [0, 0]
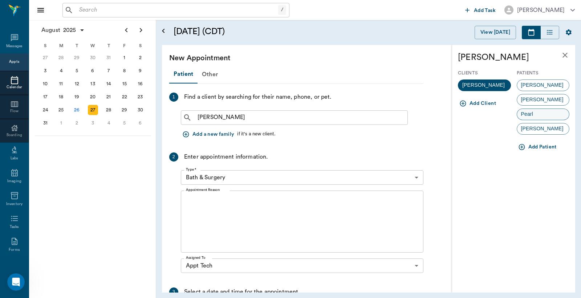
click at [544, 115] on div "Pearl" at bounding box center [543, 115] width 53 height 12
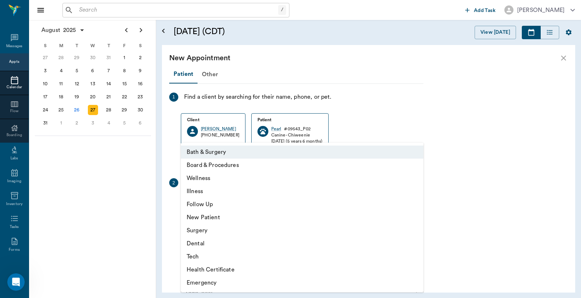
click at [239, 201] on body "/ ​ Add Task [PERSON_NAME] Nectar Messages Appts Calendar Flow Boarding Labs Im…" at bounding box center [290, 149] width 581 height 298
click at [204, 256] on li "Tech" at bounding box center [302, 256] width 243 height 13
type input "65d2be4f46e3a538d89b8c1a"
type input "12:30 PM"
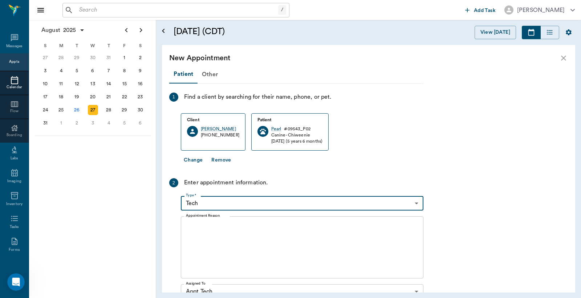
click at [209, 231] on textarea "Appointment Reason" at bounding box center [302, 248] width 232 height 50
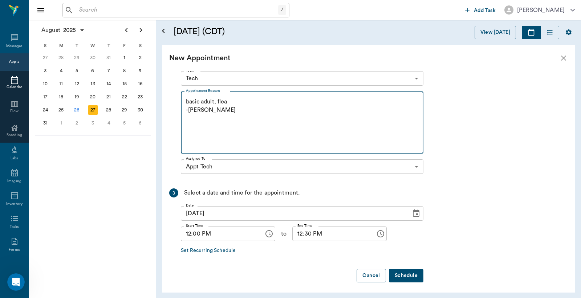
scroll to position [127, 0]
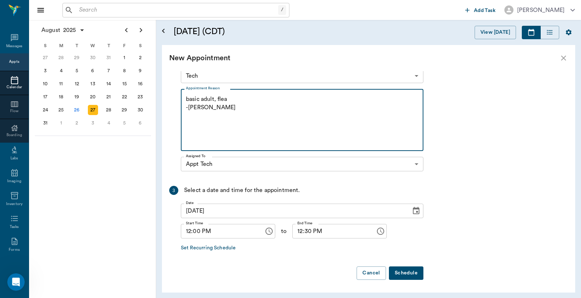
type textarea "basic adult, flea -[PERSON_NAME]"
click at [413, 274] on button "Schedule" at bounding box center [406, 273] width 34 height 13
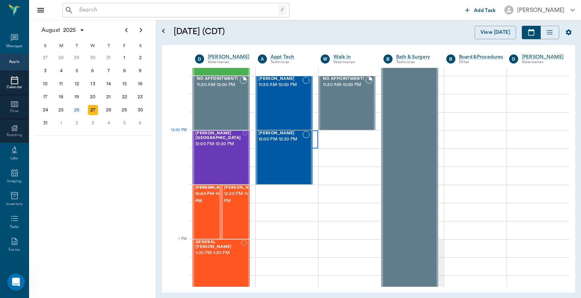
click at [313, 137] on div at bounding box center [287, 139] width 62 height 18
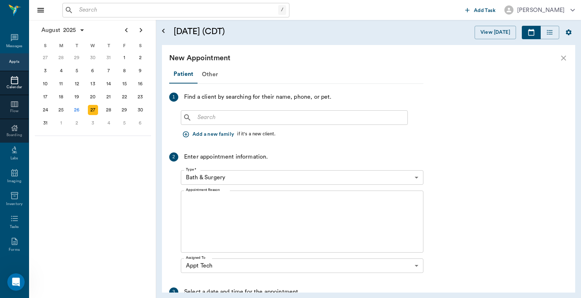
click at [216, 115] on input "text" at bounding box center [300, 118] width 210 height 10
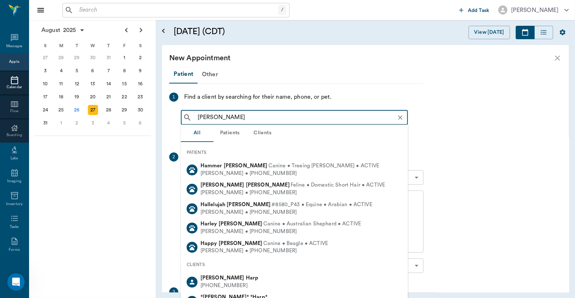
type input "[PERSON_NAME]"
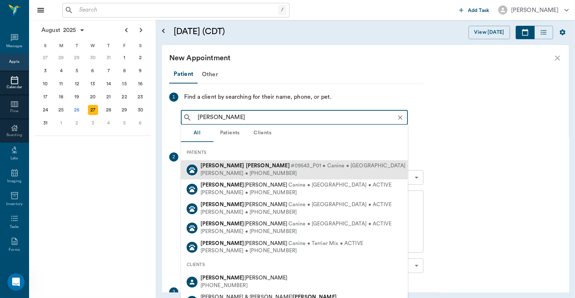
click at [246, 166] on b "[PERSON_NAME]" at bounding box center [268, 165] width 44 height 5
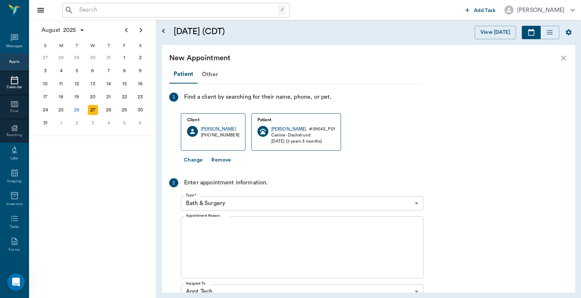
click at [228, 202] on body "/ ​ Add Task [PERSON_NAME] Nectar Messages Appts Calendar Flow Boarding Labs Im…" at bounding box center [290, 149] width 581 height 298
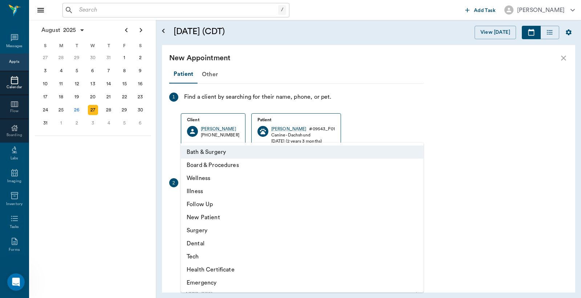
click at [191, 252] on li "Tech" at bounding box center [302, 256] width 243 height 13
type input "65d2be4f46e3a538d89b8c1a"
type input "12:30 PM"
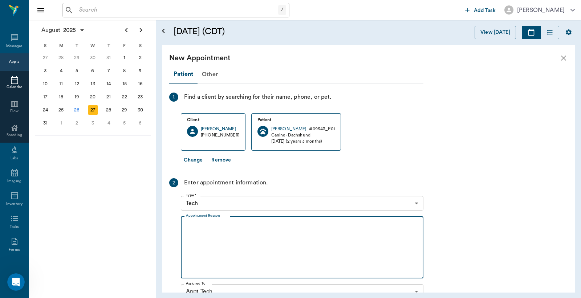
click at [211, 232] on textarea "Appointment Reason" at bounding box center [302, 248] width 232 height 50
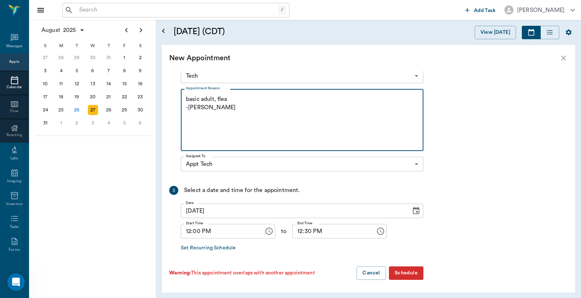
type textarea "basic adult, flea -[PERSON_NAME]"
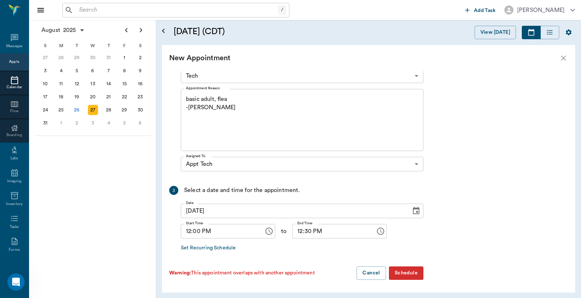
click at [410, 272] on button "Schedule" at bounding box center [406, 273] width 34 height 13
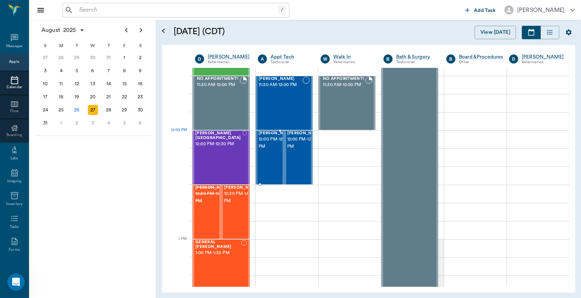
drag, startPoint x: 265, startPoint y: 139, endPoint x: 268, endPoint y: 145, distance: 7.2
click at [265, 136] on span "Hank Bynum" at bounding box center [277, 133] width 36 height 5
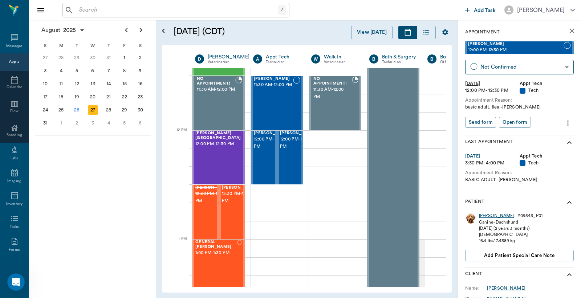
click at [485, 215] on div "[PERSON_NAME]" at bounding box center [496, 216] width 35 height 6
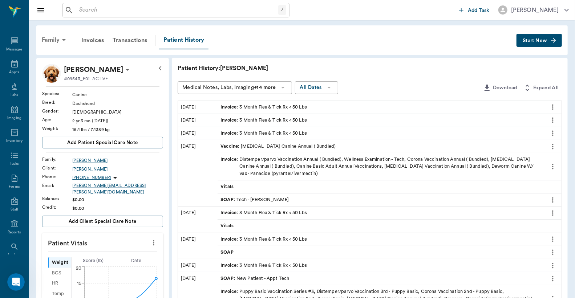
click at [48, 39] on div "Family" at bounding box center [54, 39] width 35 height 17
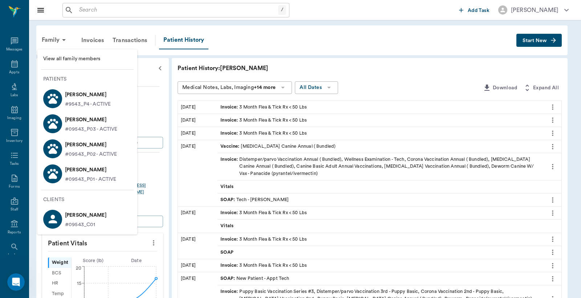
click at [81, 143] on p "Pearl Bynum" at bounding box center [91, 145] width 52 height 12
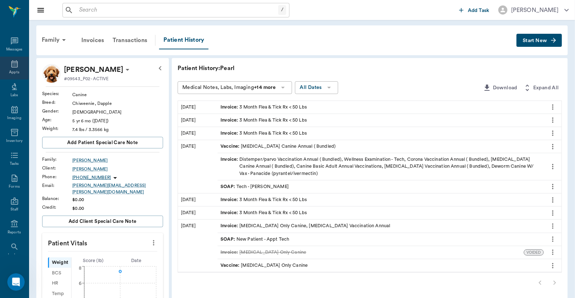
click at [11, 63] on icon at bounding box center [14, 63] width 7 height 7
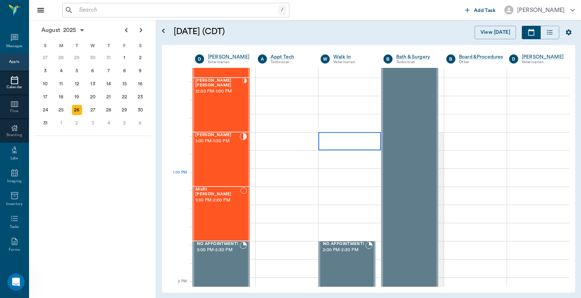
scroll to position [488, 0]
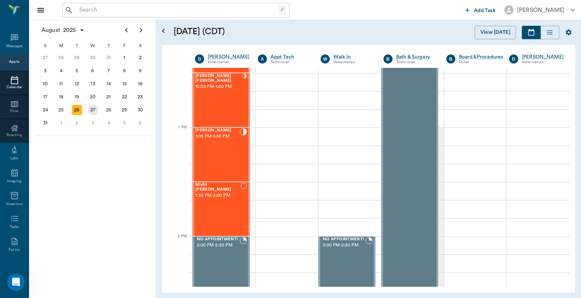
click at [93, 105] on div "27" at bounding box center [93, 110] width 10 height 10
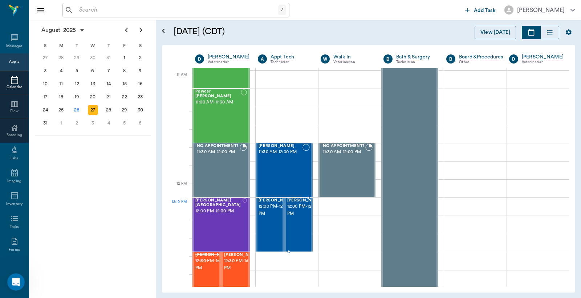
scroll to position [322, 0]
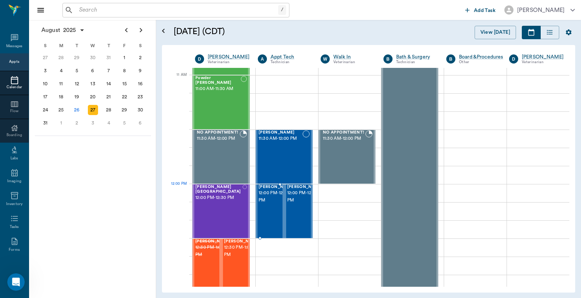
click at [268, 198] on span "12:00 PM - 12:30 PM" at bounding box center [277, 197] width 36 height 15
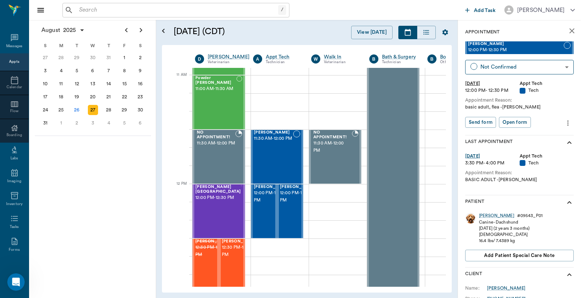
click at [564, 123] on icon "more" at bounding box center [568, 123] width 8 height 9
click at [542, 134] on span "Edit appointment" at bounding box center [531, 135] width 61 height 8
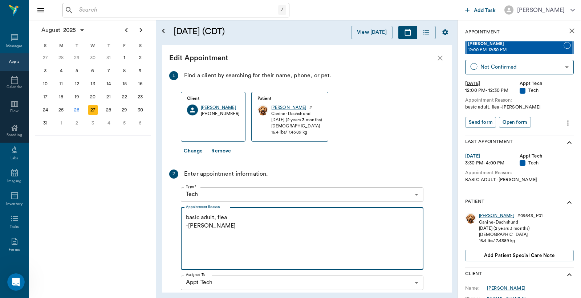
drag, startPoint x: 229, startPoint y: 217, endPoint x: 217, endPoint y: 220, distance: 12.3
click at [217, 220] on textarea "basic adult, flea -jess" at bounding box center [302, 239] width 232 height 50
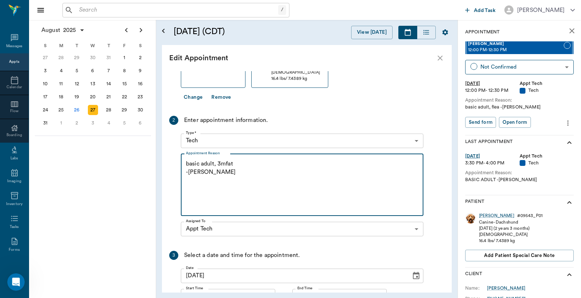
scroll to position [106, 0]
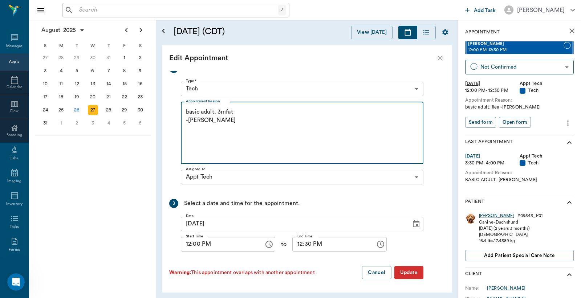
type textarea "basic adult, 3mfat -jess"
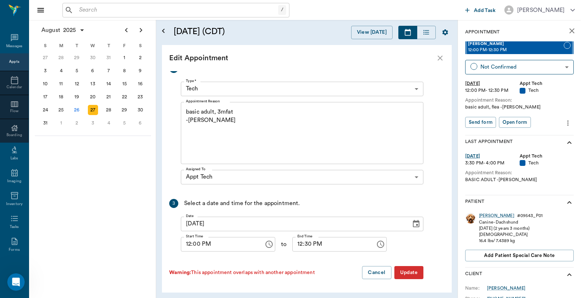
click at [413, 272] on button "Update" at bounding box center [408, 272] width 29 height 13
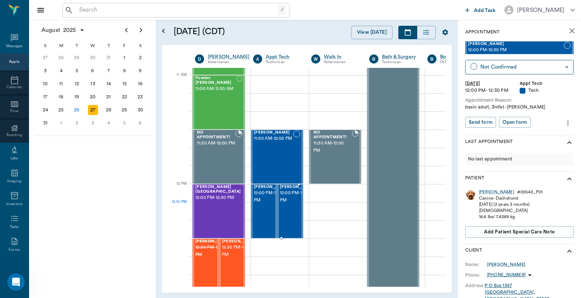
click at [293, 204] on span "12:00 PM - 12:30 PM" at bounding box center [298, 197] width 36 height 15
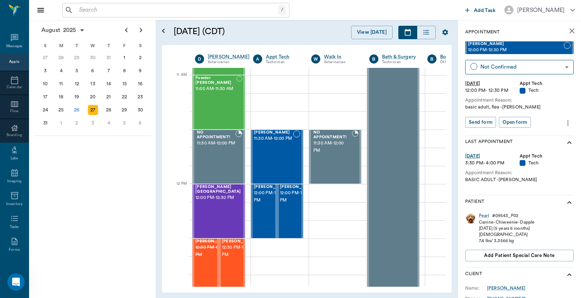
click at [564, 121] on icon "more" at bounding box center [568, 123] width 8 height 9
click at [536, 137] on span "Edit appointment" at bounding box center [531, 135] width 61 height 8
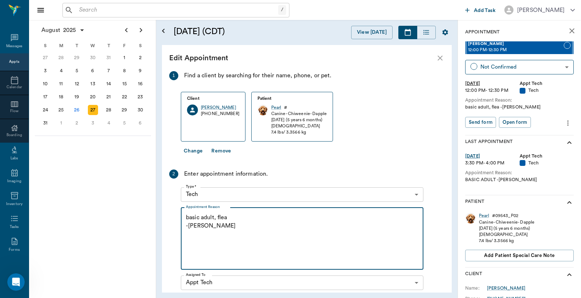
drag, startPoint x: 227, startPoint y: 216, endPoint x: 217, endPoint y: 217, distance: 10.2
click at [217, 217] on textarea "basic adult, flea -jess" at bounding box center [302, 239] width 232 height 50
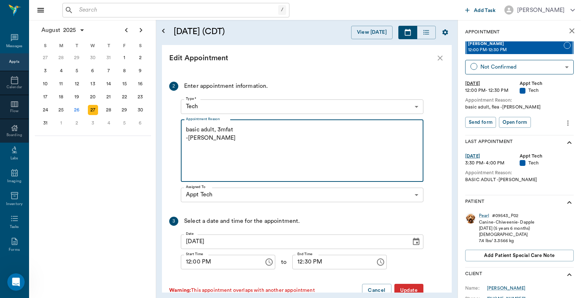
scroll to position [106, 0]
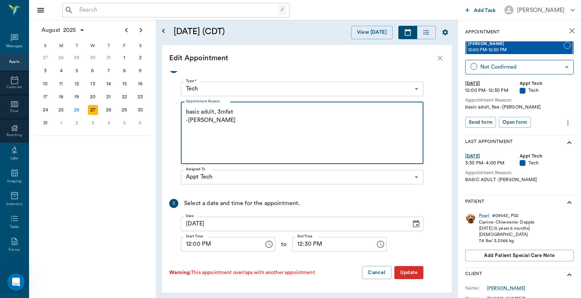
type textarea "basic adult, 3mfat -jess"
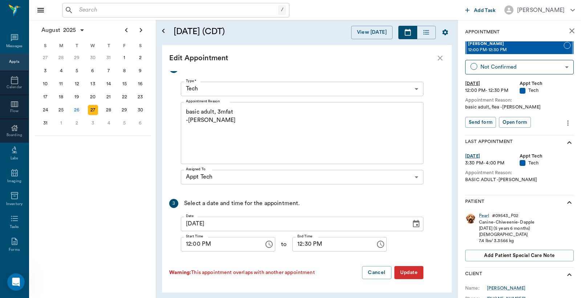
click at [407, 271] on button "Update" at bounding box center [408, 272] width 29 height 13
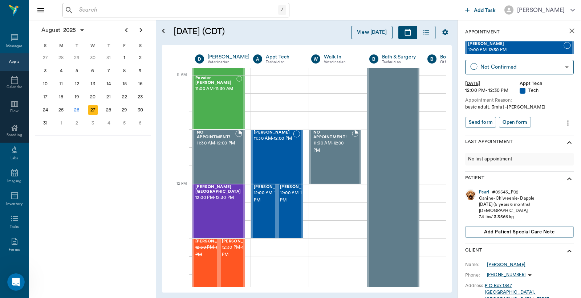
click at [379, 29] on button "View [DATE]" at bounding box center [371, 32] width 41 height 13
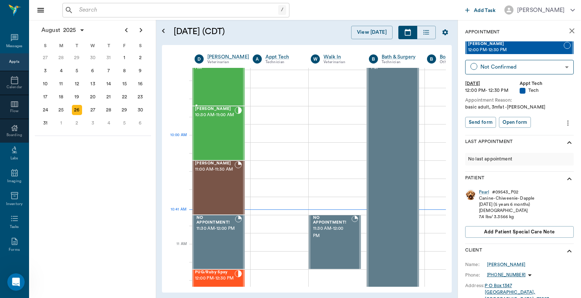
scroll to position [272, 0]
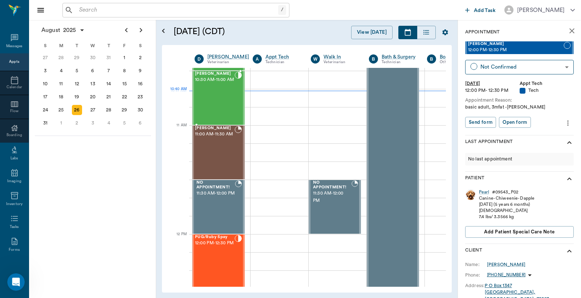
click at [220, 102] on div "Max Owens 10:30 AM - 11:00 AM" at bounding box center [215, 98] width 40 height 53
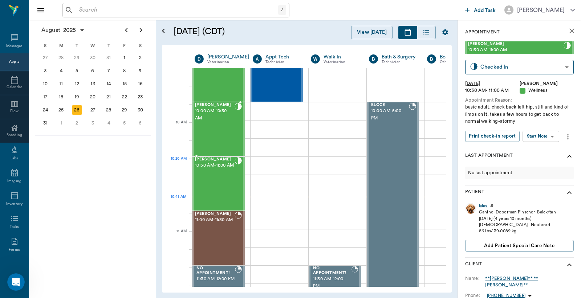
scroll to position [164, 0]
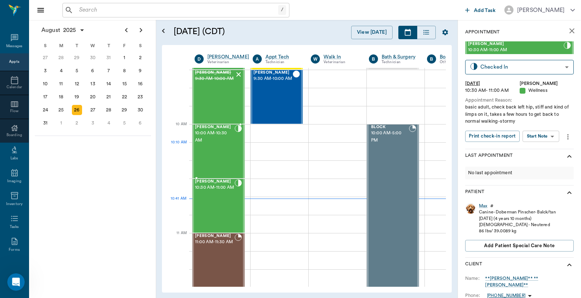
click at [223, 155] on div "Piper Thomas 10:00 AM - 10:30 AM" at bounding box center [215, 151] width 40 height 53
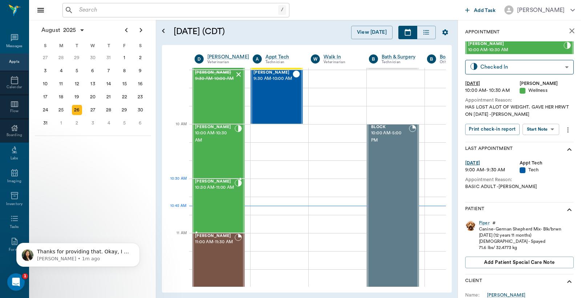
click at [203, 190] on span "10:30 AM - 11:00 AM" at bounding box center [215, 187] width 40 height 7
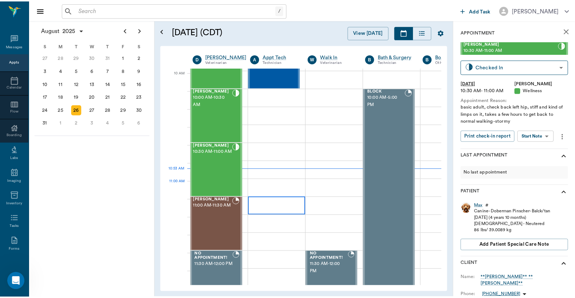
scroll to position [219, 0]
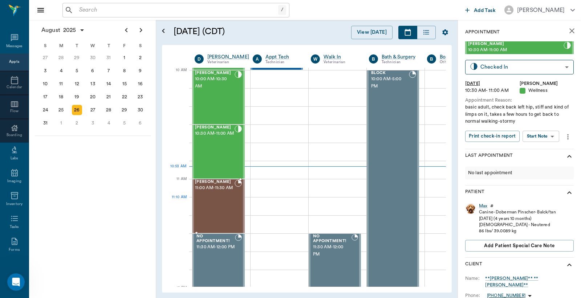
click at [238, 198] on div at bounding box center [238, 206] width 7 height 53
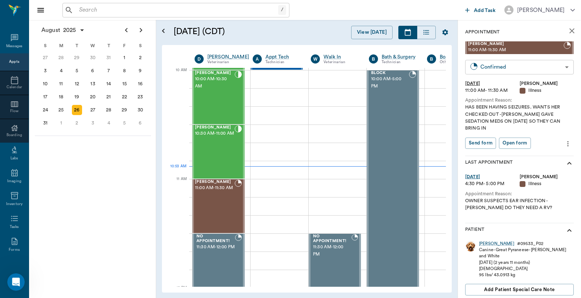
click at [495, 67] on body "/ ​ Add Task Dr. Bert Ellsworth Nectar Messages Appts Calendar Flow Boarding La…" at bounding box center [290, 149] width 581 height 298
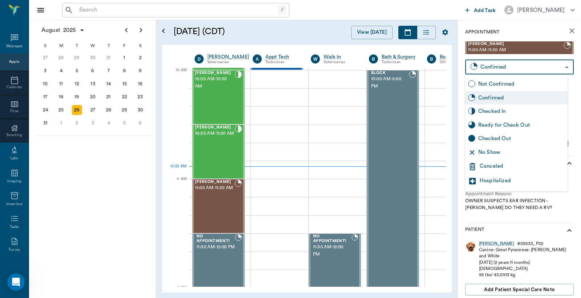
click at [496, 107] on div "Checked In" at bounding box center [521, 111] width 86 height 8
type input "CHECKED_IN"
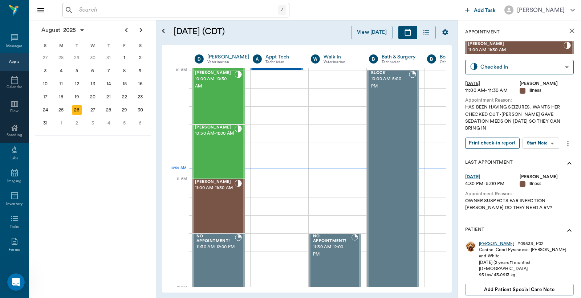
click at [501, 138] on button "Print check-in report" at bounding box center [492, 143] width 54 height 11
click at [143, 3] on div "/ ​" at bounding box center [175, 10] width 227 height 15
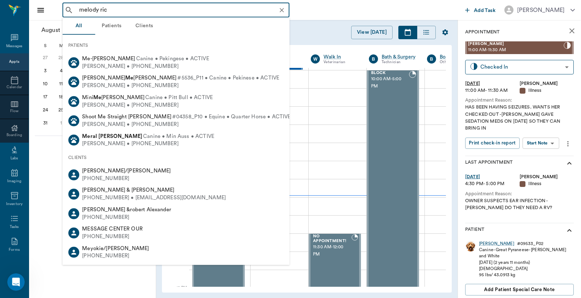
type input "melody rich"
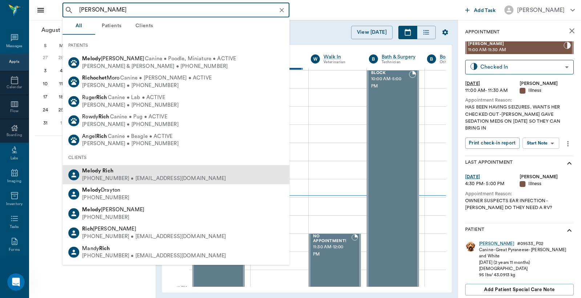
click at [151, 176] on div "(318) 774-0897 • melodyrich7531@gmail.com" at bounding box center [154, 179] width 144 height 8
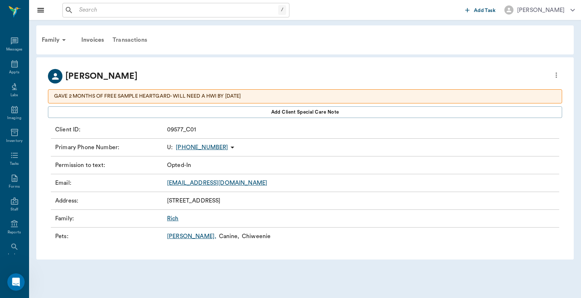
click at [132, 39] on div "Transactions" at bounding box center [129, 39] width 43 height 17
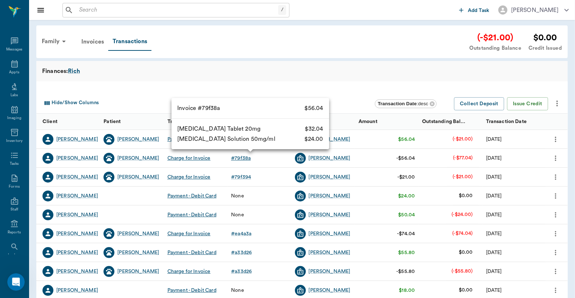
click at [241, 157] on div "# 79f38a" at bounding box center [241, 158] width 20 height 7
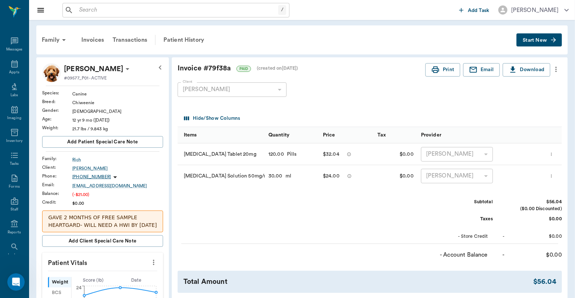
click at [554, 178] on icon "more" at bounding box center [551, 176] width 5 height 9
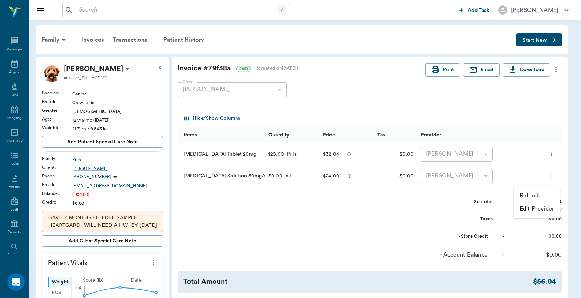
click at [554, 68] on div at bounding box center [290, 149] width 581 height 298
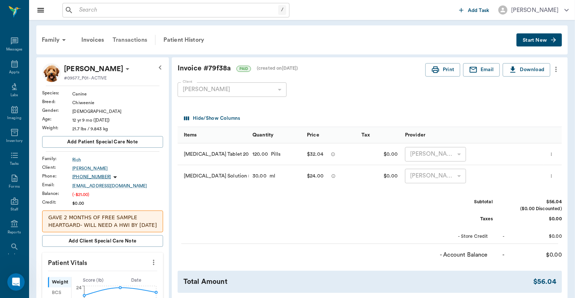
click at [136, 35] on div "Transactions" at bounding box center [129, 39] width 43 height 17
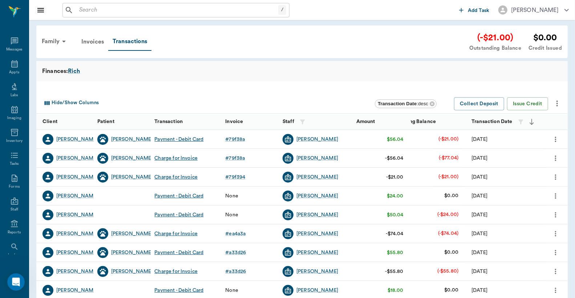
click at [553, 158] on icon "more" at bounding box center [556, 158] width 8 height 9
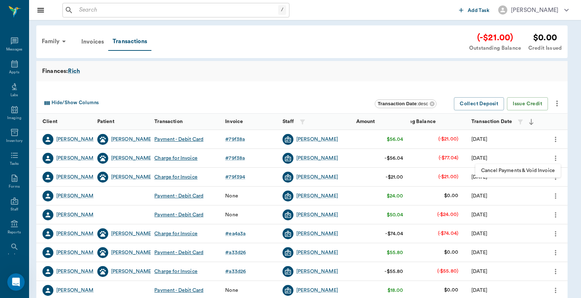
click at [236, 155] on div at bounding box center [290, 149] width 581 height 298
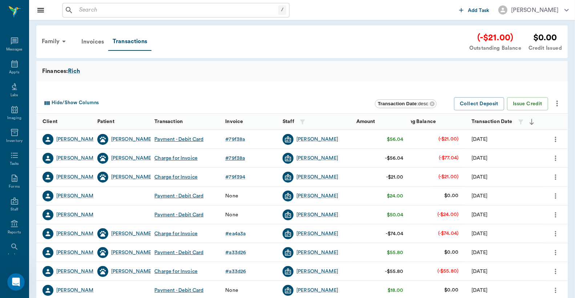
click at [236, 157] on div "# 79f38a" at bounding box center [235, 158] width 20 height 7
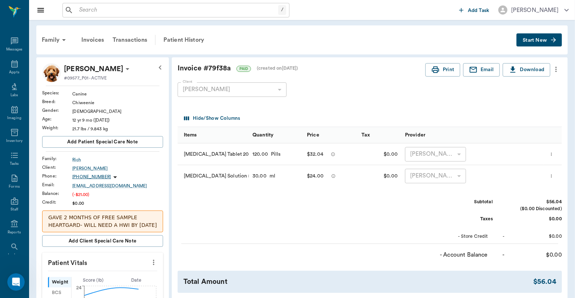
click at [555, 70] on icon "more" at bounding box center [556, 69] width 8 height 9
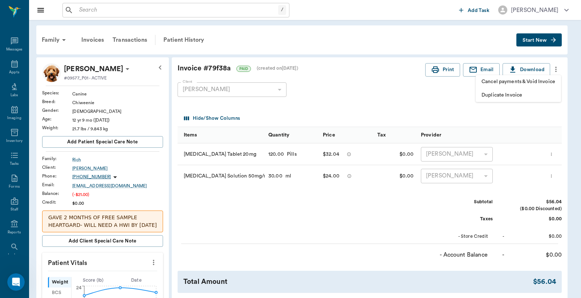
click at [538, 108] on div at bounding box center [290, 149] width 581 height 298
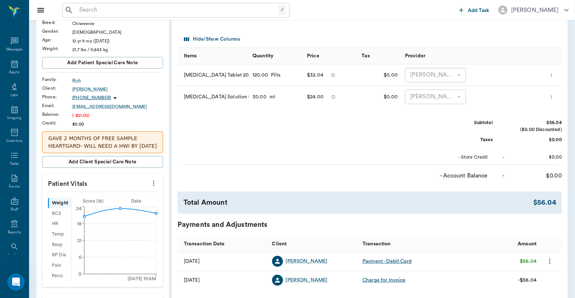
scroll to position [107, 0]
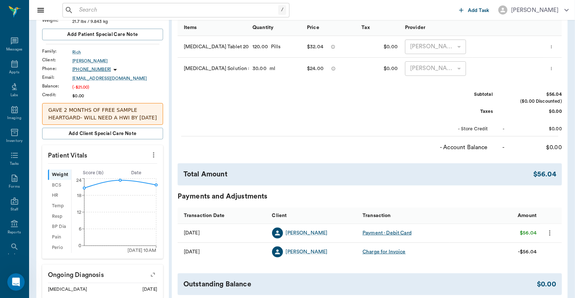
click at [550, 235] on icon "more" at bounding box center [549, 233] width 1 height 5
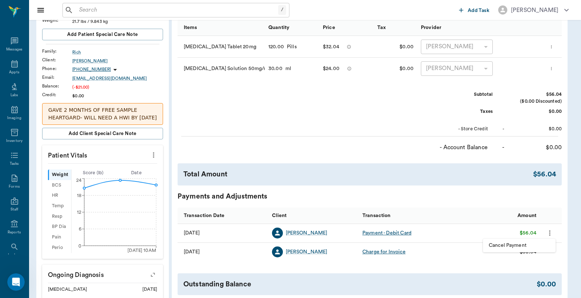
click at [497, 206] on div at bounding box center [290, 149] width 581 height 298
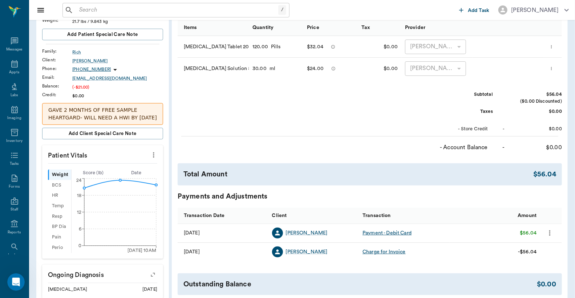
click at [383, 250] on div "Charge for Invoice" at bounding box center [383, 251] width 43 height 7
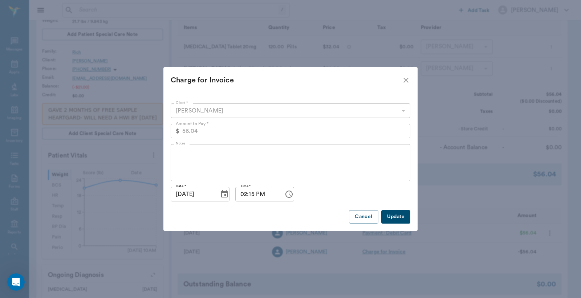
click at [405, 82] on icon "close" at bounding box center [406, 80] width 9 height 9
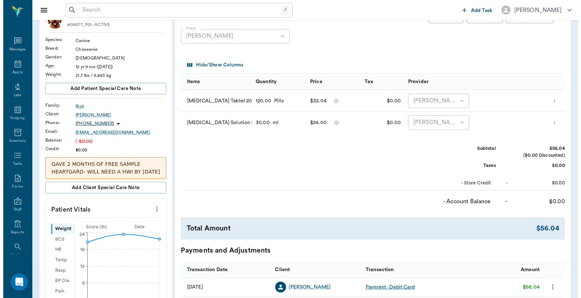
scroll to position [0, 0]
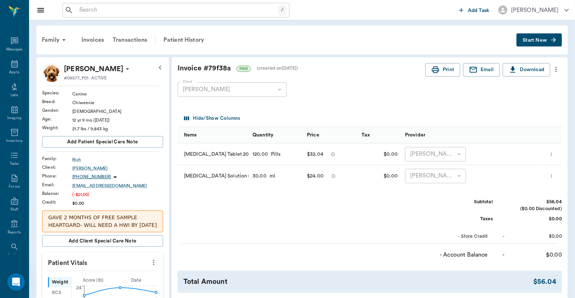
click at [556, 68] on icon "more" at bounding box center [556, 69] width 8 height 9
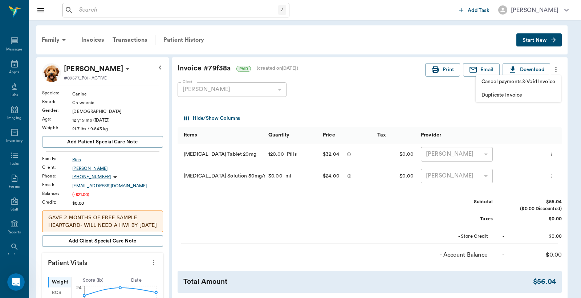
click at [548, 116] on div at bounding box center [290, 149] width 581 height 298
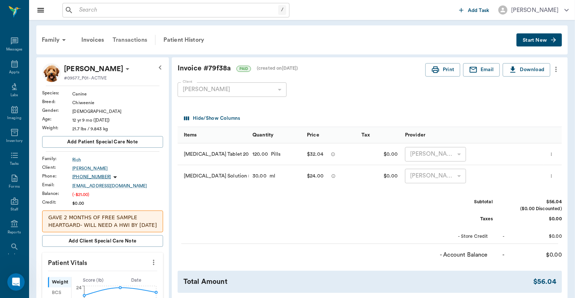
click at [137, 41] on div "Transactions" at bounding box center [129, 39] width 43 height 17
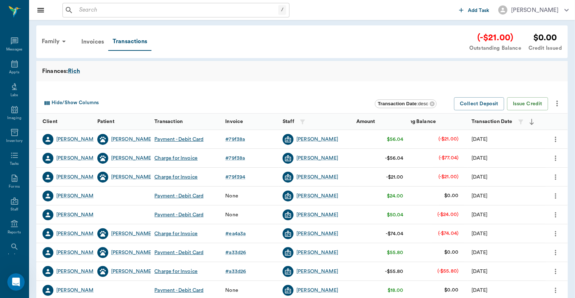
click at [558, 160] on icon "more" at bounding box center [556, 158] width 8 height 9
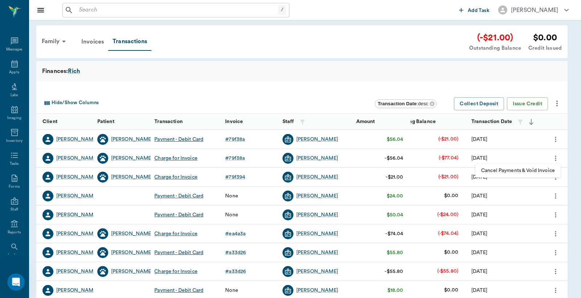
click at [343, 79] on div at bounding box center [290, 149] width 581 height 298
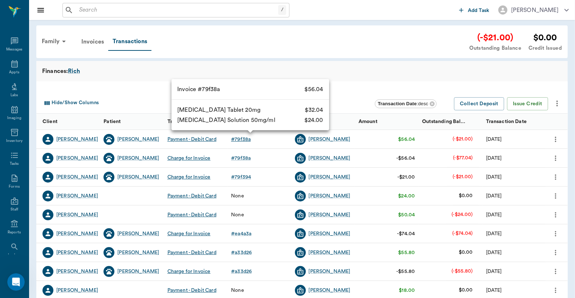
click at [248, 139] on div "# 79f38a" at bounding box center [241, 139] width 20 height 7
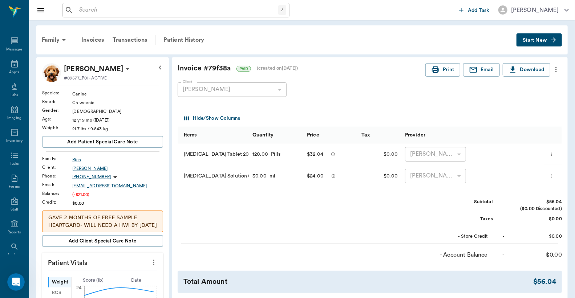
click at [554, 175] on icon "more" at bounding box center [551, 176] width 5 height 9
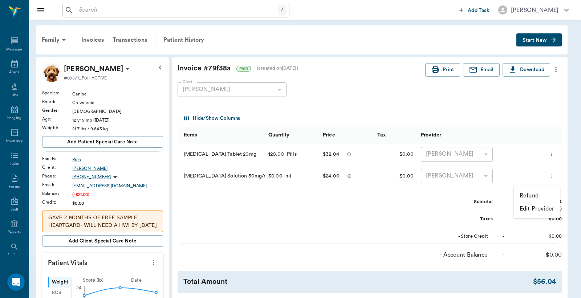
click at [379, 216] on div at bounding box center [290, 149] width 581 height 298
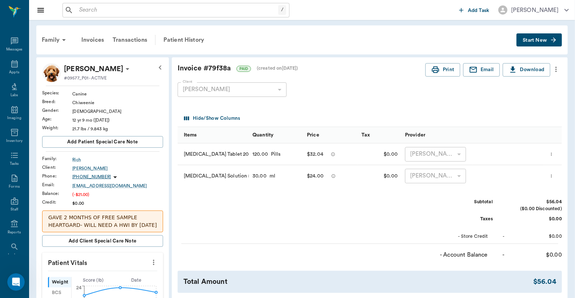
click at [552, 70] on icon "more" at bounding box center [556, 69] width 8 height 9
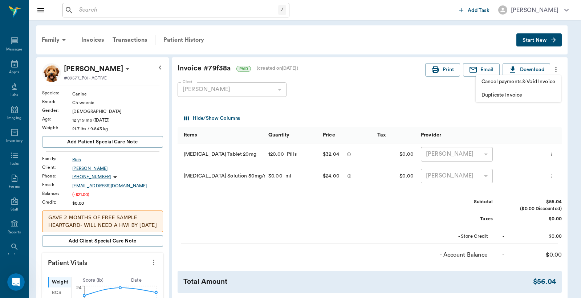
click at [141, 42] on div at bounding box center [290, 149] width 581 height 298
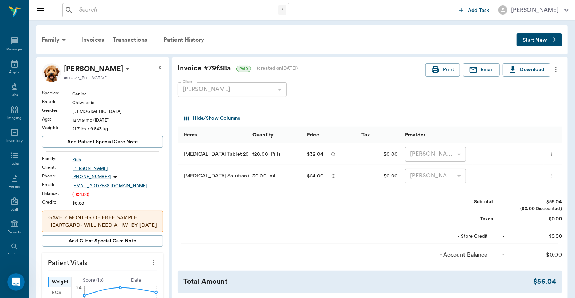
drag, startPoint x: 132, startPoint y: 38, endPoint x: 137, endPoint y: 39, distance: 5.5
click at [132, 39] on div "Transactions" at bounding box center [129, 39] width 43 height 17
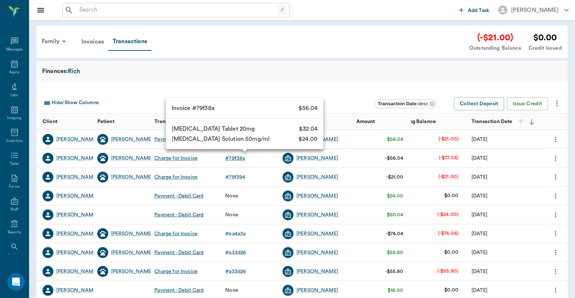
click at [240, 156] on div "# 79f38a" at bounding box center [235, 158] width 20 height 7
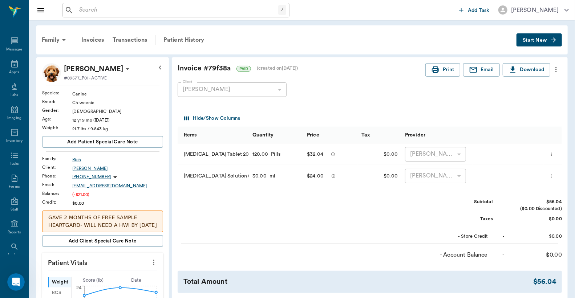
click at [554, 68] on icon "more" at bounding box center [556, 69] width 8 height 9
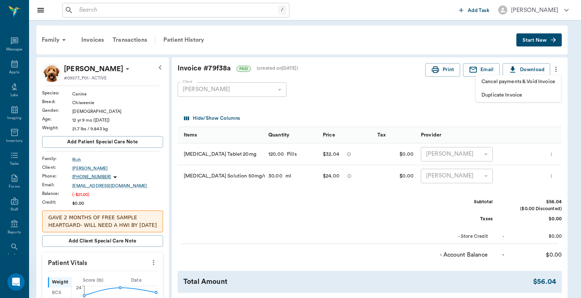
click at [543, 109] on div at bounding box center [290, 149] width 581 height 298
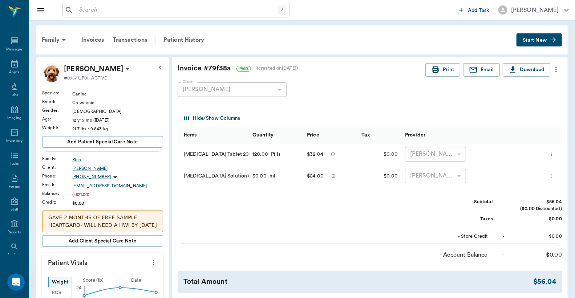
click at [552, 157] on icon "more" at bounding box center [551, 154] width 5 height 9
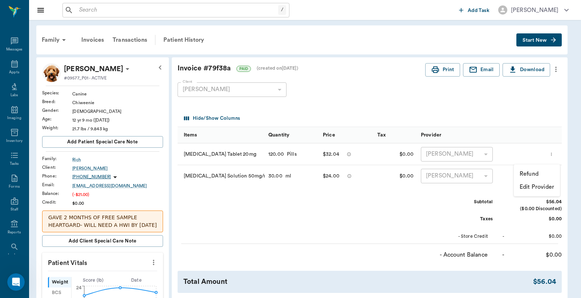
click at [432, 206] on div at bounding box center [290, 149] width 581 height 298
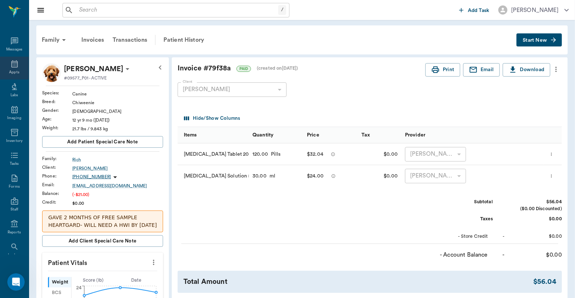
click at [15, 63] on icon at bounding box center [14, 64] width 9 height 9
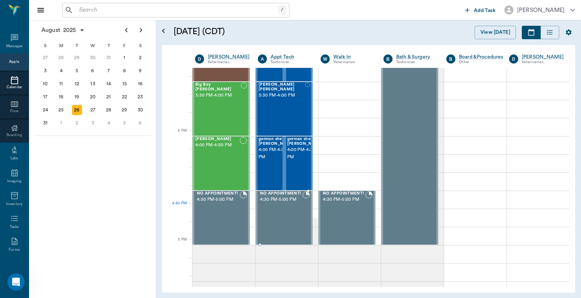
scroll to position [812, 0]
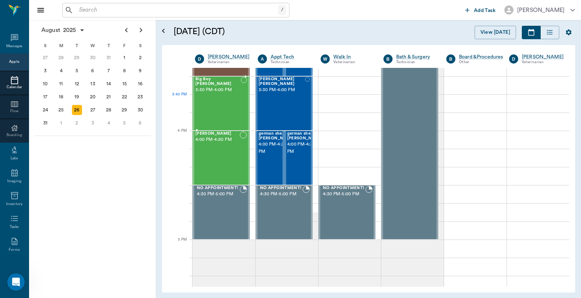
click at [227, 100] on div "Big Boy Hamilton 3:30 PM - 4:00 PM" at bounding box center [217, 103] width 45 height 53
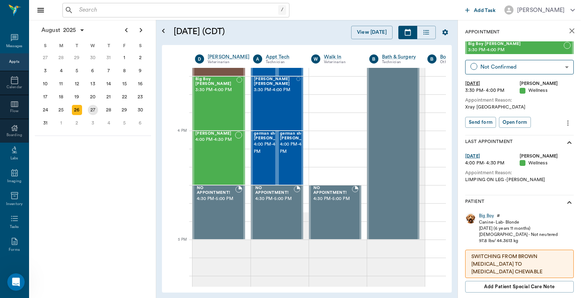
click at [94, 106] on div "27" at bounding box center [93, 110] width 10 height 10
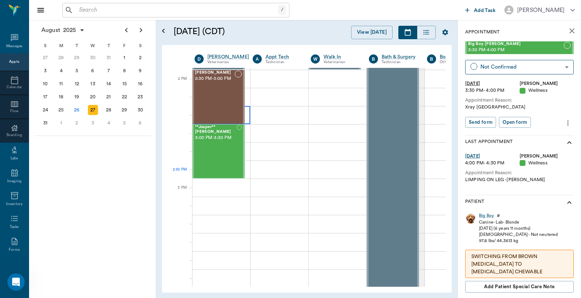
scroll to position [753, 0]
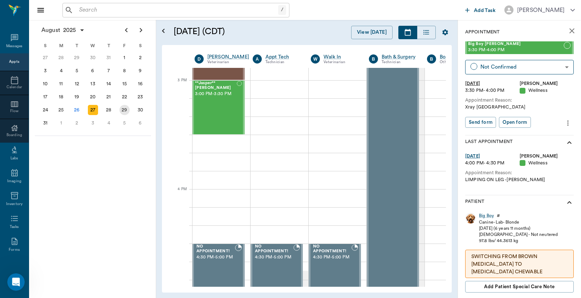
click at [125, 106] on div "29" at bounding box center [124, 110] width 10 height 10
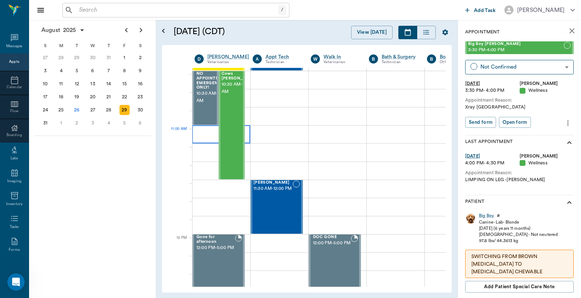
scroll to position [269, 0]
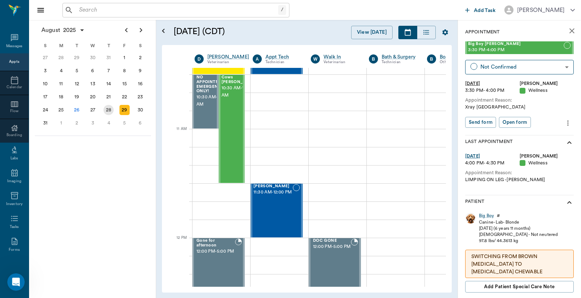
click at [111, 106] on div "28" at bounding box center [108, 110] width 10 height 10
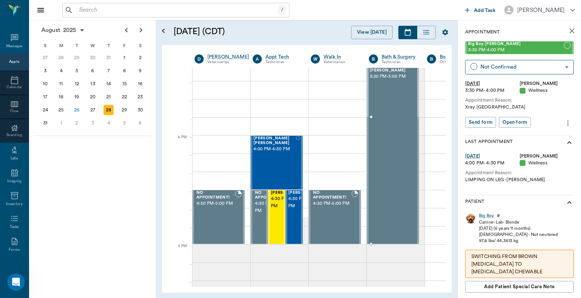
scroll to position [803, 0]
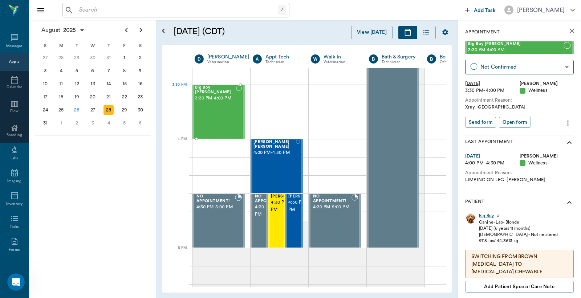
drag, startPoint x: 484, startPoint y: 47, endPoint x: 215, endPoint y: 95, distance: 273.3
click at [75, 108] on div "26" at bounding box center [77, 110] width 10 height 10
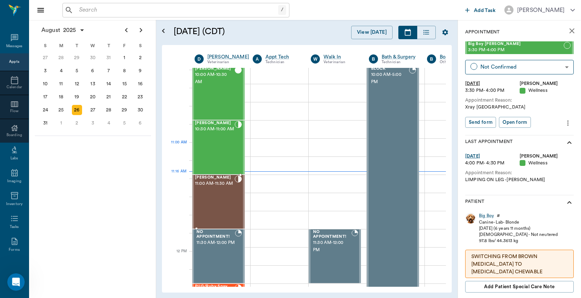
scroll to position [161, 0]
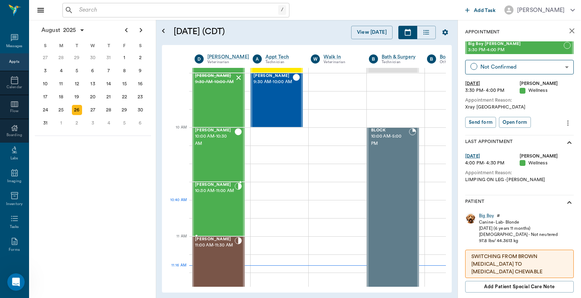
click at [216, 214] on div "Max Owens 10:30 AM - 11:00 AM" at bounding box center [215, 209] width 40 height 53
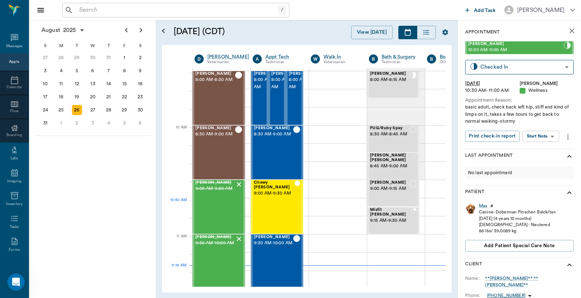
scroll to position [161, 0]
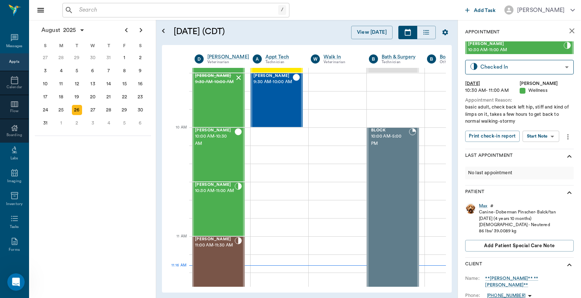
click at [121, 163] on div "[DATE] S M T W T F S 29 [DATE] 1 2 3 4 5 6 7 8 9 10 11 12 13 14 15 16 17 18 19 …" at bounding box center [92, 159] width 127 height 278
click at [487, 208] on div "Max" at bounding box center [483, 206] width 8 height 6
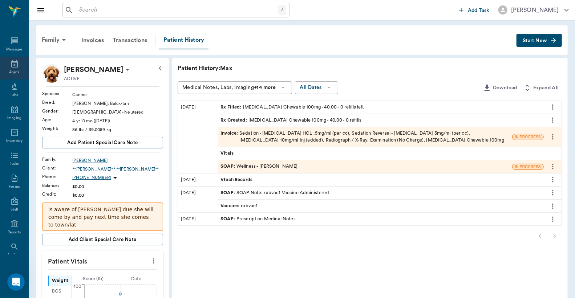
click at [12, 66] on icon at bounding box center [14, 64] width 9 height 9
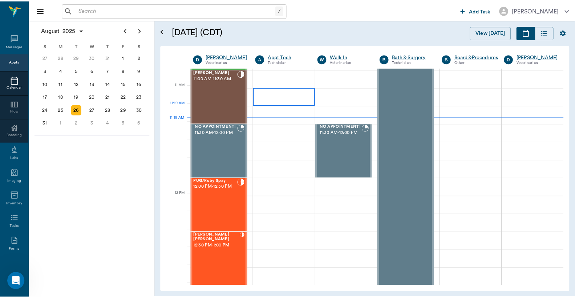
scroll to position [275, 0]
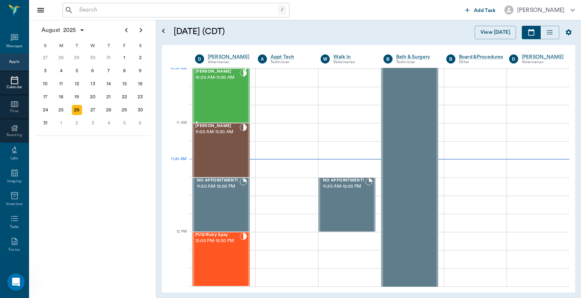
click at [240, 86] on div at bounding box center [243, 95] width 7 height 53
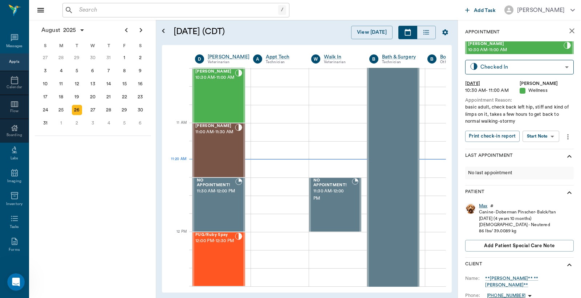
click at [481, 206] on div "Max" at bounding box center [483, 206] width 8 height 6
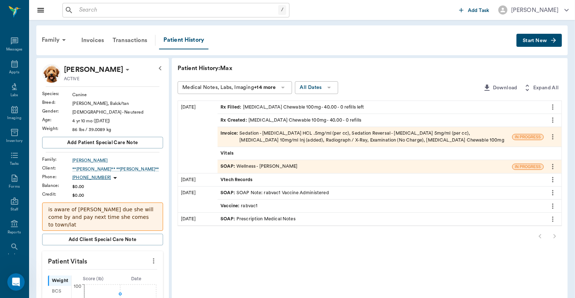
click at [262, 133] on div "Invoice : Sedation - [MEDICAL_DATA] HCL .5mg/ml (per cc), Sedation Reversal - […" at bounding box center [364, 137] width 289 height 14
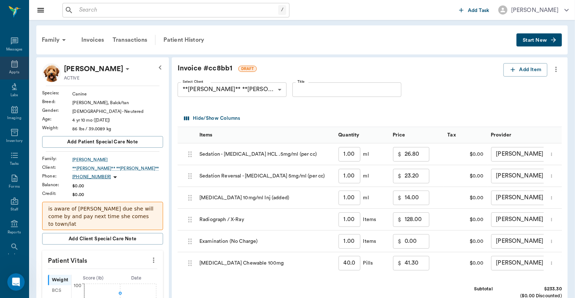
click at [12, 65] on icon at bounding box center [14, 64] width 9 height 9
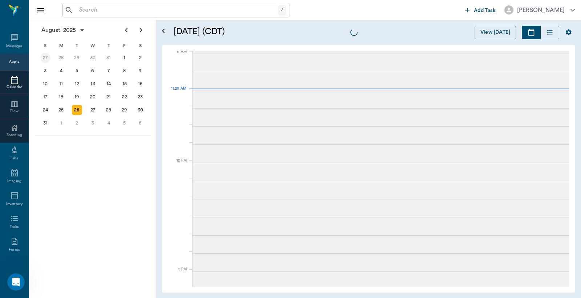
scroll to position [329, 0]
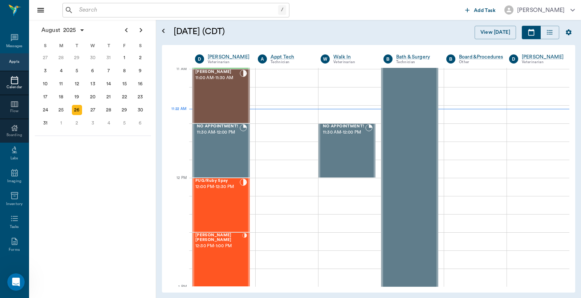
click at [194, 9] on input "text" at bounding box center [177, 10] width 202 height 10
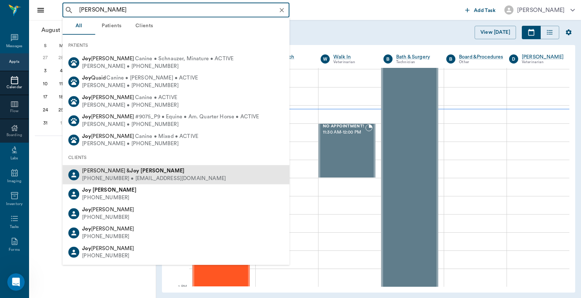
drag, startPoint x: 160, startPoint y: 176, endPoint x: 177, endPoint y: 176, distance: 16.7
click at [161, 176] on div "[PHONE_NUMBER] • [EMAIL_ADDRESS][DOMAIN_NAME]" at bounding box center [154, 179] width 144 height 8
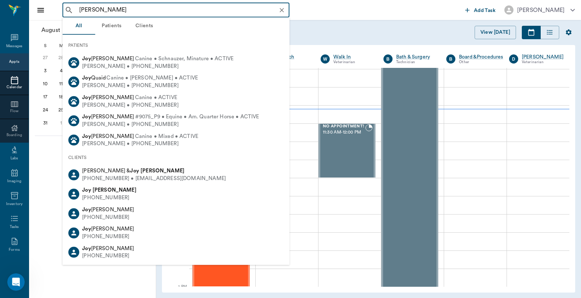
type input "[PERSON_NAME]"
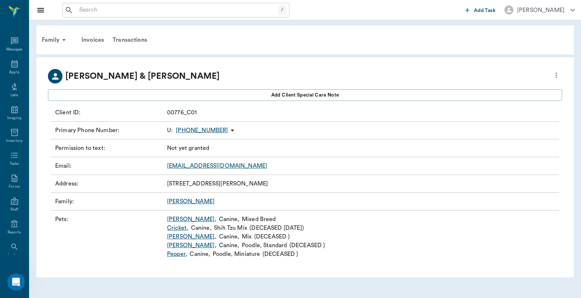
click at [554, 73] on icon "more" at bounding box center [556, 75] width 8 height 9
click at [483, 88] on span "Edit profile" at bounding box center [503, 88] width 102 height 8
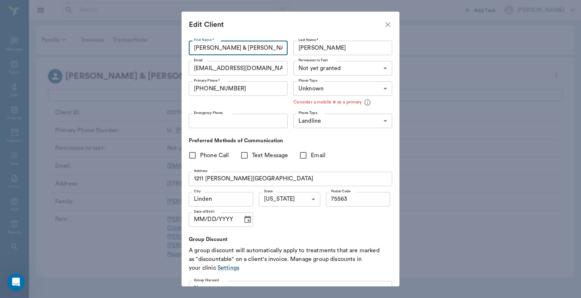
click at [213, 48] on input "Jerry & Joy" at bounding box center [238, 48] width 99 height 15
drag, startPoint x: 213, startPoint y: 48, endPoint x: 156, endPoint y: 55, distance: 56.7
click at [158, 55] on div "Edit Client First Name * Jerry & Joy First Name * Last Name * Traylor Last Name…" at bounding box center [290, 149] width 581 height 298
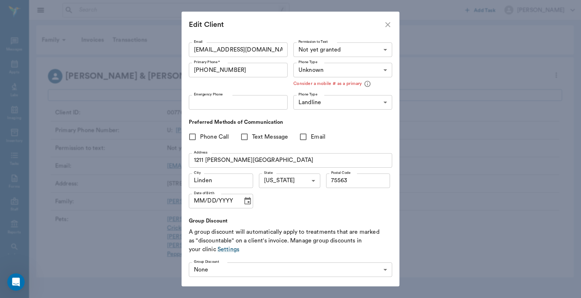
scroll to position [46, 0]
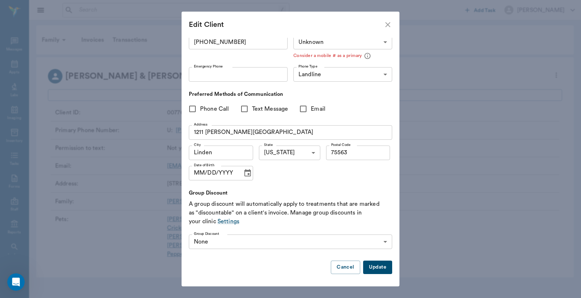
type input "Joy"
click at [375, 263] on button "Update" at bounding box center [377, 267] width 29 height 13
type input "MOBILE"
type input "UNKNOWN"
type input "75563"
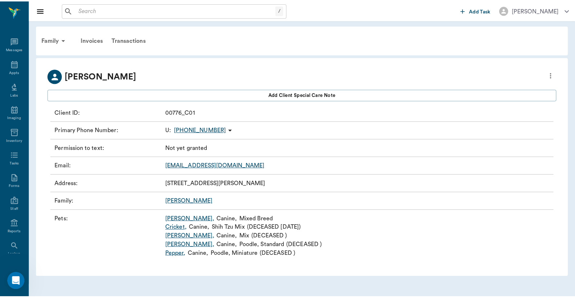
scroll to position [0, 0]
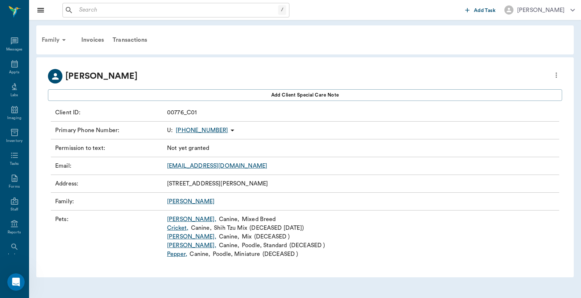
click at [53, 40] on div "Family" at bounding box center [54, 39] width 35 height 17
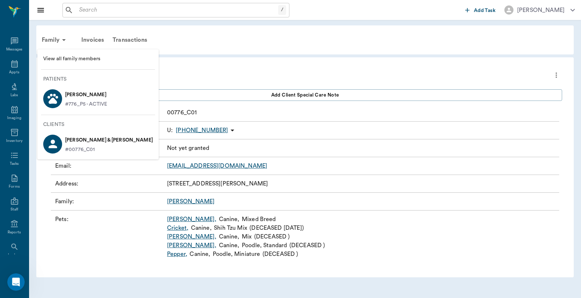
click at [78, 95] on p "[PERSON_NAME]" at bounding box center [86, 95] width 42 height 12
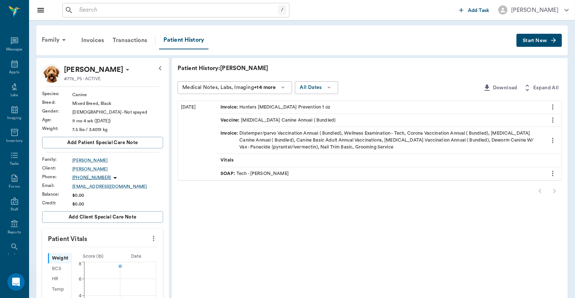
click at [153, 236] on icon "more" at bounding box center [154, 238] width 8 height 9
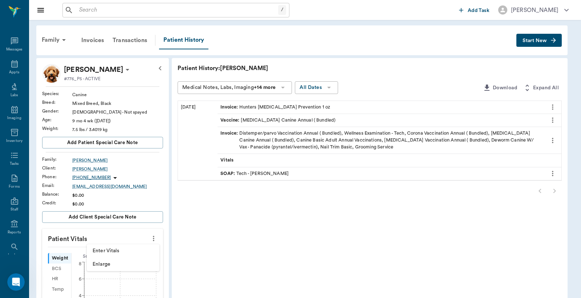
click at [122, 251] on span "Enter Vitals" at bounding box center [123, 251] width 61 height 8
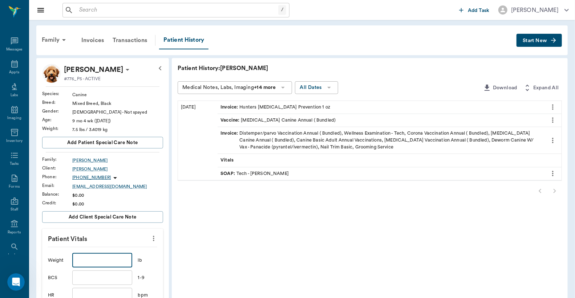
click at [86, 260] on input "text" at bounding box center [102, 260] width 60 height 15
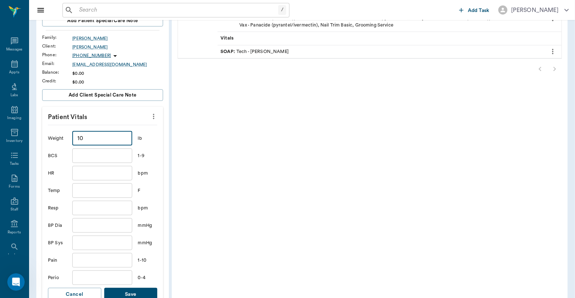
scroll to position [215, 0]
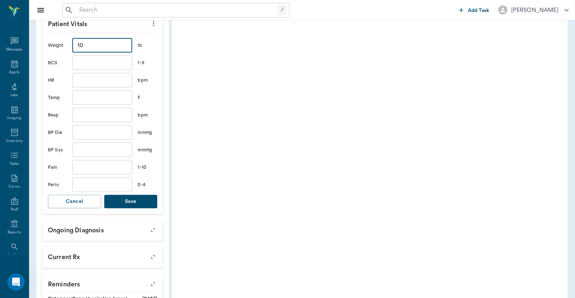
type input "10"
click at [149, 202] on button "Save" at bounding box center [130, 201] width 53 height 13
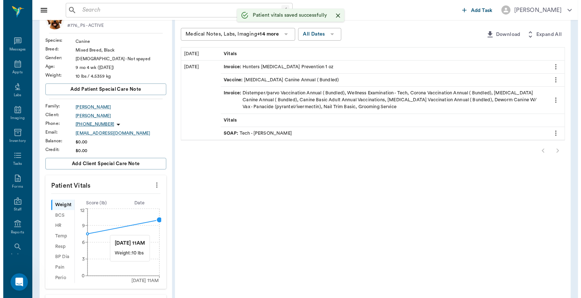
scroll to position [0, 0]
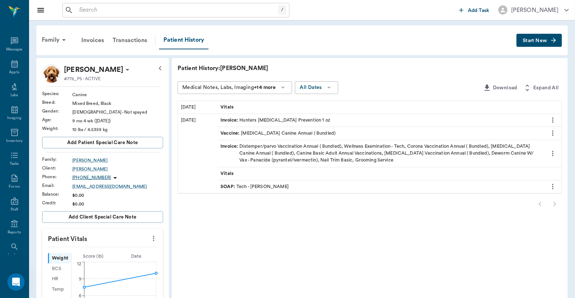
click at [544, 41] on span "Start New" at bounding box center [535, 41] width 24 height 0
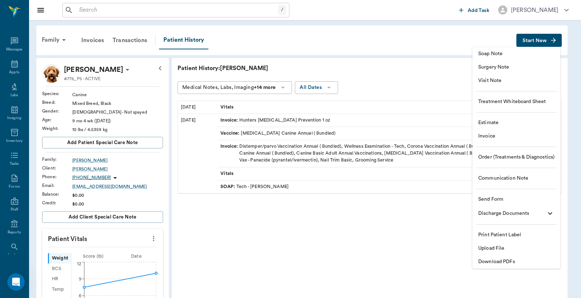
click at [518, 143] on li "Invoice" at bounding box center [516, 136] width 88 height 13
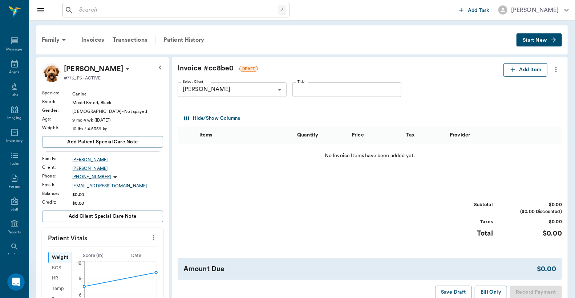
click at [546, 70] on button "Add Item" at bounding box center [525, 69] width 44 height 13
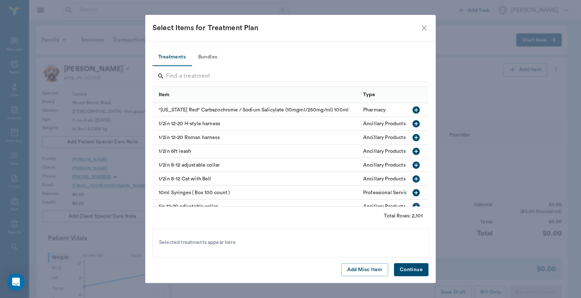
click at [273, 82] on div "Search" at bounding box center [292, 76] width 270 height 13
click at [274, 80] on input "Search" at bounding box center [291, 76] width 250 height 12
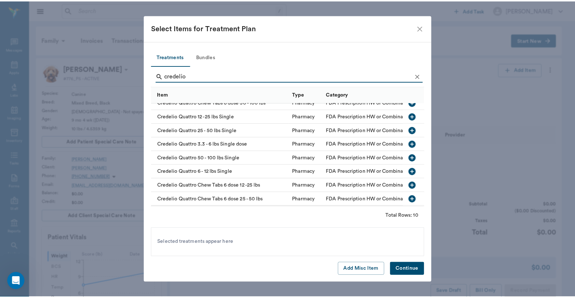
scroll to position [41, 0]
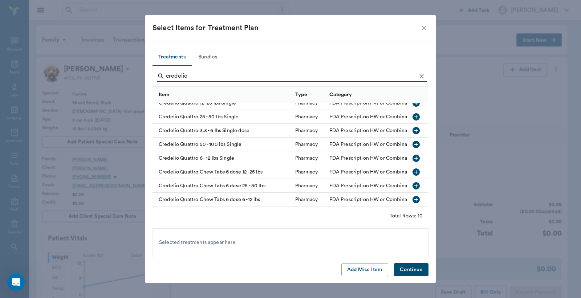
type input "credelio"
click at [412, 196] on icon "button" at bounding box center [415, 199] width 7 height 7
click at [405, 273] on button "Continue" at bounding box center [411, 269] width 34 height 13
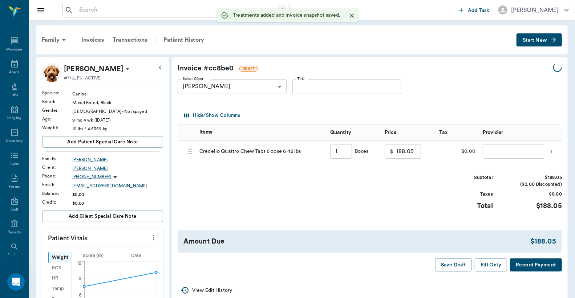
type input "1.00"
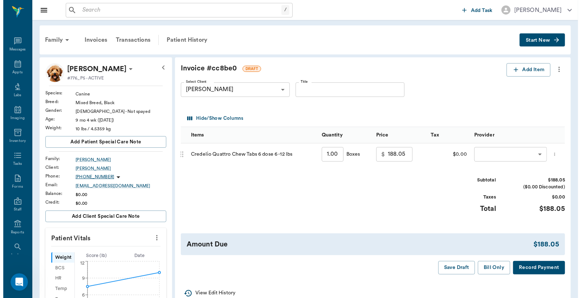
scroll to position [0, 0]
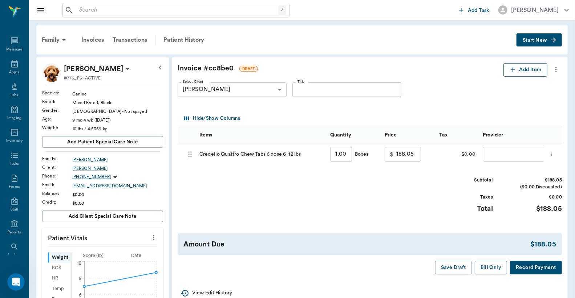
click at [514, 66] on icon "button" at bounding box center [512, 69] width 7 height 7
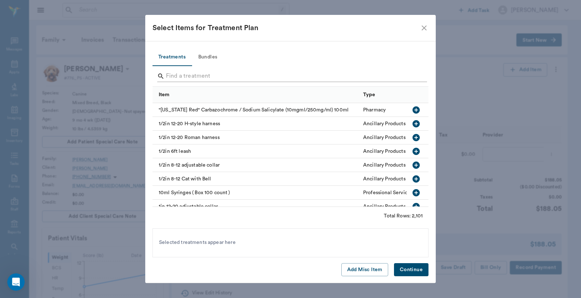
click at [258, 74] on input "Search" at bounding box center [291, 76] width 250 height 12
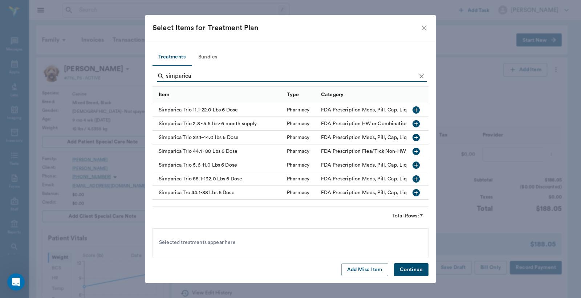
type input "simparica"
click at [416, 165] on icon "button" at bounding box center [416, 165] width 9 height 9
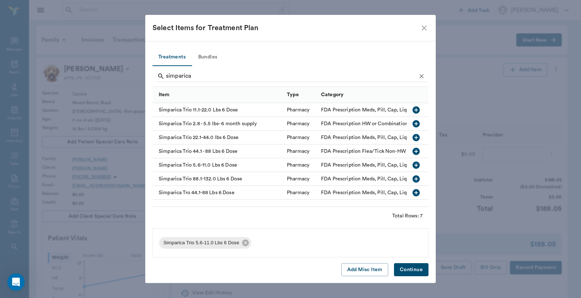
click at [409, 269] on button "Continue" at bounding box center [411, 269] width 34 height 13
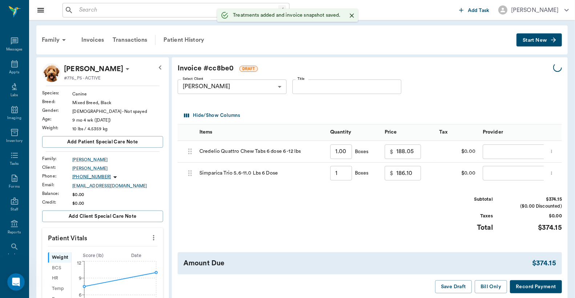
type input "1.00"
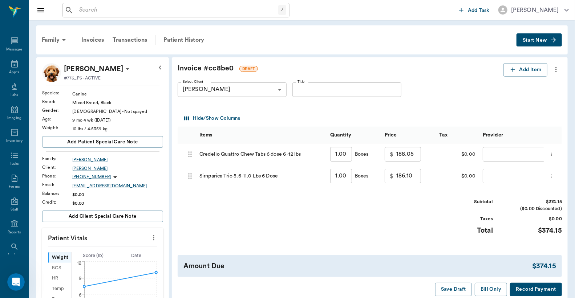
click at [557, 73] on icon "more" at bounding box center [556, 69] width 8 height 9
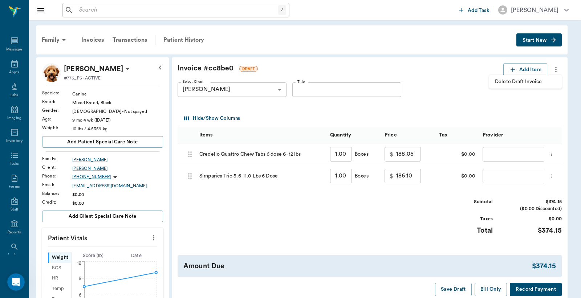
click at [540, 84] on span "Delete Draft Invoice" at bounding box center [525, 82] width 61 height 8
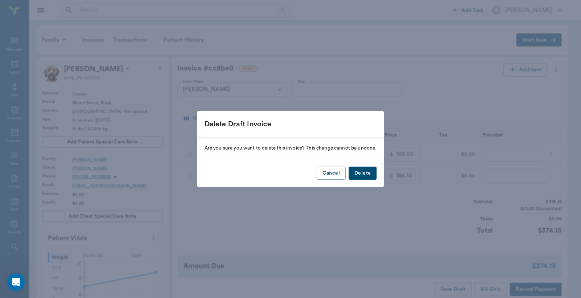
click at [371, 172] on button "Delete" at bounding box center [363, 173] width 28 height 13
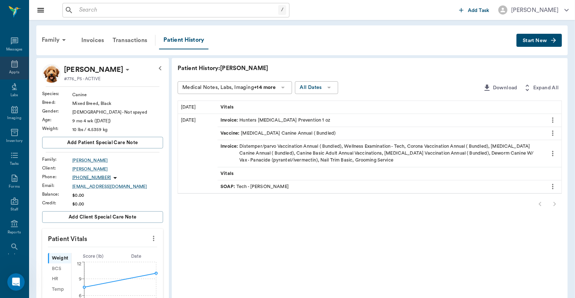
click at [11, 65] on icon at bounding box center [14, 64] width 9 height 9
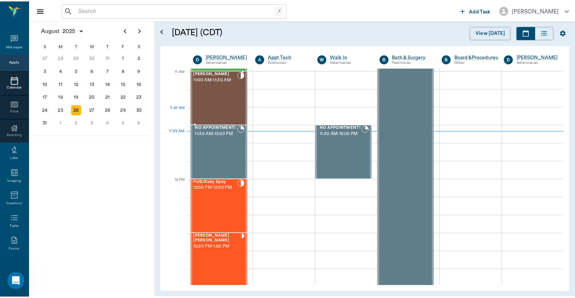
scroll to position [219, 0]
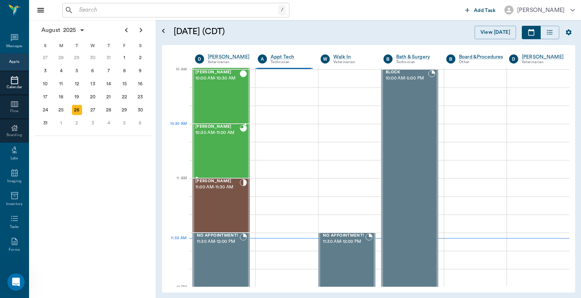
click at [230, 139] on div "Max Owens 10:30 AM - 11:00 AM" at bounding box center [217, 151] width 44 height 53
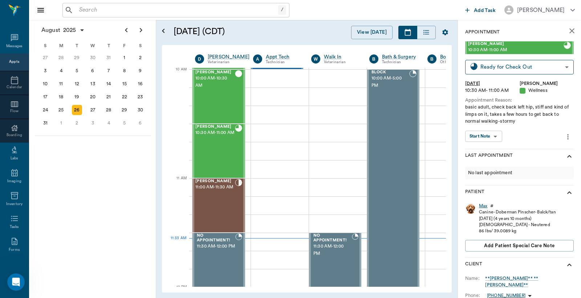
click at [484, 205] on div "Max" at bounding box center [483, 206] width 8 height 6
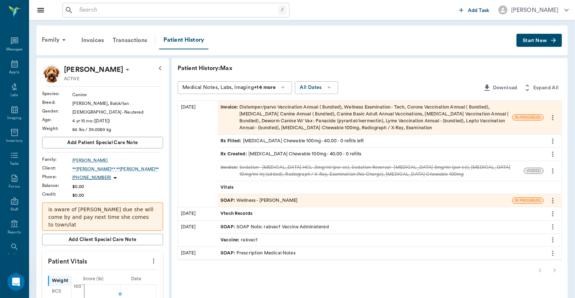
click at [317, 119] on div "Invoice : Distemper/parvo Vaccination Annual ( Bundled), Wellness Examination -…" at bounding box center [364, 118] width 289 height 28
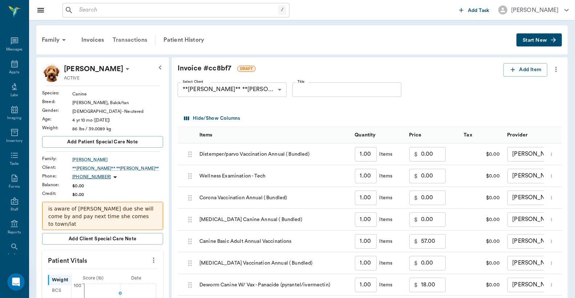
click at [137, 40] on div "Transactions" at bounding box center [129, 39] width 43 height 17
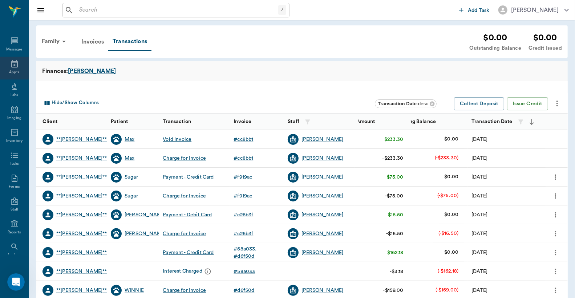
click at [15, 66] on icon at bounding box center [14, 63] width 7 height 7
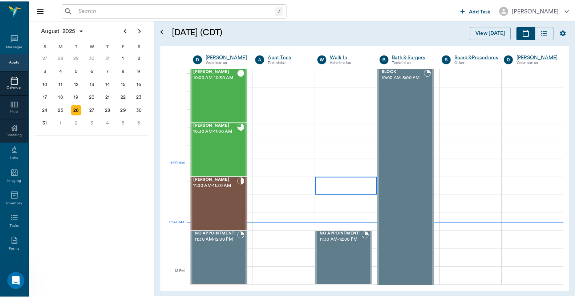
scroll to position [275, 0]
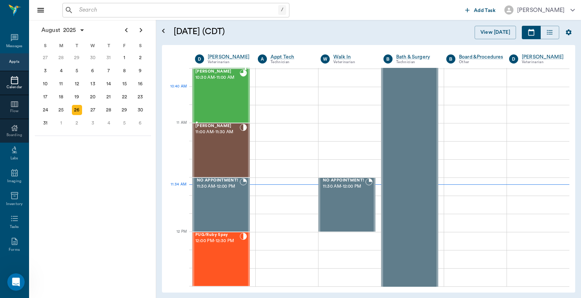
drag, startPoint x: 241, startPoint y: 102, endPoint x: 382, endPoint y: 121, distance: 142.1
click at [241, 102] on div at bounding box center [243, 95] width 7 height 53
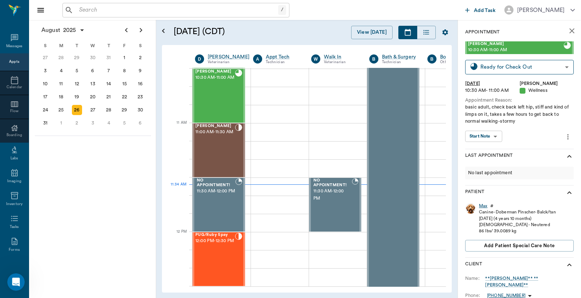
click at [486, 206] on div "Max" at bounding box center [483, 206] width 8 height 6
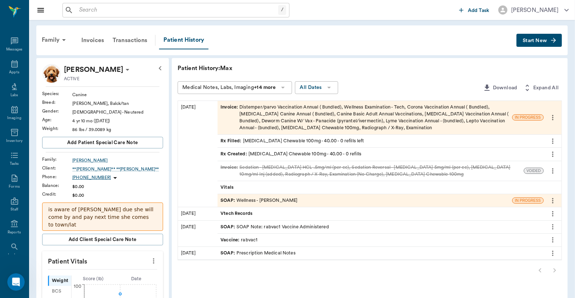
click at [356, 126] on div "Invoice : Distemper/parvo Vaccination Annual ( Bundled), Wellness Examination -…" at bounding box center [364, 118] width 289 height 28
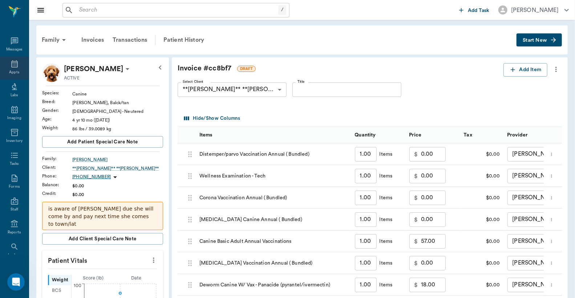
click at [12, 63] on icon at bounding box center [14, 63] width 7 height 7
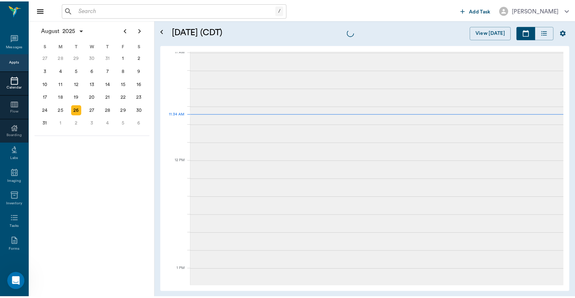
scroll to position [328, 0]
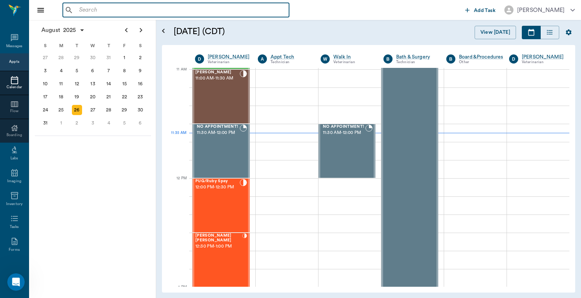
click at [113, 9] on input "text" at bounding box center [181, 10] width 210 height 10
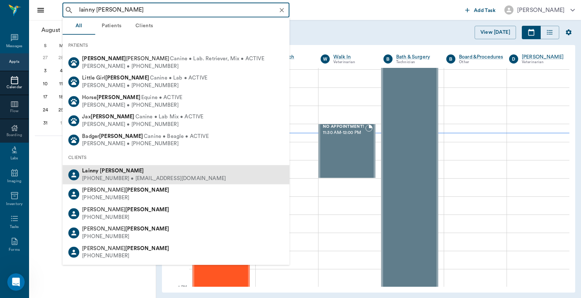
click at [178, 174] on div "Lainny Bushong" at bounding box center [154, 171] width 144 height 8
type input "lainny bush"
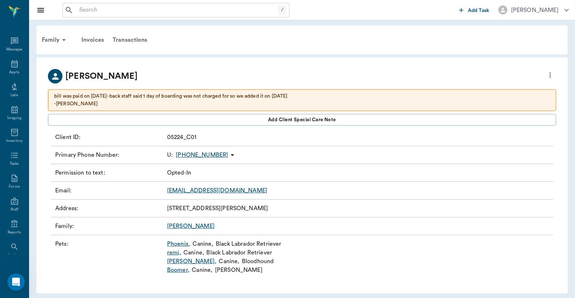
click at [179, 242] on link "Phoenix ," at bounding box center [178, 244] width 23 height 9
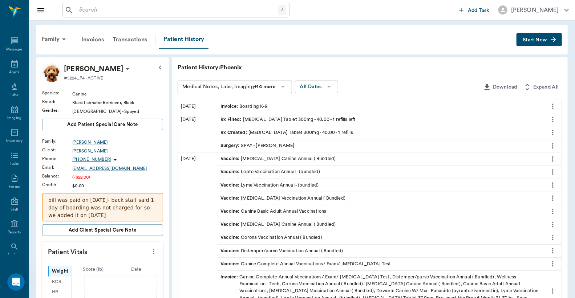
scroll to position [53, 0]
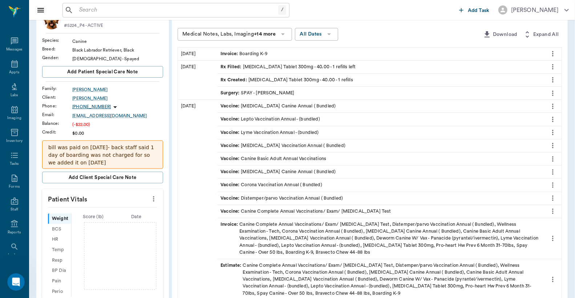
click at [336, 235] on div "Invoice : Canine Complete Annual Vaccinations/ Exam/ Heartworm Test, Distemper/…" at bounding box center [380, 238] width 320 height 35
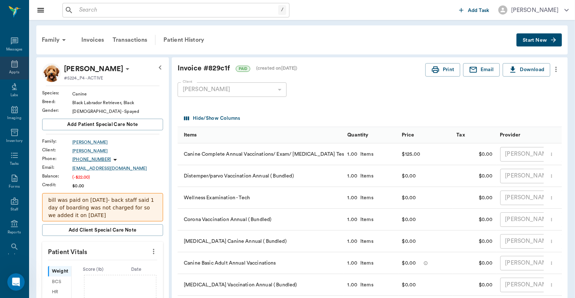
click at [12, 64] on icon at bounding box center [14, 63] width 7 height 7
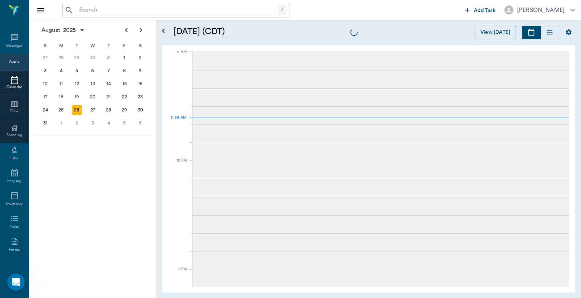
scroll to position [328, 0]
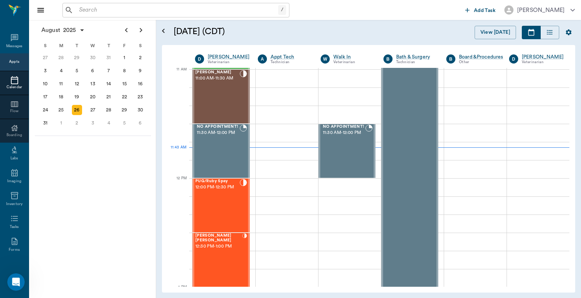
click at [184, 13] on input "text" at bounding box center [177, 10] width 202 height 10
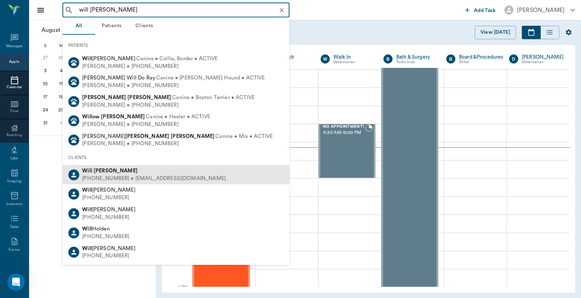
click at [149, 176] on div "(903) 748-2703 • LADUKEW@yahoo.com" at bounding box center [154, 179] width 144 height 8
type input "will laduke"
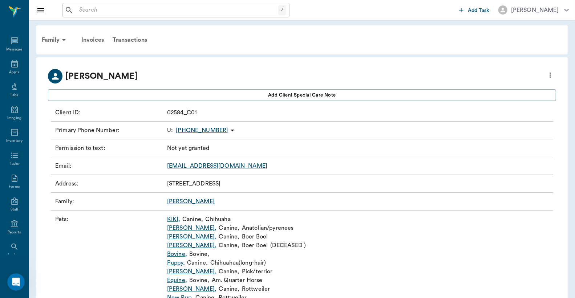
click at [177, 236] on link "Samson ," at bounding box center [191, 236] width 49 height 9
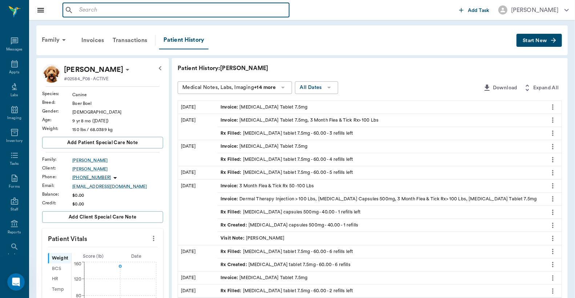
click at [194, 12] on input "text" at bounding box center [181, 10] width 210 height 10
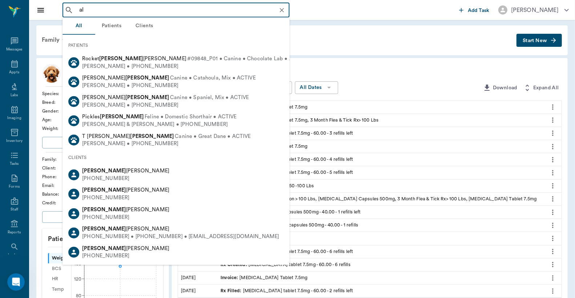
type input "a"
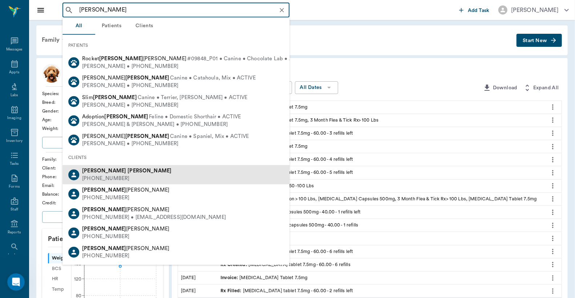
click at [138, 182] on div "Sharron Allen (903) 932-1919" at bounding box center [175, 174] width 227 height 19
type input "sharron allen"
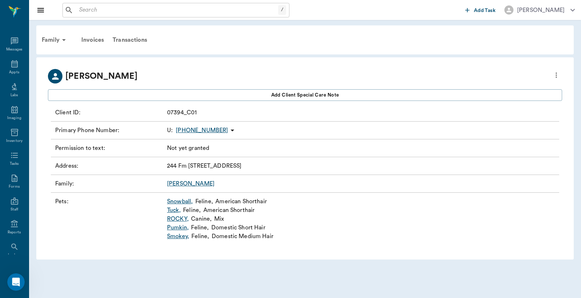
click at [183, 228] on link "Pumkin ," at bounding box center [178, 227] width 22 height 9
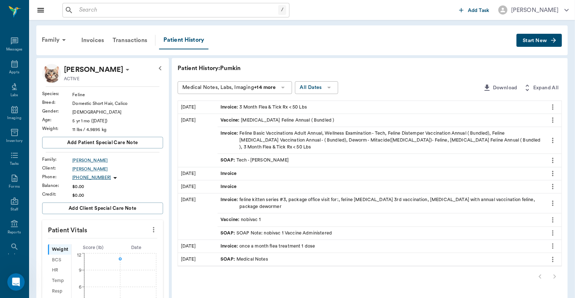
click at [529, 43] on button "Start New" at bounding box center [538, 40] width 45 height 13
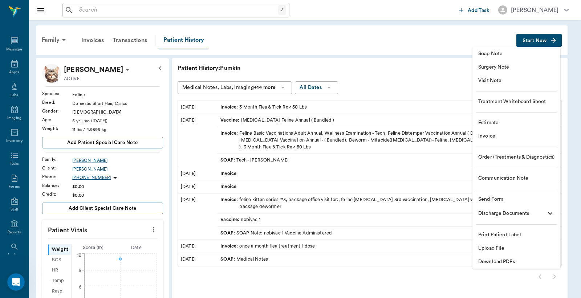
click at [516, 137] on span "Invoice" at bounding box center [516, 137] width 76 height 8
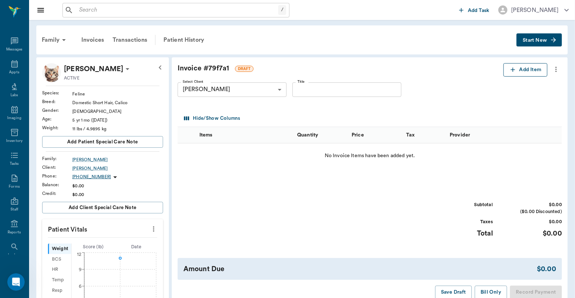
click at [527, 68] on button "Add Item" at bounding box center [525, 69] width 44 height 13
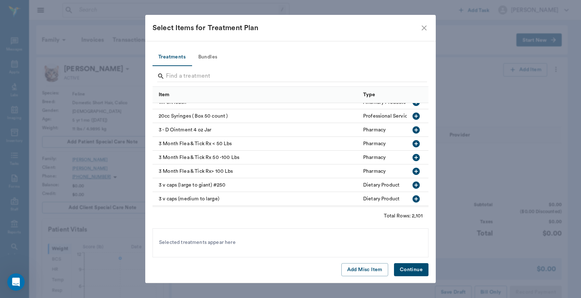
scroll to position [215, 0]
click at [412, 145] on icon "button" at bounding box center [415, 143] width 7 height 7
click at [416, 267] on button "Continue" at bounding box center [411, 269] width 34 height 13
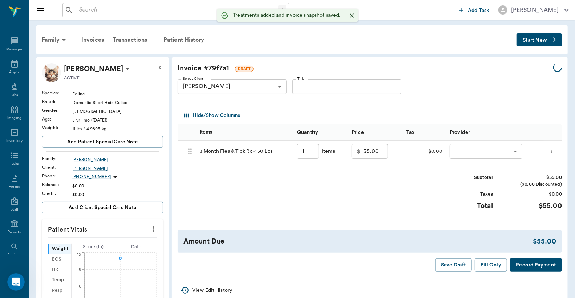
type input "1.00"
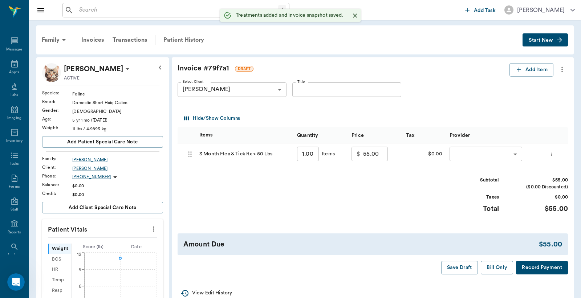
click at [469, 154] on body "/ ​ Add Task Dr. Bert Ellsworth Nectar Messages Appts Labs Imaging Inventory Ta…" at bounding box center [290, 266] width 581 height 533
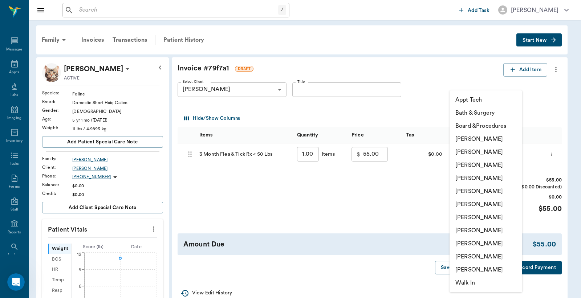
click at [483, 215] on li "[PERSON_NAME]" at bounding box center [486, 217] width 73 height 13
type input "none-63ec2ed152e12b0ba117cd50"
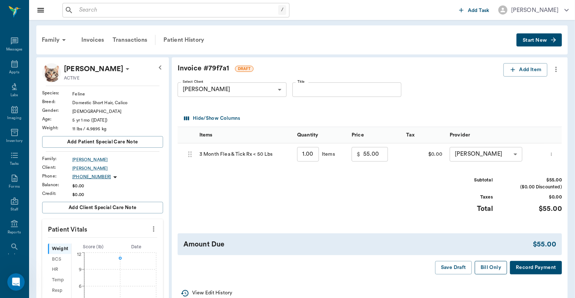
click at [497, 270] on button "Bill Only" at bounding box center [491, 267] width 33 height 13
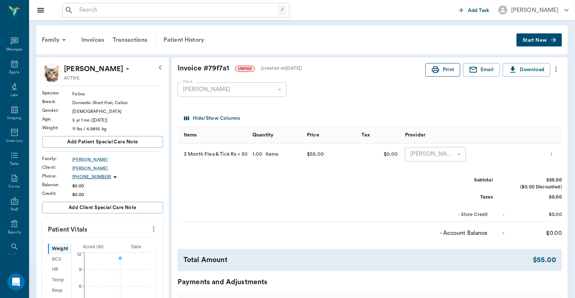
click at [438, 74] on button "Print" at bounding box center [442, 69] width 35 height 13
click at [139, 42] on div "Transactions" at bounding box center [129, 39] width 43 height 17
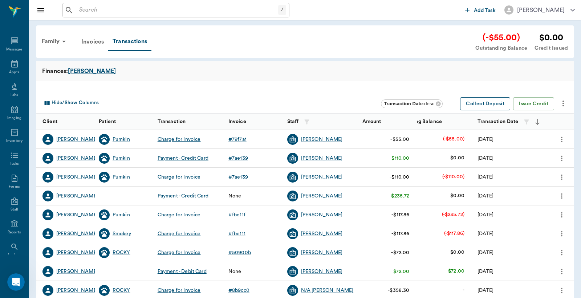
click at [489, 104] on button "Collect Deposit" at bounding box center [485, 103] width 50 height 13
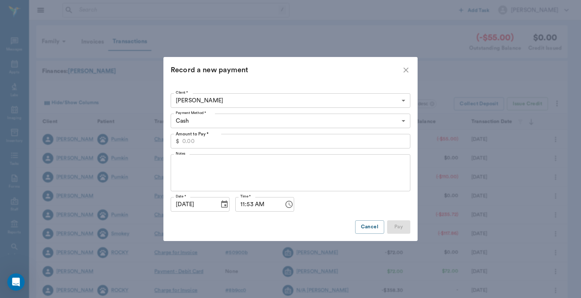
click at [243, 142] on input "Amount to Pay *" at bounding box center [296, 141] width 228 height 15
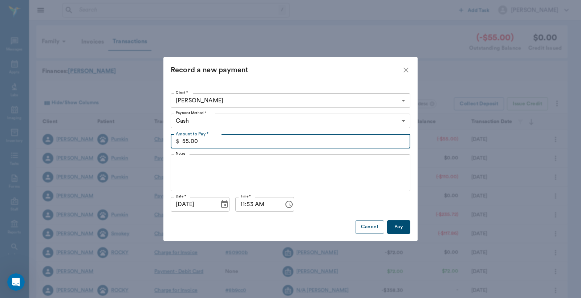
type input "55.00"
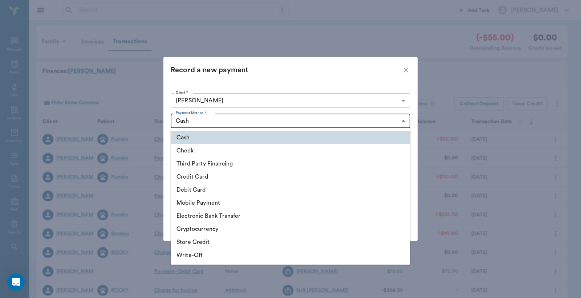
click at [328, 122] on body "/ ​ Add Task Dr. Bert Ellsworth Nectar Messages Appts Labs Imaging Inventory Ta…" at bounding box center [290, 223] width 581 height 447
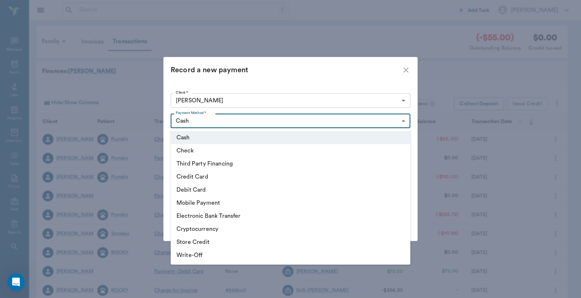
click at [336, 135] on li "Cash" at bounding box center [291, 137] width 240 height 13
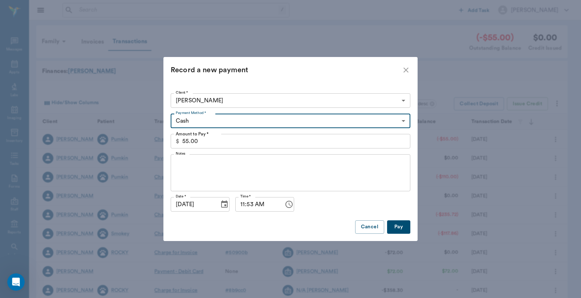
click at [401, 225] on button "Pay" at bounding box center [398, 226] width 23 height 13
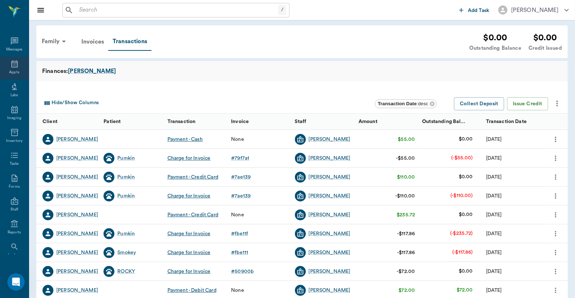
click at [13, 64] on icon at bounding box center [14, 63] width 7 height 7
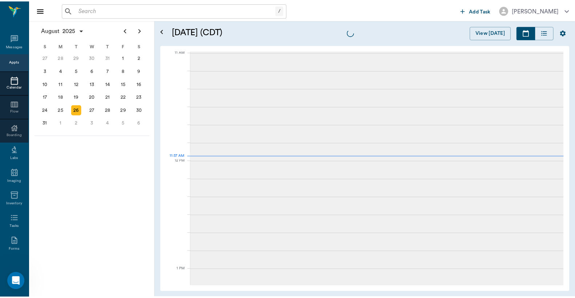
scroll to position [328, 0]
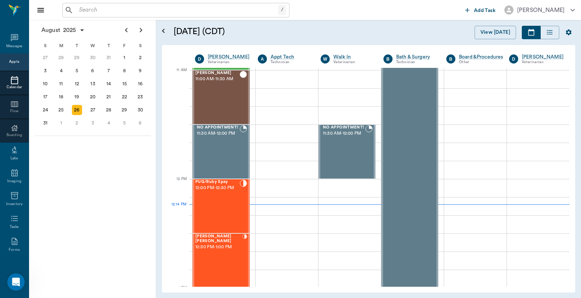
click at [85, 10] on input "text" at bounding box center [177, 10] width 202 height 10
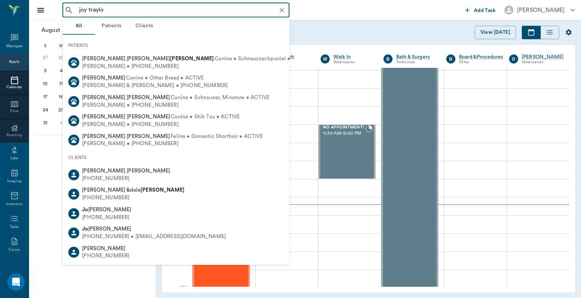
type input "joy traylor"
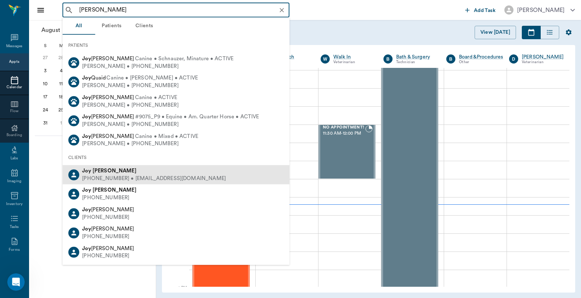
click at [118, 179] on div "(903) 756-3043 • traylorjoy43@gmail.com" at bounding box center [154, 179] width 144 height 8
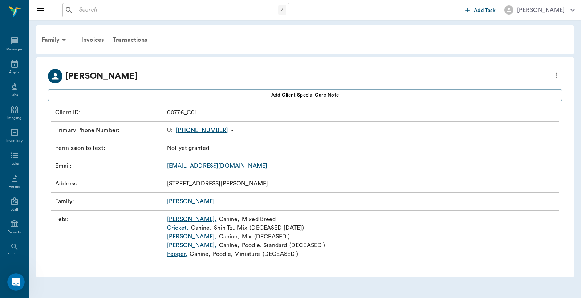
click at [173, 219] on link "Julie ," at bounding box center [191, 219] width 49 height 9
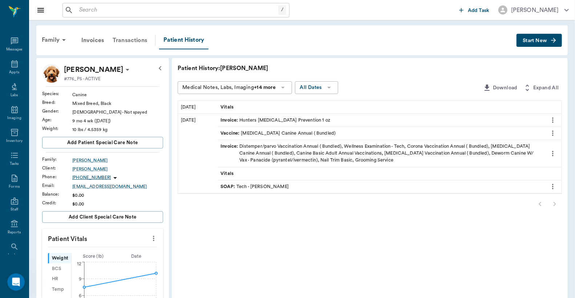
click at [140, 42] on div "Transactions" at bounding box center [129, 40] width 43 height 17
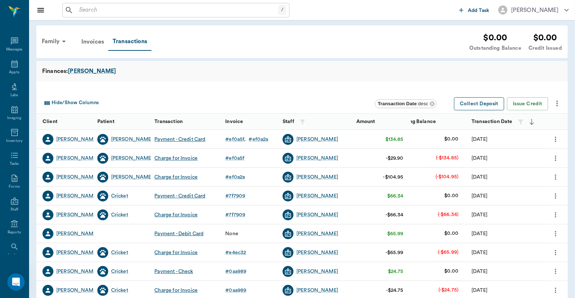
click at [495, 103] on button "Collect Deposit" at bounding box center [479, 103] width 50 height 13
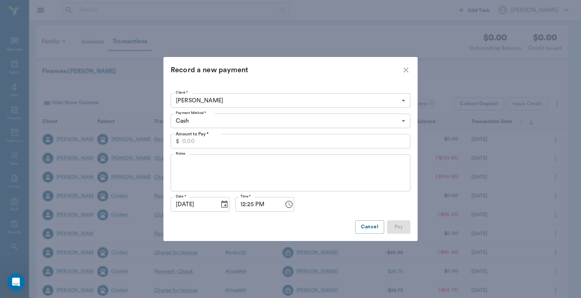
click at [212, 123] on body "/ ​ Add Task Dr. Bert Ellsworth Nectar Messages Appts Labs Imaging Inventory Ta…" at bounding box center [290, 223] width 581 height 447
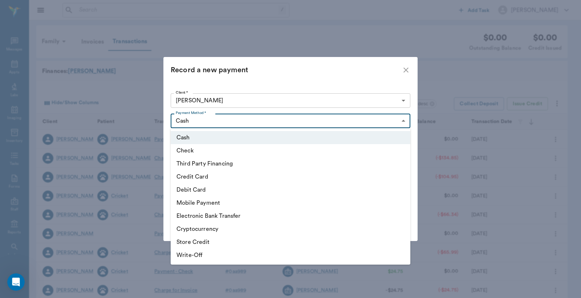
click at [207, 188] on li "Debit Card" at bounding box center [291, 189] width 240 height 13
type input "DEBIT_CARD"
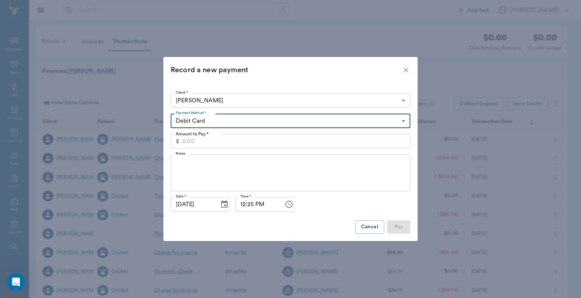
click at [217, 139] on input "Amount to Pay *" at bounding box center [296, 141] width 228 height 15
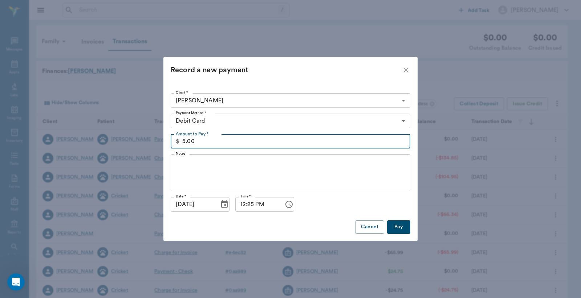
type input "5.00"
click at [398, 228] on button "Pay" at bounding box center [398, 226] width 23 height 13
click at [398, 228] on div "Cancel Pay" at bounding box center [291, 226] width 240 height 13
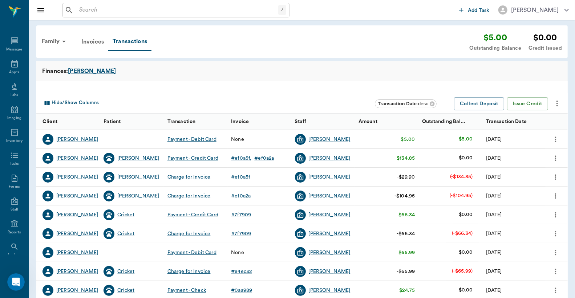
click at [505, 108] on div "Collect Deposit Issue Credit" at bounding box center [507, 103] width 112 height 13
click at [496, 106] on button "Collect Deposit" at bounding box center [479, 103] width 50 height 13
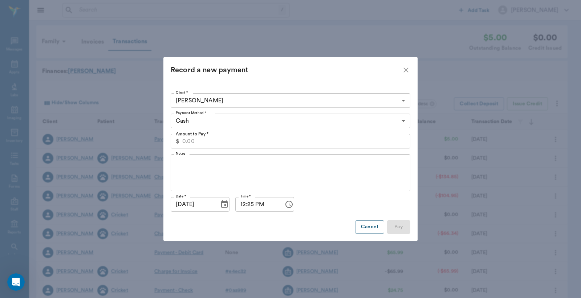
click at [225, 122] on body "/ ​ Add Task Dr. Bert Ellsworth Nectar Messages Appts Labs Imaging Inventory Ta…" at bounding box center [290, 223] width 581 height 447
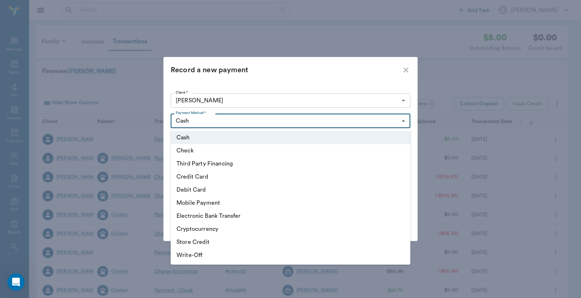
click at [198, 190] on li "Debit Card" at bounding box center [291, 189] width 240 height 13
type input "DEBIT_CARD"
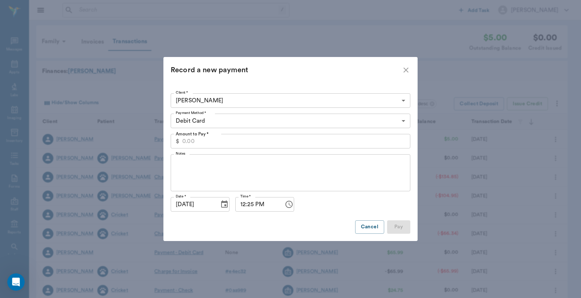
click at [409, 71] on icon "close" at bounding box center [406, 70] width 9 height 9
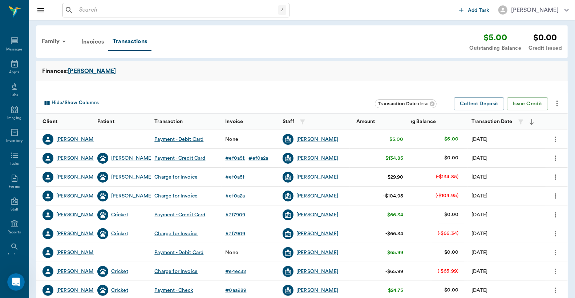
click at [556, 140] on icon "more" at bounding box center [556, 139] width 8 height 9
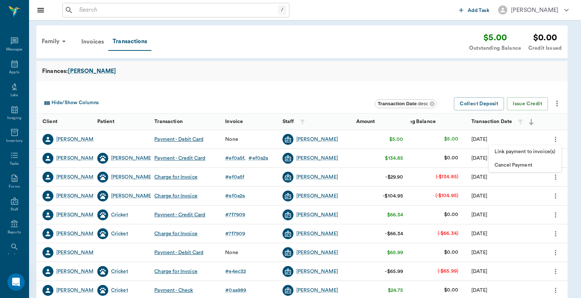
click at [530, 166] on span "Cancel Payment" at bounding box center [525, 166] width 61 height 8
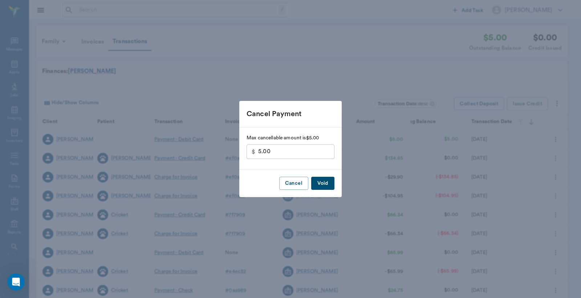
click at [321, 185] on button "Void" at bounding box center [322, 183] width 23 height 13
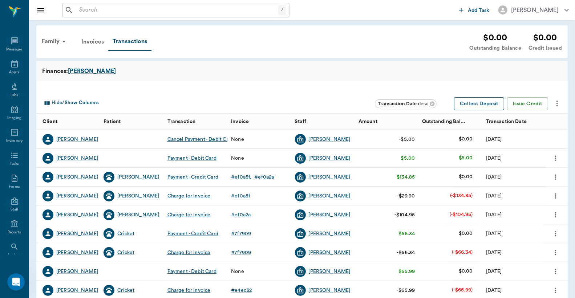
click at [480, 103] on button "Collect Deposit" at bounding box center [479, 103] width 50 height 13
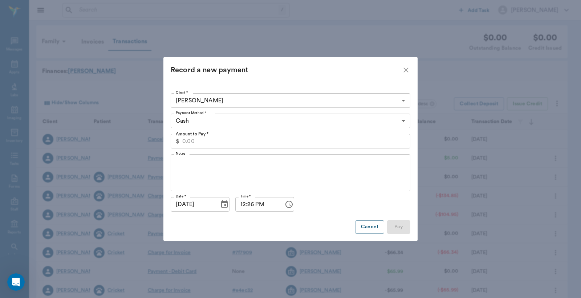
click at [407, 70] on icon "close" at bounding box center [406, 70] width 9 height 9
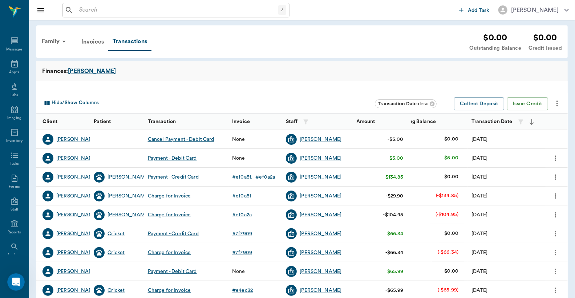
click at [111, 178] on div "[PERSON_NAME]" at bounding box center [128, 177] width 42 height 7
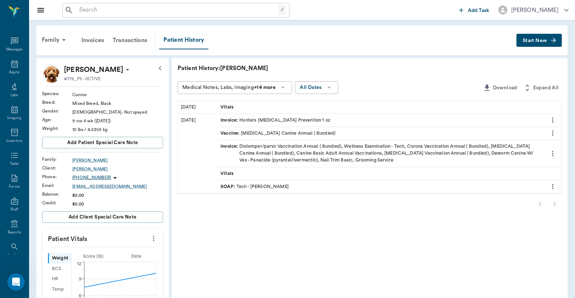
click at [534, 36] on button "Start New" at bounding box center [538, 40] width 45 height 13
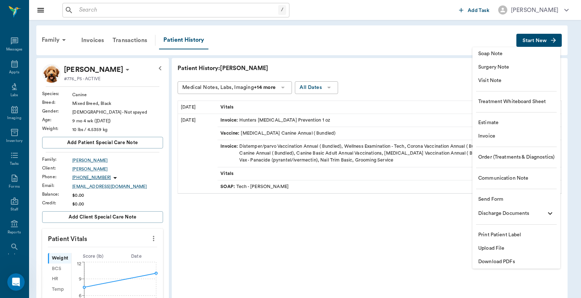
click at [482, 135] on span "Invoice" at bounding box center [516, 137] width 76 height 8
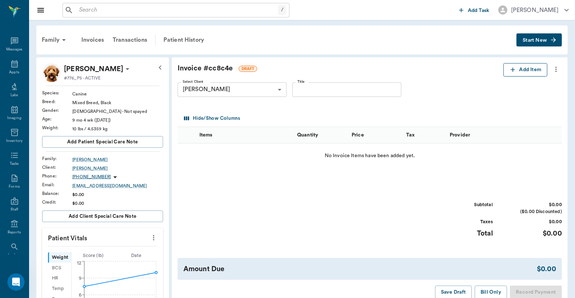
click at [521, 72] on button "Add Item" at bounding box center [525, 69] width 44 height 13
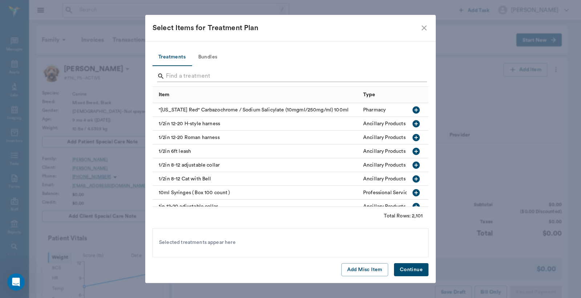
click at [195, 76] on input "Search" at bounding box center [291, 76] width 250 height 12
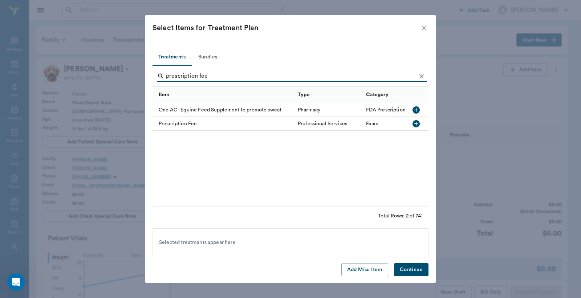
type input "prescription fee"
click at [416, 123] on icon "button" at bounding box center [416, 123] width 9 height 9
drag, startPoint x: 410, startPoint y: 271, endPoint x: 384, endPoint y: 291, distance: 33.2
click at [411, 271] on button "Continue" at bounding box center [411, 269] width 34 height 13
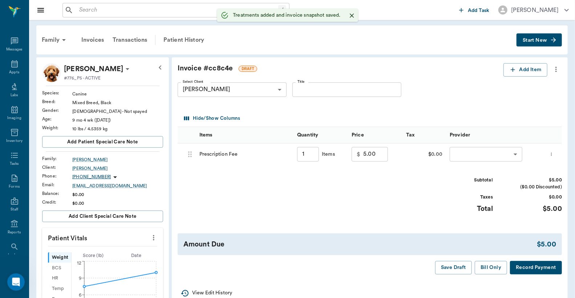
type input "1.00"
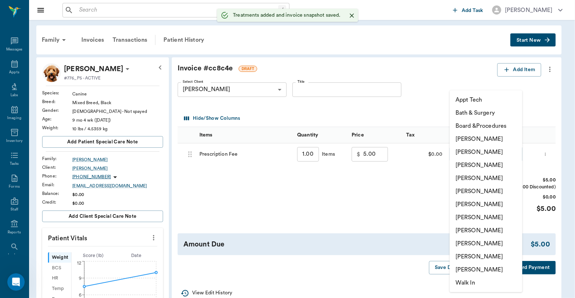
click at [465, 148] on body "/ ​ Add Task [PERSON_NAME] Nectar Messages Appts Labs Imaging Inventory Tasks F…" at bounding box center [287, 270] width 575 height 541
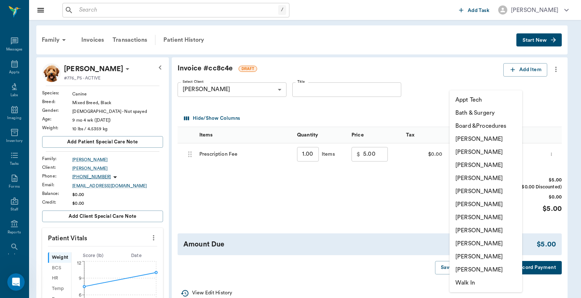
click at [488, 214] on li "[PERSON_NAME]" at bounding box center [486, 217] width 73 height 13
type input "none-63ec2ed152e12b0ba117cd50"
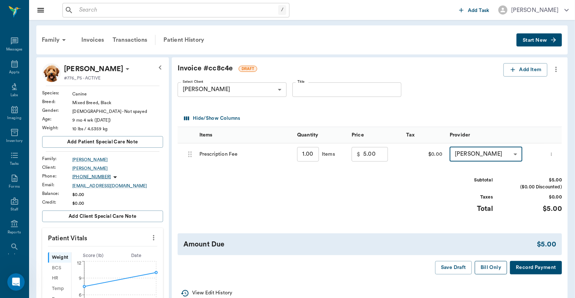
click at [489, 271] on button "Bill Only" at bounding box center [491, 267] width 33 height 13
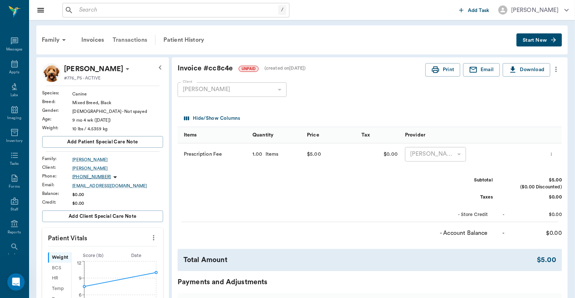
click at [131, 42] on div "Transactions" at bounding box center [129, 39] width 43 height 17
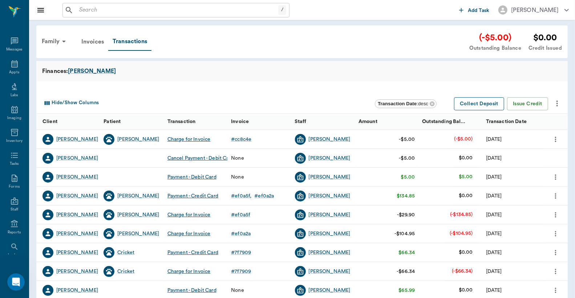
click at [481, 102] on button "Collect Deposit" at bounding box center [479, 103] width 50 height 13
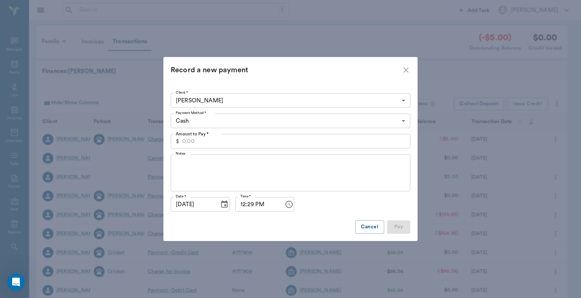
click at [248, 142] on input "Amount to Pay *" at bounding box center [296, 141] width 228 height 15
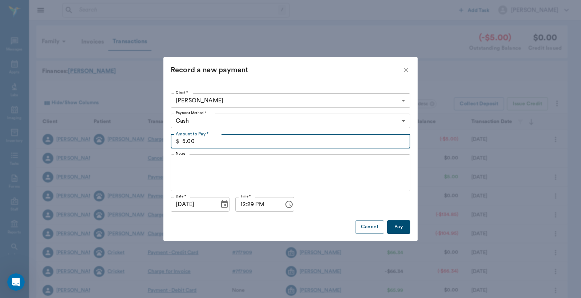
type input "5.00"
click at [216, 118] on body "/ ​ Add Task [PERSON_NAME] Nectar Messages Appts Labs Imaging Inventory Tasks F…" at bounding box center [290, 223] width 581 height 447
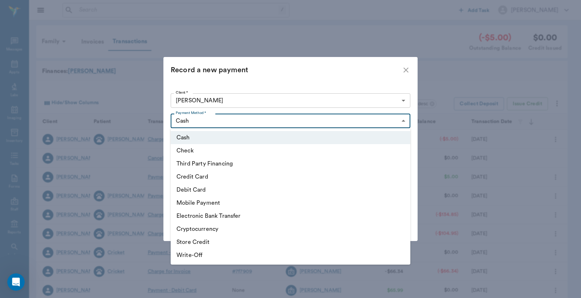
click at [198, 188] on li "Debit Card" at bounding box center [291, 189] width 240 height 13
type input "DEBIT_CARD"
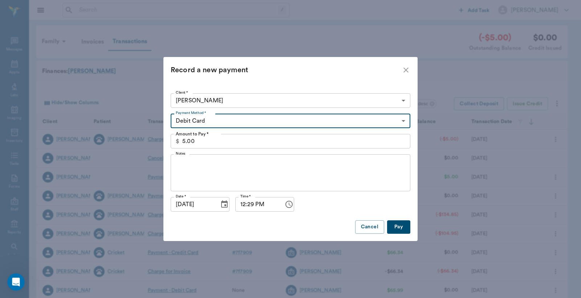
click at [401, 224] on button "Pay" at bounding box center [398, 226] width 23 height 13
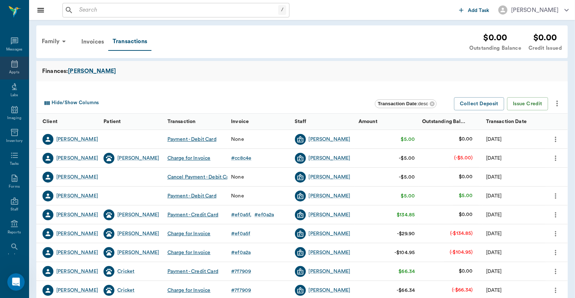
click at [10, 63] on icon at bounding box center [14, 64] width 9 height 9
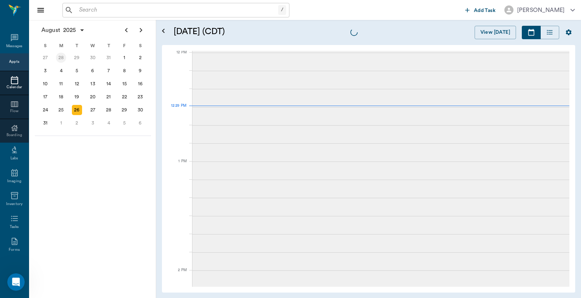
scroll to position [436, 0]
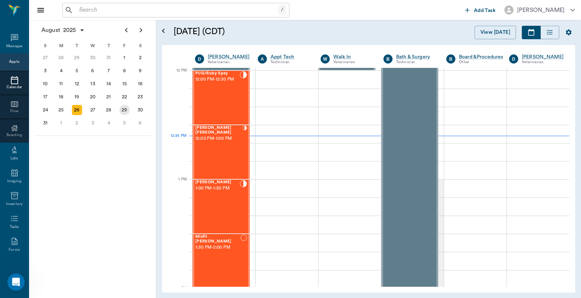
click at [124, 108] on div "29" at bounding box center [124, 110] width 10 height 10
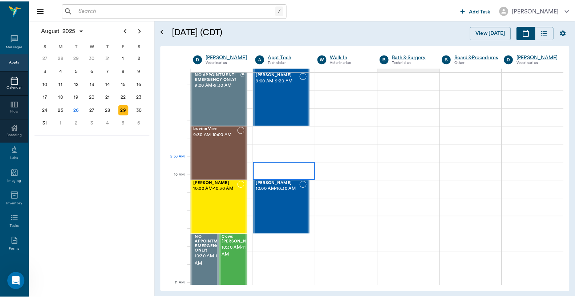
scroll to position [107, 0]
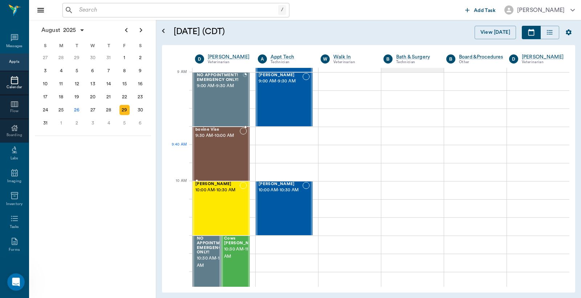
click at [221, 159] on div "bovine Vise 9:30 AM - 10:00 AM" at bounding box center [217, 153] width 44 height 53
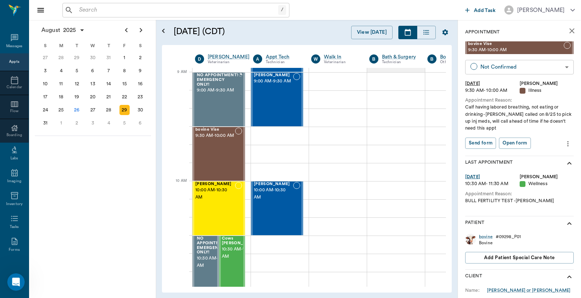
click at [493, 66] on body "/ ​ Add Task [PERSON_NAME] Nectar Messages Appts Calendar Flow Boarding Labs Im…" at bounding box center [290, 149] width 581 height 298
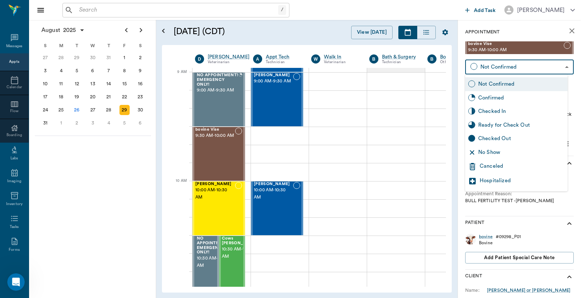
click at [491, 165] on div "Canceled" at bounding box center [522, 166] width 85 height 9
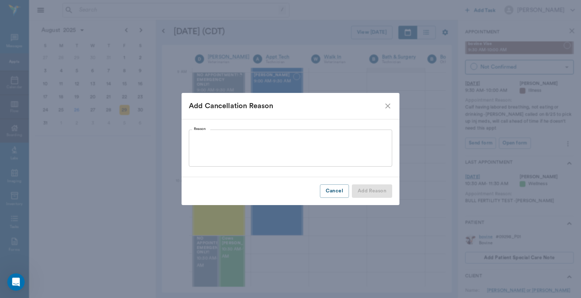
click at [206, 146] on textarea "Reason" at bounding box center [290, 148] width 193 height 25
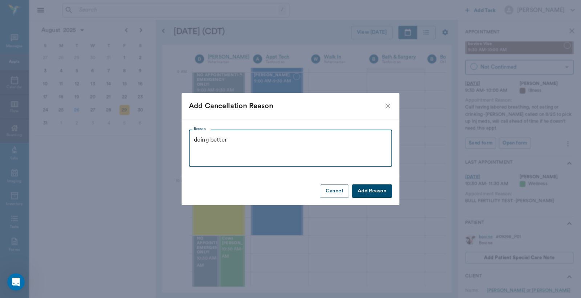
type textarea "doing better"
click at [368, 192] on button "Add Reason" at bounding box center [372, 190] width 40 height 13
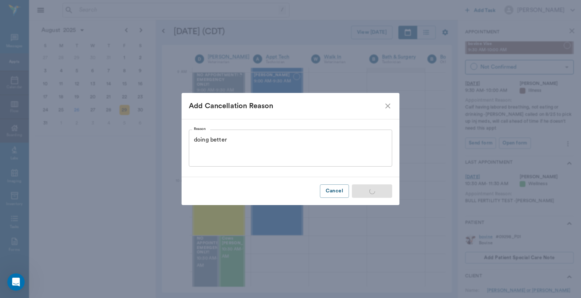
type input "CANCELED"
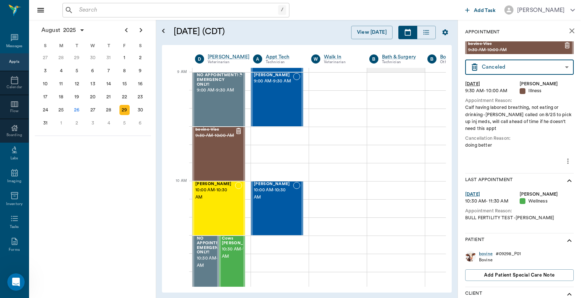
click at [95, 7] on input "text" at bounding box center [177, 10] width 202 height 10
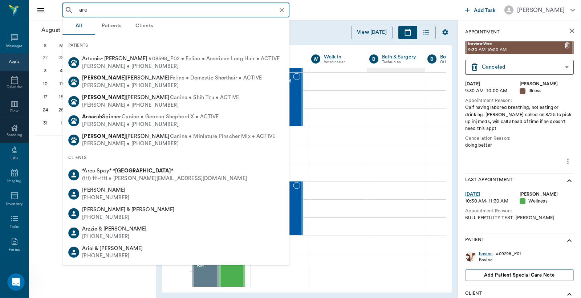
type input "area"
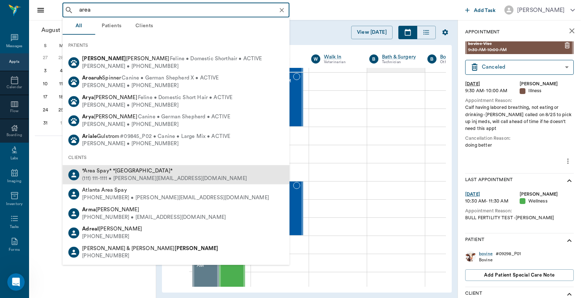
click at [106, 175] on div "(111) 111-1111 • [PERSON_NAME][EMAIL_ADDRESS][DOMAIN_NAME]" at bounding box center [164, 179] width 165 height 8
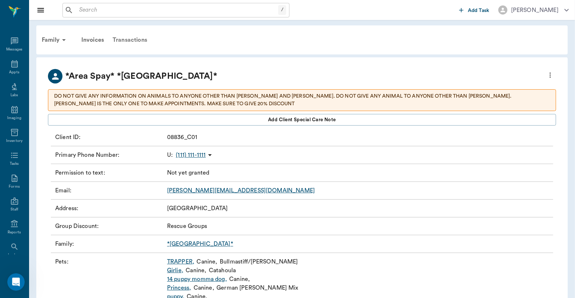
click at [120, 37] on div "Transactions" at bounding box center [129, 39] width 43 height 17
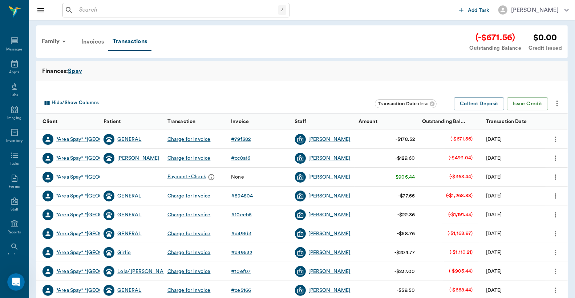
click at [98, 40] on div "Invoices" at bounding box center [92, 41] width 31 height 17
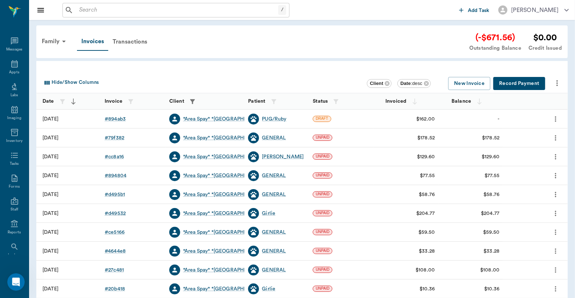
click at [525, 85] on button "Record Payment" at bounding box center [519, 83] width 52 height 13
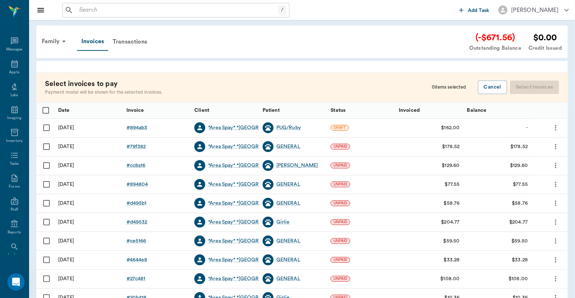
click at [45, 129] on input "Select row" at bounding box center [46, 127] width 15 height 15
checkbox input "false"
checkbox input "true"
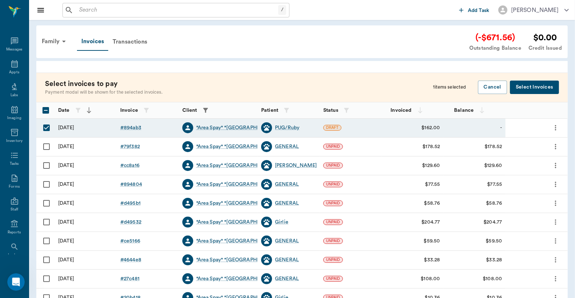
drag, startPoint x: 45, startPoint y: 146, endPoint x: 45, endPoint y: 151, distance: 5.5
click at [45, 146] on input "Select row" at bounding box center [46, 146] width 15 height 15
checkbox input "true"
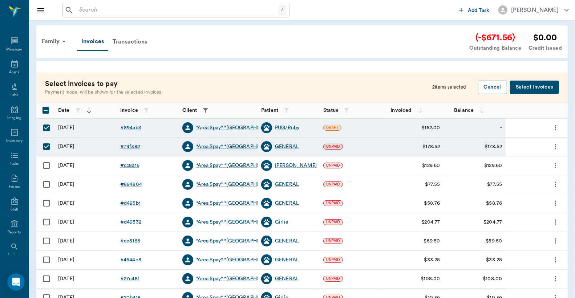
click at [45, 166] on input "Select row" at bounding box center [46, 165] width 15 height 15
checkbox input "true"
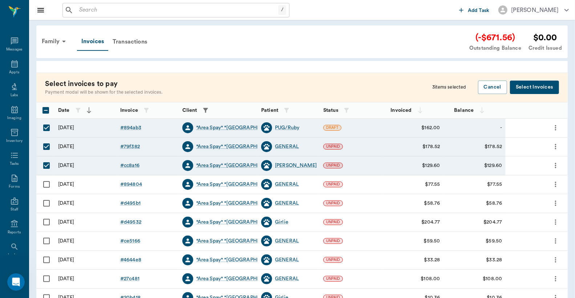
click at [46, 186] on input "Select row" at bounding box center [46, 184] width 15 height 15
checkbox input "true"
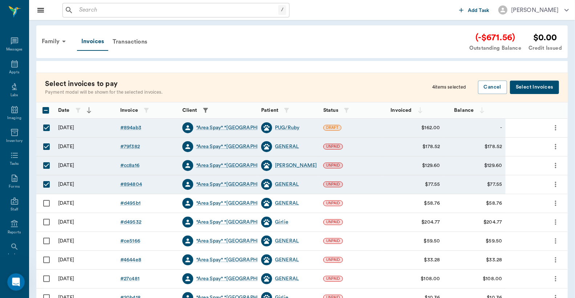
click at [46, 202] on input "Select row" at bounding box center [46, 203] width 15 height 15
checkbox input "true"
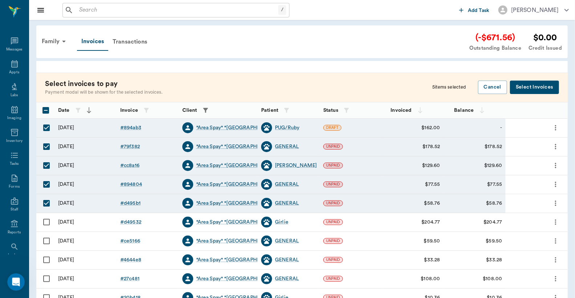
click at [534, 84] on button "Select Invoices" at bounding box center [534, 87] width 49 height 13
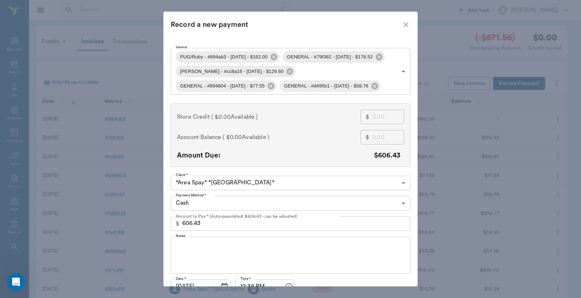
click at [399, 70] on body "/ ​ Add Task Dr. Bert Ellsworth Nectar Messages Appts Labs Imaging Inventory Ta…" at bounding box center [290, 213] width 581 height 426
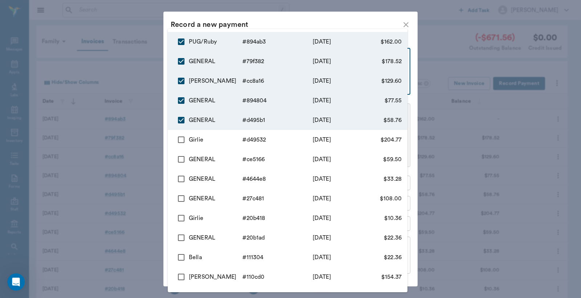
click at [180, 158] on input "checkbox" at bounding box center [181, 159] width 15 height 15
checkbox input "true"
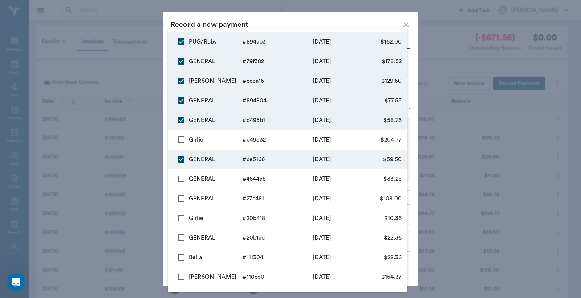
type input "68ade96110fcb0de38894ab3,68acafe0fa134bcb8879f382,68aca035b23a0e82cacc8a16,68ac…"
type input "665.93"
click at [398, 23] on div at bounding box center [290, 149] width 581 height 298
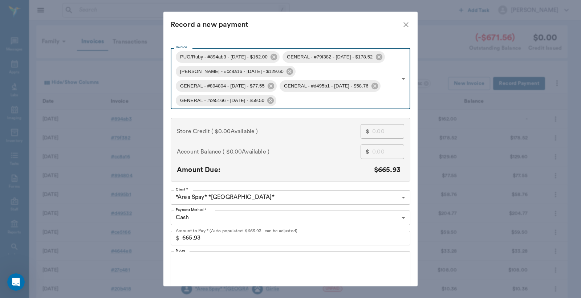
click at [402, 24] on icon "close" at bounding box center [406, 24] width 9 height 9
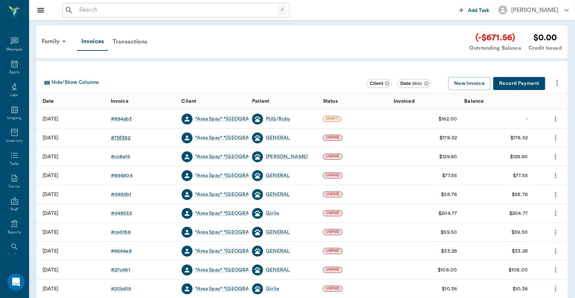
click at [125, 137] on div "# 79f382" at bounding box center [121, 137] width 20 height 7
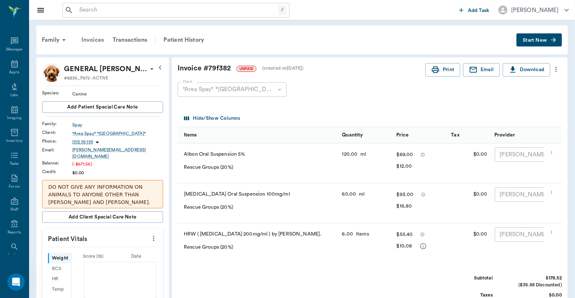
click at [89, 39] on div "Invoices" at bounding box center [92, 39] width 31 height 17
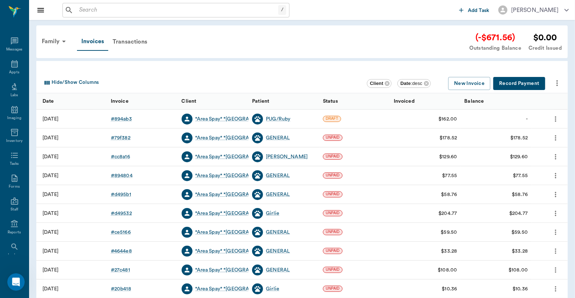
click at [513, 84] on button "Record Payment" at bounding box center [519, 83] width 52 height 13
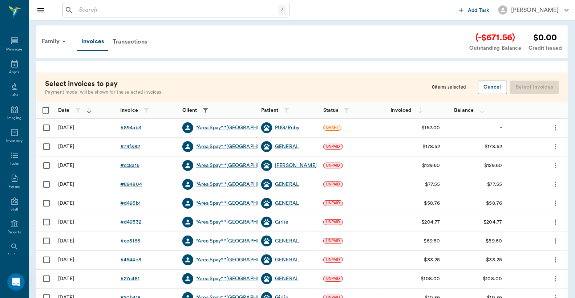
click at [46, 147] on input "Select row" at bounding box center [46, 146] width 15 height 15
checkbox input "false"
checkbox input "true"
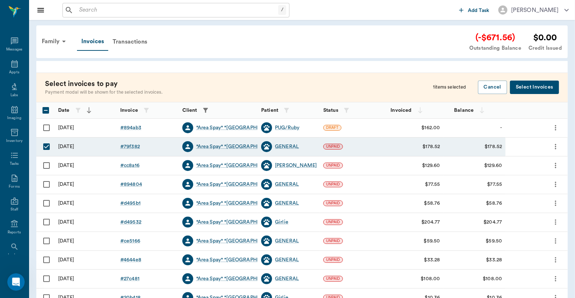
click at [46, 166] on input "Select row" at bounding box center [46, 165] width 15 height 15
checkbox input "true"
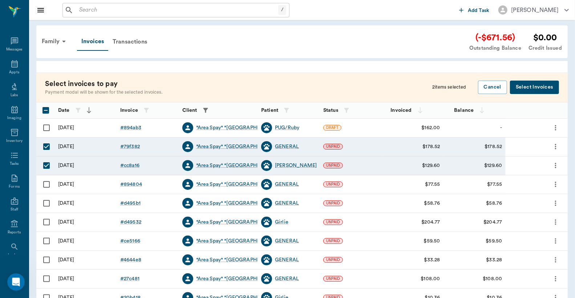
click at [47, 184] on input "Select row" at bounding box center [46, 184] width 15 height 15
checkbox input "true"
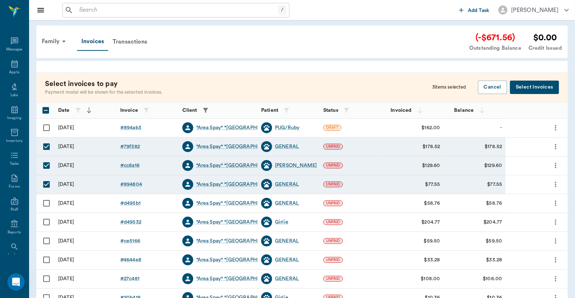
click at [46, 204] on input "Select row" at bounding box center [46, 203] width 15 height 15
checkbox input "true"
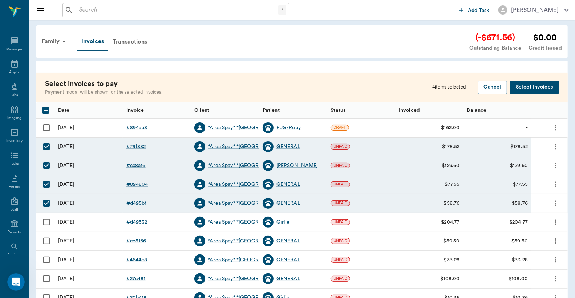
click at [45, 223] on input "Select row" at bounding box center [46, 222] width 15 height 15
checkbox input "true"
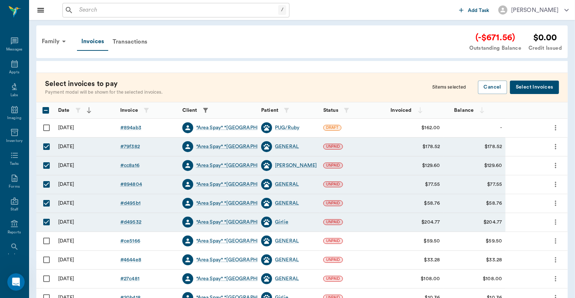
click at [534, 85] on button "Select Invoices" at bounding box center [534, 87] width 49 height 13
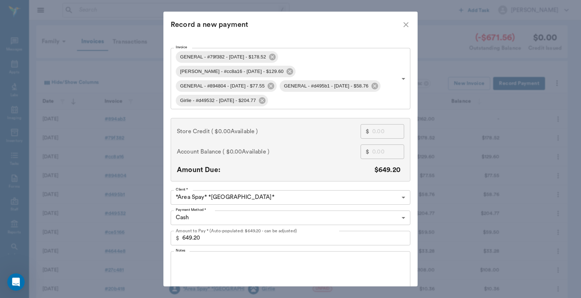
click at [403, 24] on icon "close" at bounding box center [405, 24] width 5 height 5
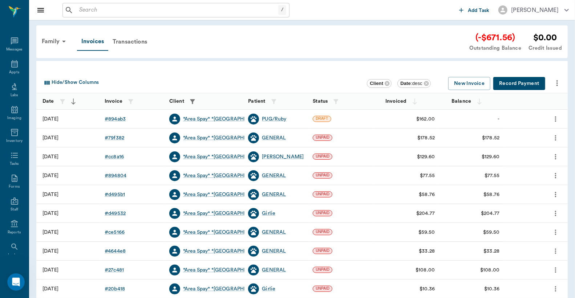
click at [530, 85] on button "Record Payment" at bounding box center [519, 83] width 52 height 13
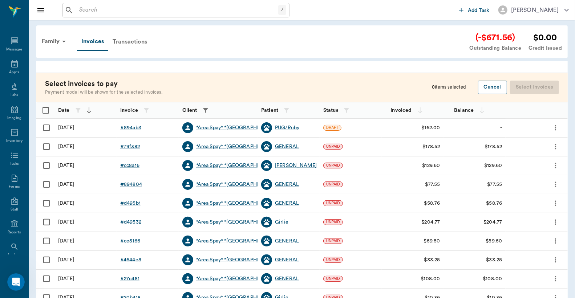
click at [126, 41] on div "Transactions" at bounding box center [129, 41] width 43 height 17
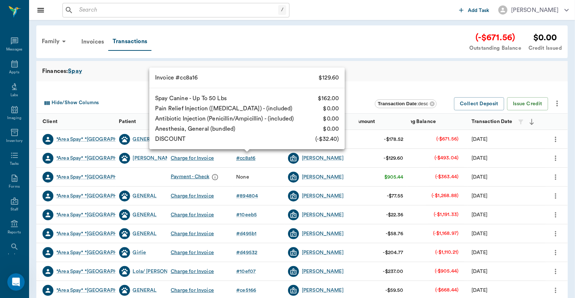
click at [247, 160] on div "# cc8a16" at bounding box center [245, 158] width 19 height 7
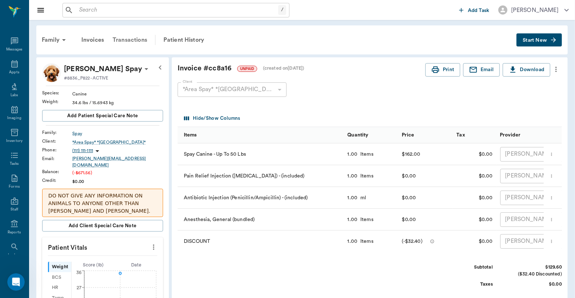
click at [125, 40] on div "Transactions" at bounding box center [129, 39] width 43 height 17
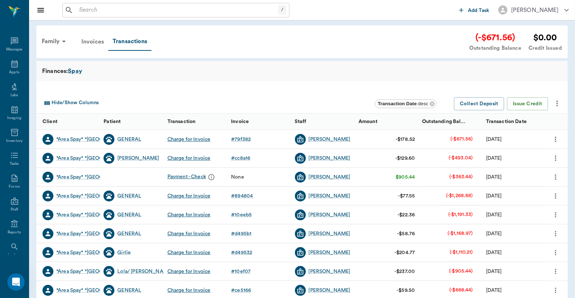
click at [87, 41] on div "Invoices" at bounding box center [92, 41] width 31 height 17
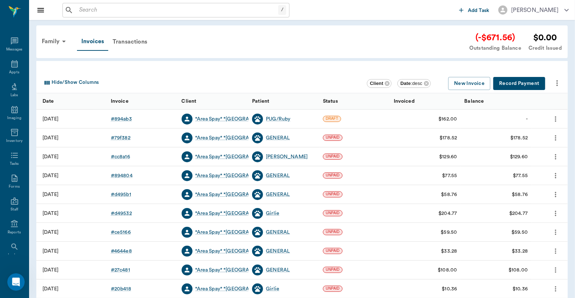
click at [512, 84] on button "Record Payment" at bounding box center [519, 83] width 52 height 13
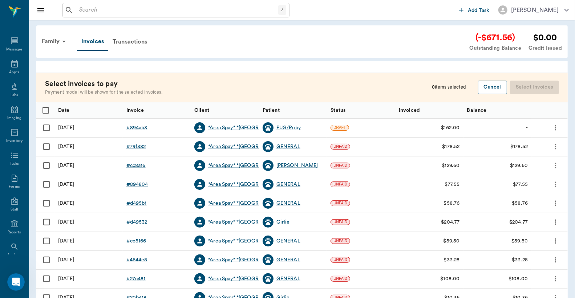
scroll to position [137, 0]
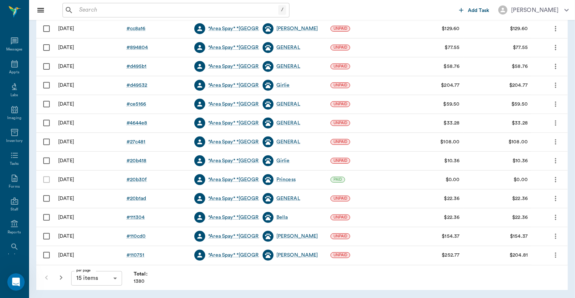
click at [46, 198] on input "Select row" at bounding box center [46, 198] width 15 height 15
checkbox input "false"
checkbox input "true"
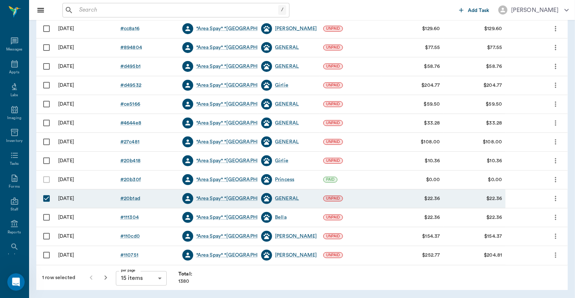
click at [43, 160] on input "Select row" at bounding box center [46, 160] width 15 height 15
checkbox input "true"
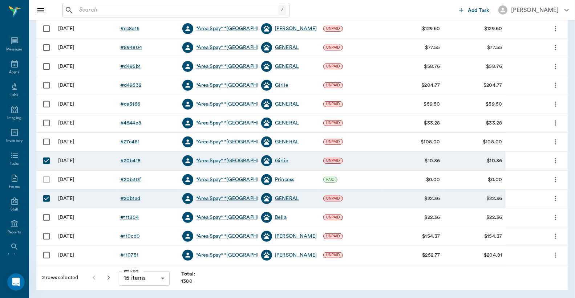
click at [45, 143] on input "Select row" at bounding box center [46, 141] width 15 height 15
checkbox input "true"
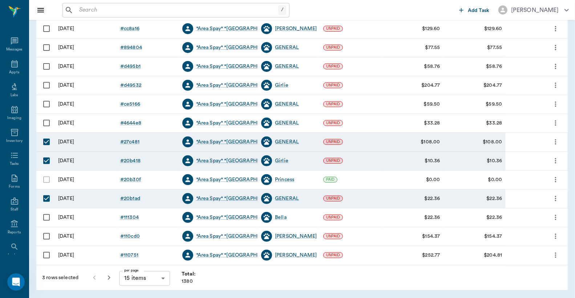
click at [46, 124] on input "Select row" at bounding box center [46, 122] width 15 height 15
checkbox input "true"
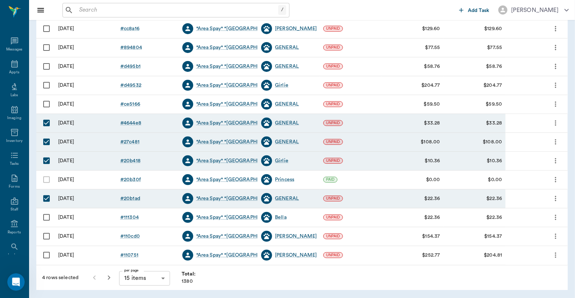
click at [47, 105] on input "Select row" at bounding box center [46, 104] width 15 height 15
checkbox input "true"
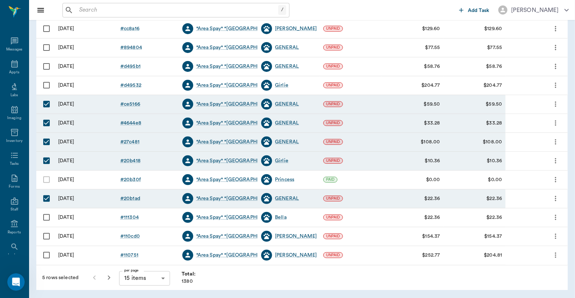
click at [45, 88] on input "Select row" at bounding box center [46, 85] width 15 height 15
checkbox input "true"
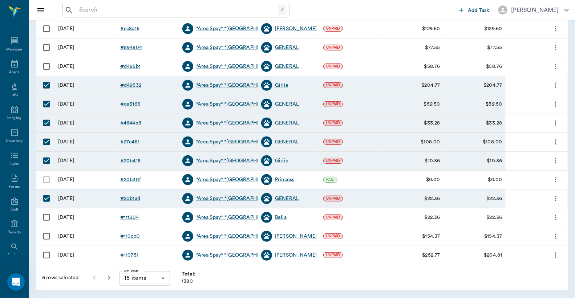
click at [47, 64] on input "Select row" at bounding box center [46, 66] width 15 height 15
checkbox input "true"
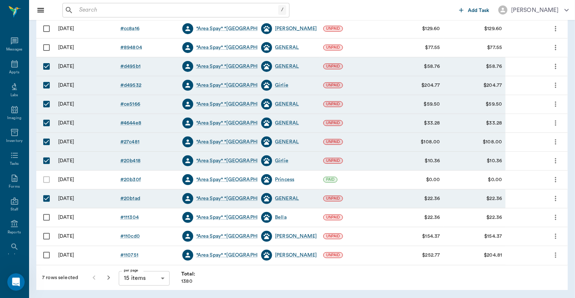
click at [46, 46] on input "Select row" at bounding box center [46, 47] width 15 height 15
checkbox input "true"
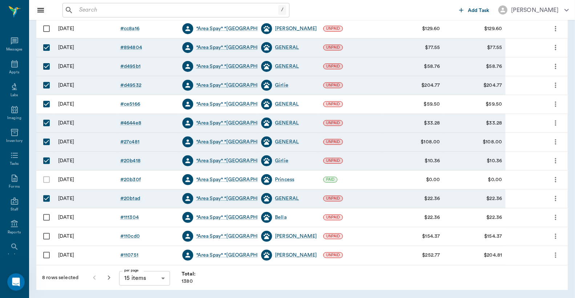
scroll to position [84, 0]
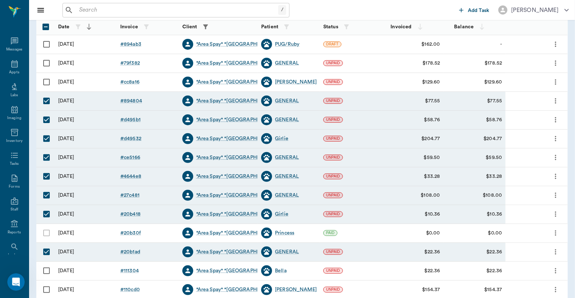
click at [46, 82] on input "Select row" at bounding box center [46, 81] width 15 height 15
checkbox input "true"
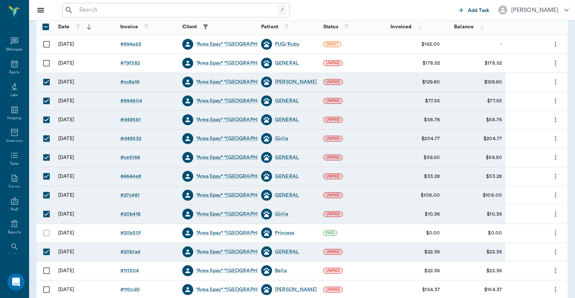
click at [45, 64] on input "Select row" at bounding box center [46, 63] width 15 height 15
checkbox input "true"
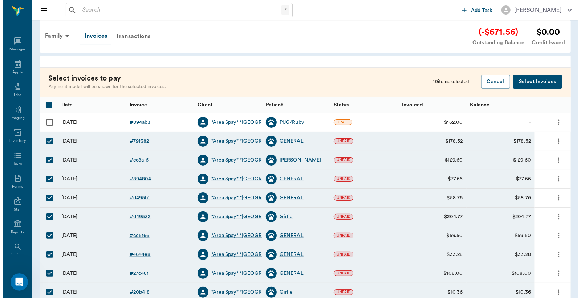
scroll to position [0, 0]
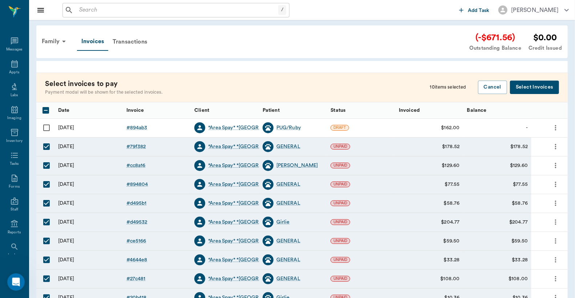
click at [526, 87] on button "Select Invoices" at bounding box center [534, 87] width 49 height 13
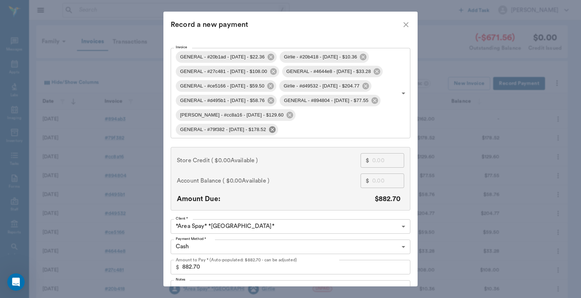
click at [276, 126] on icon at bounding box center [272, 130] width 8 height 8
type input "68a5f42556e8efa9ab20b1ad,68a63a9b56e8efa9ab20b418,68a74b40167caa8fe627c481,68a7…"
type input "704.18"
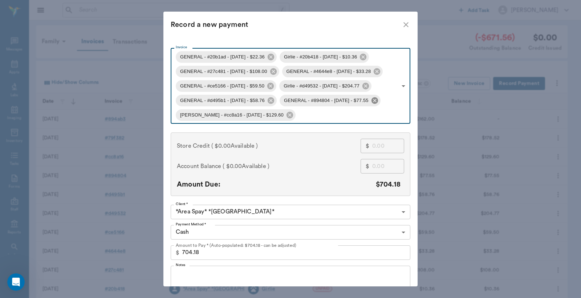
click at [378, 100] on icon at bounding box center [374, 100] width 7 height 7
type input "68a5f42556e8efa9ab20b1ad,68a63a9b56e8efa9ab20b418,68a74b40167caa8fe627c481,68a7…"
type input "626.63"
click at [402, 27] on icon "close" at bounding box center [406, 24] width 9 height 9
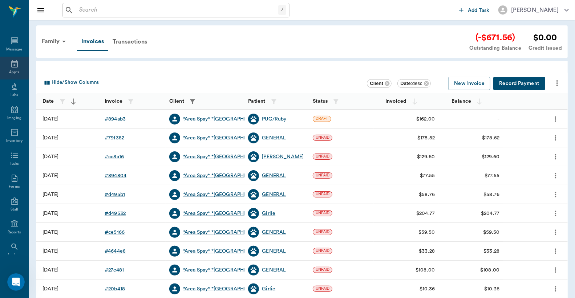
click at [11, 65] on icon at bounding box center [14, 63] width 7 height 7
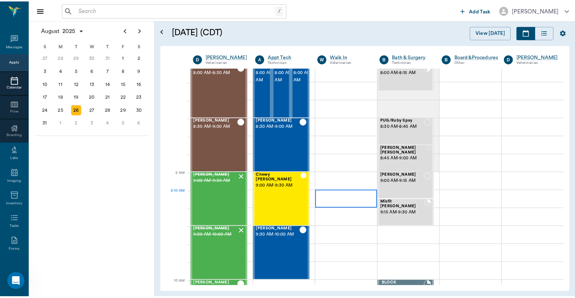
scroll to position [6, 0]
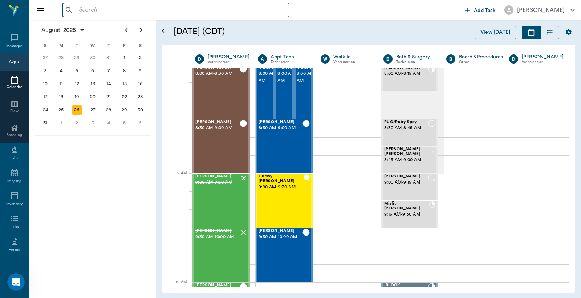
click at [87, 10] on input "text" at bounding box center [181, 10] width 210 height 10
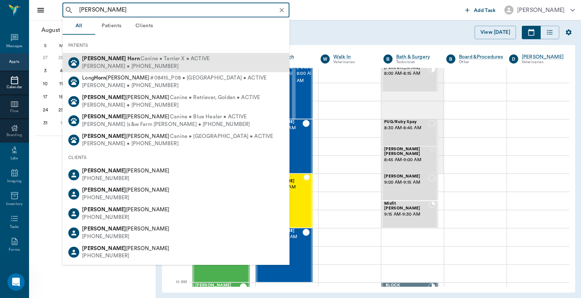
click at [127, 60] on b "Horn" at bounding box center [133, 58] width 12 height 5
type input "annie horn"
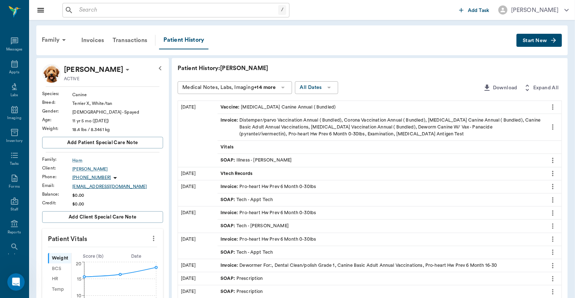
click at [98, 187] on div "KATHYHORN@hotmail.com" at bounding box center [117, 186] width 91 height 7
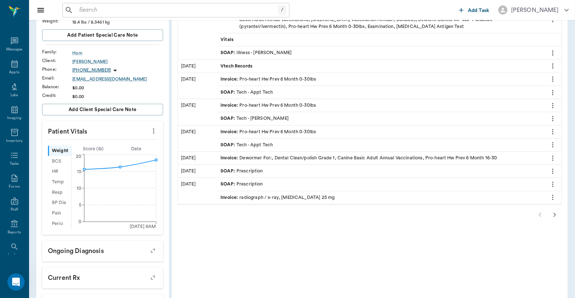
scroll to position [215, 0]
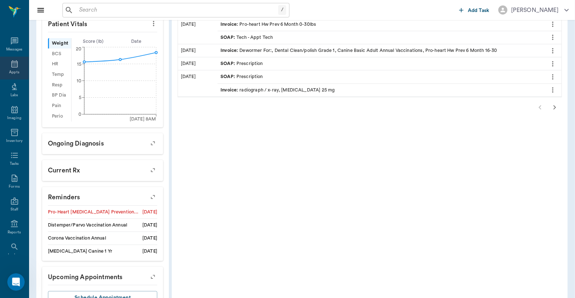
click at [10, 66] on icon at bounding box center [14, 64] width 9 height 9
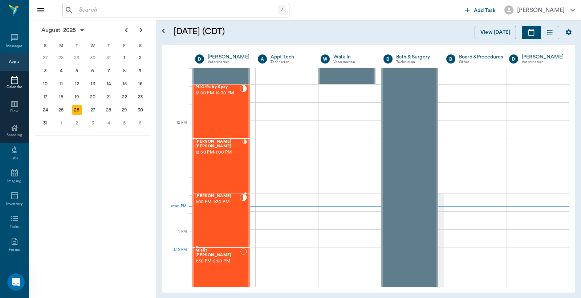
scroll to position [383, 0]
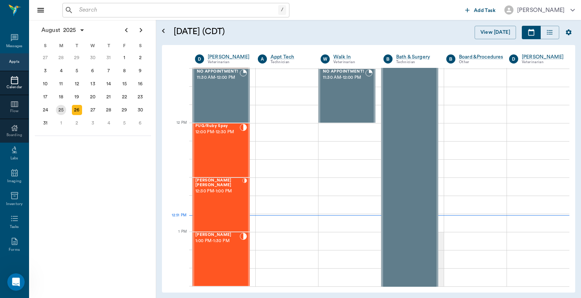
click at [63, 110] on div "25" at bounding box center [61, 110] width 10 height 10
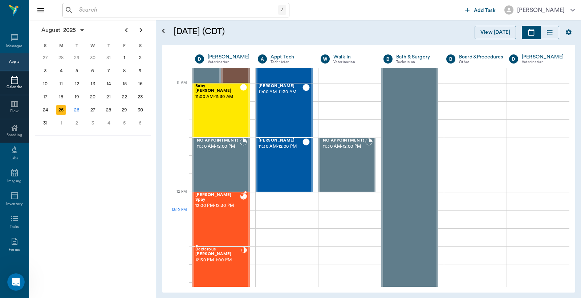
scroll to position [430, 0]
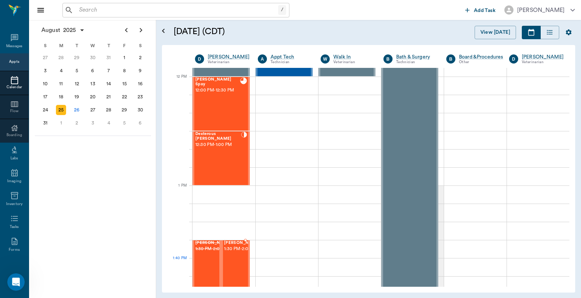
click at [236, 272] on div "Tex Willeford 1:30 PM - 2:00 PM" at bounding box center [242, 267] width 36 height 53
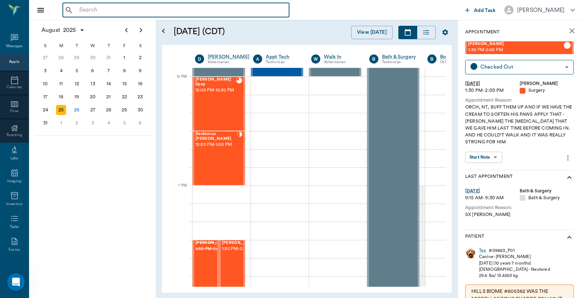
click at [90, 10] on input "text" at bounding box center [181, 10] width 210 height 10
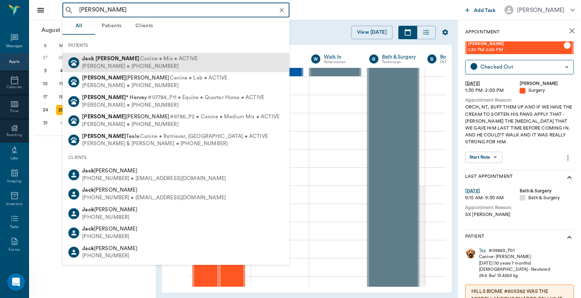
click at [101, 66] on div "Linda Miller • (903) 244-3719" at bounding box center [139, 66] width 115 height 8
type input "jack miller"
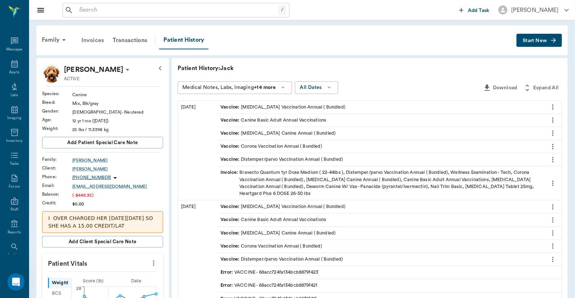
click at [95, 41] on div "Invoices" at bounding box center [92, 40] width 31 height 17
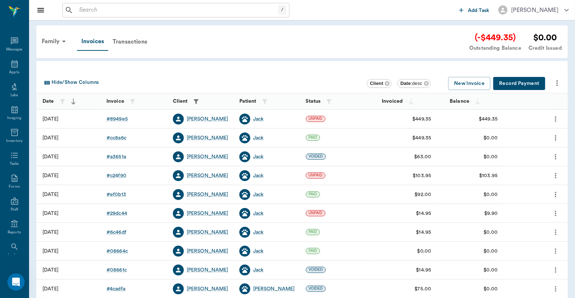
click at [519, 85] on button "Record Payment" at bounding box center [519, 83] width 52 height 13
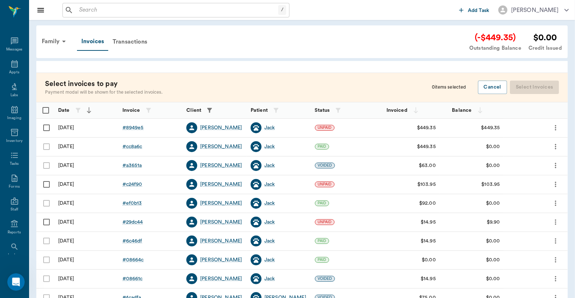
click at [46, 127] on input "Select row" at bounding box center [46, 127] width 15 height 15
checkbox input "false"
checkbox input "true"
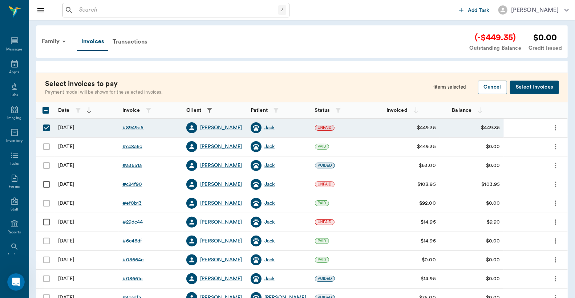
click at [535, 89] on button "Select Invoices" at bounding box center [534, 87] width 49 height 13
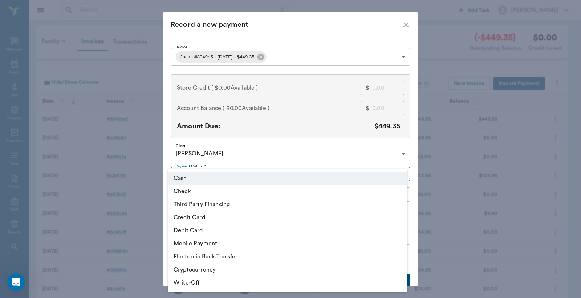
click at [183, 177] on body "/ ​ Add Task Dr. Bert Ellsworth Nectar Messages Appts Labs Imaging Inventory Ta…" at bounding box center [290, 213] width 581 height 426
click at [184, 190] on li "Check" at bounding box center [288, 191] width 240 height 13
type input "CHECK"
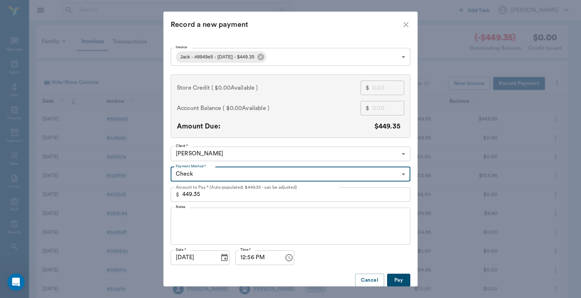
click at [396, 280] on button "Pay" at bounding box center [398, 280] width 23 height 13
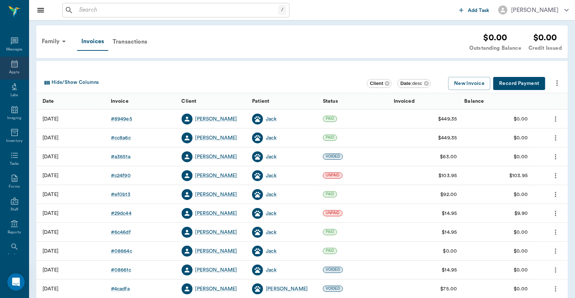
click at [11, 66] on icon at bounding box center [14, 64] width 9 height 9
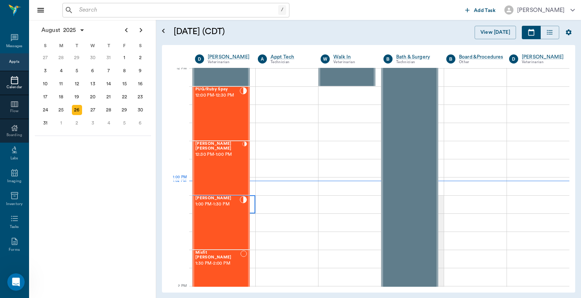
scroll to position [438, 0]
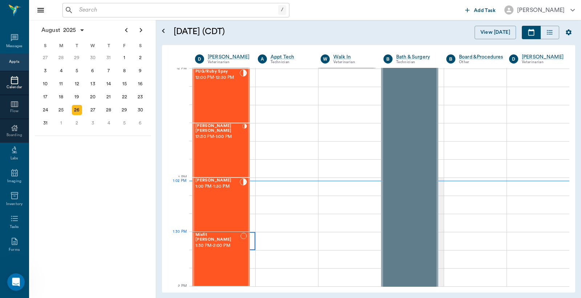
click at [249, 235] on div at bounding box center [223, 241] width 63 height 18
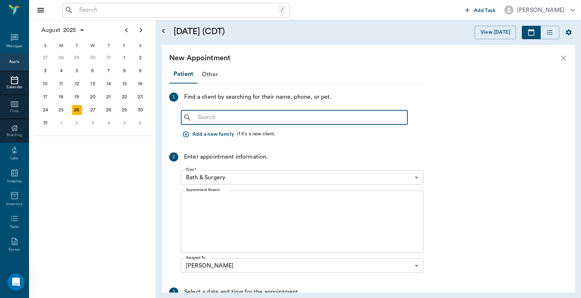
click at [198, 115] on input "text" at bounding box center [300, 118] width 210 height 10
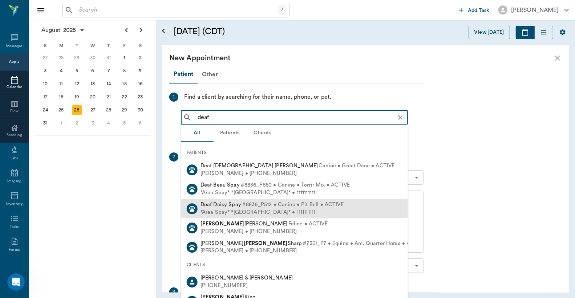
click at [216, 210] on div "*Area Spay* *Atlanta* • 1111111111" at bounding box center [271, 213] width 143 height 8
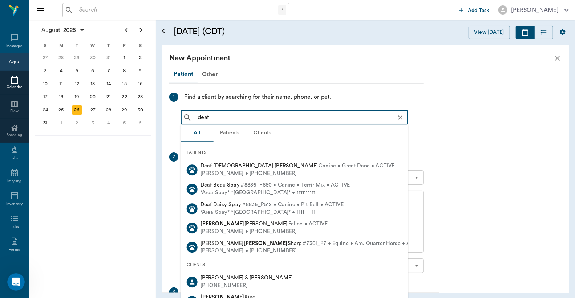
type input "deaf"
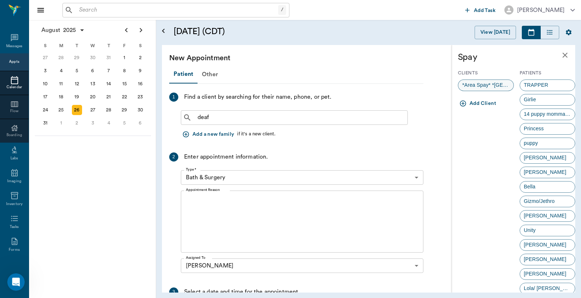
click at [494, 83] on span "*Area Spay* *[GEOGRAPHIC_DATA]*" at bounding box center [485, 85] width 55 height 8
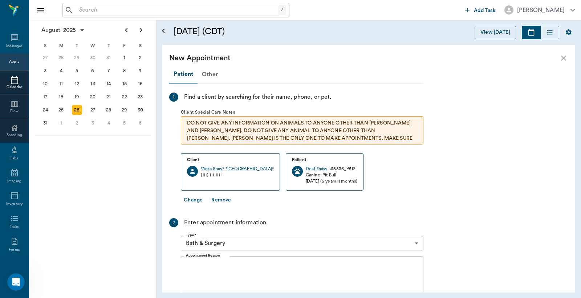
click at [212, 241] on body "/ ​ Add Task Dr. Bert Ellsworth Nectar Messages Appts Calendar Flow Boarding La…" at bounding box center [290, 149] width 581 height 298
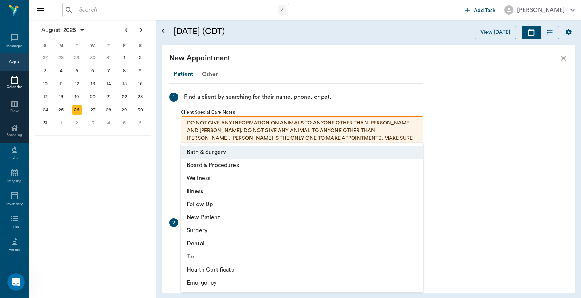
drag, startPoint x: 194, startPoint y: 231, endPoint x: 219, endPoint y: 240, distance: 26.1
click at [195, 231] on li "Surgery" at bounding box center [302, 230] width 243 height 13
type input "65d2be4f46e3a538d89b8c18"
type input "02:00 PM"
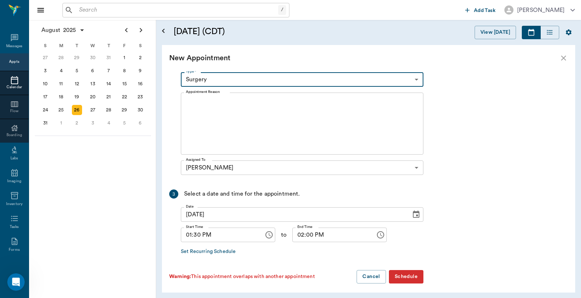
scroll to position [168, 0]
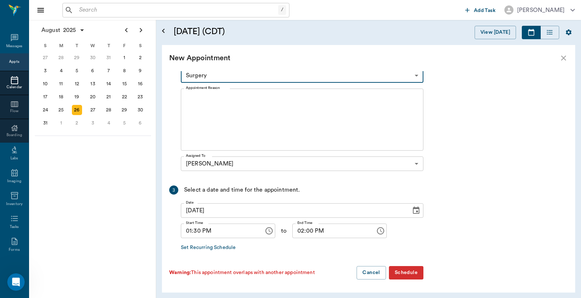
click at [406, 271] on button "Schedule" at bounding box center [406, 272] width 34 height 13
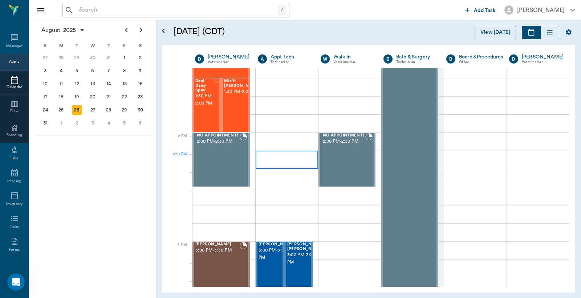
scroll to position [376, 0]
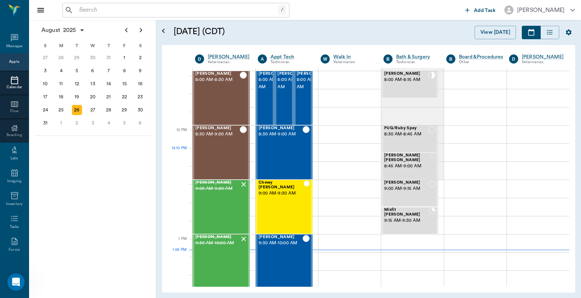
scroll to position [376, 0]
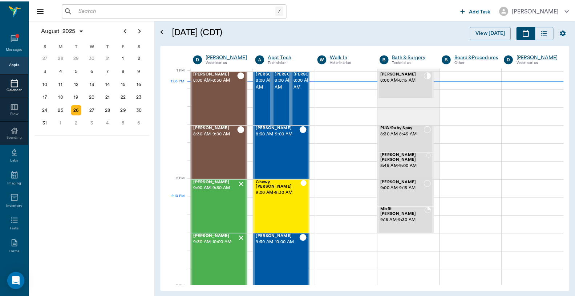
scroll to position [546, 0]
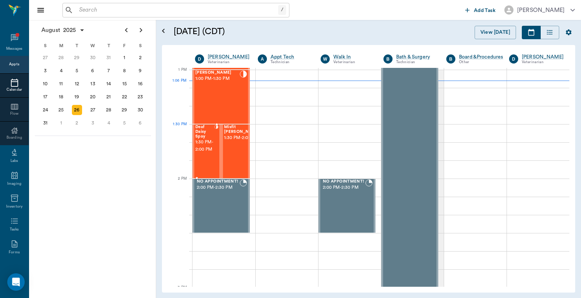
click at [200, 139] on span "1:30 PM - 2:00 PM" at bounding box center [204, 146] width 19 height 15
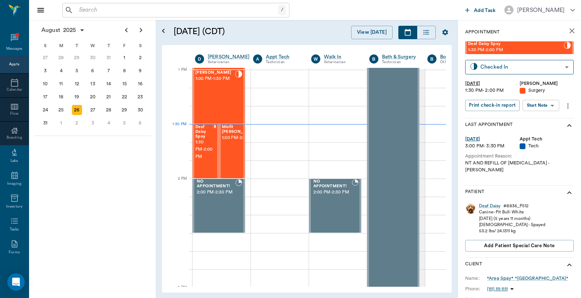
click at [117, 10] on input "text" at bounding box center [177, 10] width 202 height 10
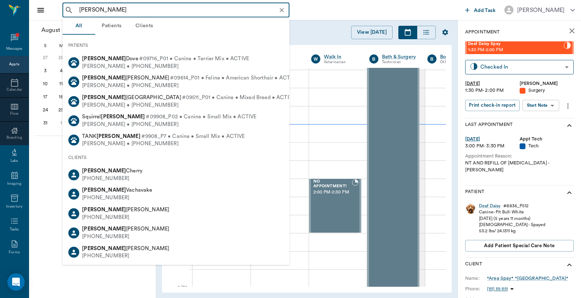
drag, startPoint x: 93, startPoint y: 8, endPoint x: 71, endPoint y: 10, distance: 21.5
click at [71, 10] on div "[PERSON_NAME] ​" at bounding box center [175, 10] width 227 height 15
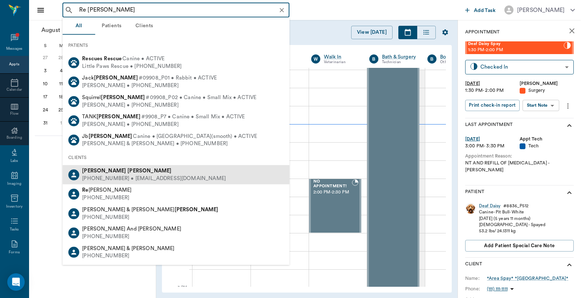
click at [103, 178] on div "[PHONE_NUMBER] • [EMAIL_ADDRESS][DOMAIN_NAME]" at bounding box center [154, 179] width 144 height 8
type input "Re [PERSON_NAME]"
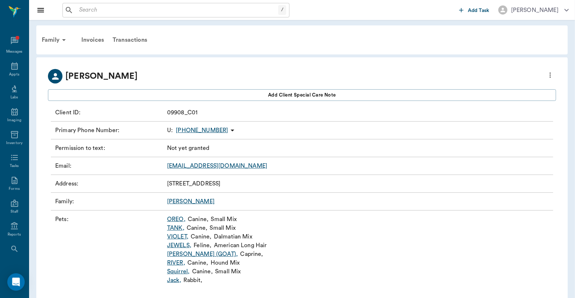
scroll to position [14, 0]
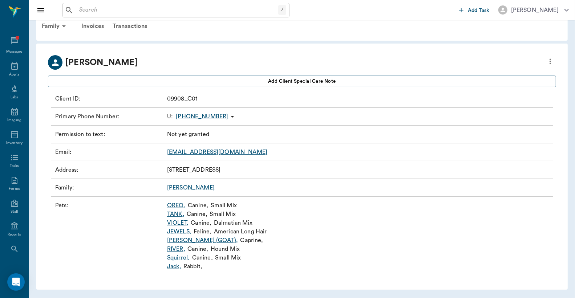
click at [177, 258] on link "Squirrel ," at bounding box center [178, 257] width 23 height 9
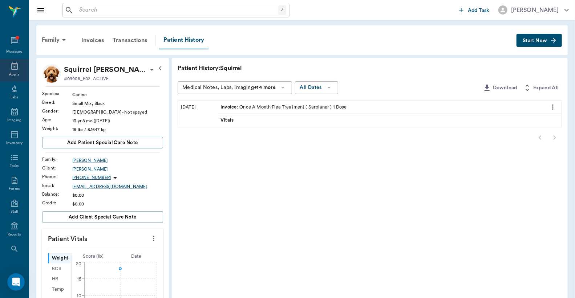
click at [8, 71] on div "Appts" at bounding box center [14, 70] width 29 height 23
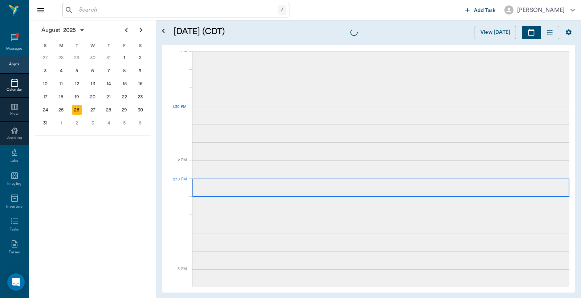
scroll to position [546, 0]
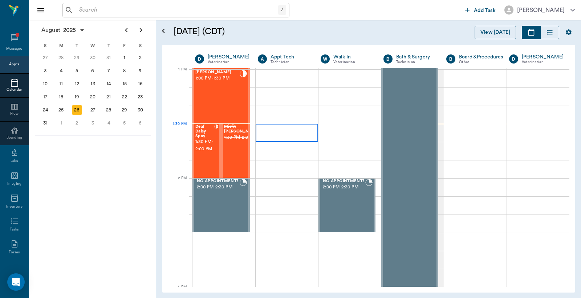
click at [270, 131] on div at bounding box center [287, 133] width 62 height 18
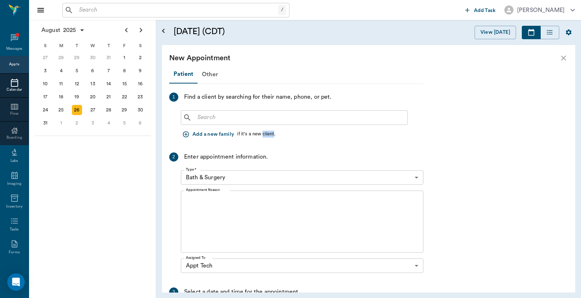
click at [270, 131] on div "if it's a new client." at bounding box center [256, 134] width 38 height 7
click at [263, 114] on input "text" at bounding box center [300, 118] width 210 height 10
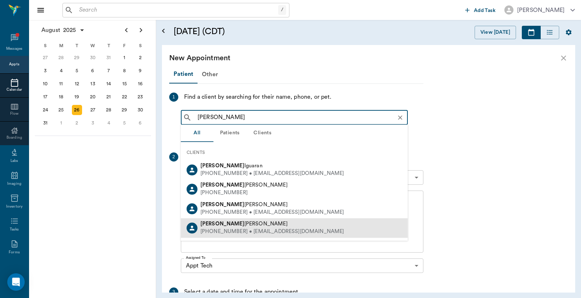
click at [269, 223] on div "[PERSON_NAME]" at bounding box center [272, 225] width 144 height 8
type input "[PERSON_NAME]"
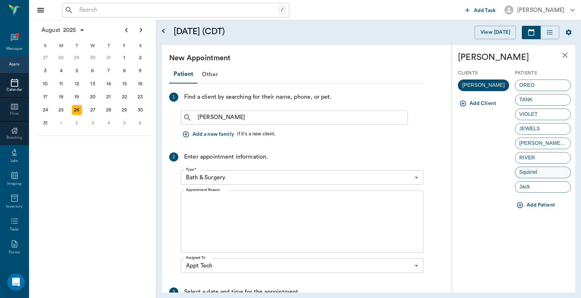
click at [536, 171] on span "Squirrel" at bounding box center [528, 172] width 26 height 8
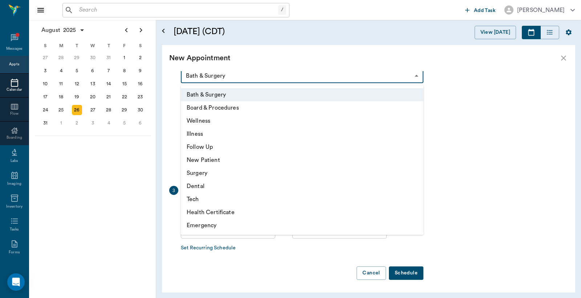
scroll to position [125, 0]
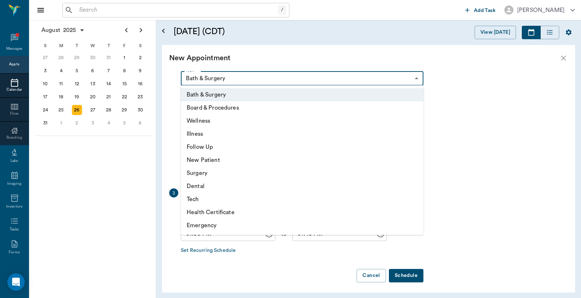
click at [340, 75] on body "/ ​ Add Task [PERSON_NAME] Nectar Messages Appts Calendar Flow Boarding Labs Im…" at bounding box center [290, 149] width 581 height 298
click at [216, 223] on li "Emergency" at bounding box center [302, 225] width 243 height 13
type input "65d2be4f46e3a538d89b8c1c"
type input "02:00 PM"
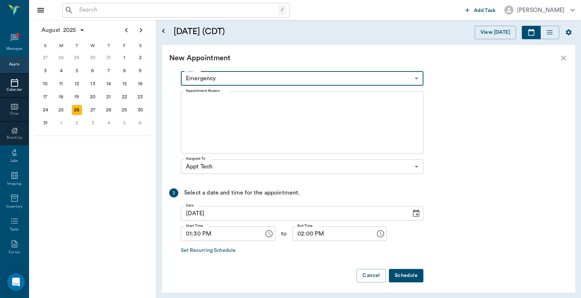
scroll to position [0, 0]
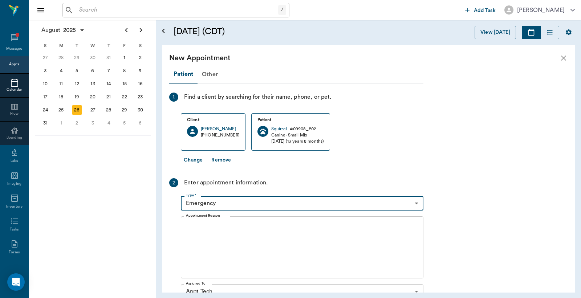
click at [236, 236] on textarea "Appointment Reason" at bounding box center [302, 248] width 232 height 50
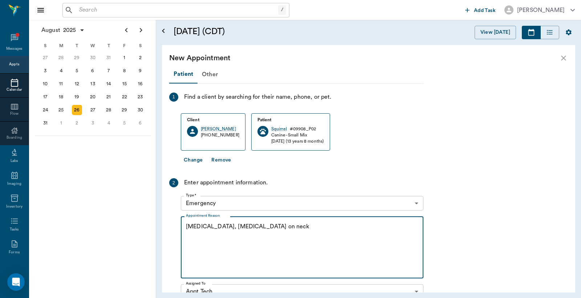
click at [318, 225] on textarea "[MEDICAL_DATA], [MEDICAL_DATA] on neck" at bounding box center [302, 248] width 232 height 50
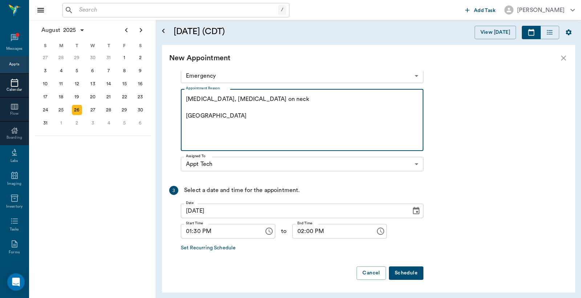
type textarea "[MEDICAL_DATA], [MEDICAL_DATA] on neck [GEOGRAPHIC_DATA]"
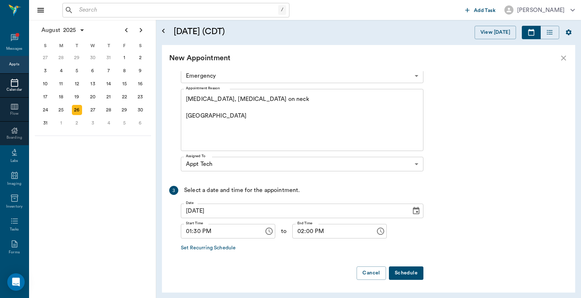
click at [412, 273] on button "Schedule" at bounding box center [406, 273] width 34 height 13
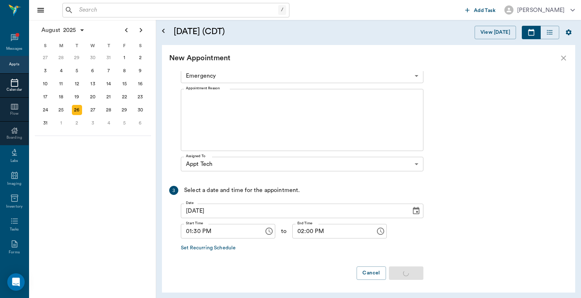
scroll to position [0, 0]
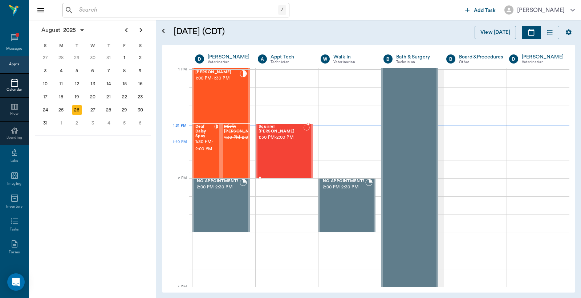
drag, startPoint x: 285, startPoint y: 146, endPoint x: 290, endPoint y: 154, distance: 10.1
click at [290, 154] on div "Squirrel [PERSON_NAME] 1:30 PM - 2:00 PM" at bounding box center [281, 151] width 45 height 53
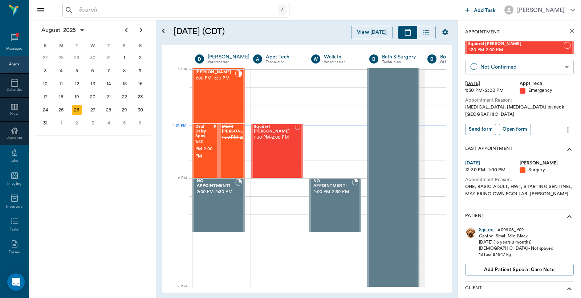
click at [527, 66] on body "/ ​ Add Task [PERSON_NAME] Nectar Messages Appts Calendar Flow Boarding Labs Im…" at bounding box center [290, 149] width 581 height 298
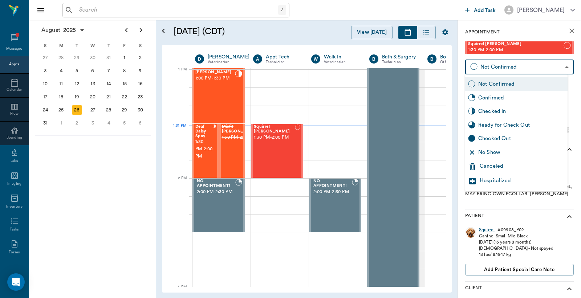
click at [502, 110] on div "Checked In" at bounding box center [521, 111] width 86 height 8
type input "CHECKED_IN"
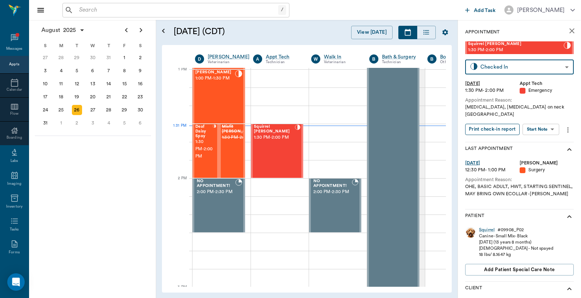
click at [495, 124] on button "Print check-in report" at bounding box center [492, 129] width 54 height 11
click at [126, 121] on div "5" at bounding box center [124, 123] width 10 height 10
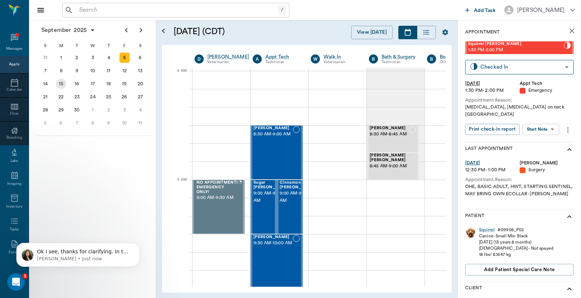
click at [64, 80] on div "15" at bounding box center [61, 84] width 10 height 10
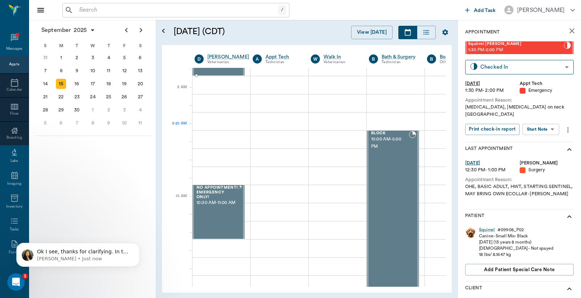
scroll to position [215, 0]
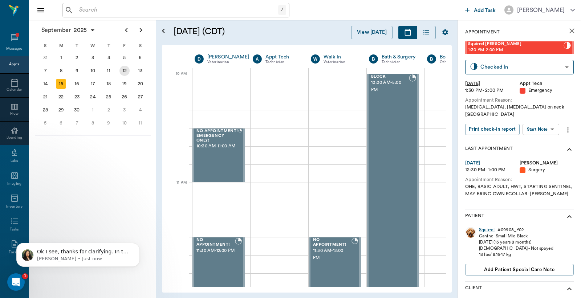
click at [126, 69] on div "12" at bounding box center [124, 71] width 10 height 10
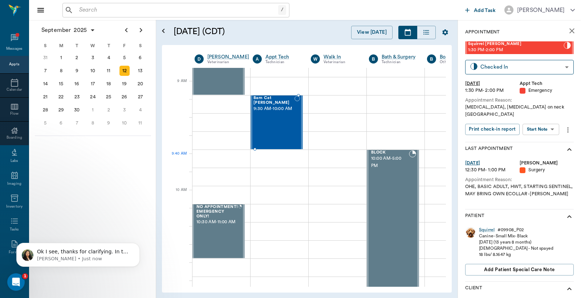
scroll to position [161, 0]
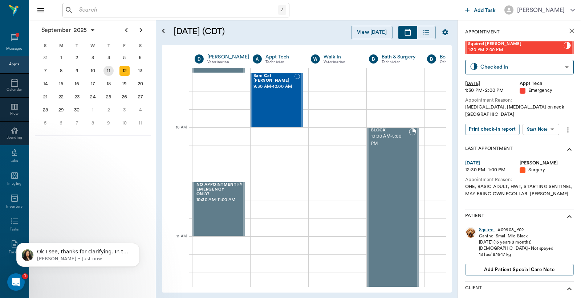
click at [110, 73] on div "11" at bounding box center [108, 71] width 10 height 10
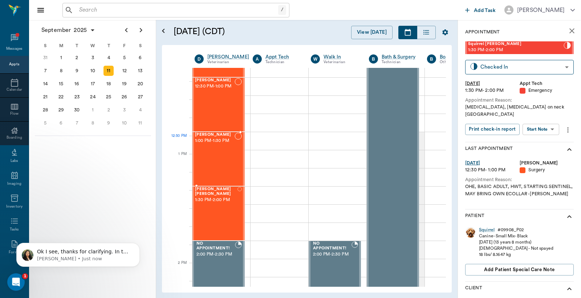
scroll to position [484, 0]
click at [127, 70] on div "12" at bounding box center [124, 71] width 10 height 10
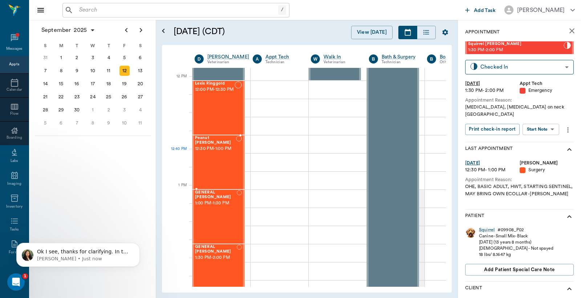
scroll to position [430, 0]
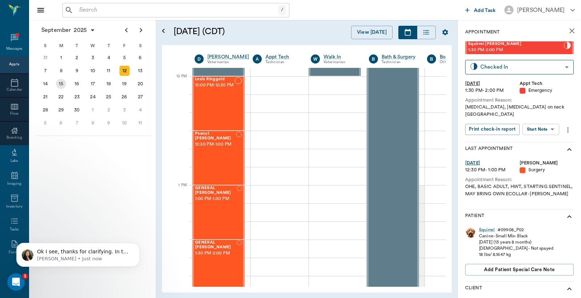
click at [60, 85] on div "15" at bounding box center [61, 84] width 10 height 10
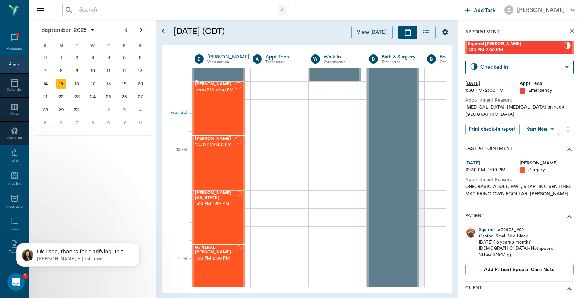
scroll to position [430, 0]
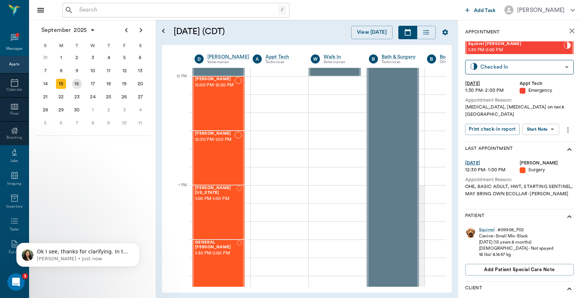
click at [78, 84] on div "16" at bounding box center [77, 84] width 10 height 10
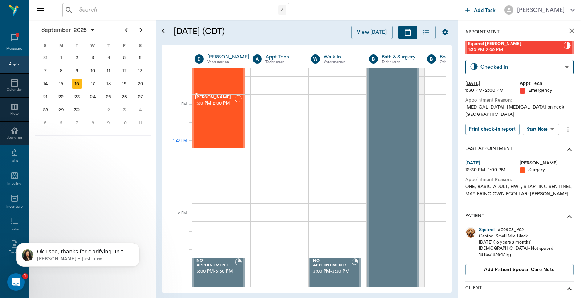
scroll to position [591, 0]
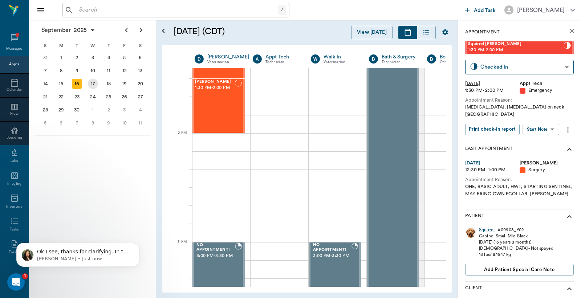
click at [91, 84] on div "17" at bounding box center [93, 84] width 10 height 10
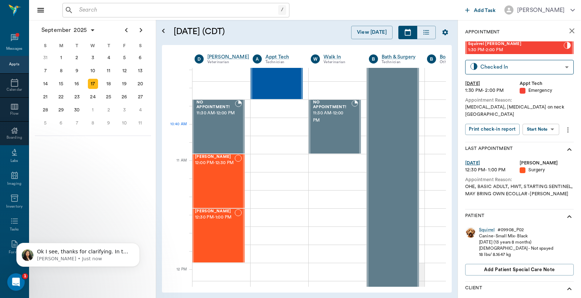
scroll to position [430, 0]
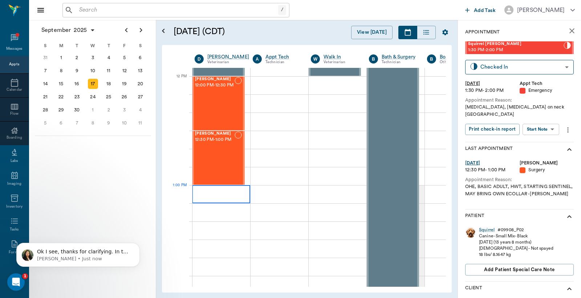
click at [196, 189] on div at bounding box center [221, 194] width 58 height 18
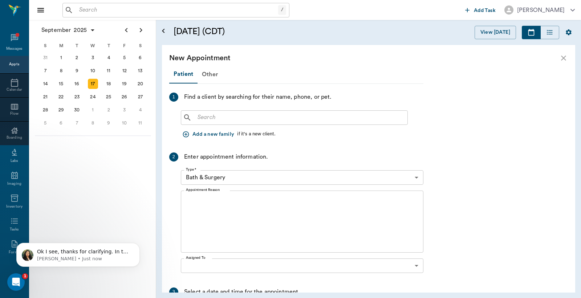
scroll to position [430, 0]
click at [566, 60] on icon "close" at bounding box center [563, 58] width 9 height 9
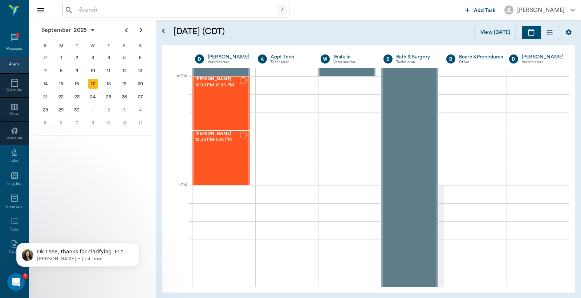
click at [92, 82] on div "17" at bounding box center [93, 84] width 10 height 10
click at [215, 100] on div "[PERSON_NAME] 12:00 PM - 12:30 PM" at bounding box center [217, 103] width 44 height 53
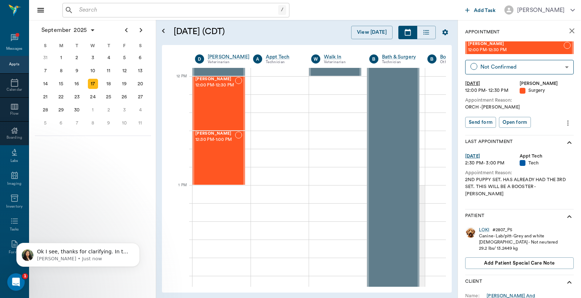
click at [564, 122] on icon "more" at bounding box center [568, 123] width 8 height 9
click at [525, 135] on span "Edit appointment" at bounding box center [531, 135] width 61 height 8
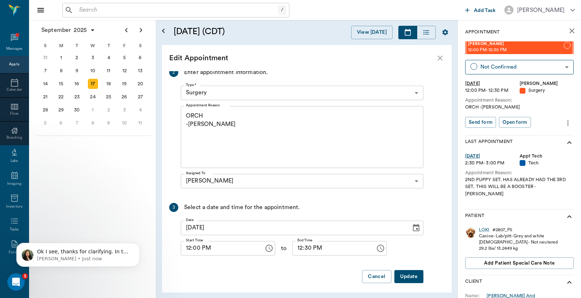
scroll to position [125, 0]
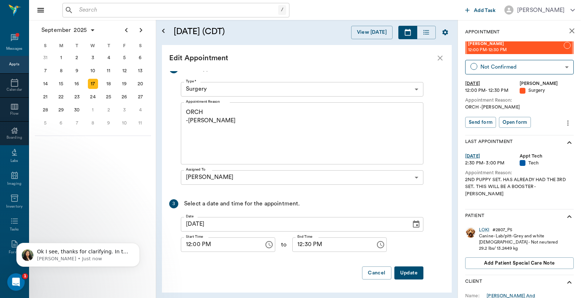
click at [414, 225] on icon "Choose date, selected date is Sep 17, 2025" at bounding box center [416, 224] width 9 height 9
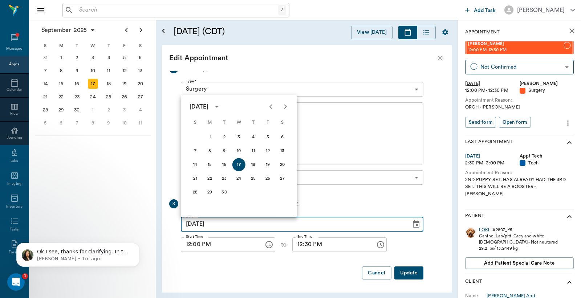
click at [287, 108] on icon "Next month" at bounding box center [285, 106] width 9 height 9
click at [239, 178] on button "22" at bounding box center [238, 178] width 13 height 13
type input "10/22/2025"
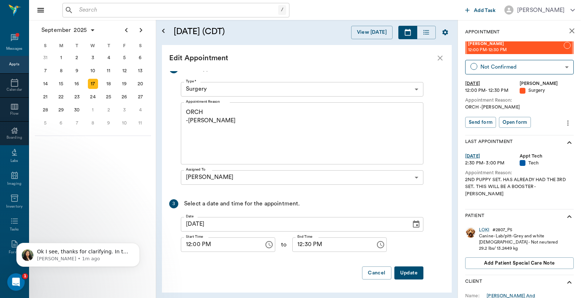
click at [411, 271] on button "Update" at bounding box center [408, 273] width 29 height 13
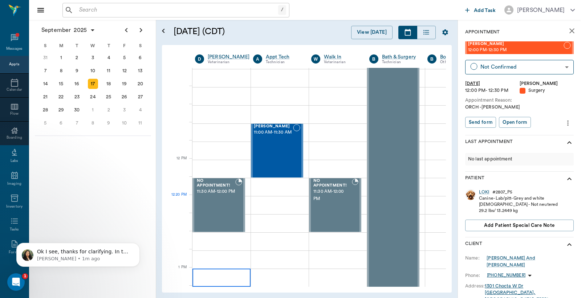
scroll to position [269, 0]
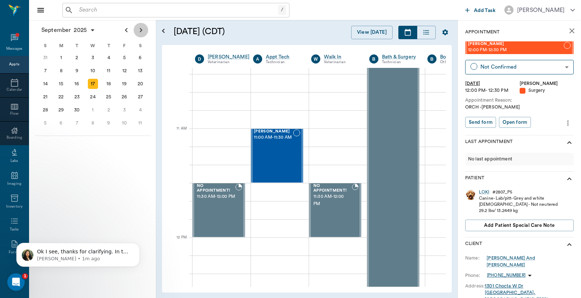
click at [140, 28] on icon "Next page" at bounding box center [141, 30] width 9 height 9
click at [93, 96] on div "22" at bounding box center [93, 97] width 10 height 10
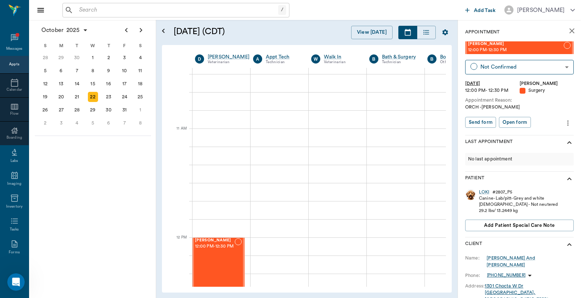
scroll to position [269, 0]
click at [362, 32] on button "View [DATE]" at bounding box center [371, 32] width 41 height 13
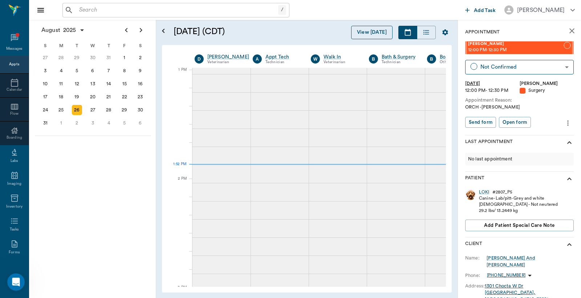
scroll to position [546, 0]
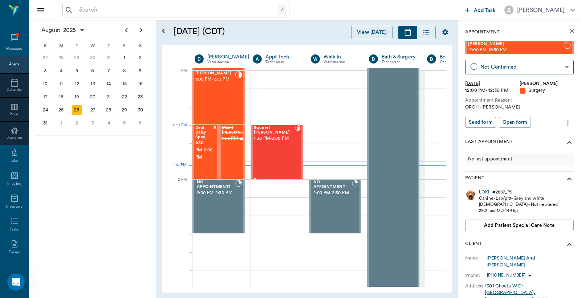
scroll to position [545, 0]
click at [269, 154] on div "Squirrel Eaton 1:30 PM - 2:00 PM" at bounding box center [273, 152] width 41 height 53
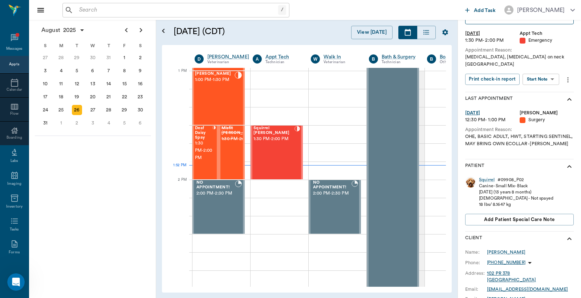
scroll to position [107, 0]
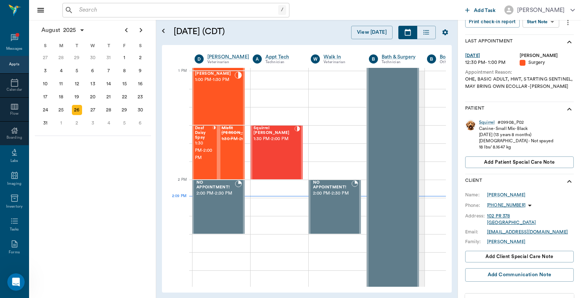
click at [9, 65] on div "Appts" at bounding box center [14, 64] width 10 height 5
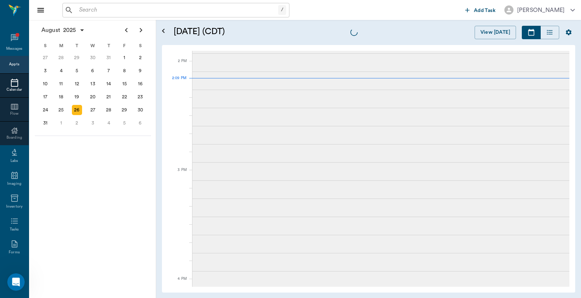
scroll to position [654, 0]
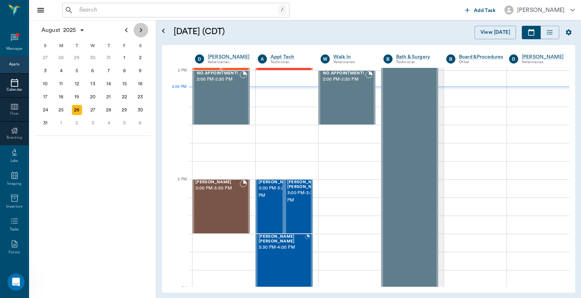
click at [139, 33] on icon "Next page" at bounding box center [141, 30] width 9 height 9
click at [126, 29] on icon "Previous page" at bounding box center [126, 30] width 3 height 4
click at [91, 106] on div "27" at bounding box center [93, 110] width 10 height 10
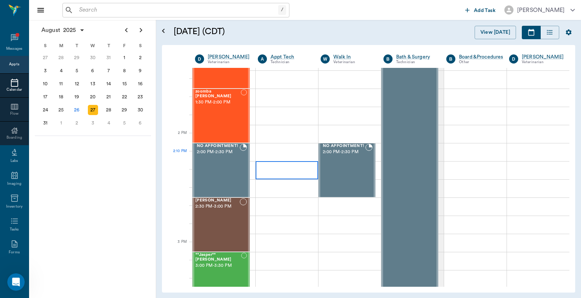
scroll to position [591, 0]
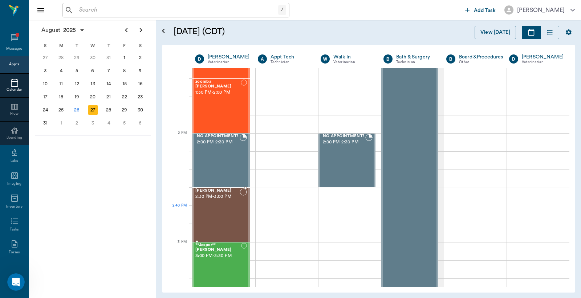
click at [204, 220] on div "Clyde Siders 2:30 PM - 3:00 PM" at bounding box center [217, 214] width 44 height 53
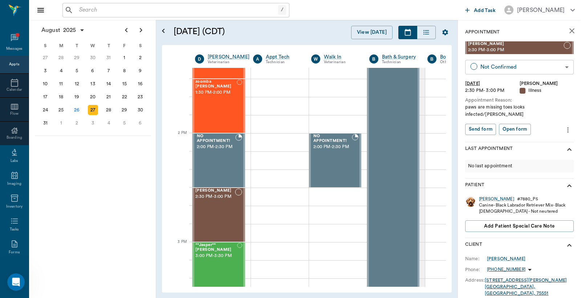
click at [516, 67] on body "/ ​ Add Task Dr. Bert Ellsworth Nectar Messages Appts Calendar Flow Boarding La…" at bounding box center [290, 149] width 581 height 298
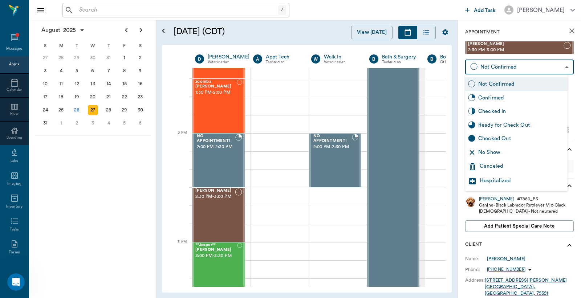
click at [495, 166] on div "Canceled" at bounding box center [522, 166] width 85 height 9
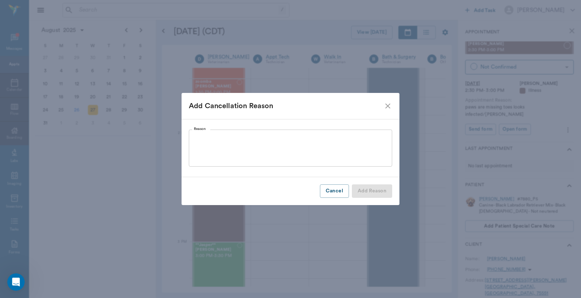
click at [219, 146] on textarea "Reason" at bounding box center [290, 148] width 193 height 25
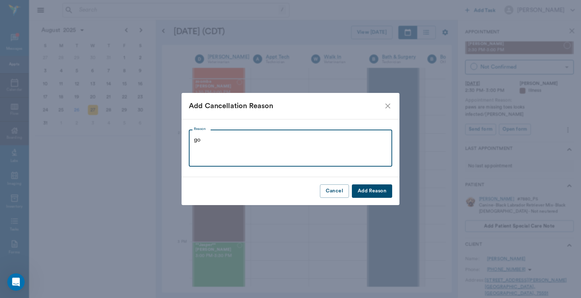
type textarea "g"
type textarea "Got in somewhere else quicker/Lisa"
click at [370, 190] on button "Add Reason" at bounding box center [372, 190] width 40 height 13
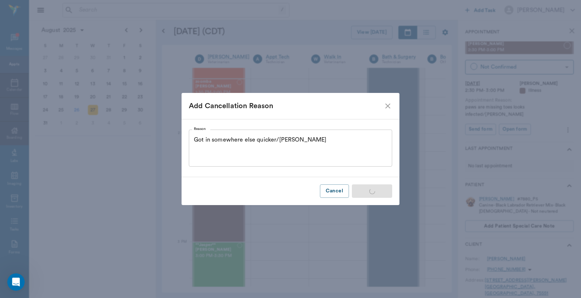
type input "CANCELED"
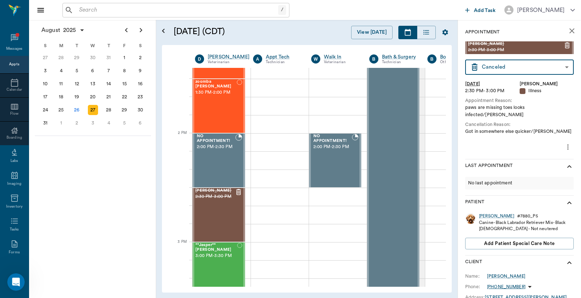
click at [93, 9] on input "text" at bounding box center [177, 10] width 202 height 10
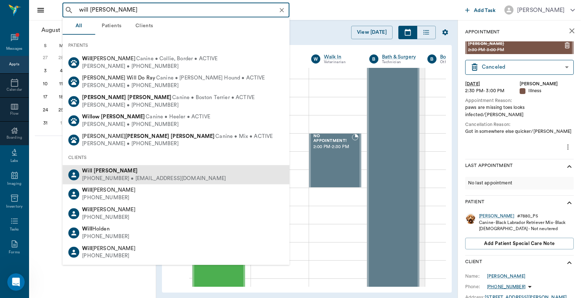
click at [99, 175] on div "(903) 748-2703 • LADUKEW@yahoo.com" at bounding box center [154, 179] width 144 height 8
type input "will laduke"
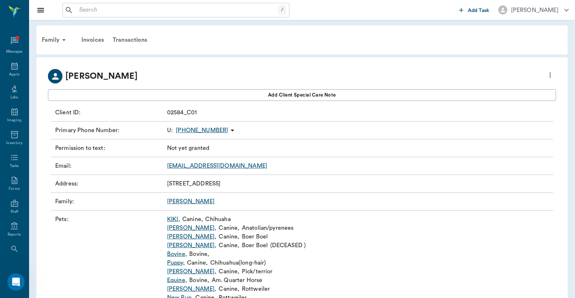
click at [182, 237] on link "Samson ," at bounding box center [191, 236] width 49 height 9
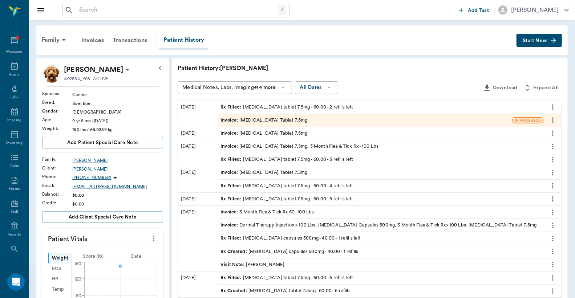
click at [264, 123] on div "Invoice : Meloxicam Tablet 7.5mg" at bounding box center [263, 120] width 87 height 7
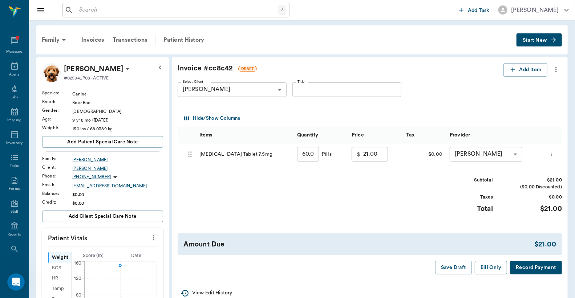
click at [545, 264] on button "Record Payment" at bounding box center [536, 267] width 52 height 13
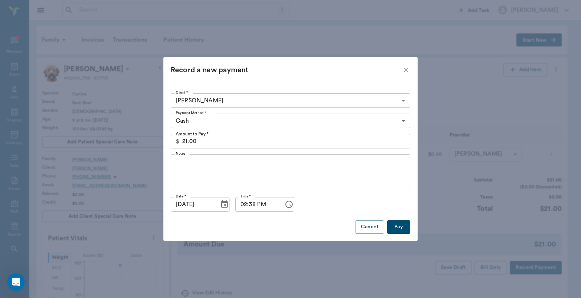
click at [400, 225] on button "Pay" at bounding box center [398, 226] width 23 height 13
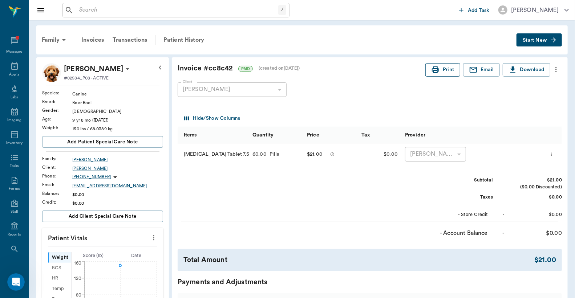
click at [446, 73] on button "Print" at bounding box center [442, 69] width 35 height 13
click at [11, 66] on icon at bounding box center [14, 65] width 7 height 7
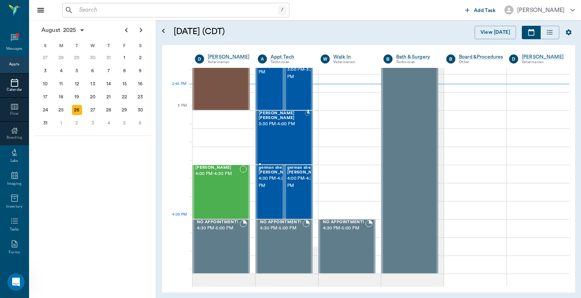
scroll to position [815, 0]
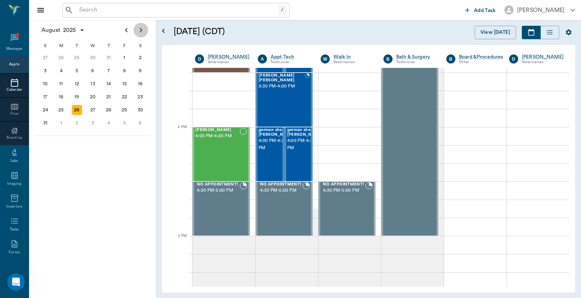
click at [139, 32] on icon "Next page" at bounding box center [141, 30] width 9 height 9
click at [109, 97] on div "25" at bounding box center [108, 97] width 10 height 10
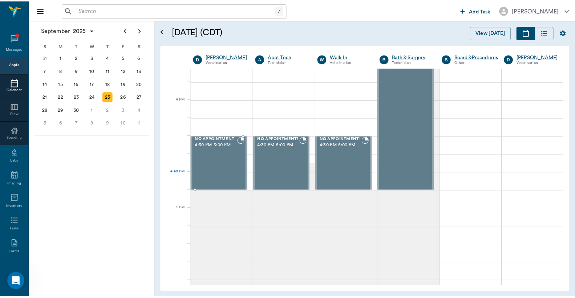
scroll to position [645, 0]
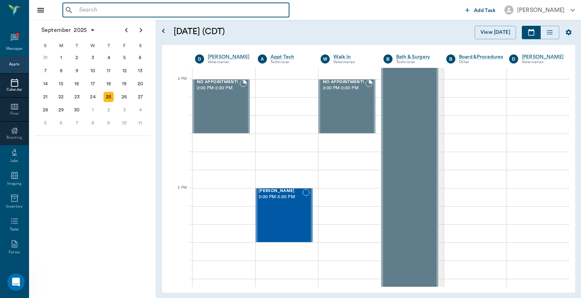
click at [95, 10] on input "text" at bounding box center [181, 10] width 210 height 10
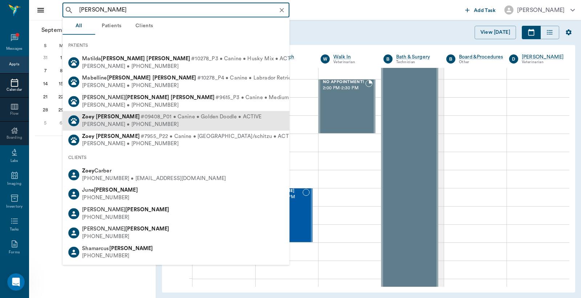
click at [117, 122] on div "Sam Jones • (972) 533-9439" at bounding box center [171, 125] width 179 height 8
type input "zoey jones"
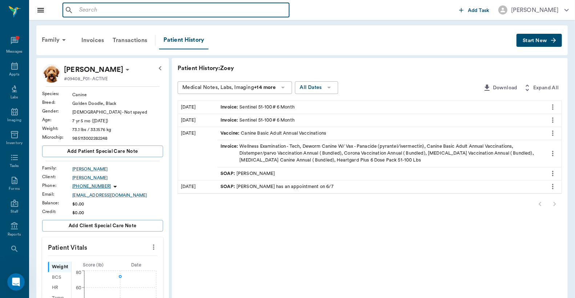
click at [82, 9] on input "text" at bounding box center [181, 10] width 210 height 10
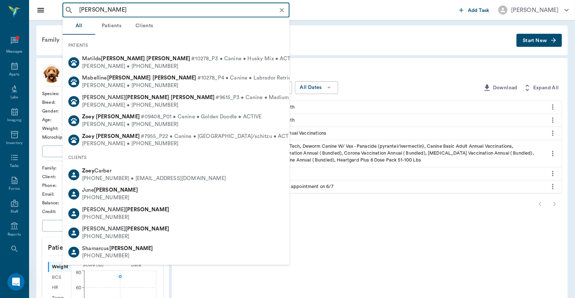
click at [102, 140] on div "Zoey Jones #7955_P22 • Canine • Yorkie/schitzu • ACTIVE Cheri Jones • (903) 263…" at bounding box center [187, 140] width 217 height 15
type input "zoey jones"
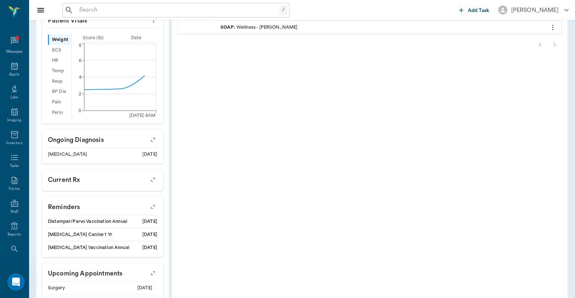
scroll to position [273, 0]
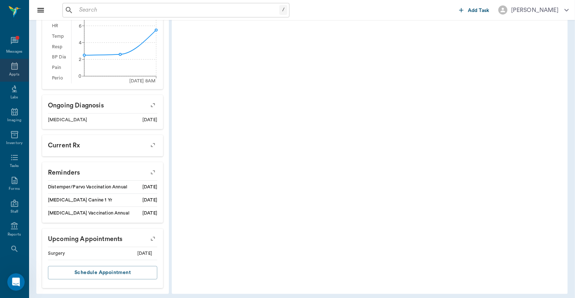
click at [12, 67] on icon at bounding box center [14, 66] width 9 height 9
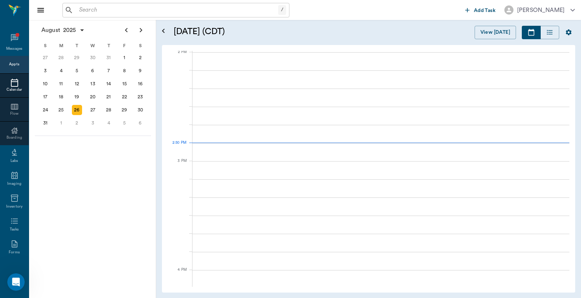
scroll to position [654, 0]
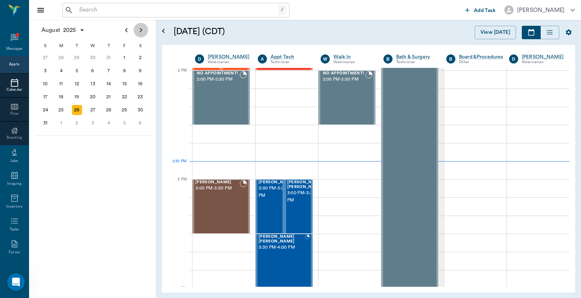
click at [142, 32] on icon "Next page" at bounding box center [141, 30] width 9 height 9
click at [59, 96] on div "22" at bounding box center [61, 97] width 10 height 10
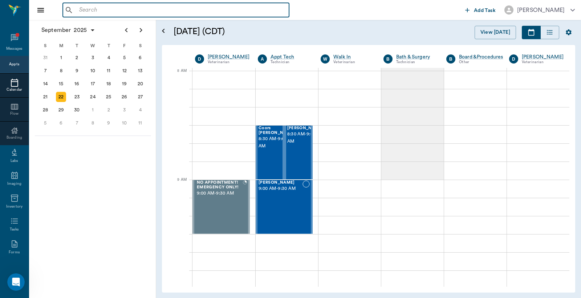
click at [90, 10] on input "text" at bounding box center [181, 10] width 210 height 10
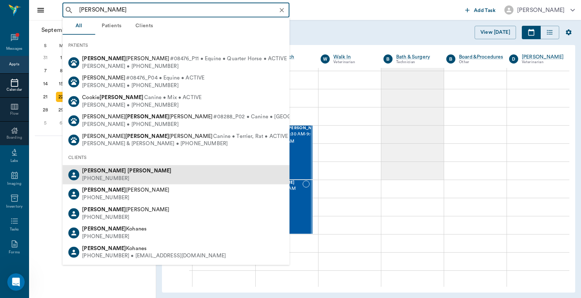
click at [112, 178] on div "[PHONE_NUMBER]" at bounding box center [126, 179] width 89 height 8
type input "[PERSON_NAME]"
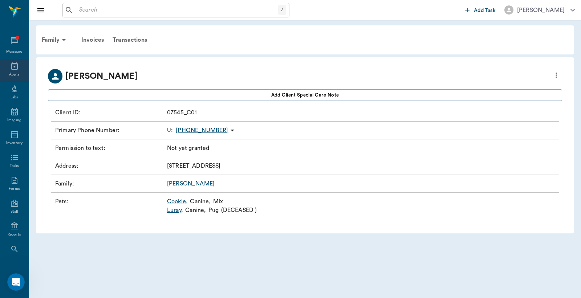
click at [12, 69] on icon at bounding box center [14, 65] width 7 height 7
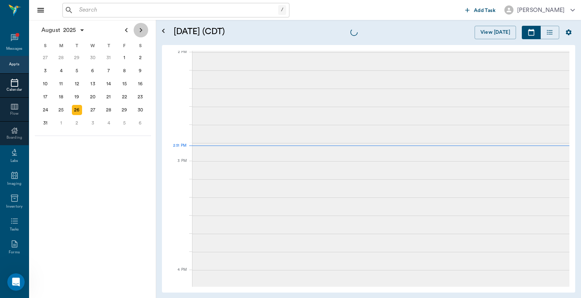
click at [139, 29] on icon "Next page" at bounding box center [141, 30] width 9 height 9
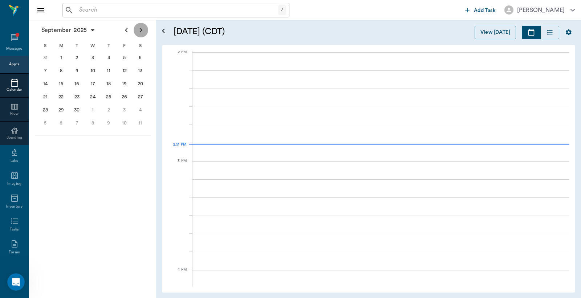
scroll to position [654, 0]
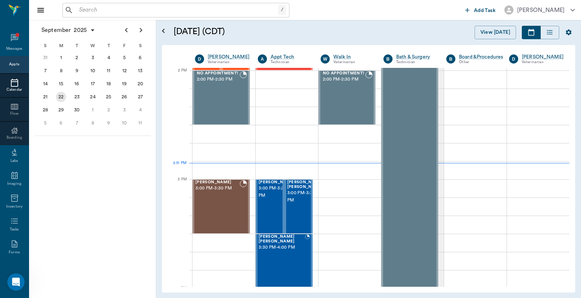
click at [61, 96] on div "22" at bounding box center [61, 97] width 10 height 10
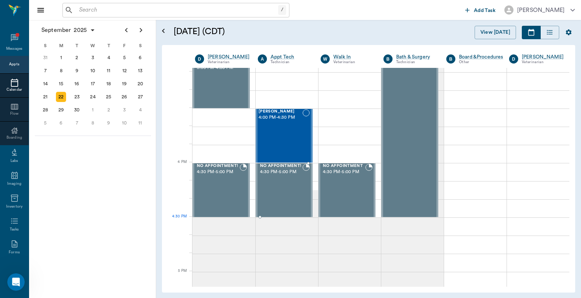
scroll to position [861, 0]
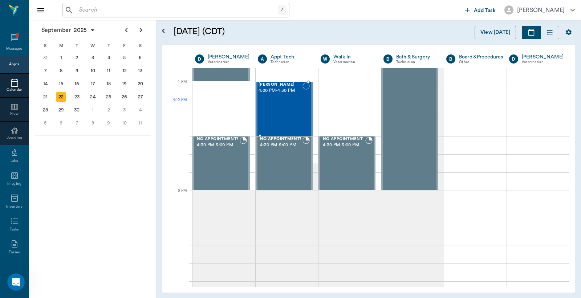
click at [305, 101] on div at bounding box center [305, 108] width 7 height 53
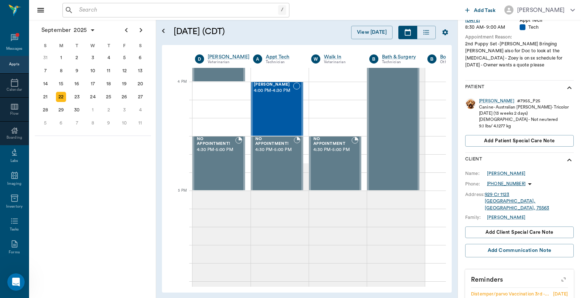
scroll to position [161, 0]
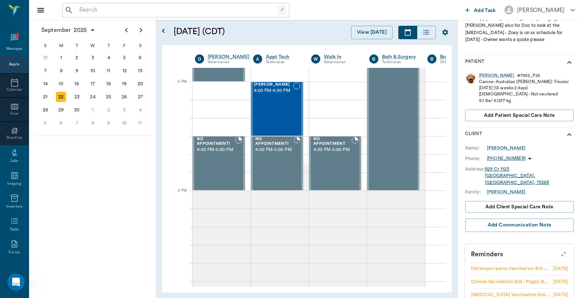
click at [92, 9] on input "text" at bounding box center [177, 10] width 202 height 10
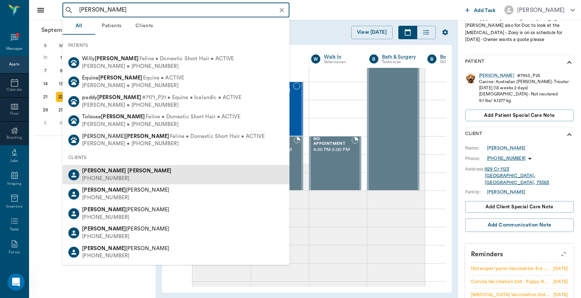
click at [105, 175] on div "[PHONE_NUMBER]" at bounding box center [126, 179] width 89 height 8
type input "[PERSON_NAME]"
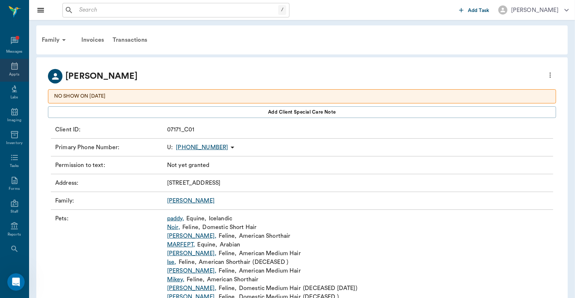
click at [11, 69] on icon at bounding box center [14, 66] width 9 height 9
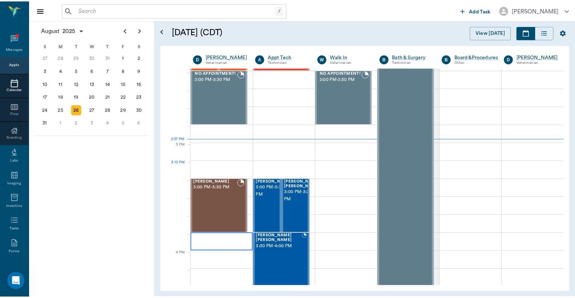
scroll to position [655, 0]
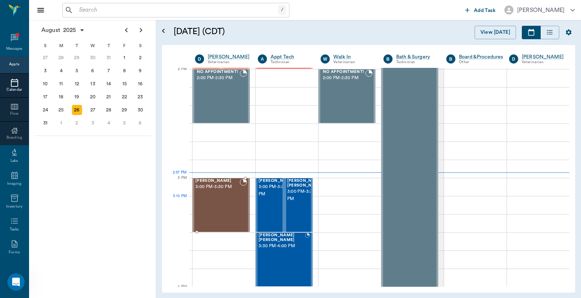
click at [220, 213] on div "[PERSON_NAME] 3:00 PM - 3:30 PM" at bounding box center [217, 205] width 44 height 53
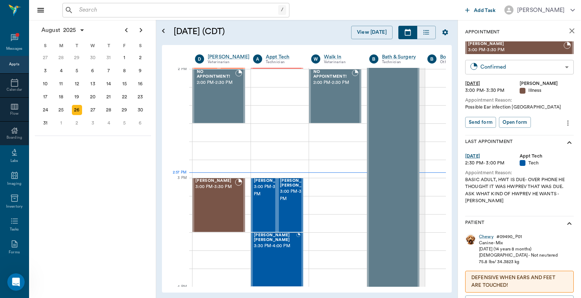
click at [501, 69] on body "/ ​ Add Task [PERSON_NAME] Nectar Messages Appts Calendar Flow Boarding Labs Im…" at bounding box center [290, 149] width 581 height 298
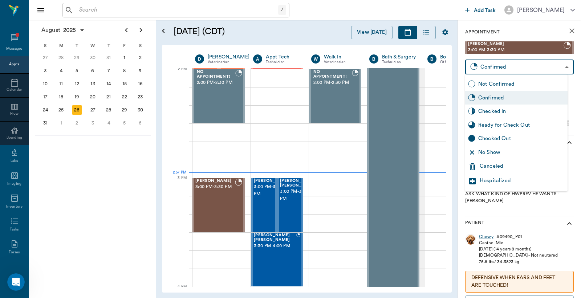
click at [499, 107] on div "Checked In" at bounding box center [521, 111] width 86 height 8
type input "CHECKED_IN"
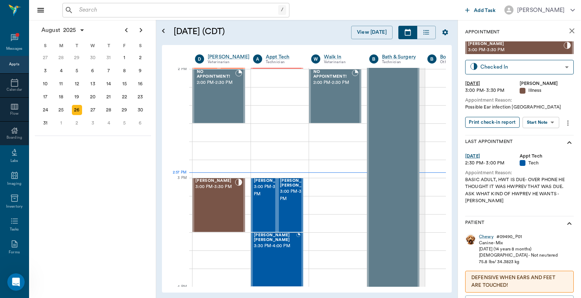
click at [486, 122] on button "Print check-in report" at bounding box center [492, 122] width 54 height 11
click at [276, 248] on div "[PERSON_NAME] [PERSON_NAME] 3:30 PM - 4:00 PM" at bounding box center [275, 259] width 42 height 53
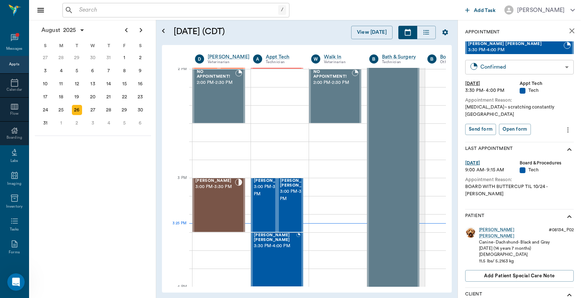
click at [554, 66] on body "/ ​ Add Task [PERSON_NAME] Nectar Messages Appts Calendar Flow Boarding Labs Im…" at bounding box center [290, 149] width 581 height 298
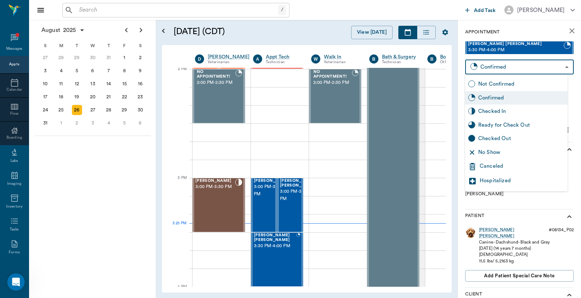
click at [507, 111] on div "Checked In" at bounding box center [521, 111] width 86 height 8
type input "CHECKED_IN"
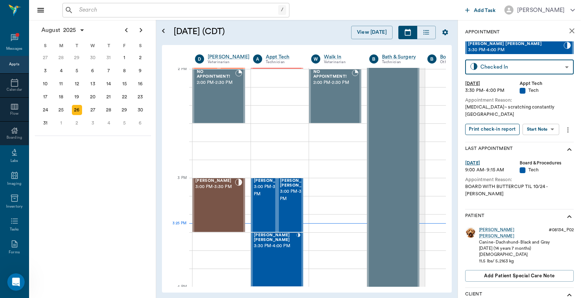
click at [488, 126] on button "Print check-in report" at bounding box center [492, 129] width 54 height 11
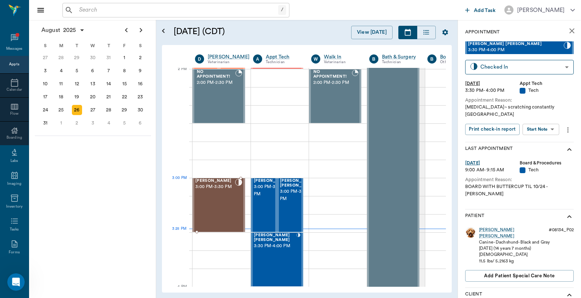
click at [214, 192] on div "[PERSON_NAME] 3:00 PM - 3:30 PM" at bounding box center [215, 205] width 40 height 53
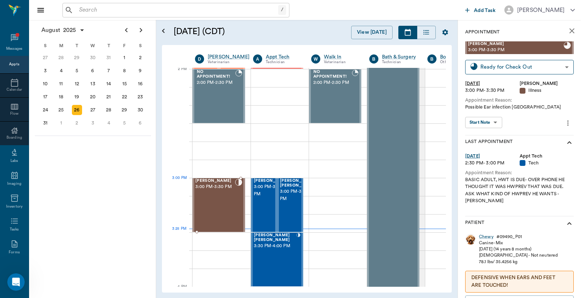
type input "READY_TO_CHECKOUT"
click at [484, 237] on div "Chewy" at bounding box center [486, 237] width 15 height 6
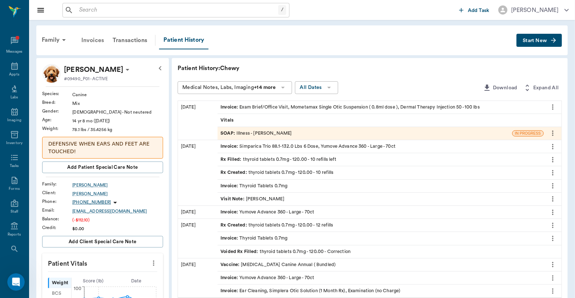
click at [95, 41] on div "Invoices" at bounding box center [92, 40] width 31 height 17
click at [273, 107] on div "Invoice : Exam Brief/Office Visit, Mometamax Single Otic Suspension ( 0.8ml dos…" at bounding box center [349, 107] width 259 height 7
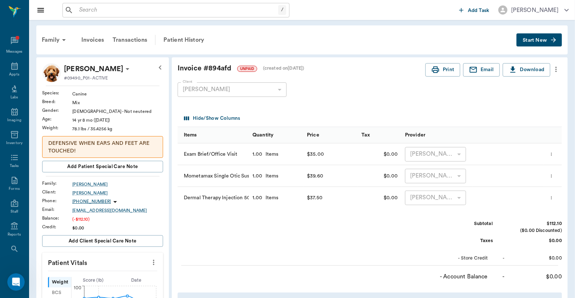
click at [560, 70] on button "more" at bounding box center [556, 69] width 12 height 12
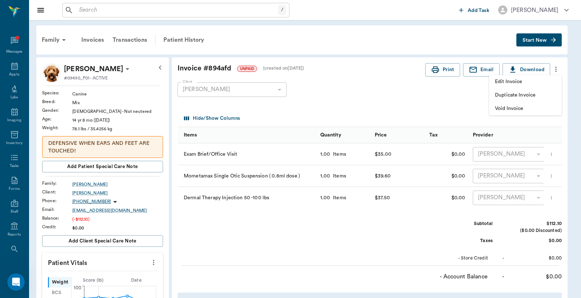
click at [424, 85] on div at bounding box center [290, 149] width 581 height 298
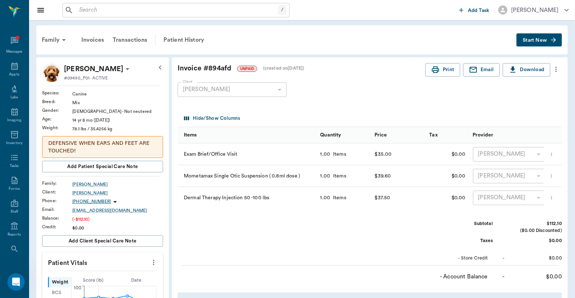
click at [559, 72] on icon "more" at bounding box center [556, 69] width 8 height 9
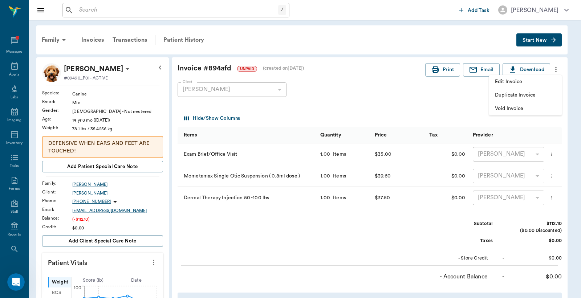
click at [524, 82] on span "Edit Invoice" at bounding box center [525, 82] width 61 height 8
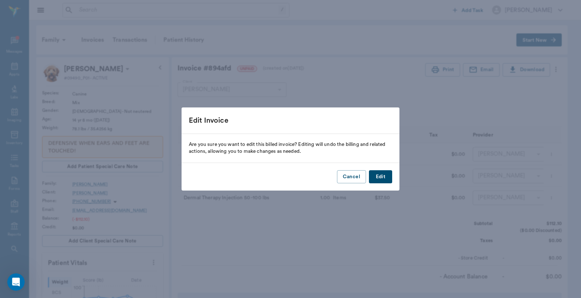
click at [385, 176] on button "Edit" at bounding box center [380, 176] width 23 height 13
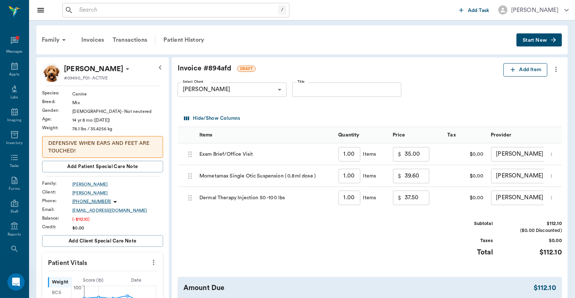
click at [528, 70] on button "Add Item" at bounding box center [525, 69] width 44 height 13
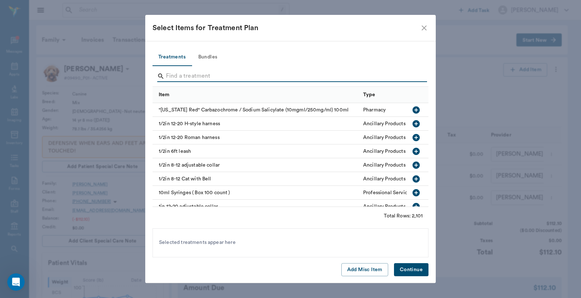
click at [167, 75] on input "Search" at bounding box center [291, 76] width 250 height 12
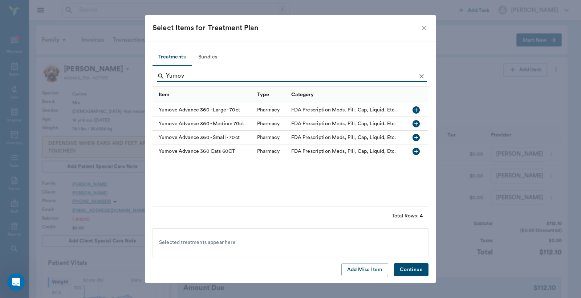
type input "Yumov"
click at [416, 108] on icon "button" at bounding box center [416, 110] width 9 height 9
click at [421, 271] on button "Continue" at bounding box center [411, 269] width 34 height 13
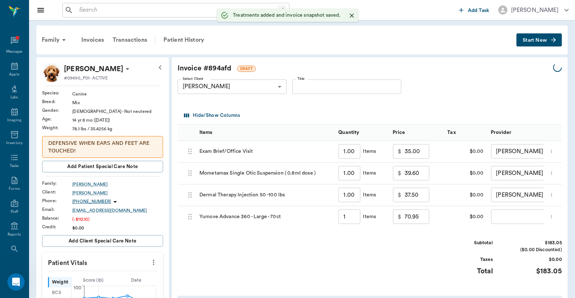
type input "1.00"
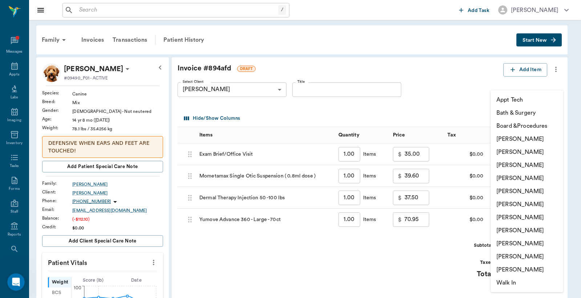
click at [496, 219] on body "/ ​ Add Task [PERSON_NAME] Nectar Messages Appts Labs Imaging Inventory Tasks F…" at bounding box center [290, 303] width 581 height 606
click at [515, 142] on li "[PERSON_NAME]" at bounding box center [527, 139] width 73 height 13
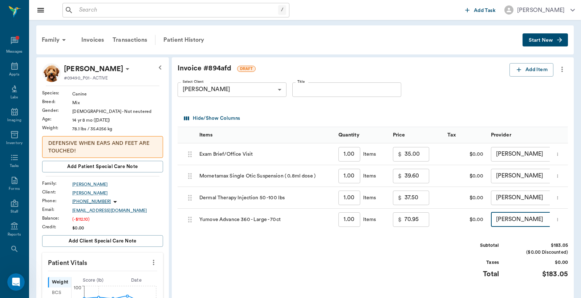
type input "none-6899ea08ed37b777db10de45"
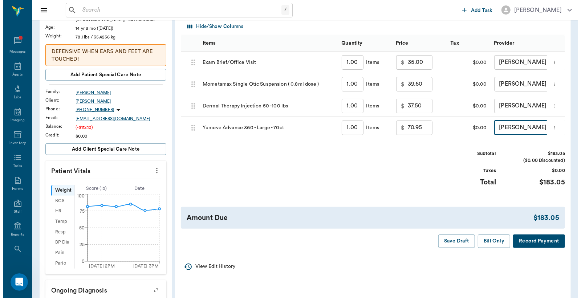
scroll to position [161, 0]
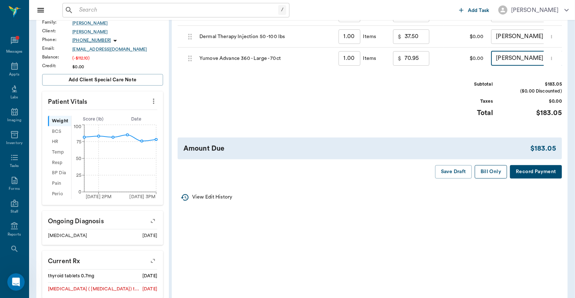
click at [488, 176] on button "Bill Only" at bounding box center [491, 171] width 33 height 13
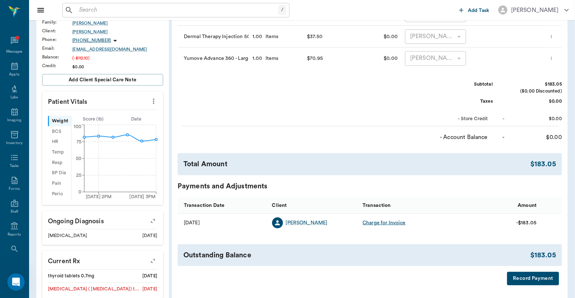
click at [522, 280] on button "Record Payment" at bounding box center [533, 278] width 52 height 13
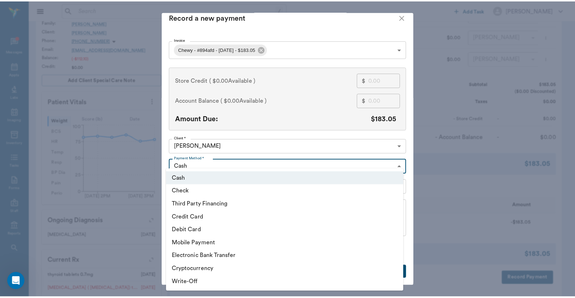
scroll to position [8, 0]
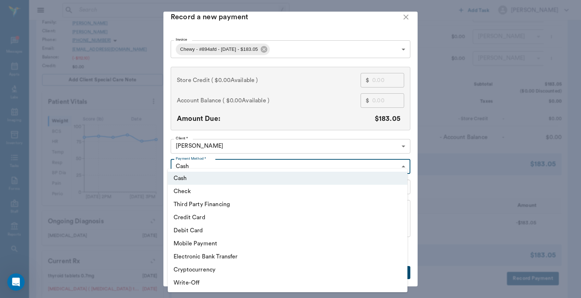
click at [395, 162] on body "/ ​ Add Task [PERSON_NAME] Nectar Messages Appts Labs Imaging Inventory Tasks F…" at bounding box center [290, 142] width 581 height 606
click at [215, 228] on li "Debit Card" at bounding box center [288, 230] width 240 height 13
type input "DEBIT_CARD"
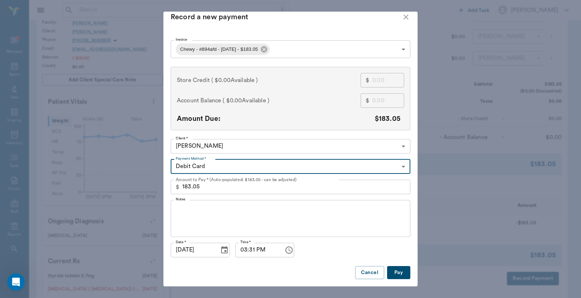
click at [393, 271] on button "Pay" at bounding box center [398, 272] width 23 height 13
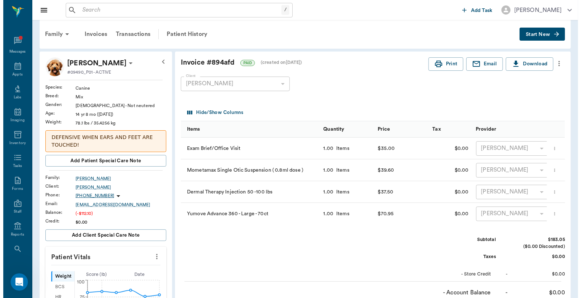
scroll to position [0, 0]
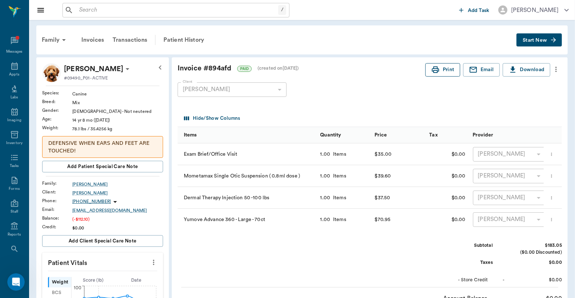
click at [443, 72] on button "Print" at bounding box center [442, 69] width 35 height 13
click at [10, 68] on icon at bounding box center [14, 66] width 9 height 9
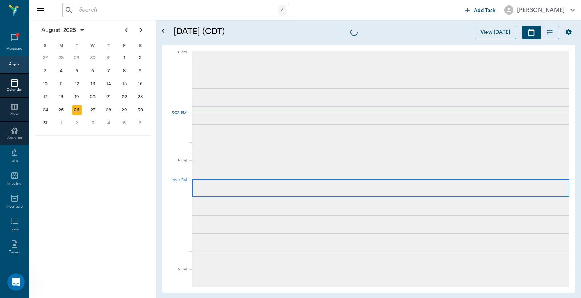
scroll to position [763, 0]
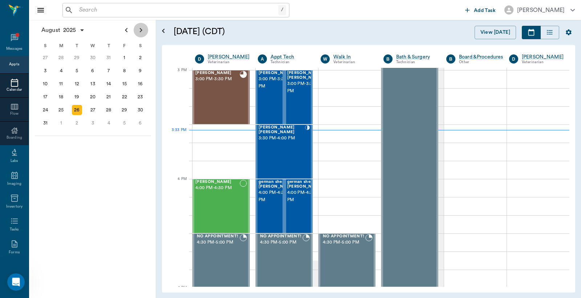
click at [142, 27] on icon "Next page" at bounding box center [141, 30] width 9 height 9
click at [129, 93] on div "26" at bounding box center [124, 97] width 10 height 10
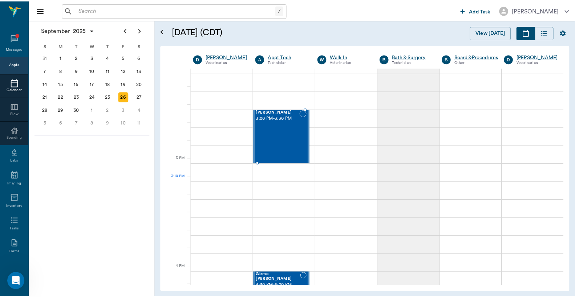
scroll to position [645, 0]
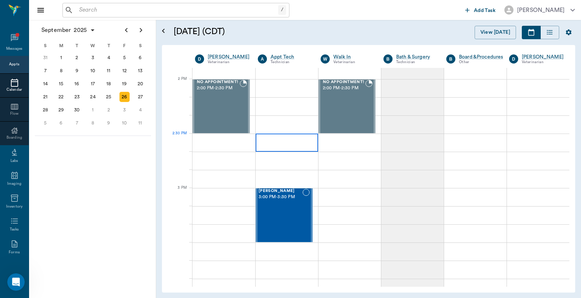
click at [280, 142] on div at bounding box center [287, 143] width 62 height 18
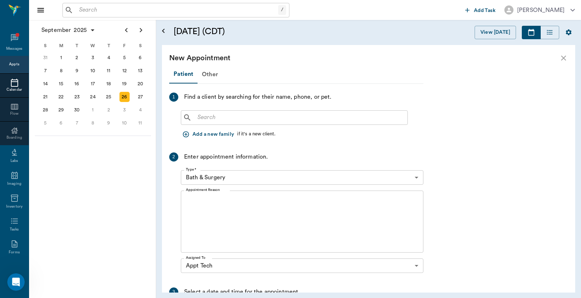
click at [241, 114] on input "text" at bounding box center [300, 118] width 210 height 10
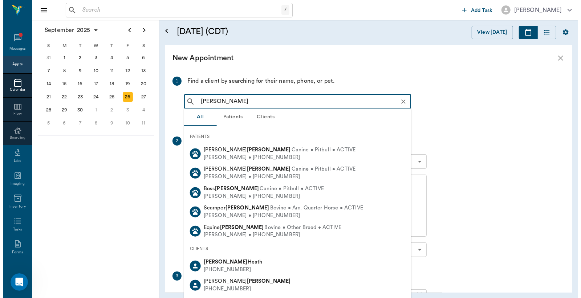
scroll to position [0, 0]
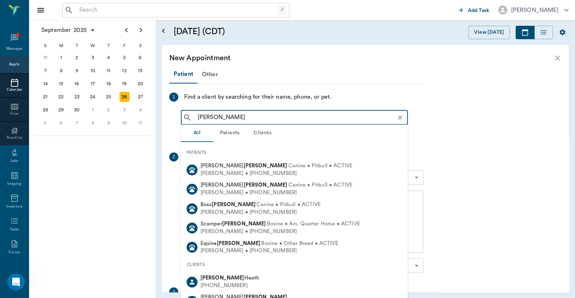
click at [197, 115] on input "clark" at bounding box center [300, 118] width 211 height 10
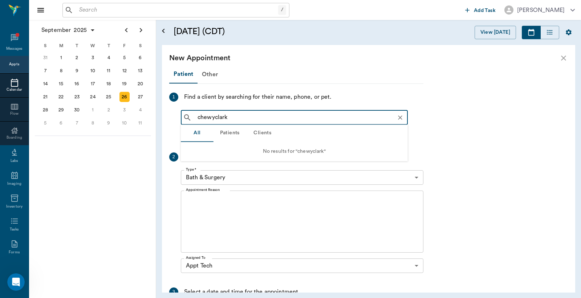
type input "chewy clark"
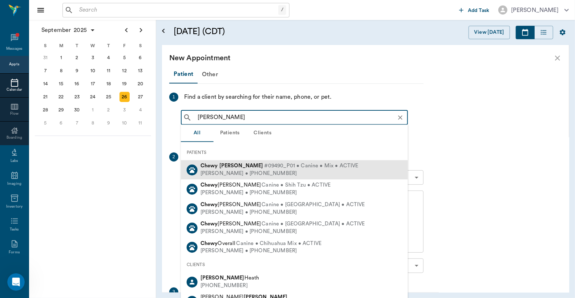
click at [264, 167] on span "#09490_P01 • Canine • Mix • ACTIVE" at bounding box center [311, 166] width 94 height 8
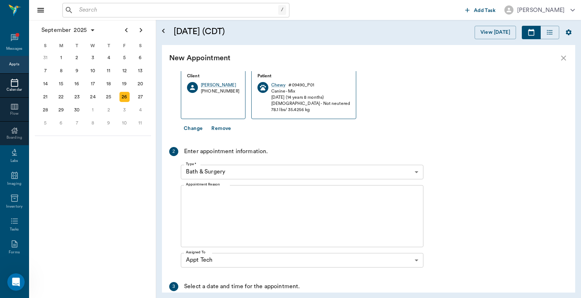
scroll to position [58, 0]
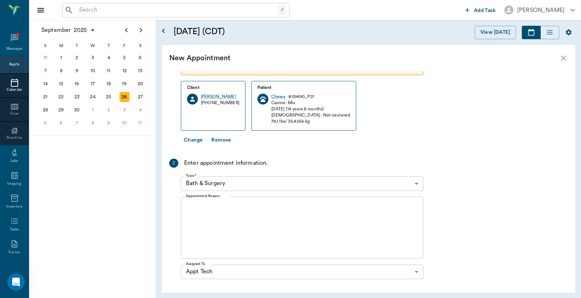
click at [284, 180] on body "/ ​ Add Task Dr. Bert Ellsworth Nectar Messages Appts Calendar Flow Boarding La…" at bounding box center [290, 149] width 581 height 298
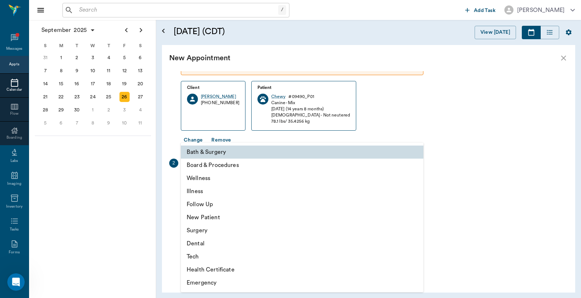
click at [230, 204] on li "Follow Up" at bounding box center [302, 204] width 243 height 13
type input "65d2be4f46e3a538d89b8c16"
type input "03:00 PM"
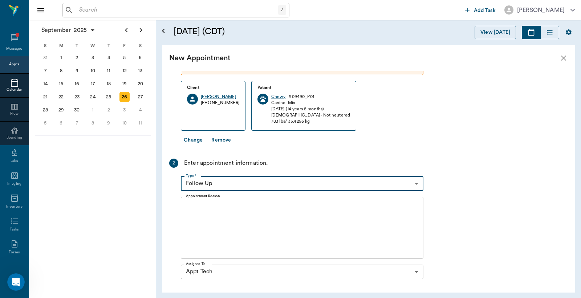
scroll to position [166, 0]
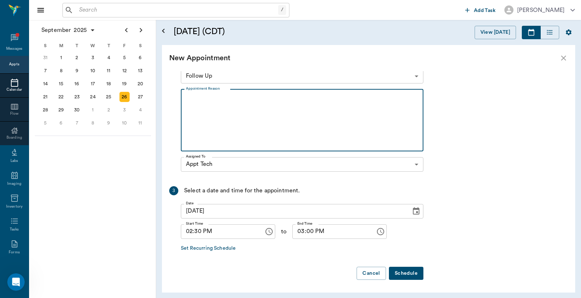
click at [231, 102] on textarea "Appointment Reason" at bounding box center [302, 120] width 232 height 50
type textarea "follow up on ear from 8/26, RV Caryn"
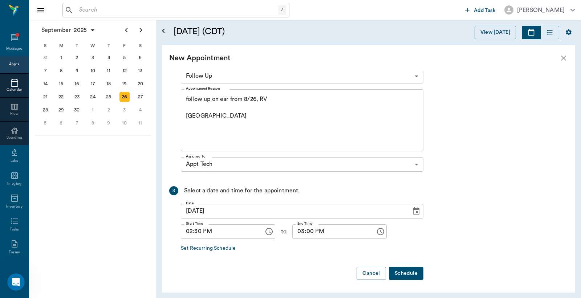
click at [408, 272] on button "Schedule" at bounding box center [406, 273] width 34 height 13
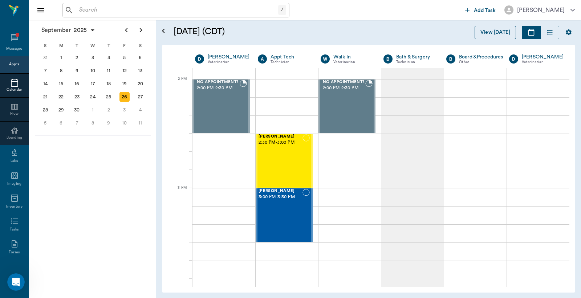
click at [491, 33] on button "View [DATE]" at bounding box center [495, 32] width 41 height 13
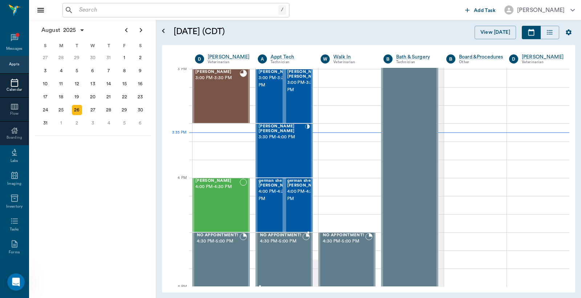
scroll to position [764, 0]
click at [224, 85] on div "Chewy Clark 3:00 PM - 3:30 PM" at bounding box center [217, 96] width 44 height 53
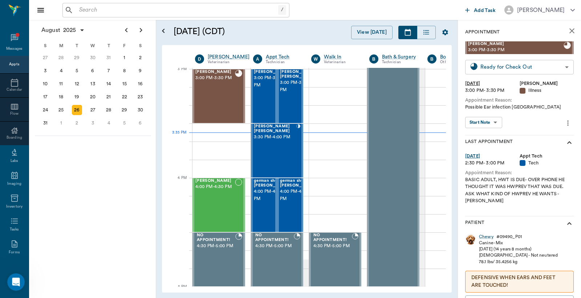
click at [522, 66] on body "/ ​ Add Task Dr. Bert Ellsworth Nectar Messages Appts Calendar Flow Boarding La…" at bounding box center [290, 149] width 581 height 298
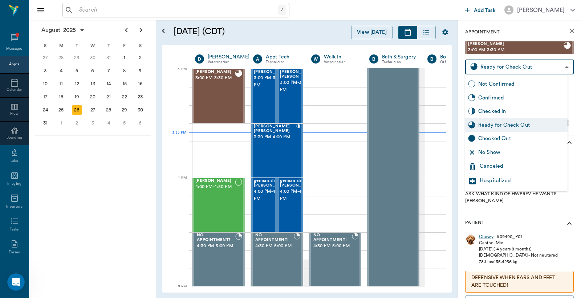
click at [500, 142] on div "Checked Out" at bounding box center [521, 139] width 86 height 8
type input "CHECKED_OUT"
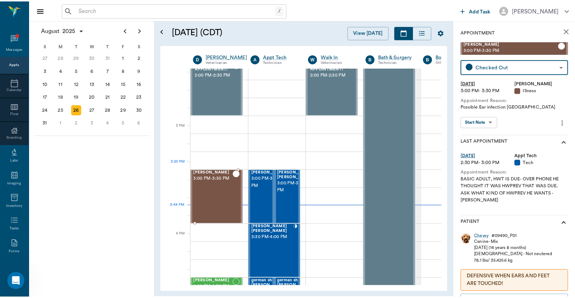
scroll to position [711, 0]
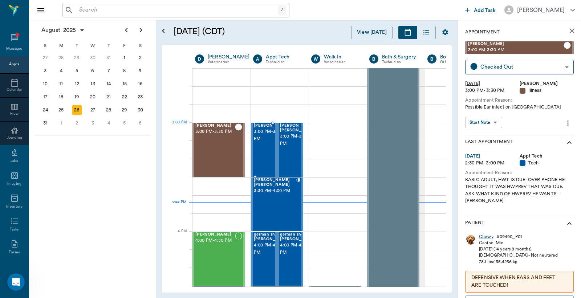
click at [263, 137] on span "3:00 PM - 3:30 PM" at bounding box center [272, 135] width 36 height 15
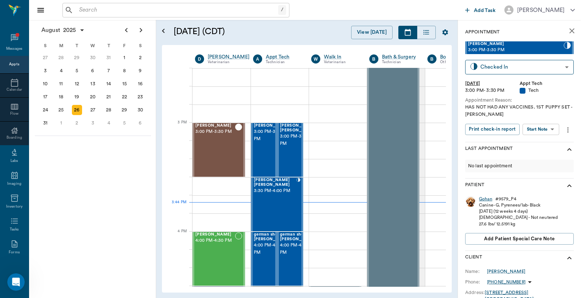
click at [484, 199] on div "Gohan" at bounding box center [485, 199] width 13 height 6
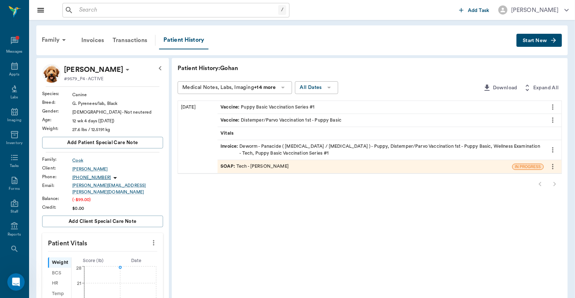
click at [346, 146] on div "Invoice : Deworm - Panacide ( Pyrantel / Ivermectin ) - Puppy, Distemper/Parvo …" at bounding box center [380, 150] width 320 height 14
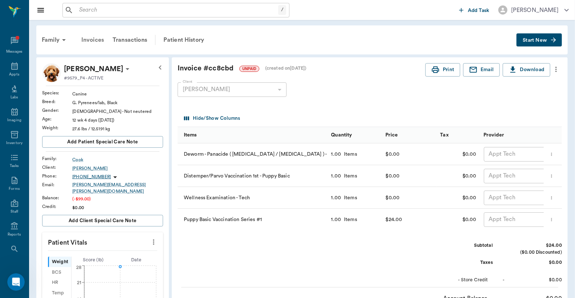
click at [89, 41] on div "Invoices" at bounding box center [92, 39] width 31 height 17
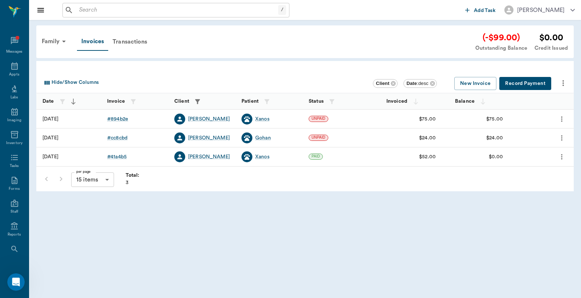
click at [509, 85] on button "Record Payment" at bounding box center [525, 83] width 52 height 13
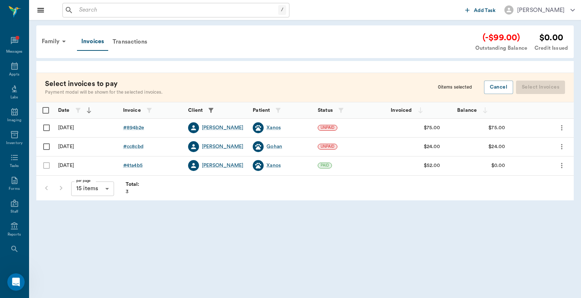
click at [46, 127] on input "Select row" at bounding box center [46, 127] width 15 height 15
checkbox input "false"
checkbox input "true"
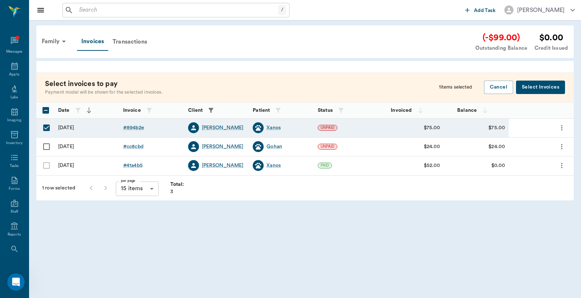
click at [46, 150] on input "Select row" at bounding box center [46, 146] width 15 height 15
checkbox input "true"
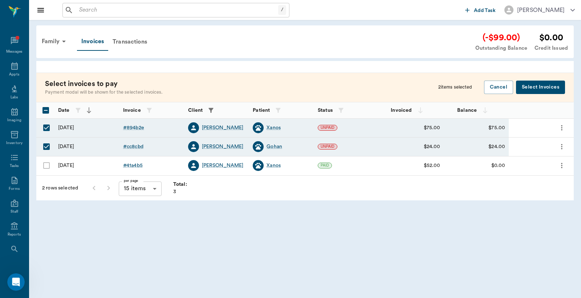
click at [530, 88] on button "Select Invoices" at bounding box center [540, 87] width 49 height 13
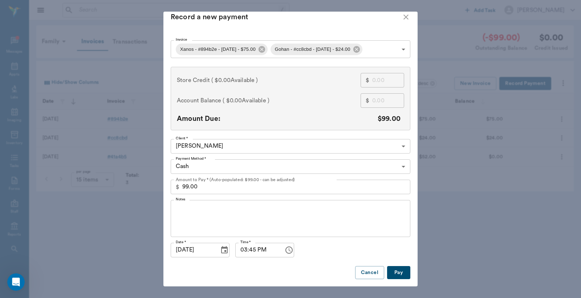
scroll to position [13, 0]
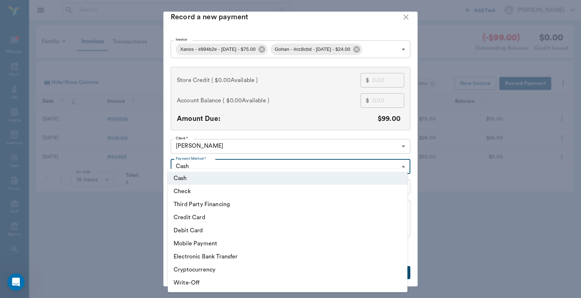
click at [401, 159] on body "/ ​ Add Task Dr. Bert Ellsworth Nectar Messages Appts Labs Imaging Inventory Ta…" at bounding box center [290, 149] width 581 height 298
click at [232, 230] on li "Debit Card" at bounding box center [288, 230] width 240 height 13
type input "DEBIT_CARD"
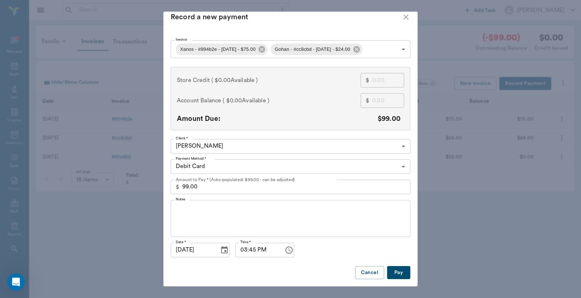
click at [401, 275] on button "Pay" at bounding box center [398, 272] width 23 height 13
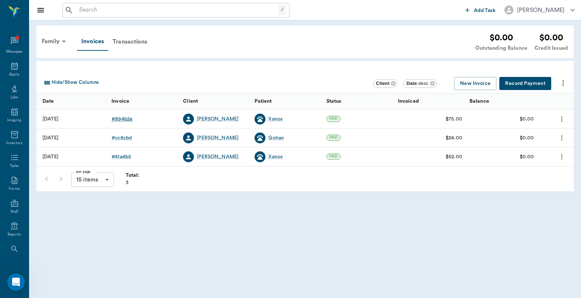
click at [122, 119] on div "# 894b2e" at bounding box center [121, 118] width 21 height 7
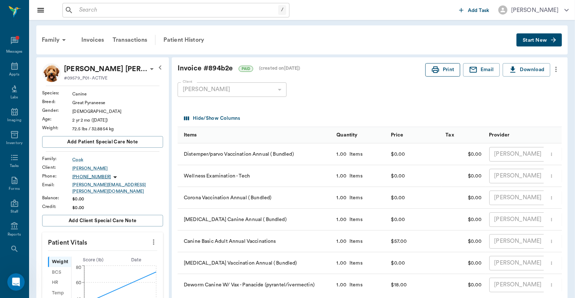
click at [447, 70] on button "Print" at bounding box center [442, 69] width 35 height 13
click at [178, 39] on div "Patient History" at bounding box center [183, 39] width 49 height 17
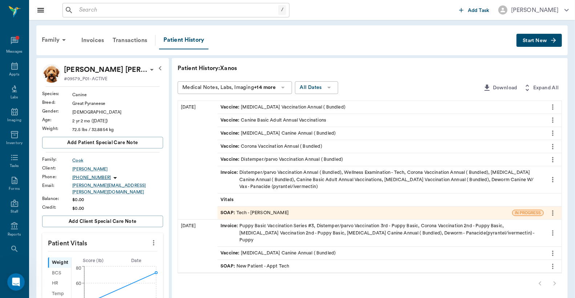
click at [271, 215] on div "SOAP : Tech - Daniel Virnala" at bounding box center [254, 213] width 68 height 7
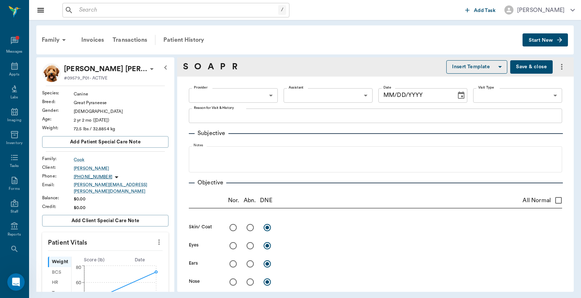
type input "642ef10e332a41444de2bad1"
type input "65d2be4f46e3a538d89b8c1a"
type textarea "BASIC ADULT -LORY"
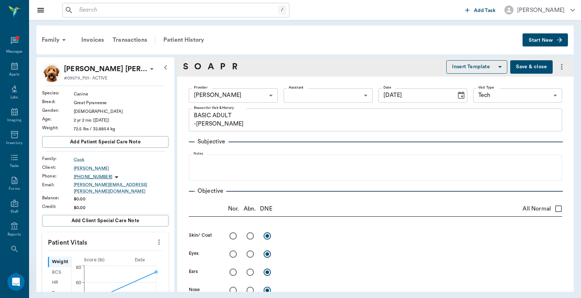
type input "[DATE]"
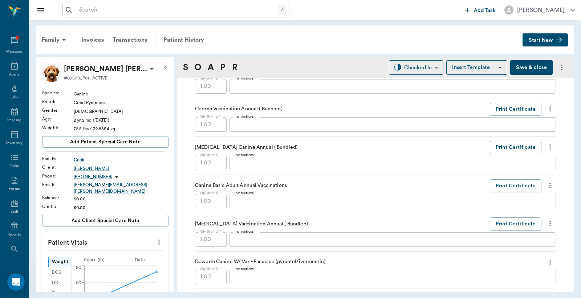
scroll to position [592, 0]
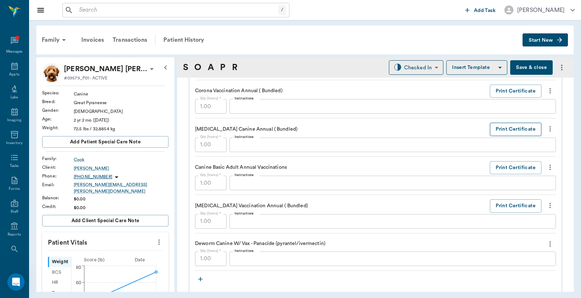
click at [503, 132] on button "Print Certificate" at bounding box center [516, 129] width 52 height 13
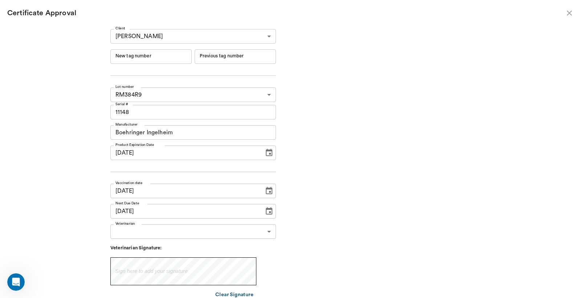
type input "231946"
type input "231945"
type input "09/29/2024"
type input "09/29/2023"
type input "09/27/2024"
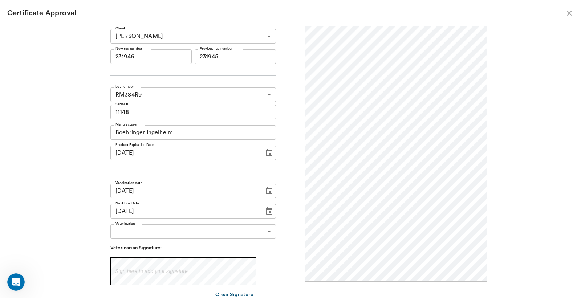
scroll to position [0, 0]
drag, startPoint x: 126, startPoint y: 56, endPoint x: 153, endPoint y: 54, distance: 27.7
click at [153, 54] on input "231946" at bounding box center [150, 56] width 81 height 15
type input "251193"
click at [267, 231] on body "/ ​ Add Task Dr. Bert Ellsworth Nectar Messages Appts Labs Imaging Inventory Ta…" at bounding box center [290, 149] width 581 height 298
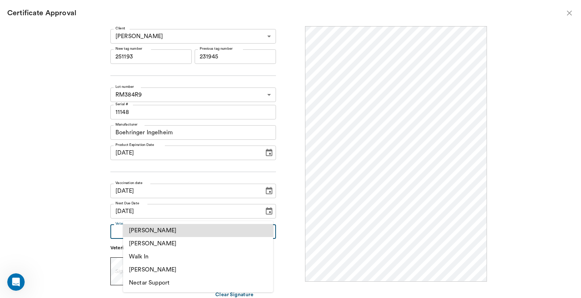
click at [191, 243] on li "[PERSON_NAME]" at bounding box center [198, 243] width 150 height 13
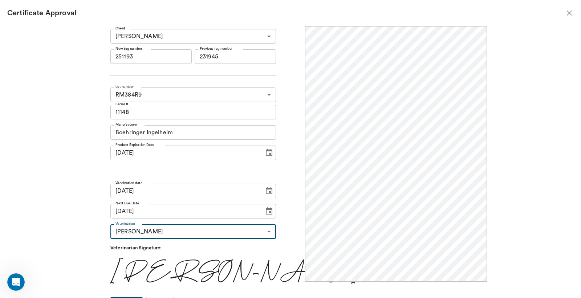
type input "63ec2f075fda476ae8351a4d"
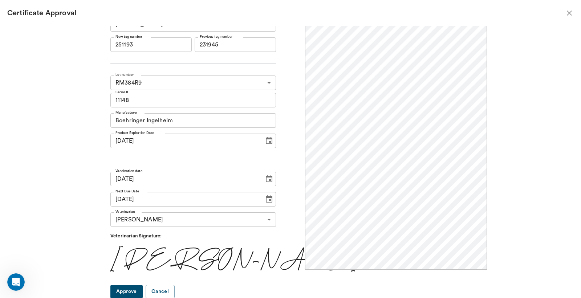
click at [143, 293] on button "Approve" at bounding box center [126, 291] width 32 height 13
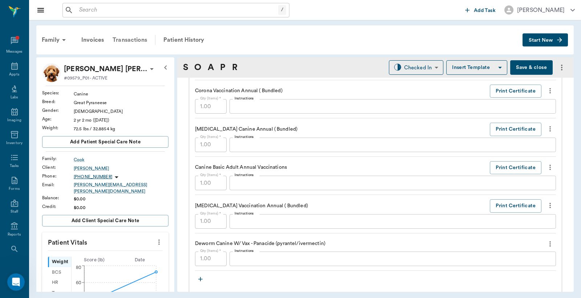
click at [132, 38] on div "Transactions" at bounding box center [129, 39] width 43 height 17
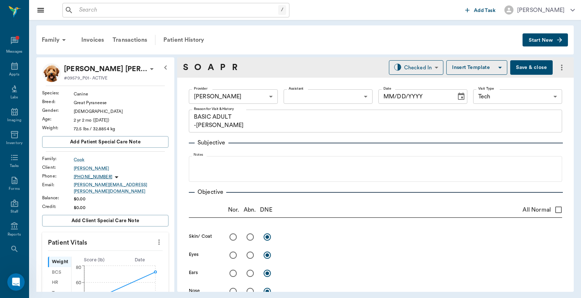
type input "642ef10e332a41444de2bad1"
type input "65d2be4f46e3a538d89b8c1a"
type textarea "BASIC ADULT -LORY"
type input "[DATE]"
click at [12, 69] on icon at bounding box center [14, 66] width 9 height 9
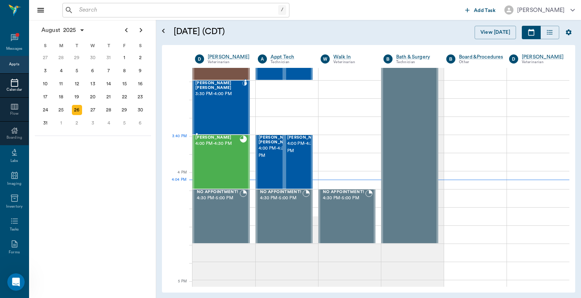
scroll to position [765, 0]
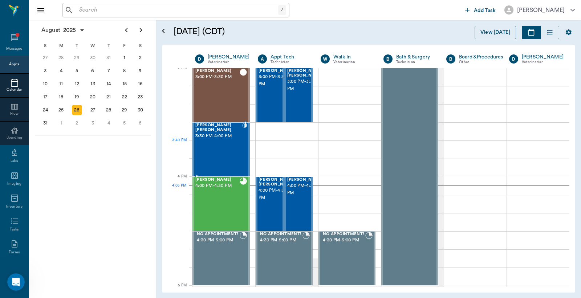
click at [221, 141] on div "Daisy Mae Anthony 3:30 PM - 4:00 PM" at bounding box center [218, 149] width 47 height 53
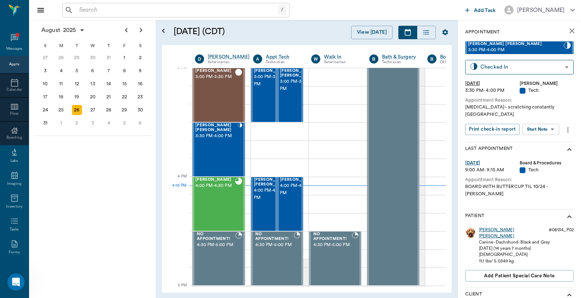
click at [488, 227] on div "[PERSON_NAME] [PERSON_NAME]" at bounding box center [512, 233] width 67 height 12
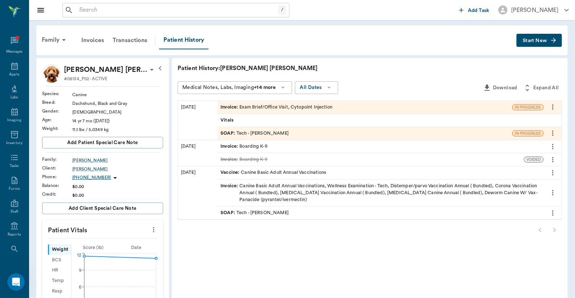
click at [314, 106] on div "Invoice : Exam Brief/Office Visit, Cytopoint Injection" at bounding box center [276, 107] width 112 height 7
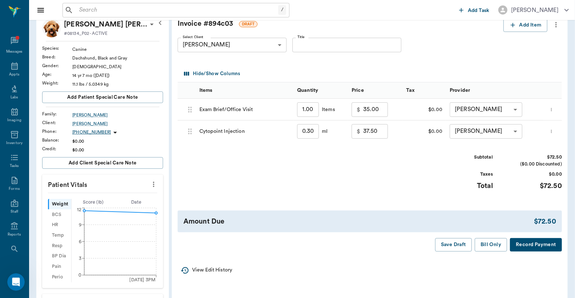
scroll to position [53, 0]
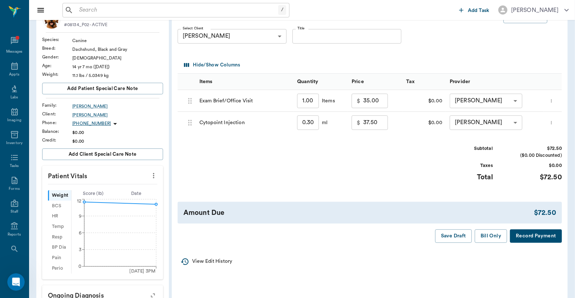
click at [521, 237] on button "Record Payment" at bounding box center [536, 235] width 52 height 13
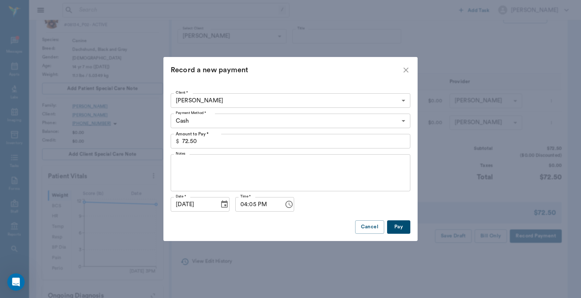
click at [403, 121] on body "/ ​ Add Task [PERSON_NAME] Nectar Messages Appts Labs Imaging Inventory Tasks F…" at bounding box center [290, 213] width 581 height 533
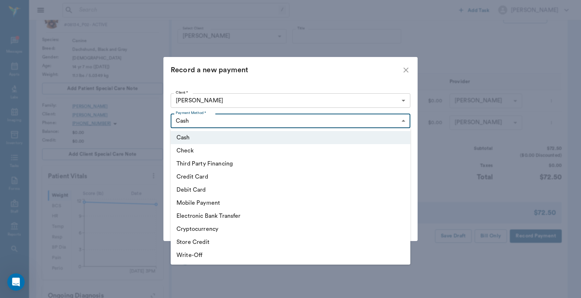
click at [308, 176] on li "Credit Card" at bounding box center [291, 176] width 240 height 13
type input "CREDIT_CARD"
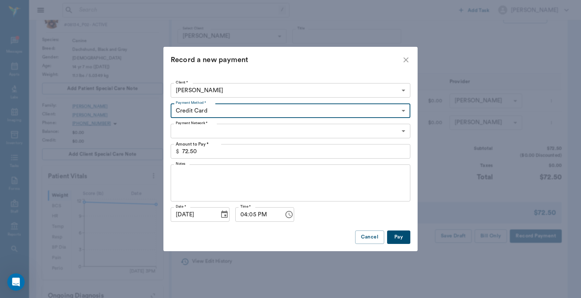
click at [179, 128] on body "/ ​ Add Task [PERSON_NAME] Nectar Messages Appts Labs Imaging Inventory Tasks F…" at bounding box center [290, 213] width 581 height 533
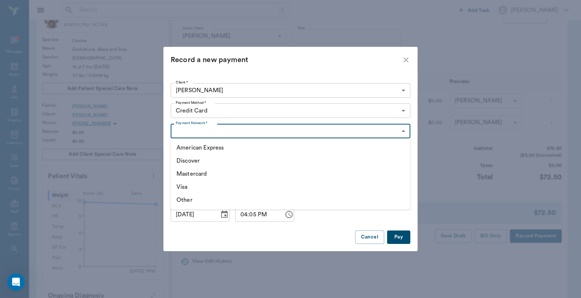
click at [187, 183] on li "Visa" at bounding box center [291, 186] width 240 height 13
type input "VISA"
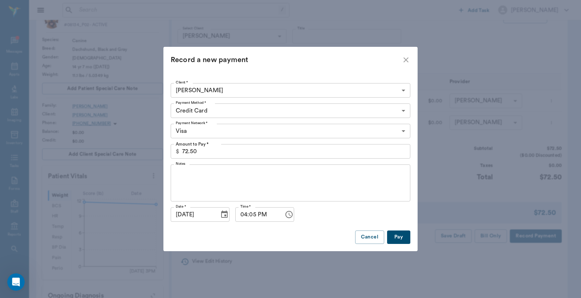
click at [397, 238] on button "Pay" at bounding box center [398, 237] width 23 height 13
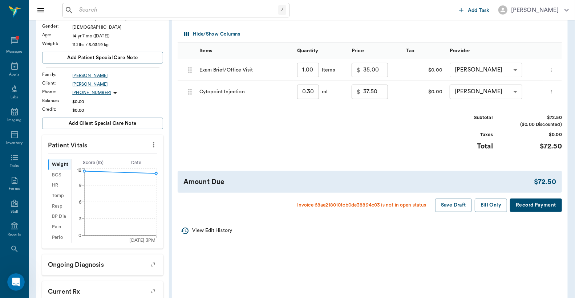
scroll to position [161, 0]
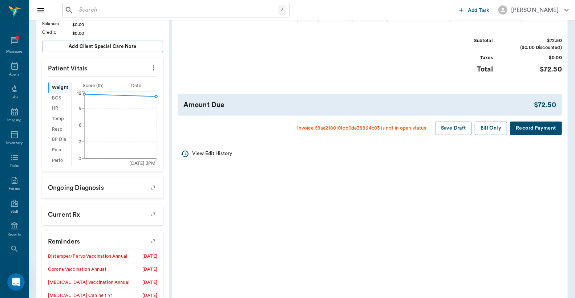
click at [529, 129] on button "Record Payment" at bounding box center [536, 128] width 52 height 13
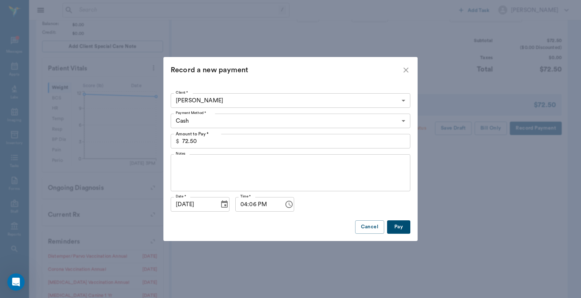
click at [402, 69] on icon "close" at bounding box center [406, 70] width 9 height 9
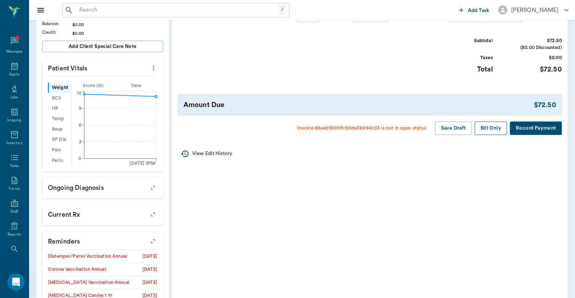
click at [491, 129] on button "Bill Only" at bounding box center [491, 128] width 33 height 13
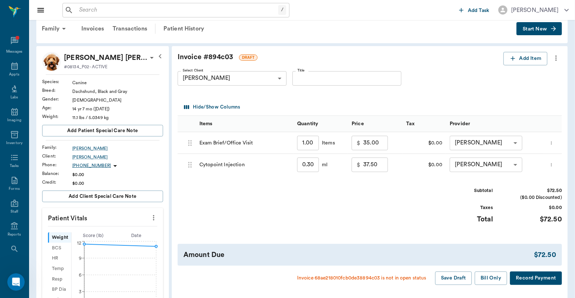
scroll to position [0, 0]
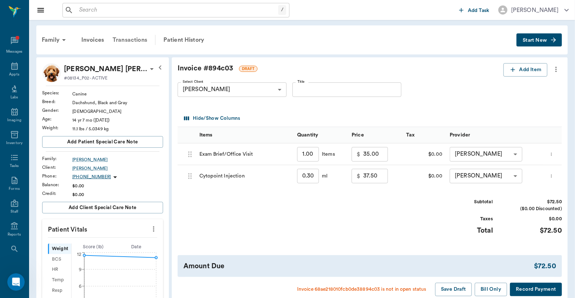
click at [132, 38] on div "Transactions" at bounding box center [129, 39] width 43 height 17
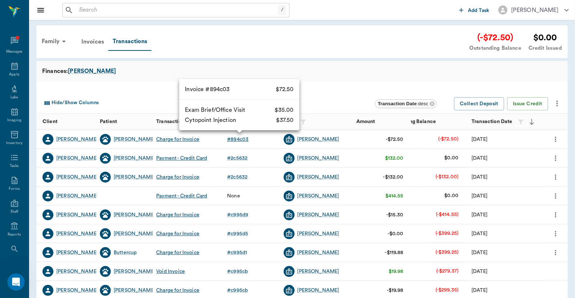
click at [243, 137] on div "# 894c03" at bounding box center [237, 139] width 21 height 7
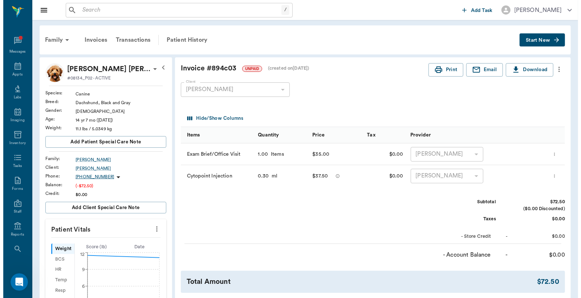
scroll to position [235, 0]
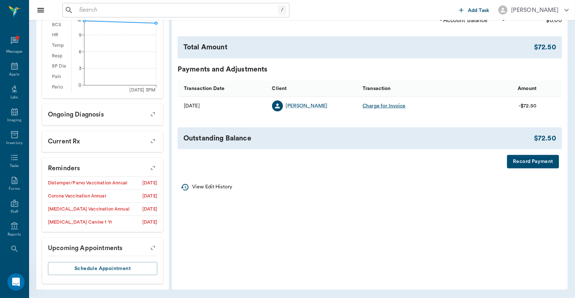
click at [530, 163] on button "Record Payment" at bounding box center [533, 161] width 52 height 13
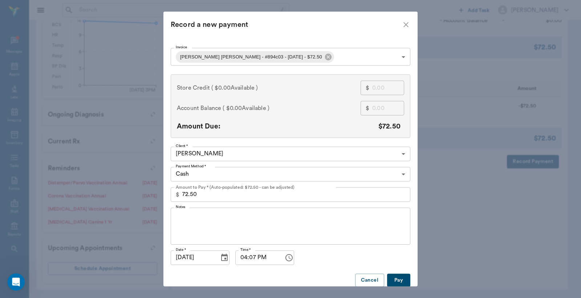
click at [289, 176] on body "/ ​ Add Task [PERSON_NAME] Nectar Messages Appts Labs Imaging Inventory Tasks F…" at bounding box center [290, 31] width 581 height 533
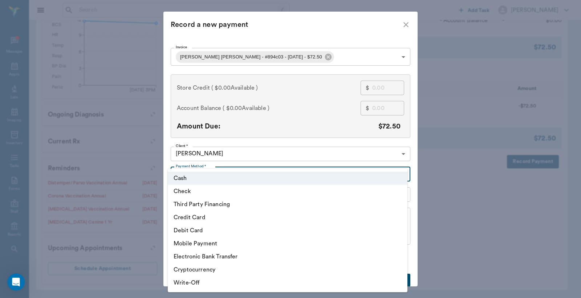
click at [224, 218] on li "Credit Card" at bounding box center [288, 217] width 240 height 13
type input "CREDIT_CARD"
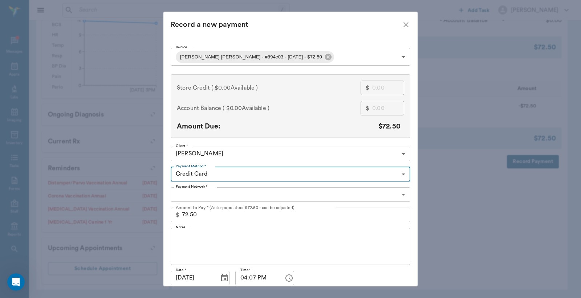
click at [244, 194] on body "/ ​ Add Task [PERSON_NAME] Nectar Messages Appts Labs Imaging Inventory Tasks F…" at bounding box center [290, 31] width 581 height 533
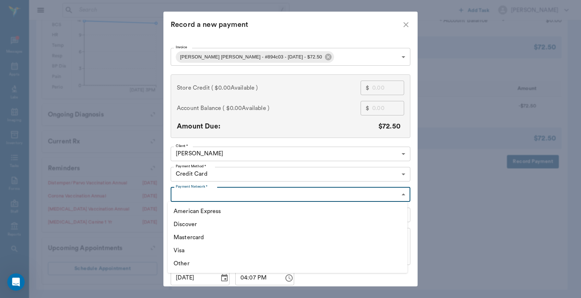
click at [191, 258] on li "Other" at bounding box center [288, 263] width 240 height 13
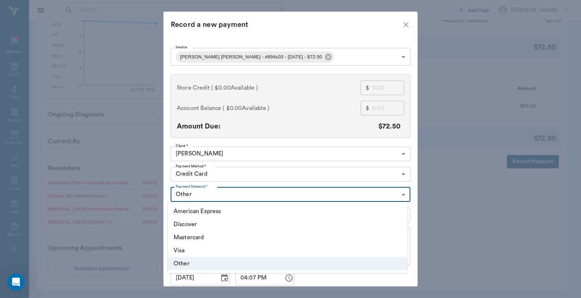
click at [213, 192] on body "/ ​ Add Task [PERSON_NAME] Nectar Messages Appts Labs Imaging Inventory Tasks F…" at bounding box center [290, 31] width 581 height 533
click at [186, 255] on li "Visa" at bounding box center [288, 250] width 240 height 13
type input "VISA"
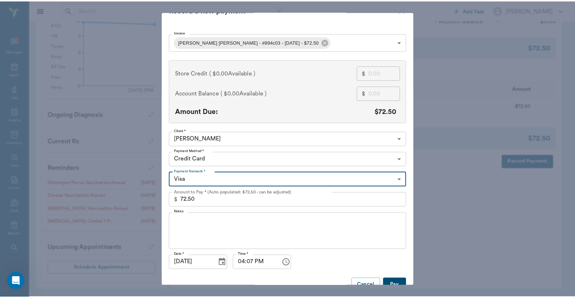
scroll to position [28, 0]
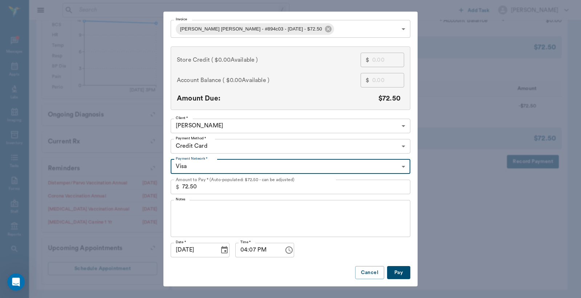
click at [395, 271] on button "Pay" at bounding box center [398, 272] width 23 height 13
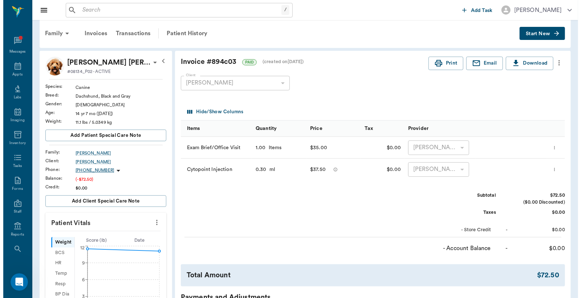
scroll to position [0, 0]
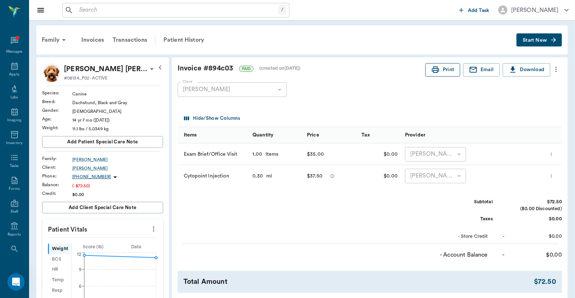
click at [444, 74] on button "Print" at bounding box center [442, 69] width 35 height 13
click at [11, 65] on icon at bounding box center [14, 65] width 7 height 7
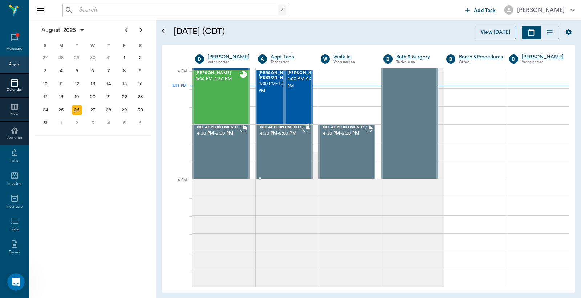
scroll to position [872, 0]
click at [96, 109] on div "27" at bounding box center [93, 110] width 10 height 10
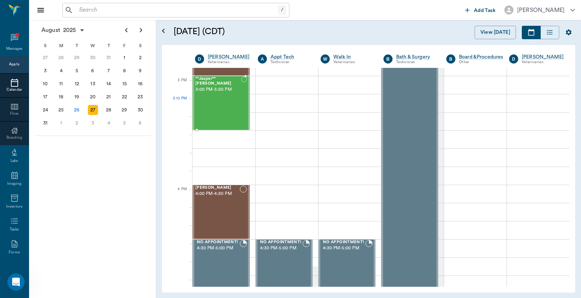
scroll to position [753, 0]
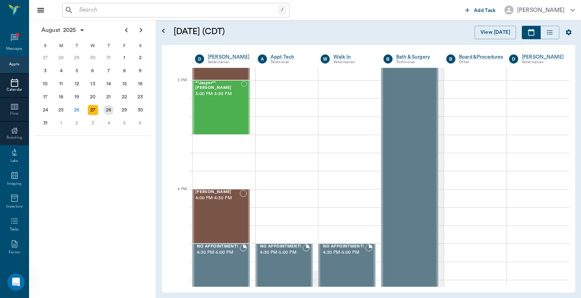
click at [105, 107] on div "28" at bounding box center [108, 110] width 10 height 10
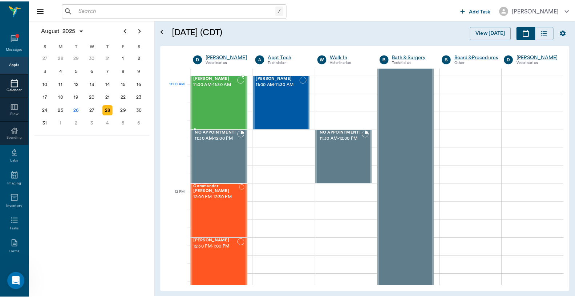
scroll to position [161, 0]
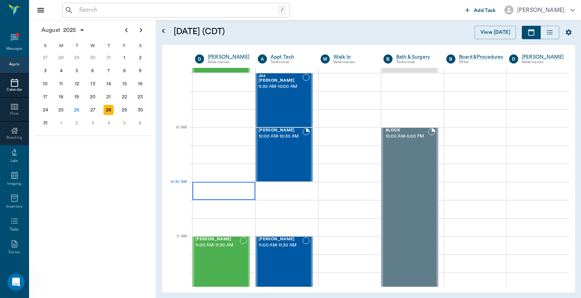
click at [208, 191] on div at bounding box center [223, 191] width 63 height 18
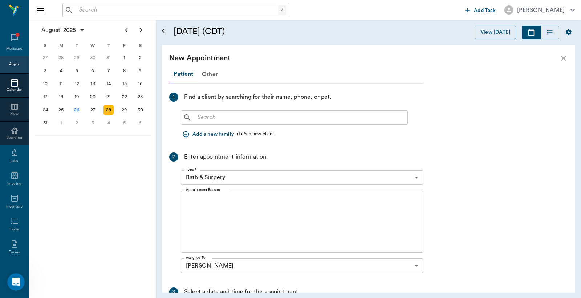
click at [233, 119] on input "text" at bounding box center [300, 118] width 210 height 10
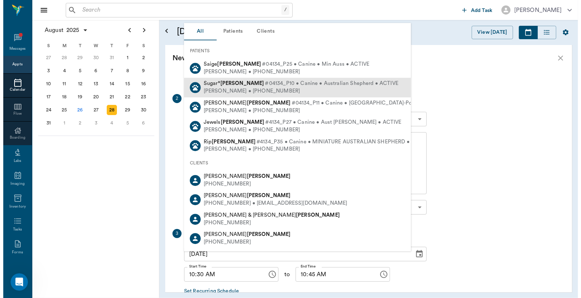
scroll to position [102, 0]
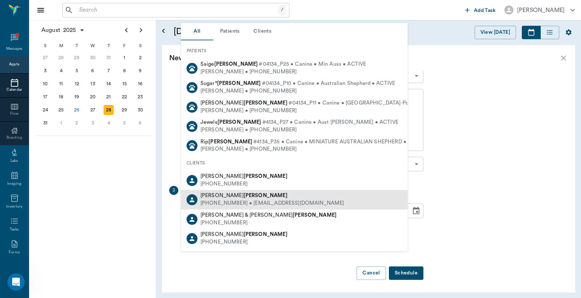
click at [235, 199] on div "[PERSON_NAME]" at bounding box center [272, 196] width 144 height 8
type input "chriesten"
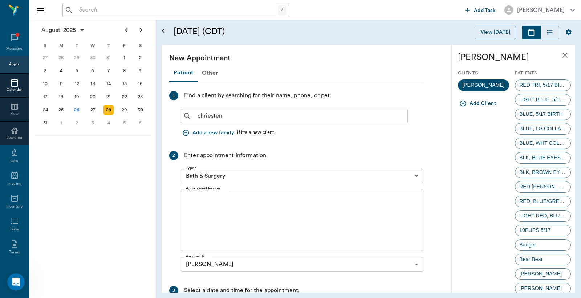
scroll to position [0, 0]
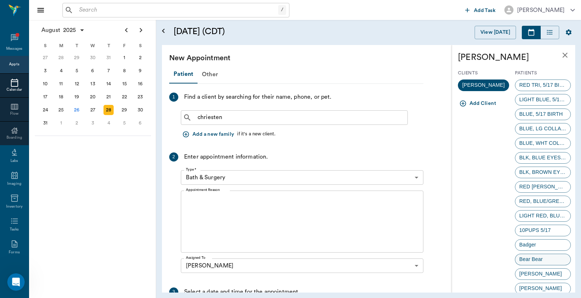
click at [549, 260] on div "Bear Bear" at bounding box center [543, 260] width 56 height 12
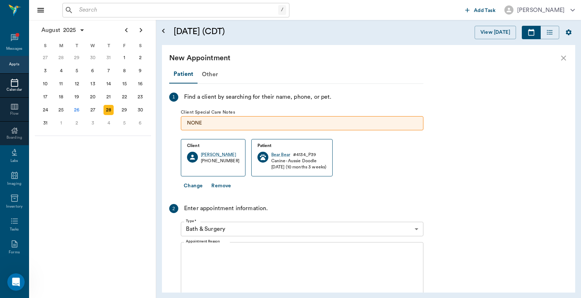
click at [247, 225] on body "/ ​ Add Task [PERSON_NAME] Nectar Messages Appts Calendar Flow Boarding Labs Im…" at bounding box center [290, 149] width 581 height 298
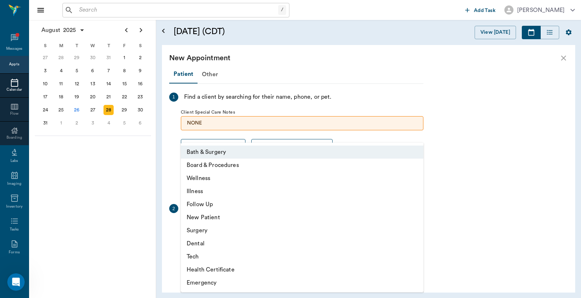
click at [215, 189] on li "Illness" at bounding box center [302, 191] width 243 height 13
type input "65d2be4f46e3a538d89b8c15"
type input "11:00 AM"
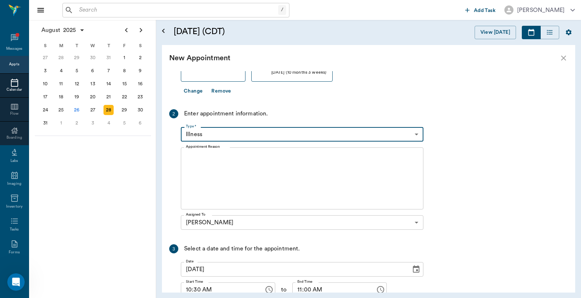
scroll to position [154, 0]
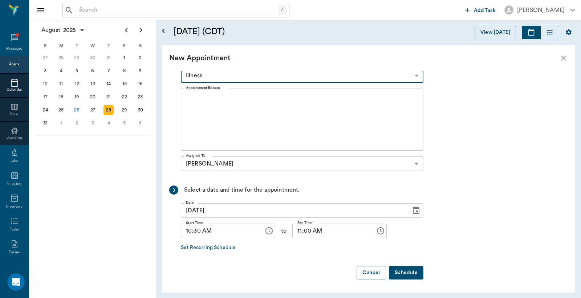
click at [218, 105] on textarea "Appointment Reason" at bounding box center [302, 120] width 232 height 50
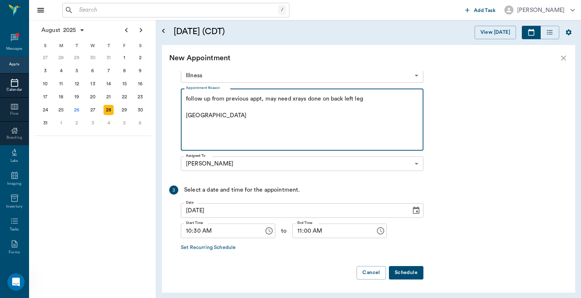
type textarea "follow up from previous appt, may need xrays done on back left leg [GEOGRAPHIC_…"
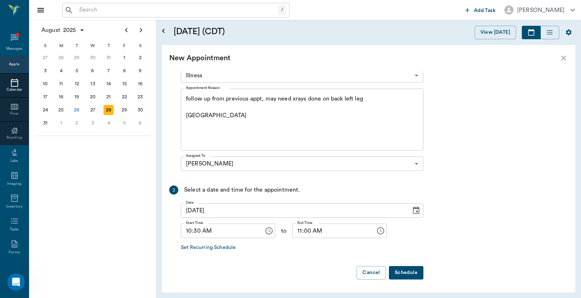
click at [410, 277] on button "Schedule" at bounding box center [406, 272] width 34 height 13
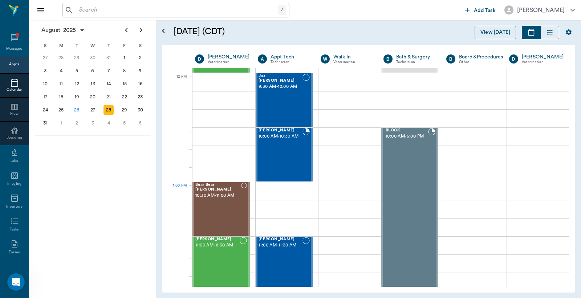
scroll to position [430, 0]
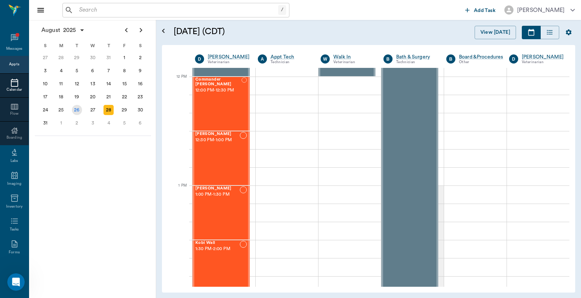
click at [78, 105] on div "26" at bounding box center [77, 110] width 10 height 10
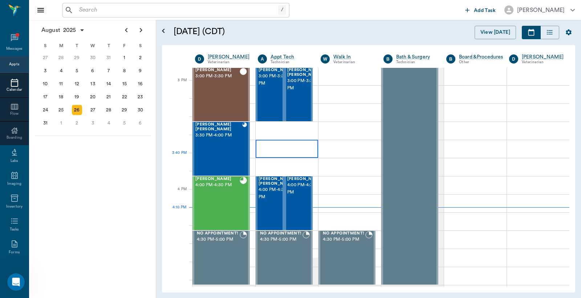
scroll to position [753, 0]
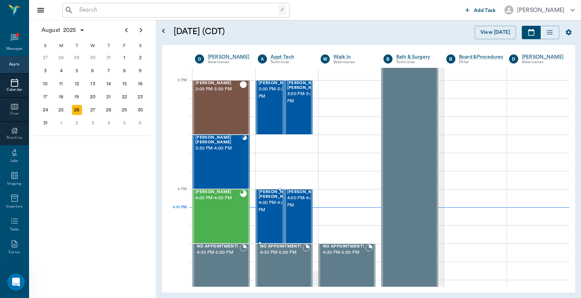
drag, startPoint x: 273, startPoint y: 211, endPoint x: 270, endPoint y: 215, distance: 4.4
click at [271, 211] on span "4:00 PM - 4:30 PM" at bounding box center [277, 206] width 36 height 15
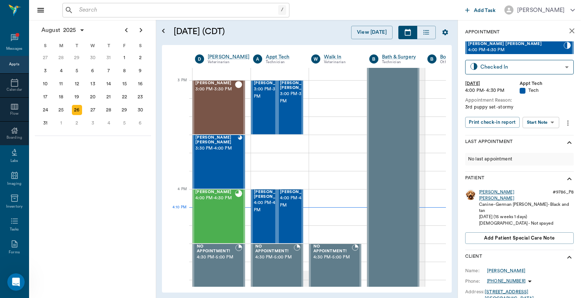
click at [483, 190] on div "[PERSON_NAME] [PERSON_NAME]" at bounding box center [514, 195] width 71 height 12
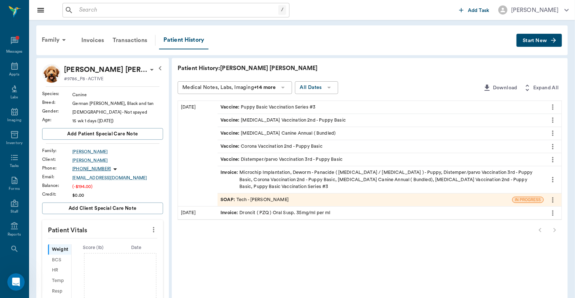
click at [423, 199] on div "SOAP : Tech - [PERSON_NAME]" at bounding box center [364, 200] width 294 height 13
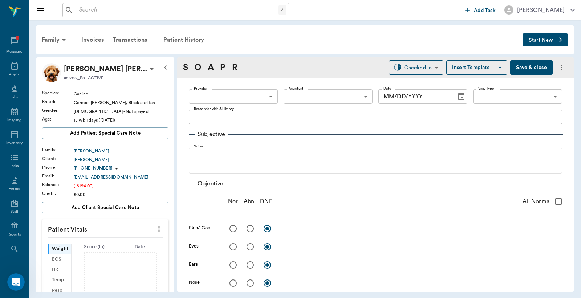
type input "642ef10e332a41444de2bad1"
type input "65d2be4f46e3a538d89b8c1a"
type textarea "3rd puppy set -stormy"
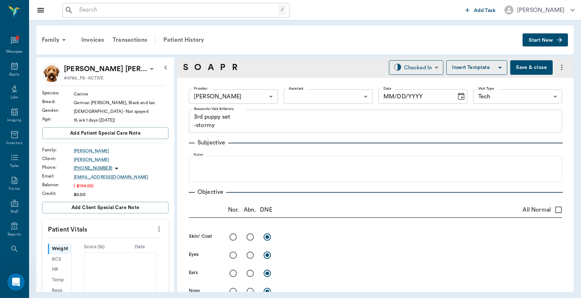
type input "[DATE]"
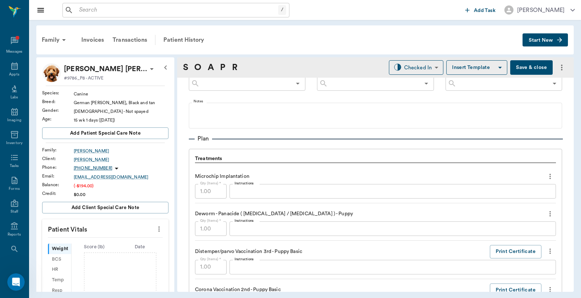
scroll to position [592, 0]
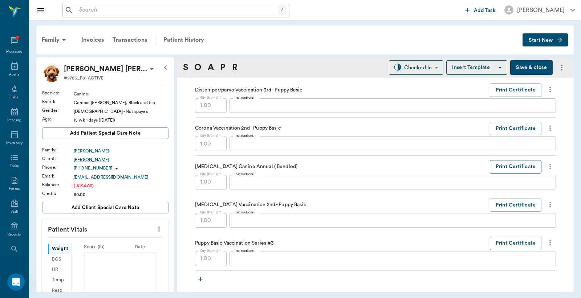
click at [501, 165] on button "Print Certificate" at bounding box center [516, 166] width 52 height 13
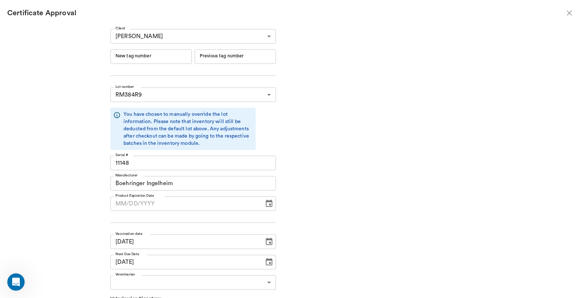
type input "[DATE]"
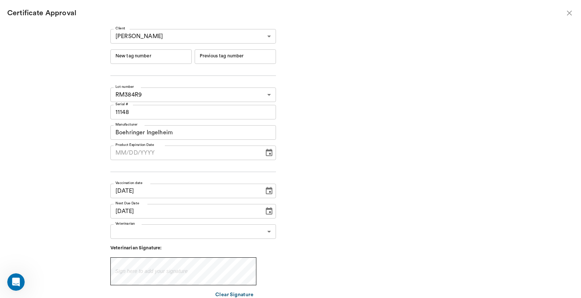
click at [149, 53] on input "New tag number" at bounding box center [150, 56] width 81 height 15
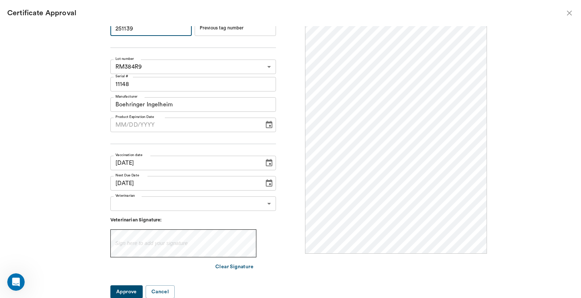
scroll to position [0, 0]
type input "251139"
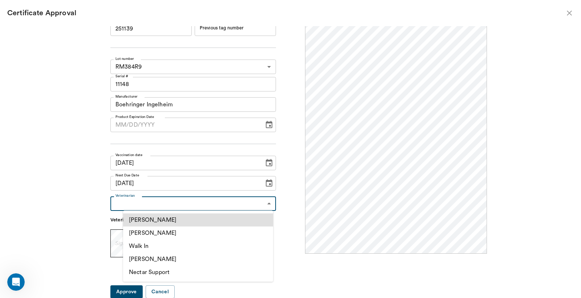
click at [190, 207] on body "/ ​ Add Task [PERSON_NAME] Nectar Messages Appts Labs Imaging Inventory Tasks F…" at bounding box center [290, 149] width 581 height 298
click at [173, 237] on li "[PERSON_NAME]" at bounding box center [198, 233] width 150 height 13
type input "63ec2f075fda476ae8351a4d"
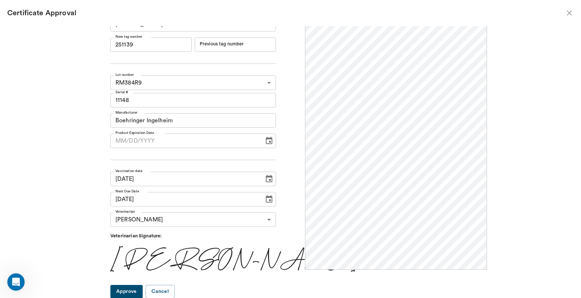
click at [136, 286] on button "Approve" at bounding box center [126, 291] width 32 height 13
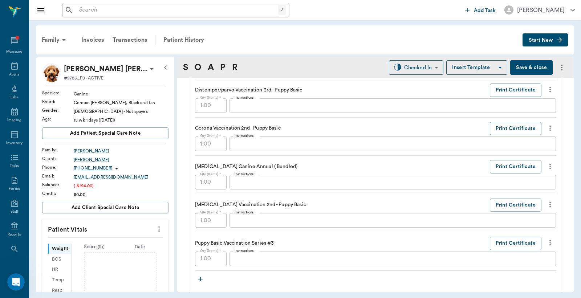
click at [516, 67] on button "Save & close" at bounding box center [531, 67] width 42 height 15
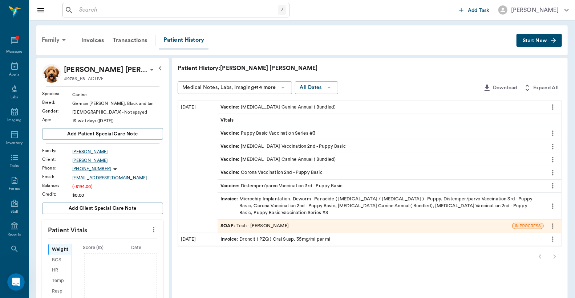
click at [52, 37] on div "Family" at bounding box center [54, 39] width 35 height 17
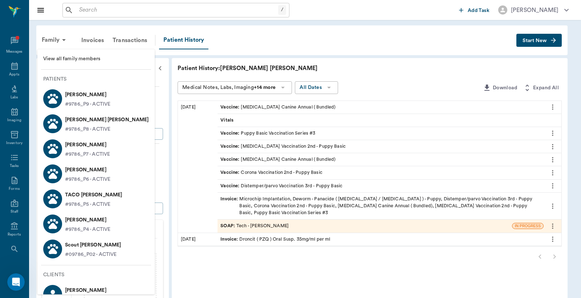
click at [62, 92] on div "[PERSON_NAME] #9786_P9 - ACTIVE" at bounding box center [86, 98] width 48 height 19
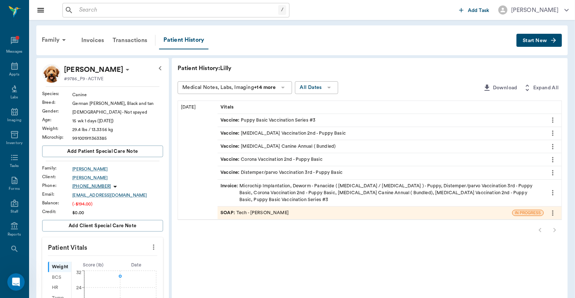
click at [294, 215] on div "SOAP : Tech - [PERSON_NAME]" at bounding box center [364, 213] width 294 height 13
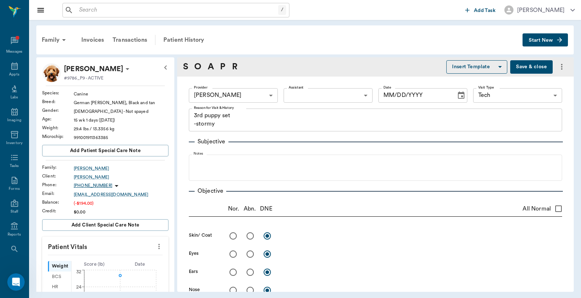
type input "642ef10e332a41444de2bad1"
type input "65d2be4f46e3a538d89b8c1a"
type textarea "3rd puppy set -stormy"
type input "[DATE]"
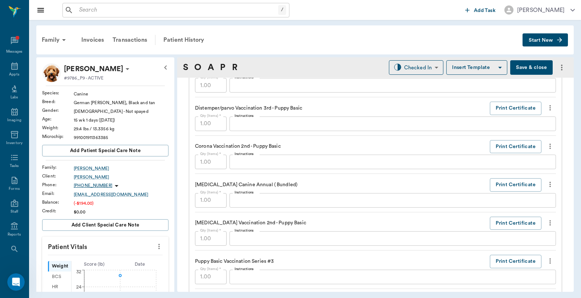
scroll to position [592, 0]
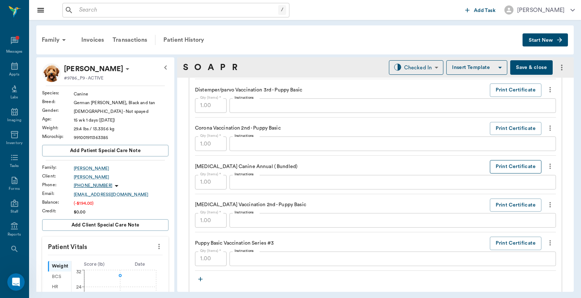
click at [496, 167] on button "Print Certificate" at bounding box center [516, 166] width 52 height 13
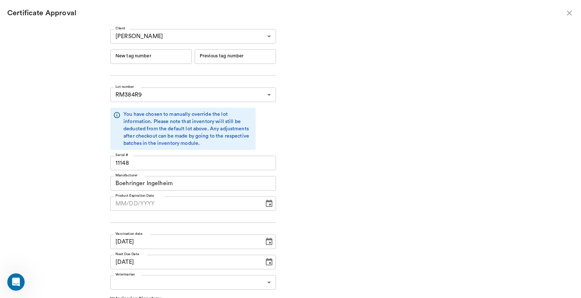
type input "[DATE]"
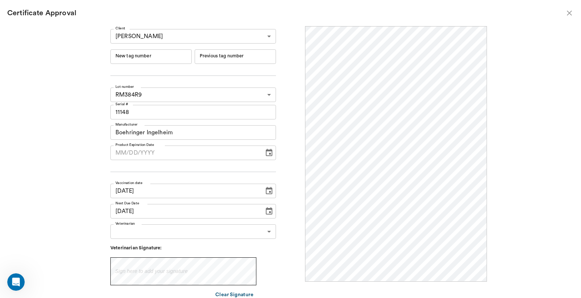
scroll to position [0, 0]
click at [127, 56] on input "New tag number" at bounding box center [150, 56] width 81 height 15
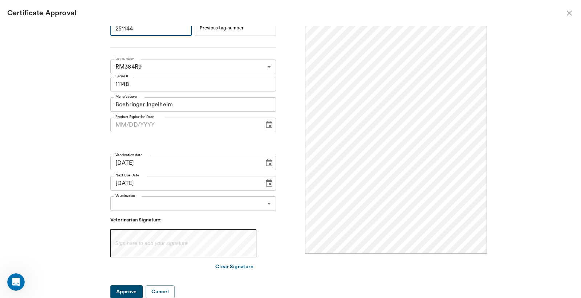
type input "251144"
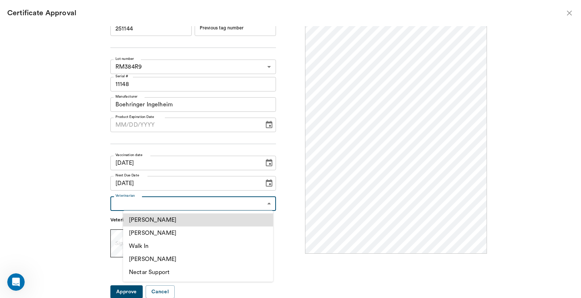
click at [265, 203] on body "/ ​ Add Task [PERSON_NAME] Nectar Messages Appts Labs Imaging Inventory Tasks F…" at bounding box center [290, 149] width 581 height 298
click at [204, 236] on li "[PERSON_NAME]" at bounding box center [198, 233] width 150 height 13
type input "63ec2f075fda476ae8351a4d"
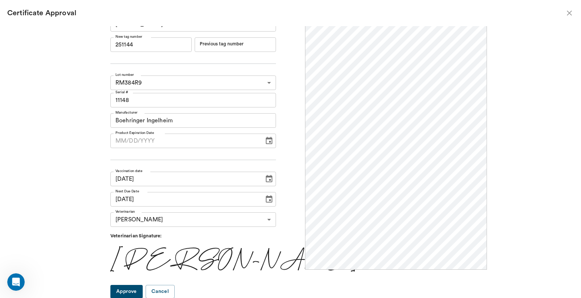
click at [137, 293] on button "Approve" at bounding box center [126, 291] width 32 height 13
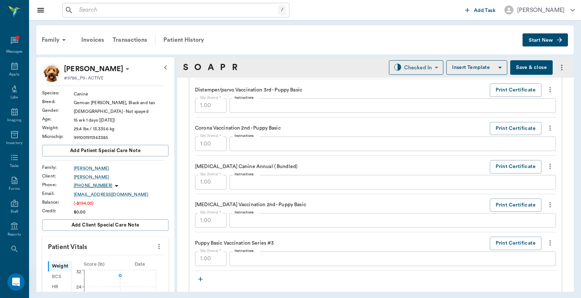
click at [516, 68] on button "Save & close" at bounding box center [531, 67] width 42 height 15
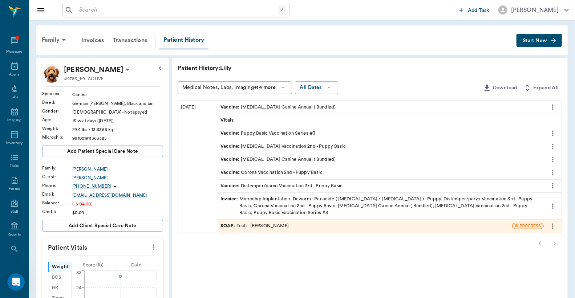
click at [252, 210] on div "Invoice : Microchip Implantation, Deworm - Panacide ( Pyrantel / Ivermectin ) -…" at bounding box center [380, 206] width 320 height 21
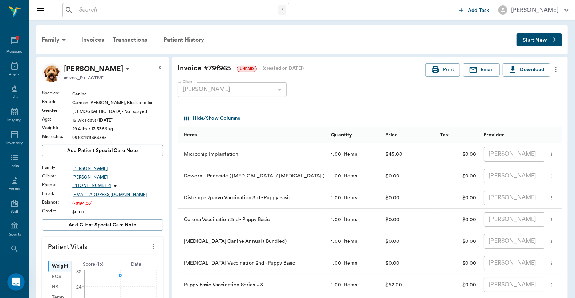
click at [557, 71] on icon "more" at bounding box center [556, 69] width 8 height 9
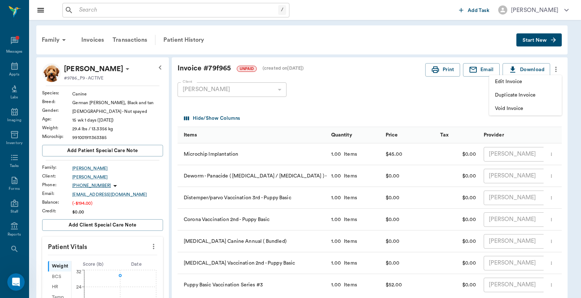
click at [525, 82] on span "Edit Invoice" at bounding box center [525, 82] width 61 height 8
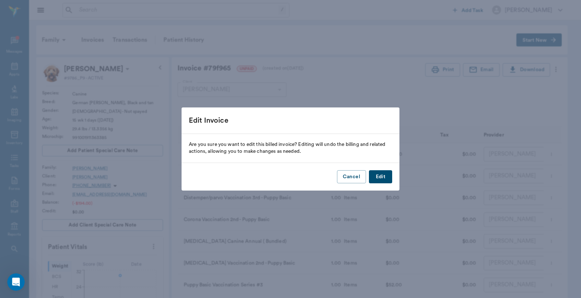
click at [378, 179] on button "Edit" at bounding box center [380, 176] width 23 height 13
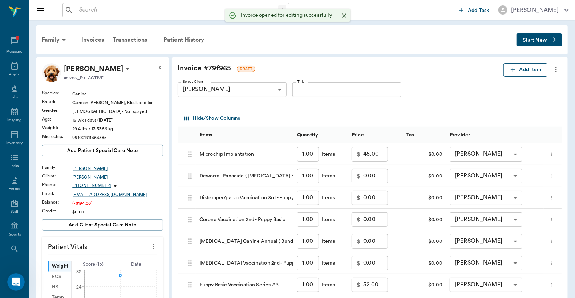
click at [520, 65] on button "Add Item" at bounding box center [525, 69] width 44 height 13
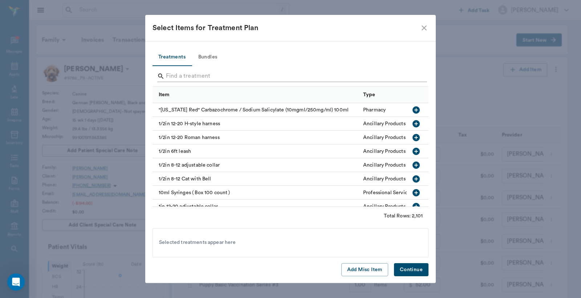
click at [241, 77] on input "Search" at bounding box center [291, 76] width 250 height 12
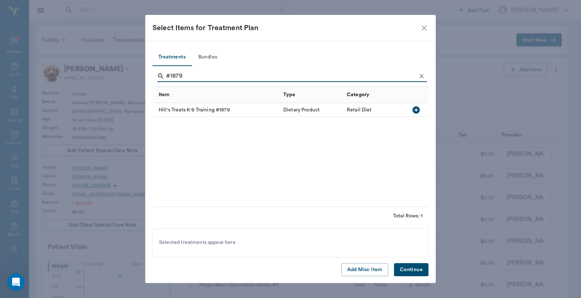
type input "#1879"
click at [418, 110] on icon "button" at bounding box center [415, 109] width 7 height 7
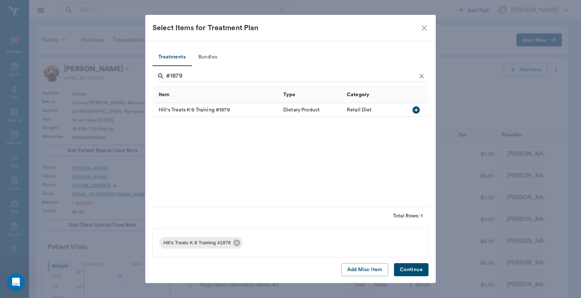
click at [413, 270] on button "Continue" at bounding box center [411, 269] width 34 height 13
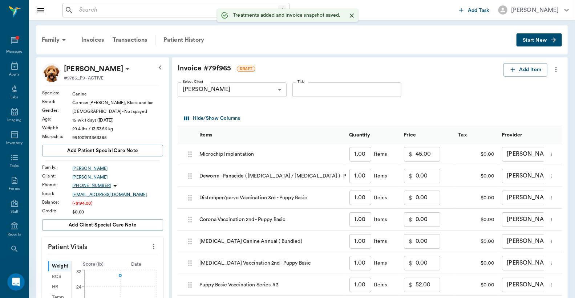
scroll to position [239, 0]
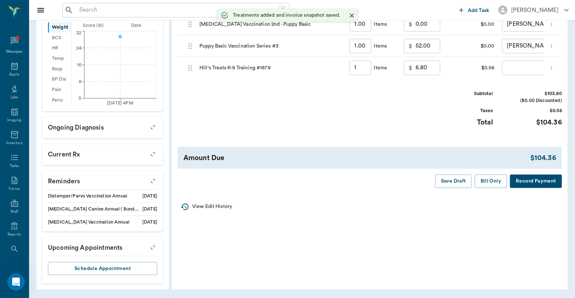
type input "1.00"
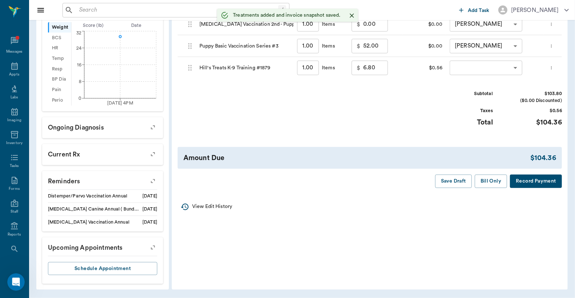
scroll to position [186, 0]
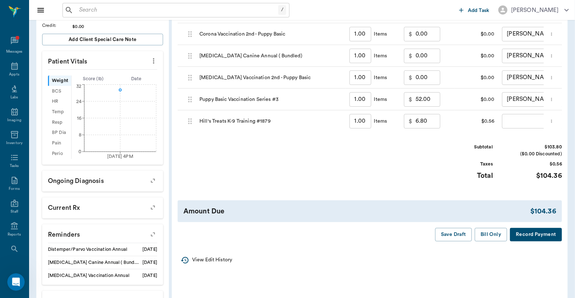
click at [519, 121] on body "/ ​ Add Task Dr. Bert Ellsworth Nectar Messages Appts Labs Imaging Inventory Ta…" at bounding box center [287, 82] width 575 height 537
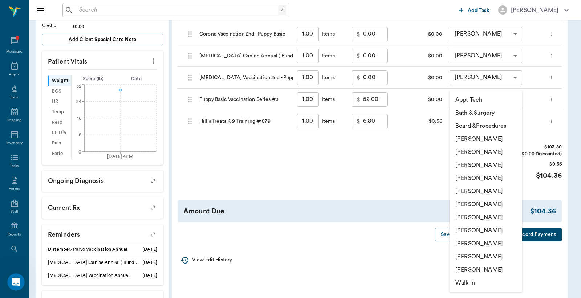
click at [522, 138] on div at bounding box center [290, 149] width 581 height 298
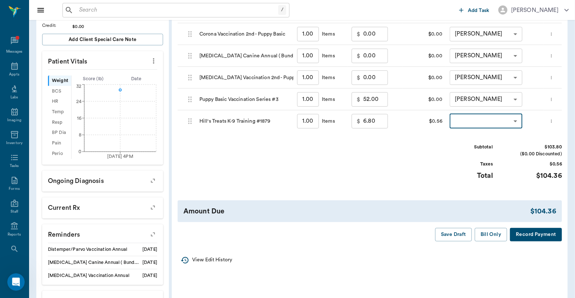
click at [517, 118] on body "/ ​ Add Task Dr. Bert Ellsworth Nectar Messages Appts Labs Imaging Inventory Ta…" at bounding box center [287, 82] width 575 height 537
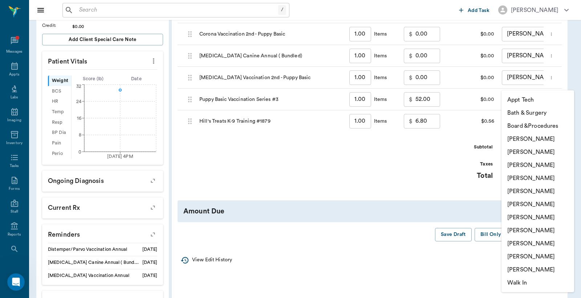
click at [506, 141] on li "Caryn Watson" at bounding box center [537, 139] width 73 height 13
type input "none-6899ea08ed37b777db10de45"
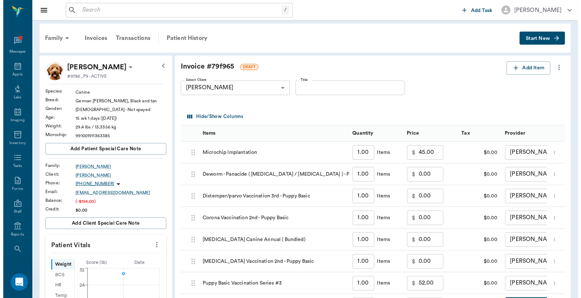
scroll to position [0, 0]
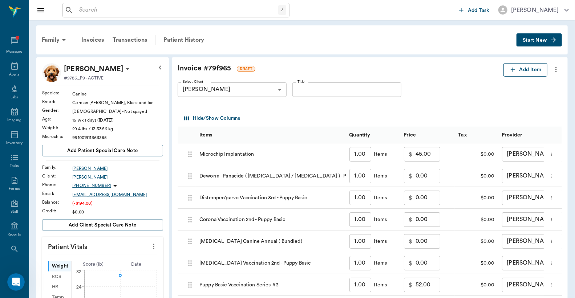
click at [524, 74] on button "Add Item" at bounding box center [525, 69] width 44 height 13
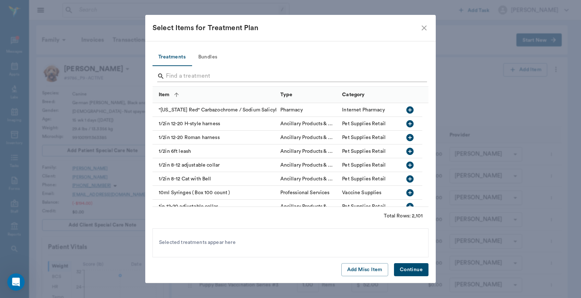
click at [225, 78] on input "Search" at bounding box center [291, 76] width 250 height 12
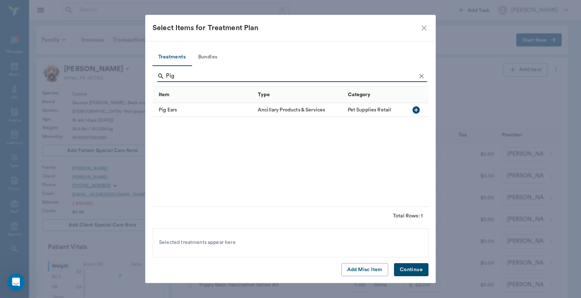
type input "Pig"
click at [216, 113] on div "Pig Ears" at bounding box center [204, 110] width 102 height 14
click at [404, 266] on button "Continue" at bounding box center [411, 269] width 34 height 13
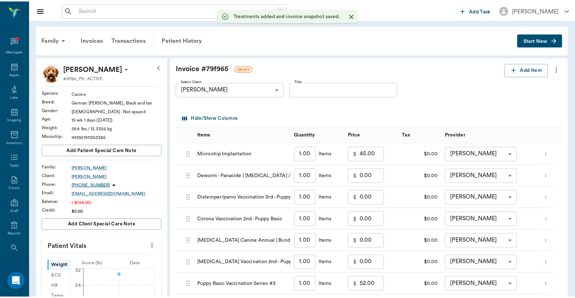
scroll to position [239, 0]
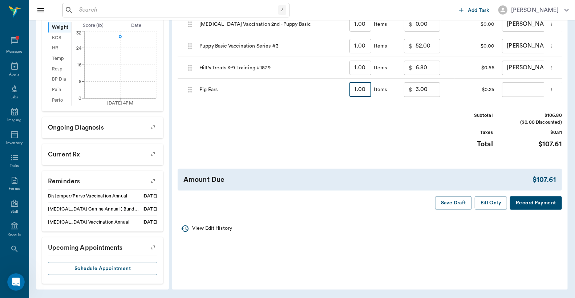
click at [358, 88] on input "1.00" at bounding box center [360, 89] width 22 height 15
type input "4"
type input "12.00"
type input "4"
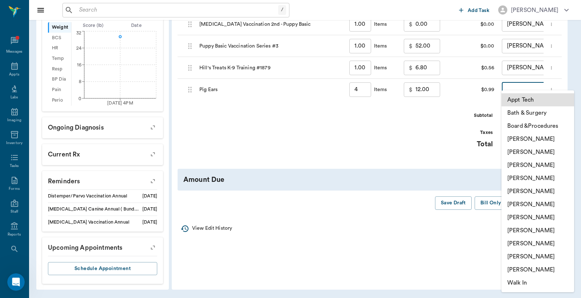
click at [509, 88] on body "/ ​ Add Task Dr. Bert Ellsworth Nectar Messages Appts Labs Imaging Inventory Ta…" at bounding box center [290, 29] width 581 height 537
click at [505, 139] on li "Caryn Watson" at bounding box center [537, 139] width 73 height 13
type input "none-6899ea08ed37b777db10de45"
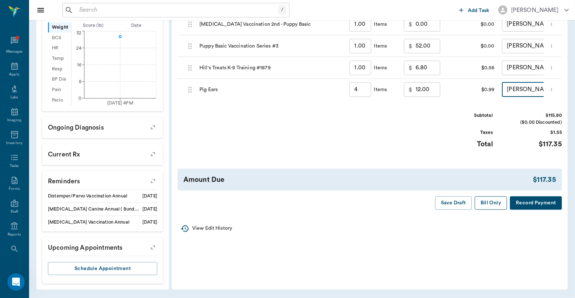
click at [485, 210] on button "Bill Only" at bounding box center [491, 202] width 33 height 13
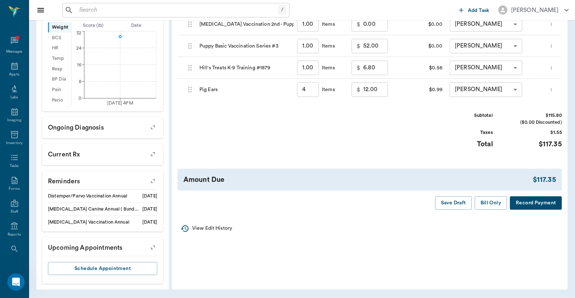
type input "4.00"
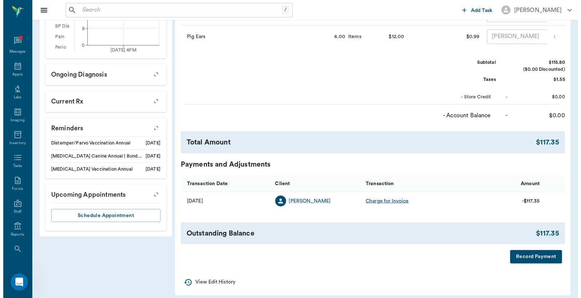
scroll to position [304, 0]
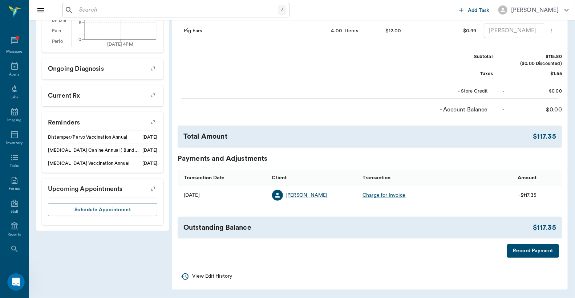
click at [520, 252] on button "Record Payment" at bounding box center [533, 250] width 52 height 13
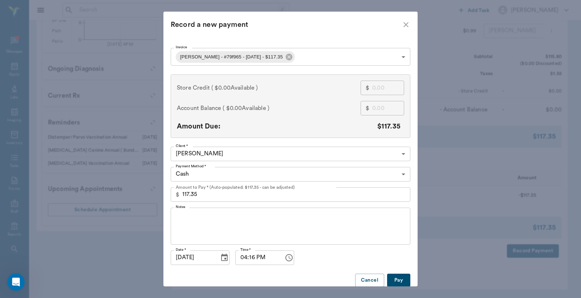
click at [268, 172] on body "/ ​ Add Task Dr. Bert Ellsworth Nectar Messages Appts Labs Imaging Inventory Ta…" at bounding box center [290, 0] width 581 height 596
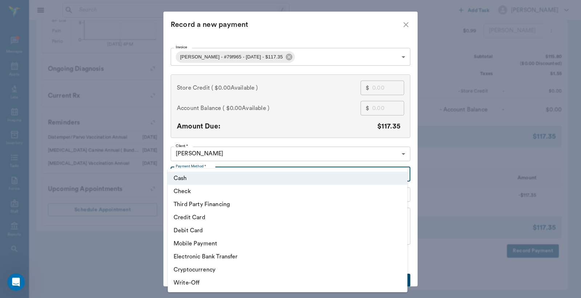
click at [209, 233] on li "Debit Card" at bounding box center [288, 230] width 240 height 13
type input "DEBIT_CARD"
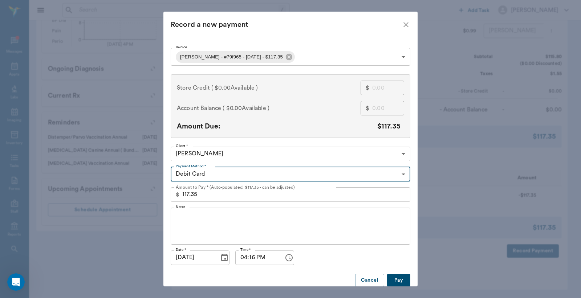
click at [399, 280] on button "Pay" at bounding box center [398, 280] width 23 height 13
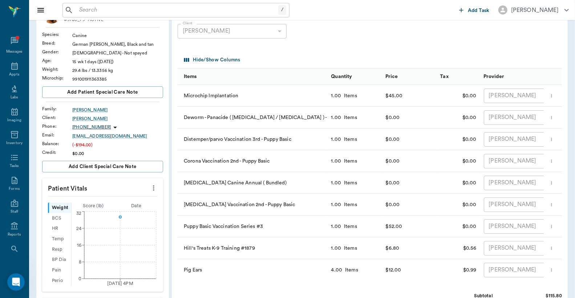
scroll to position [0, 0]
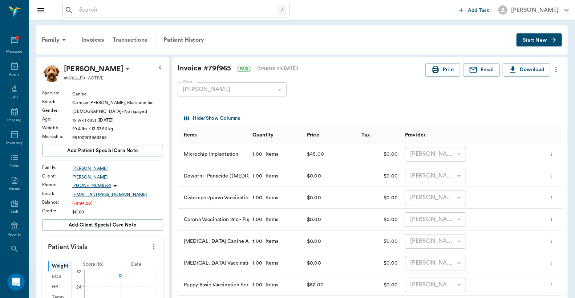
click at [139, 39] on div "Transactions" at bounding box center [129, 39] width 43 height 17
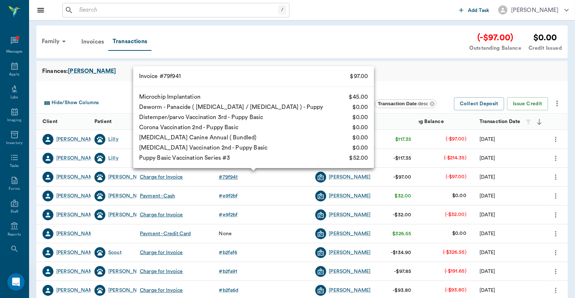
click at [228, 178] on div "# 79f941" at bounding box center [228, 177] width 19 height 7
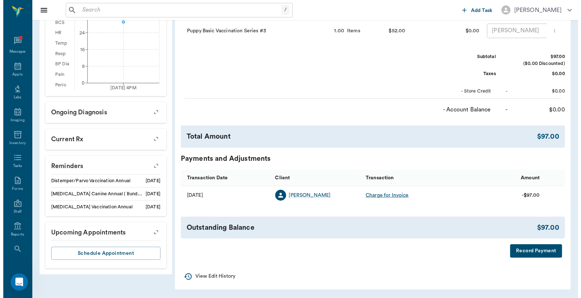
scroll to position [260, 0]
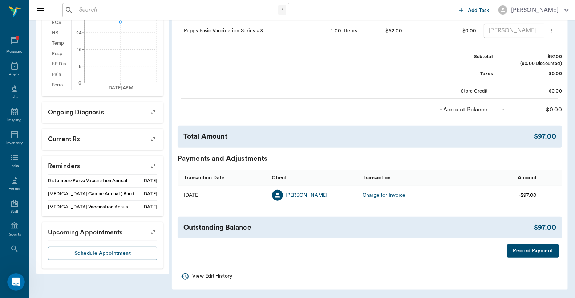
click at [529, 251] on button "Record Payment" at bounding box center [533, 250] width 52 height 13
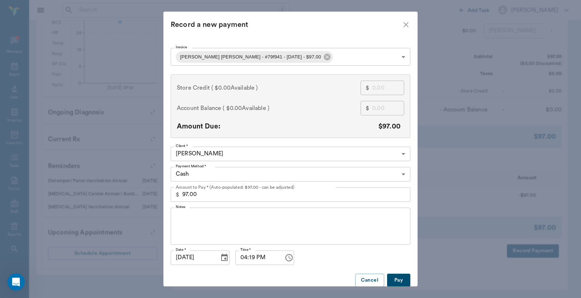
click at [276, 171] on body "/ ​ Add Task Dr. Bert Ellsworth Nectar Messages Appts Labs Imaging Inventory Ta…" at bounding box center [290, 22] width 581 height 552
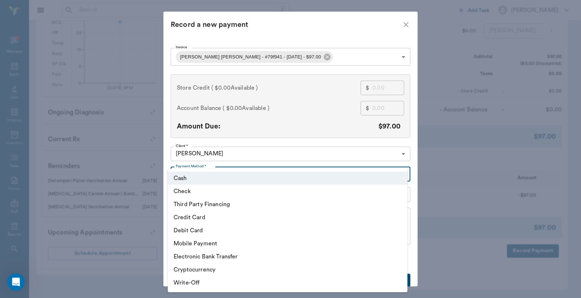
click at [202, 228] on li "Debit Card" at bounding box center [288, 230] width 240 height 13
type input "DEBIT_CARD"
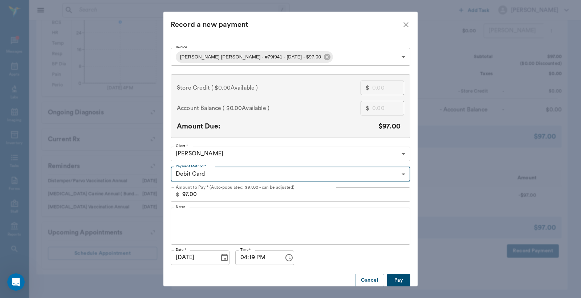
click at [396, 281] on button "Pay" at bounding box center [398, 280] width 23 height 13
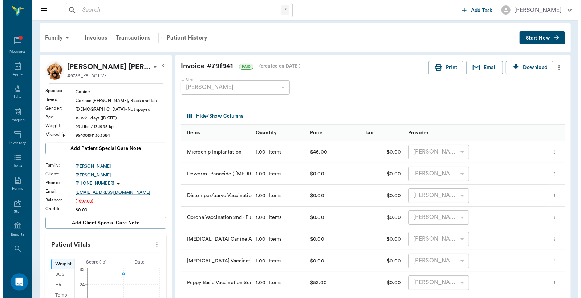
scroll to position [0, 0]
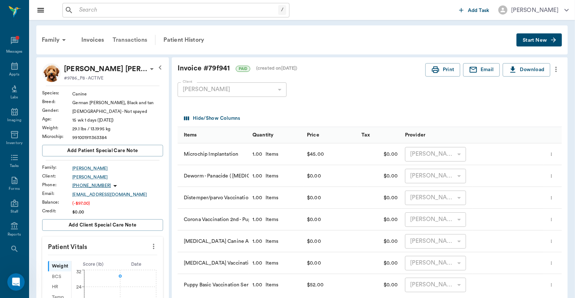
click at [135, 38] on div "Transactions" at bounding box center [129, 39] width 43 height 17
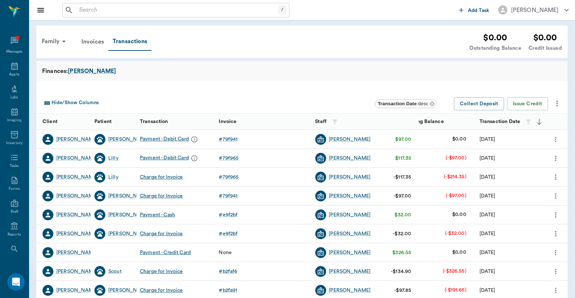
click at [553, 140] on icon "more" at bounding box center [556, 139] width 8 height 9
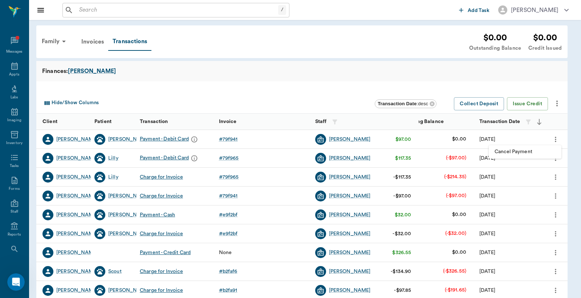
click at [343, 79] on div at bounding box center [290, 149] width 581 height 298
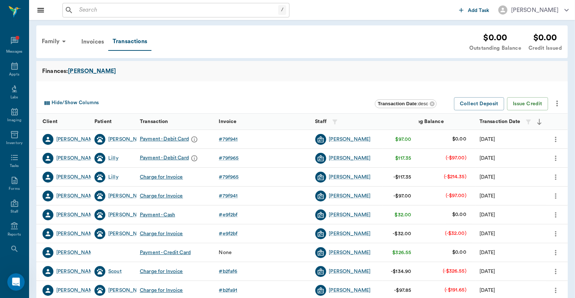
click at [556, 158] on icon "more" at bounding box center [555, 157] width 1 height 5
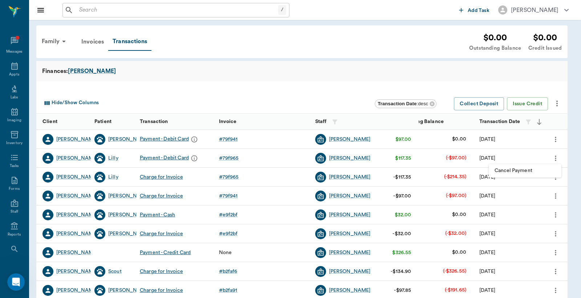
click at [252, 66] on div at bounding box center [290, 149] width 581 height 298
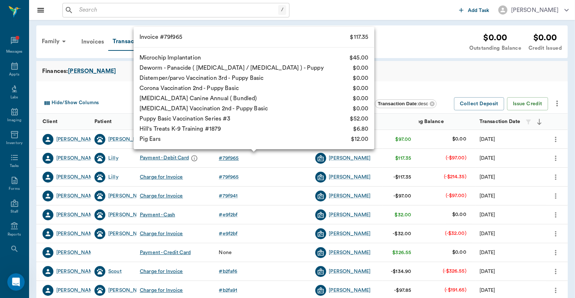
click at [230, 157] on div "# 79f965" at bounding box center [229, 158] width 20 height 7
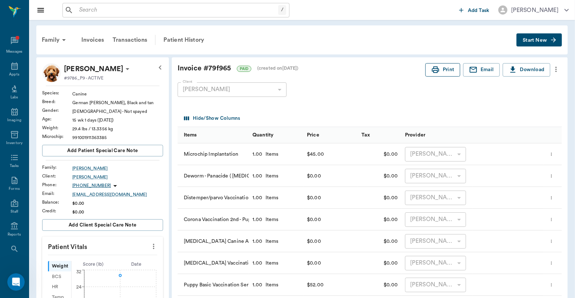
click at [436, 70] on icon "button" at bounding box center [435, 69] width 9 height 9
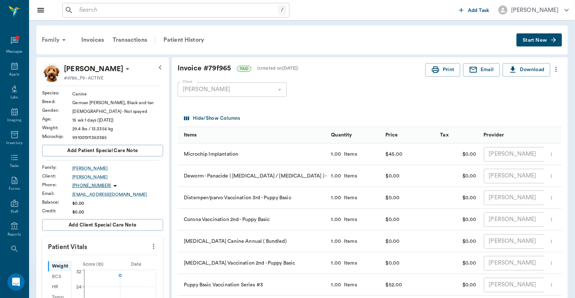
click at [54, 36] on div "Family" at bounding box center [54, 39] width 35 height 17
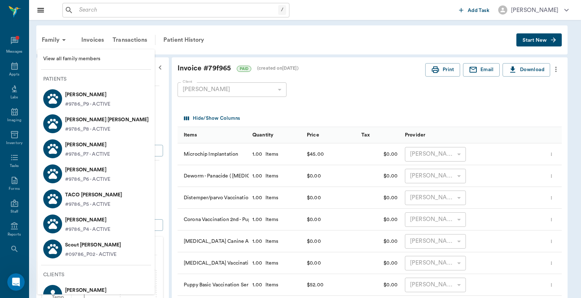
click at [79, 121] on p "Jo Jo Sharry" at bounding box center [107, 120] width 84 height 12
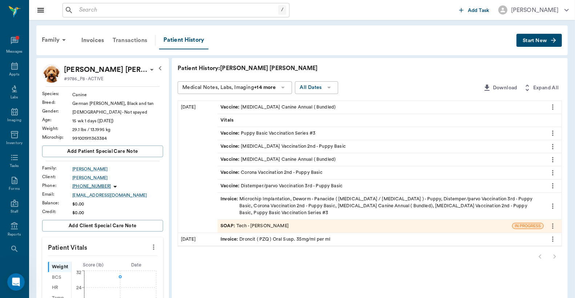
click at [135, 39] on div "Transactions" at bounding box center [129, 40] width 43 height 17
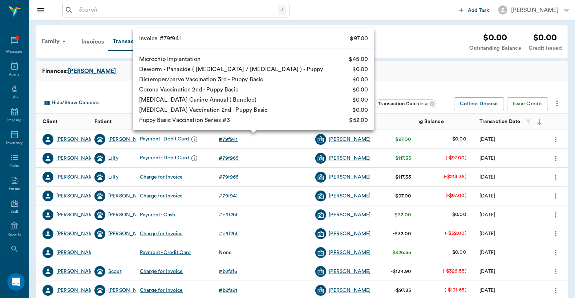
click at [225, 138] on div "# 79f941" at bounding box center [228, 139] width 19 height 7
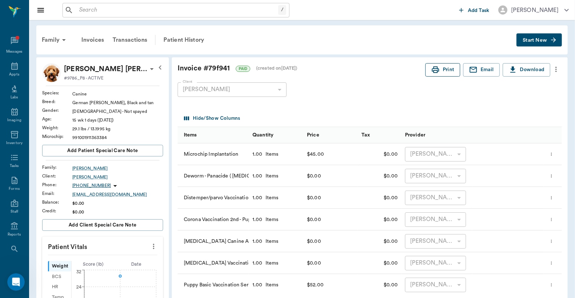
click at [444, 69] on button "Print" at bounding box center [442, 69] width 35 height 13
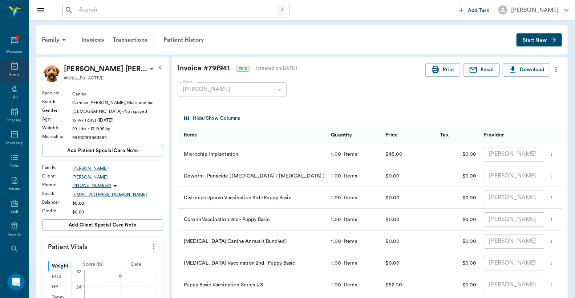
click at [10, 69] on icon at bounding box center [14, 66] width 9 height 9
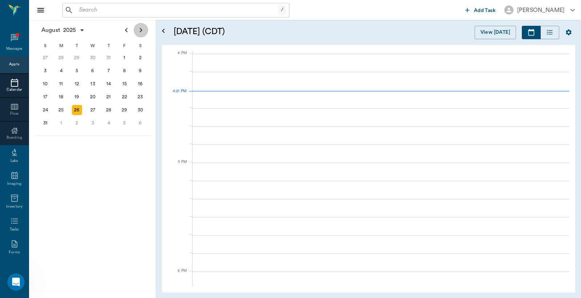
scroll to position [872, 0]
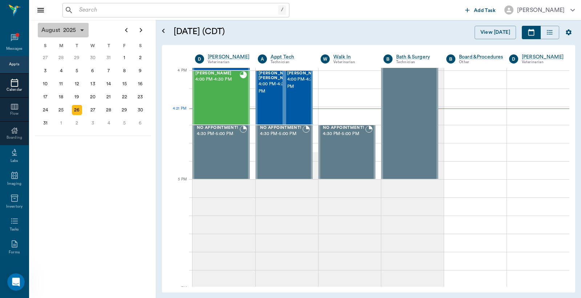
click at [68, 32] on span "2025" at bounding box center [70, 30] width 16 height 10
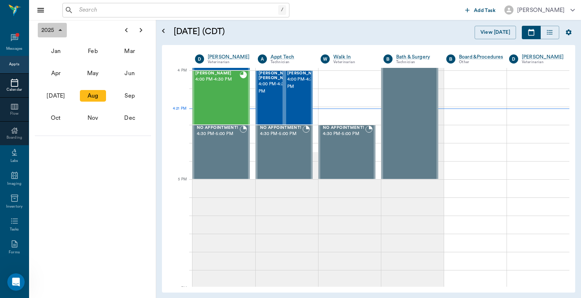
click at [49, 29] on span "2025" at bounding box center [48, 30] width 16 height 10
click at [129, 95] on div "2026" at bounding box center [130, 96] width 26 height 12
click at [53, 52] on div "Jan" at bounding box center [56, 51] width 26 height 12
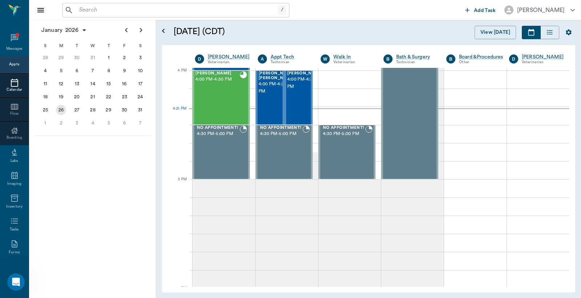
click at [61, 106] on div "26" at bounding box center [61, 110] width 10 height 10
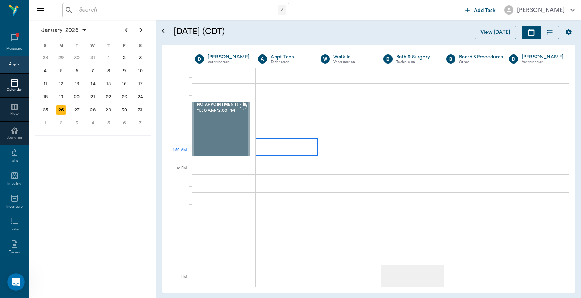
scroll to position [322, 0]
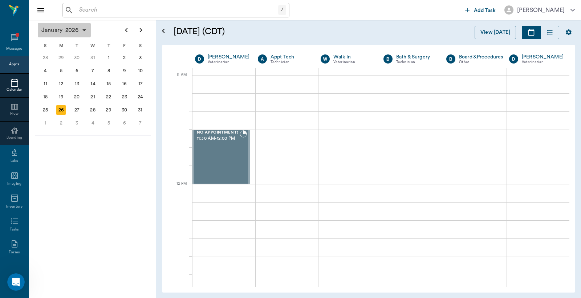
click at [66, 27] on span "2026" at bounding box center [72, 30] width 16 height 10
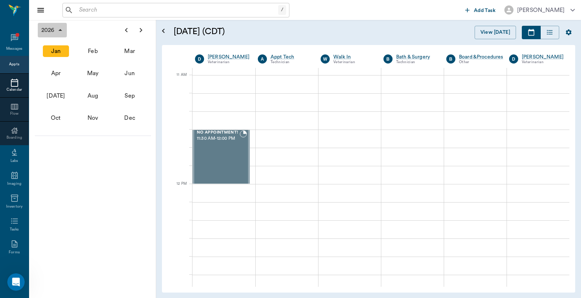
click at [55, 31] on span "2026" at bounding box center [48, 30] width 16 height 10
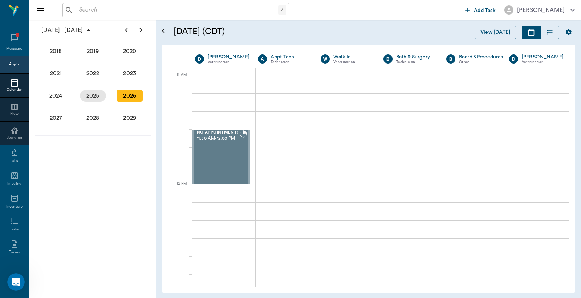
click at [91, 91] on div "2025" at bounding box center [93, 96] width 26 height 12
click at [60, 118] on div "Oct" at bounding box center [56, 118] width 26 height 12
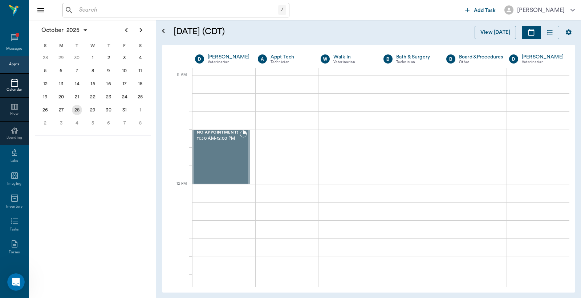
click at [78, 110] on div "28" at bounding box center [77, 110] width 10 height 10
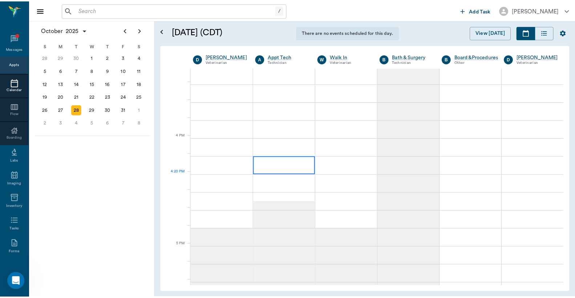
scroll to position [807, 0]
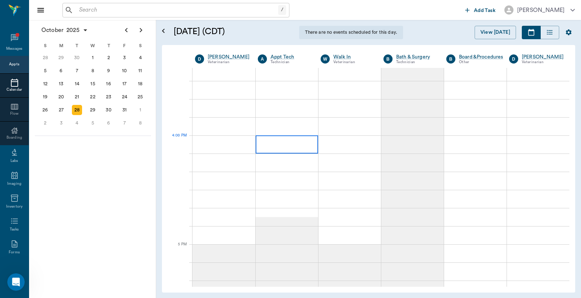
click at [280, 148] on div at bounding box center [287, 144] width 62 height 18
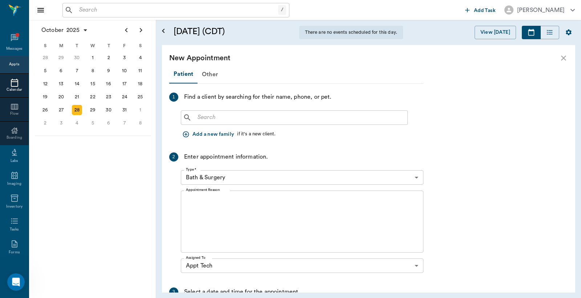
click at [237, 116] on input "text" at bounding box center [300, 118] width 210 height 10
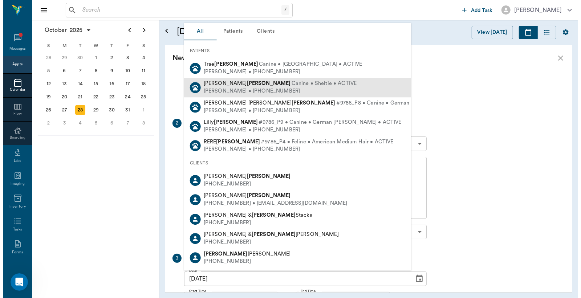
scroll to position [102, 0]
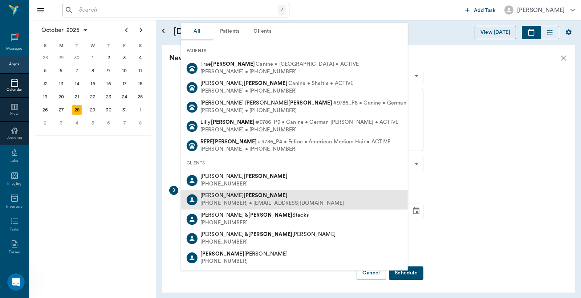
click at [227, 201] on div "[PHONE_NUMBER] • [EMAIL_ADDRESS][DOMAIN_NAME]" at bounding box center [272, 204] width 144 height 8
type input "[PERSON_NAME]"
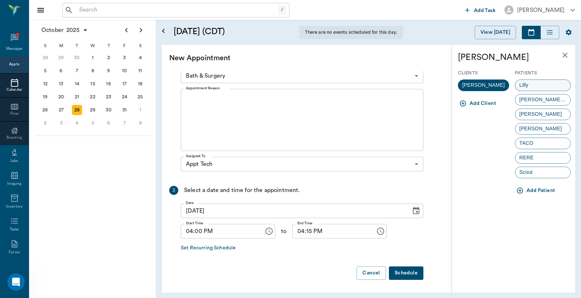
click at [538, 87] on div "Lilly" at bounding box center [543, 86] width 56 height 12
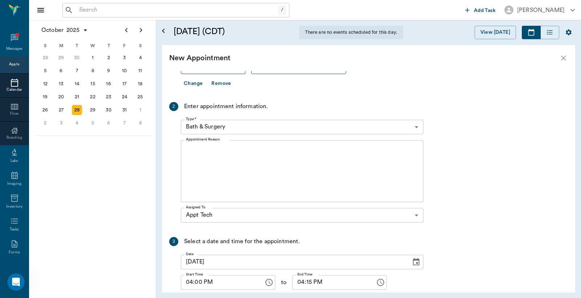
scroll to position [0, 0]
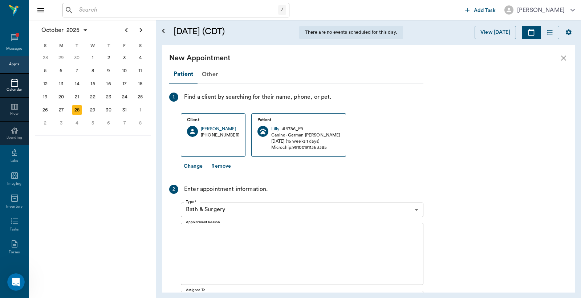
click at [232, 208] on body "/ ​ Add Task [PERSON_NAME] Nectar Messages Appts Calendar Flow Boarding Labs Im…" at bounding box center [290, 149] width 581 height 298
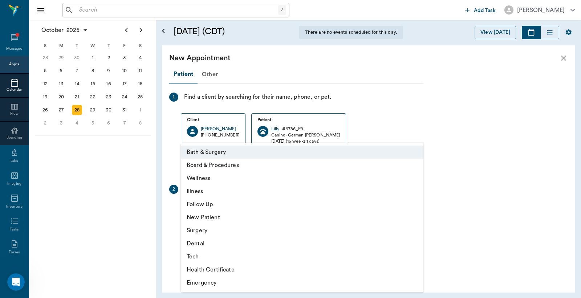
click at [200, 253] on li "Tech" at bounding box center [302, 256] width 243 height 13
type input "65d2be4f46e3a538d89b8c1a"
type input "04:30 PM"
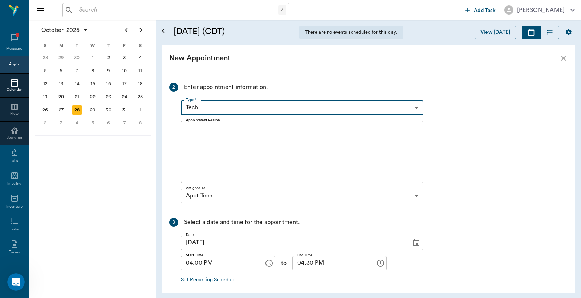
scroll to position [107, 0]
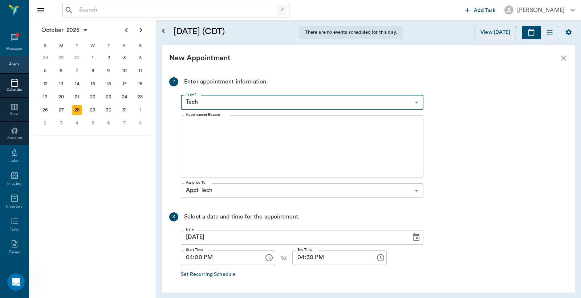
click at [259, 132] on textarea "Appointment Reason" at bounding box center [302, 146] width 232 height 50
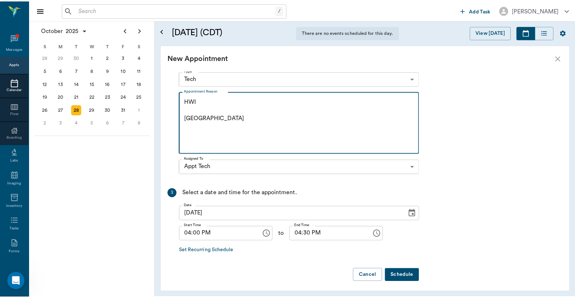
scroll to position [134, 0]
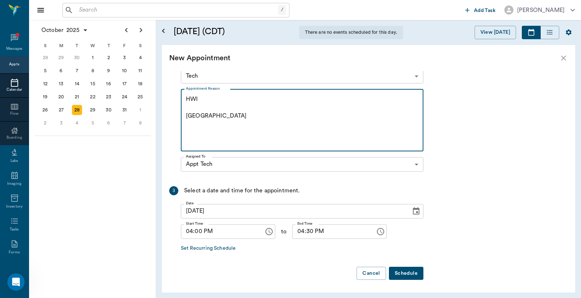
type textarea "HWI [GEOGRAPHIC_DATA]"
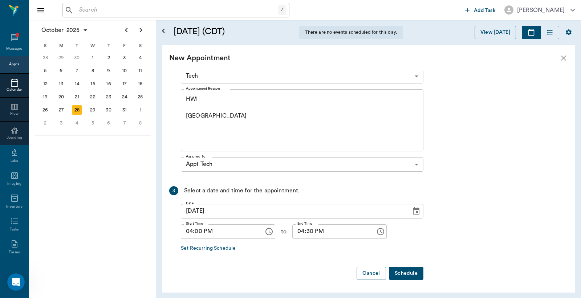
click at [415, 274] on button "Schedule" at bounding box center [406, 273] width 34 height 13
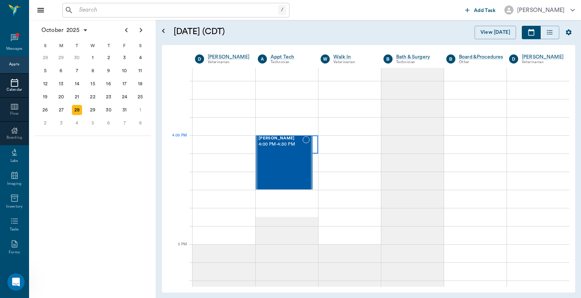
click at [313, 146] on div at bounding box center [287, 144] width 62 height 18
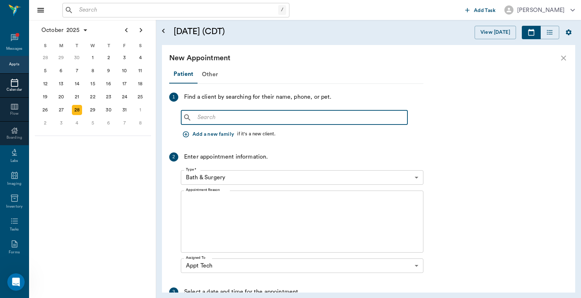
click at [218, 115] on input "text" at bounding box center [300, 118] width 210 height 10
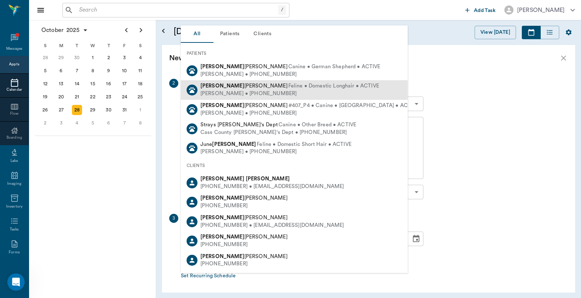
scroll to position [102, 0]
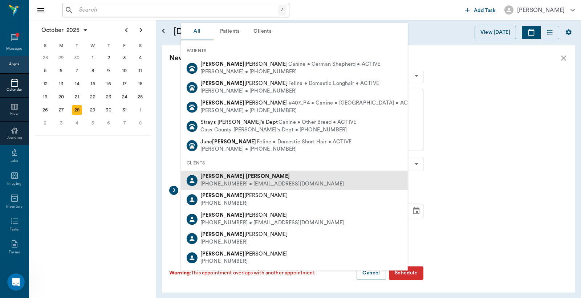
click at [232, 180] on div "[PHONE_NUMBER] • [EMAIL_ADDRESS][DOMAIN_NAME]" at bounding box center [272, 184] width 144 height 8
type input "[PERSON_NAME]"
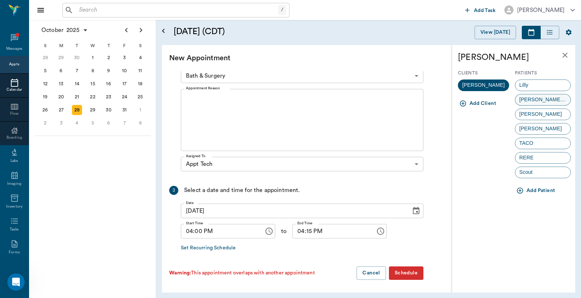
click at [540, 97] on div "[PERSON_NAME] [PERSON_NAME]" at bounding box center [543, 100] width 56 height 12
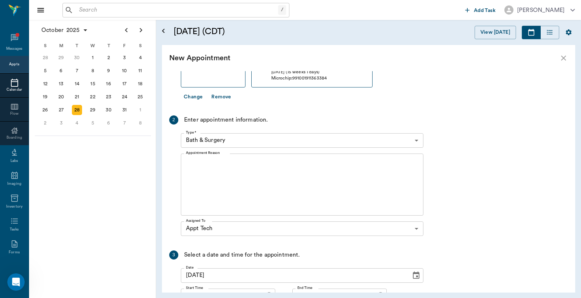
scroll to position [0, 0]
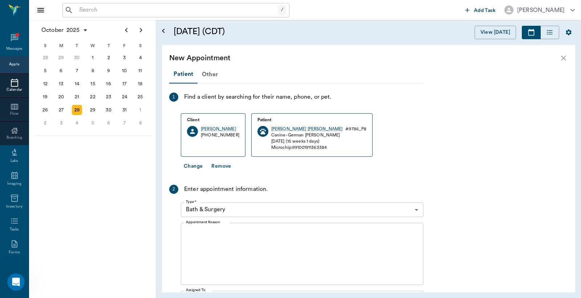
click at [243, 209] on body "/ ​ Add Task [PERSON_NAME] Nectar Messages Appts Calendar Flow Boarding Labs Im…" at bounding box center [290, 149] width 581 height 298
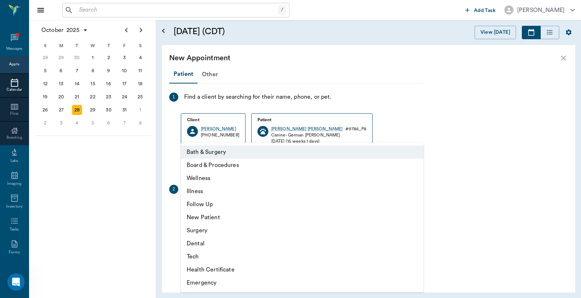
click at [198, 255] on li "Tech" at bounding box center [302, 256] width 243 height 13
type input "65d2be4f46e3a538d89b8c1a"
type input "04:30 PM"
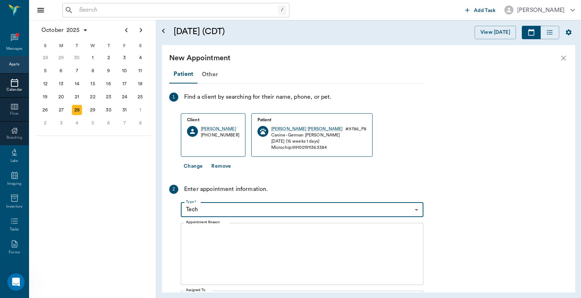
click at [236, 233] on textarea "Appointment Reason" at bounding box center [302, 254] width 232 height 50
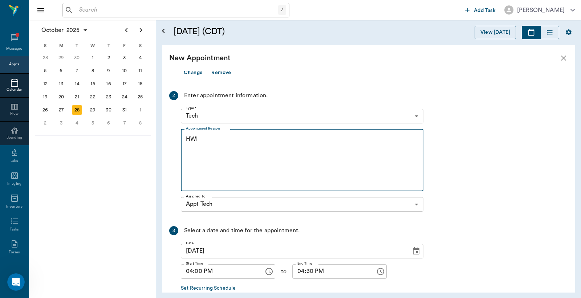
scroll to position [134, 0]
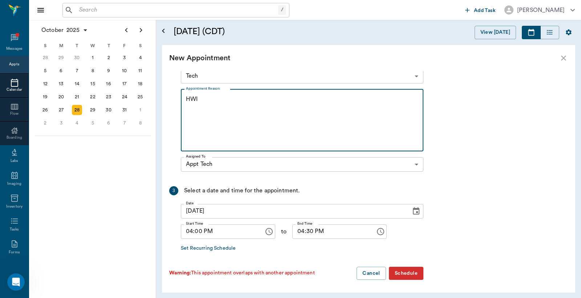
type textarea "HWI"
click at [411, 275] on button "Schedule" at bounding box center [406, 273] width 34 height 13
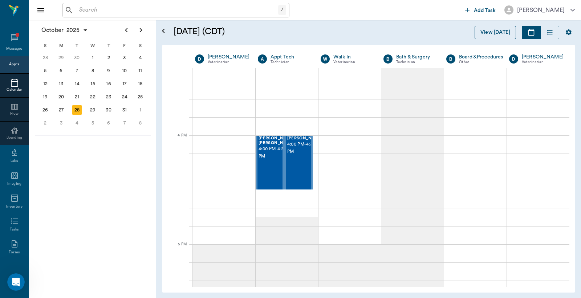
click at [495, 30] on button "View [DATE]" at bounding box center [495, 32] width 41 height 13
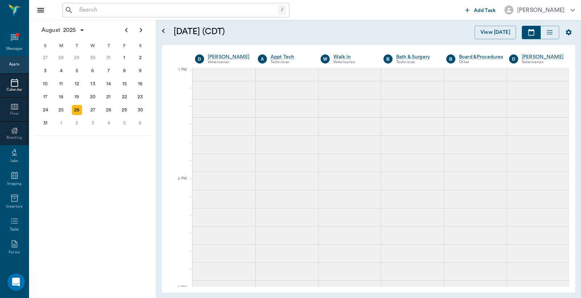
scroll to position [546, 0]
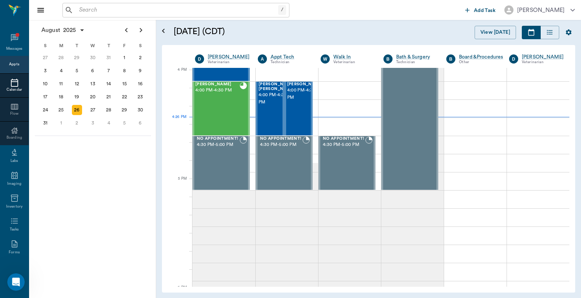
scroll to position [873, 0]
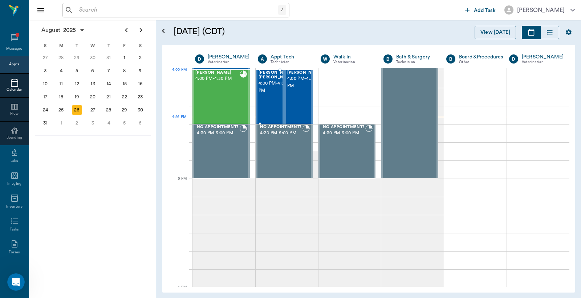
click at [275, 87] on span "4:00 PM - 4:30 PM" at bounding box center [277, 87] width 36 height 15
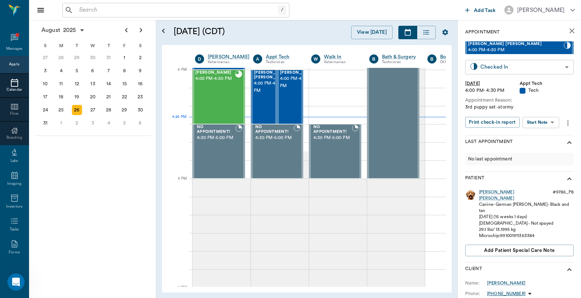
click at [561, 72] on body "/ ​ Add Task Dr. Bert Ellsworth Nectar Messages Appts Calendar Flow Boarding La…" at bounding box center [290, 149] width 581 height 298
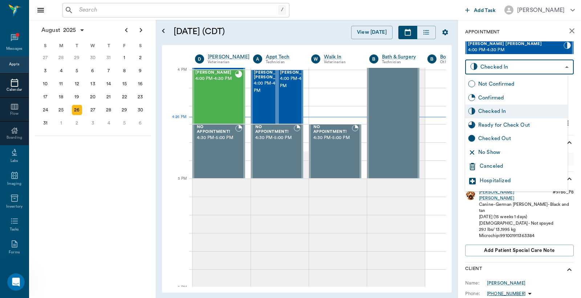
click at [500, 138] on div "Checked Out" at bounding box center [521, 139] width 86 height 8
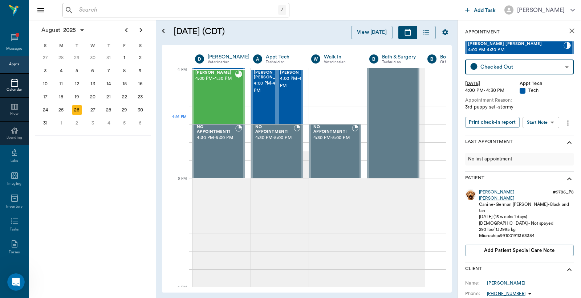
type input "CHECKED_OUT"
click at [270, 90] on span "4:00 PM - 4:30 PM" at bounding box center [272, 82] width 36 height 15
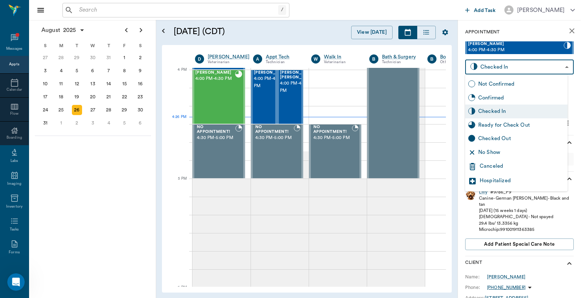
click at [496, 70] on body "/ ​ Add Task Dr. Bert Ellsworth Nectar Messages Appts Calendar Flow Boarding La…" at bounding box center [290, 149] width 581 height 298
click at [485, 136] on div "Checked Out" at bounding box center [521, 139] width 86 height 8
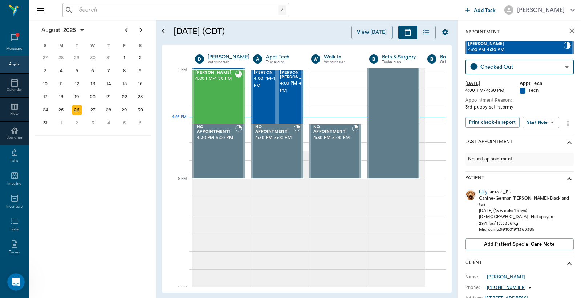
type input "CHECKED_OUT"
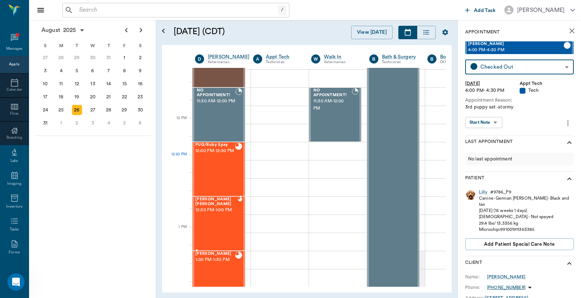
scroll to position [389, 0]
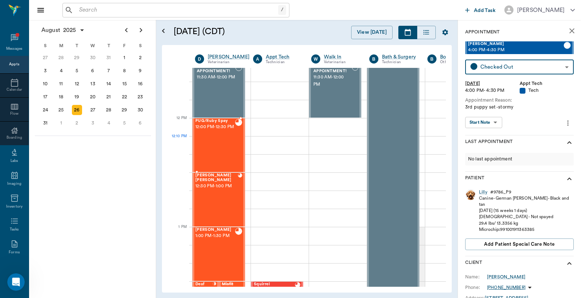
click at [221, 138] on div "PUG/Ruby Spay 12:00 PM - 12:30 PM" at bounding box center [215, 145] width 40 height 53
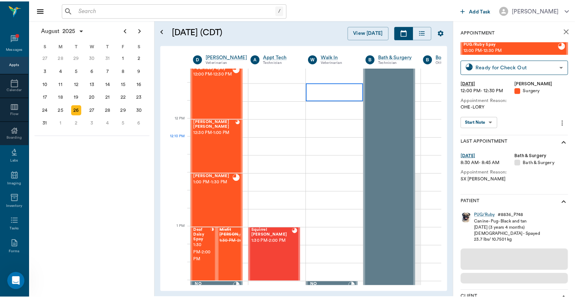
scroll to position [389, 0]
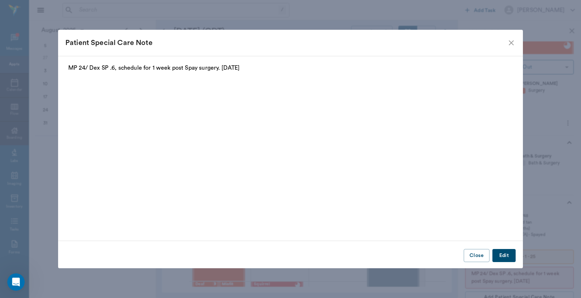
click at [515, 42] on icon "close" at bounding box center [511, 42] width 9 height 9
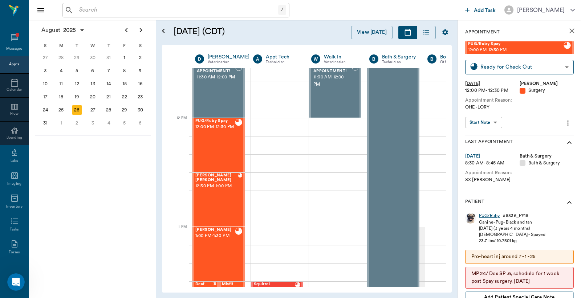
click at [489, 216] on div "PUG/Ruby" at bounding box center [489, 216] width 21 height 6
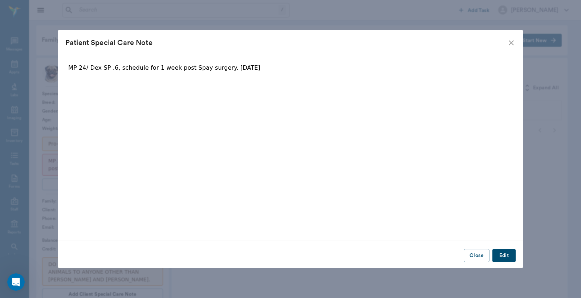
click at [512, 45] on icon "close" at bounding box center [511, 42] width 9 height 9
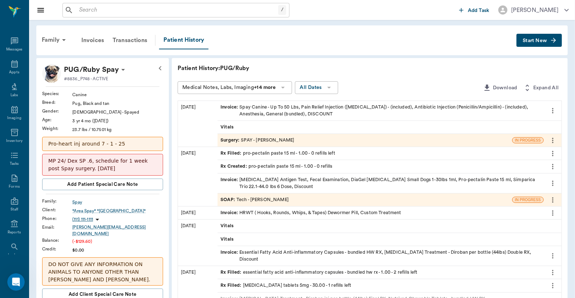
click at [320, 108] on div "Invoice : Spay Canine - Up To 50 Lbs, Pain Relief Injection (meloxicam) - (incl…" at bounding box center [380, 111] width 320 height 14
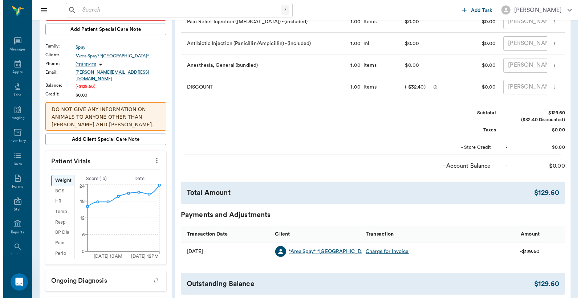
scroll to position [369, 0]
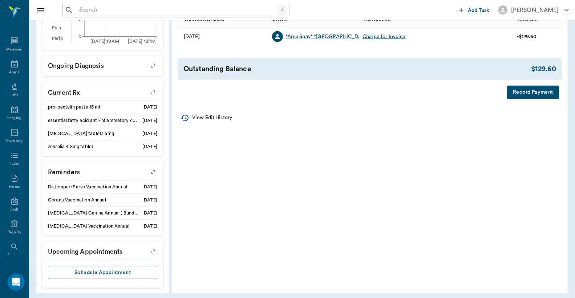
click at [530, 97] on button "Record Payment" at bounding box center [533, 92] width 52 height 13
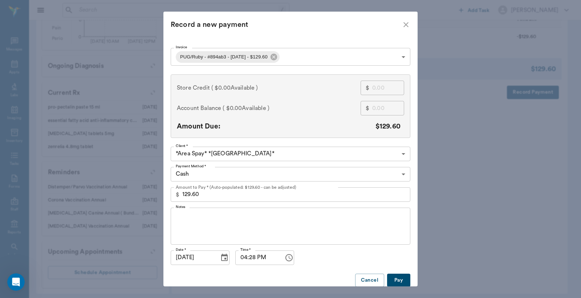
scroll to position [13, 0]
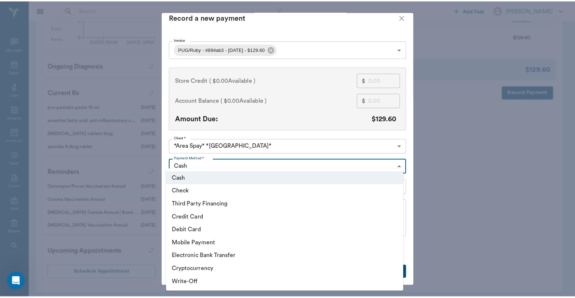
scroll to position [8, 0]
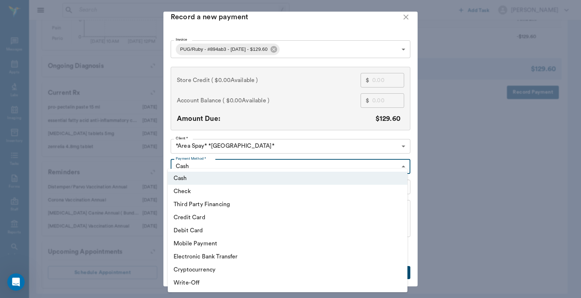
click at [404, 19] on div at bounding box center [290, 149] width 581 height 298
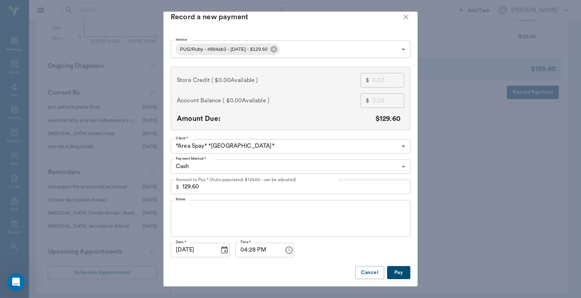
click at [402, 19] on icon "close" at bounding box center [406, 17] width 9 height 9
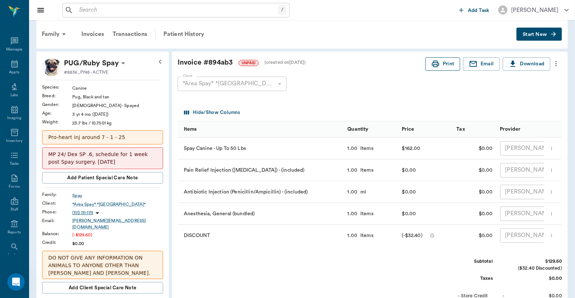
scroll to position [0, 0]
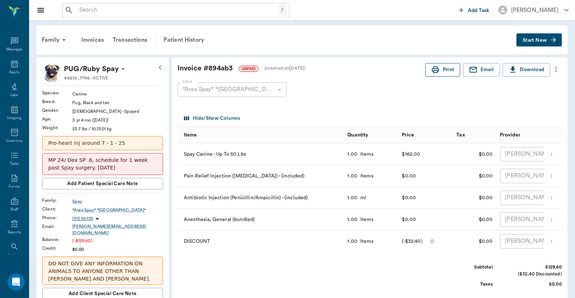
click at [437, 68] on icon "button" at bounding box center [435, 69] width 9 height 9
click at [440, 68] on button "Print" at bounding box center [442, 69] width 35 height 13
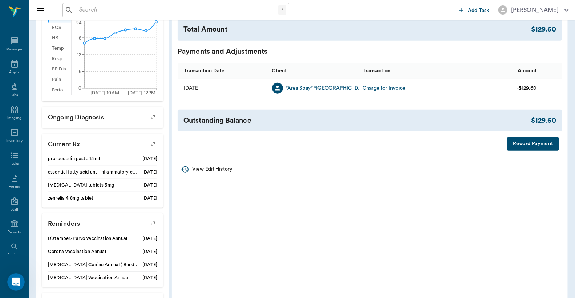
scroll to position [316, 0]
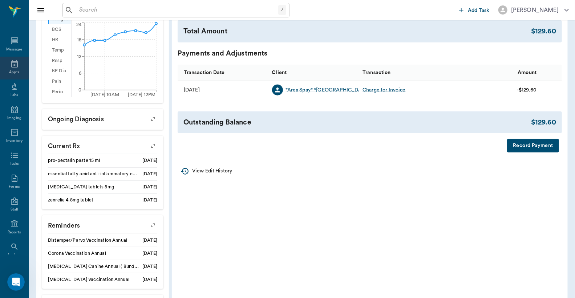
click at [12, 66] on icon at bounding box center [14, 64] width 9 height 9
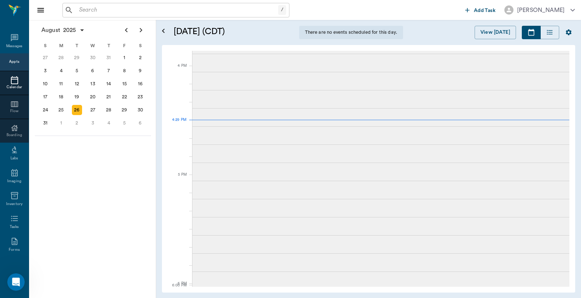
scroll to position [859, 0]
click at [93, 120] on div "3" at bounding box center [93, 123] width 10 height 10
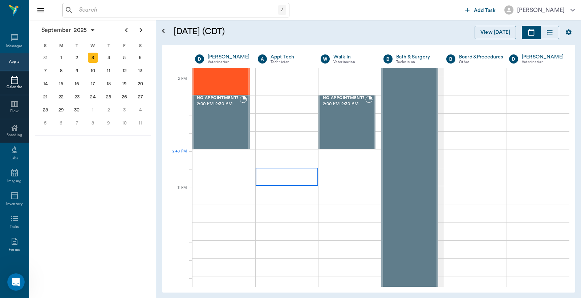
scroll to position [645, 0]
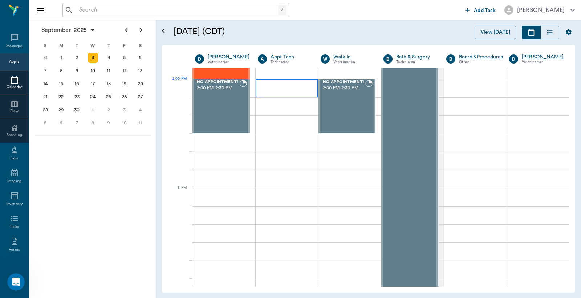
click at [284, 82] on div at bounding box center [287, 88] width 62 height 18
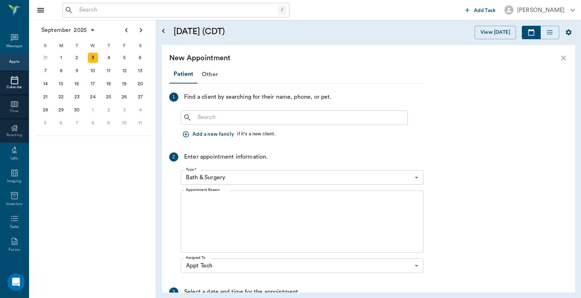
click at [263, 119] on input "text" at bounding box center [300, 118] width 210 height 10
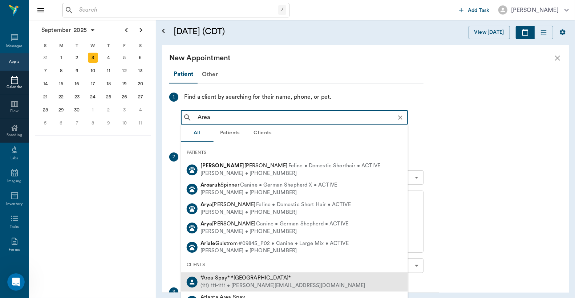
click at [233, 282] on div "(111) 111-1111 • MICHELE@2mtexas.com" at bounding box center [282, 286] width 165 height 8
type input "Area"
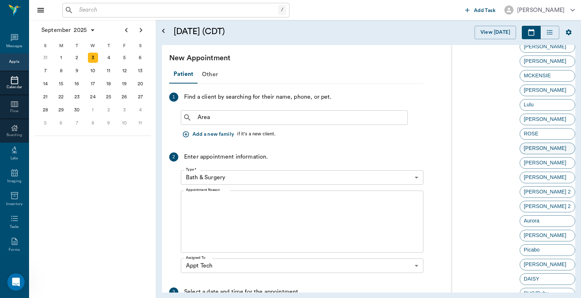
scroll to position [1022, 0]
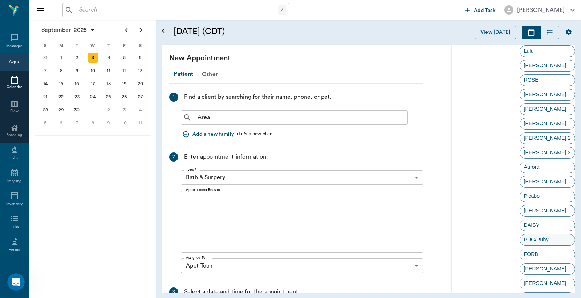
click at [546, 240] on span "PUG/Ruby" at bounding box center [536, 240] width 33 height 8
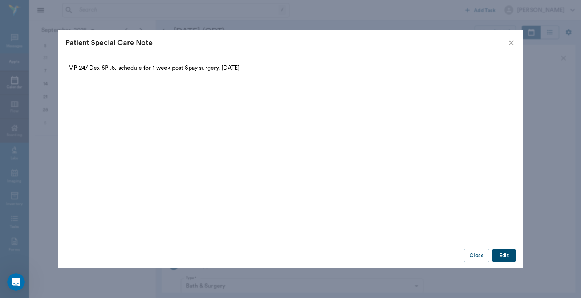
click at [514, 40] on icon "close" at bounding box center [511, 42] width 9 height 9
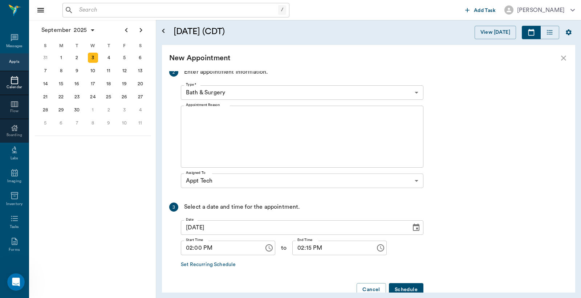
scroll to position [211, 0]
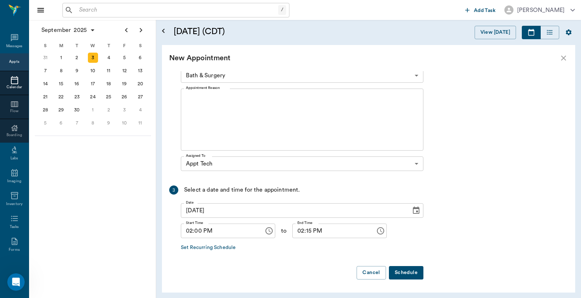
click at [235, 80] on body "/ ​ Add Task Dr. Bert Ellsworth Nectar Messages Appts Calendar Flow Boarding La…" at bounding box center [290, 149] width 581 height 298
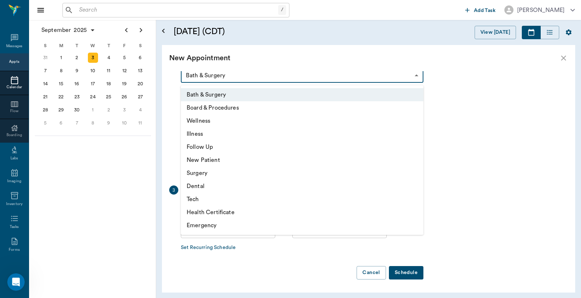
scroll to position [208, 0]
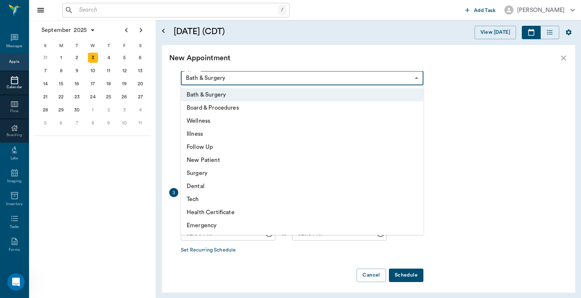
click at [195, 199] on li "Tech" at bounding box center [302, 199] width 243 height 13
type input "65d2be4f46e3a538d89b8c1a"
type input "02:30 PM"
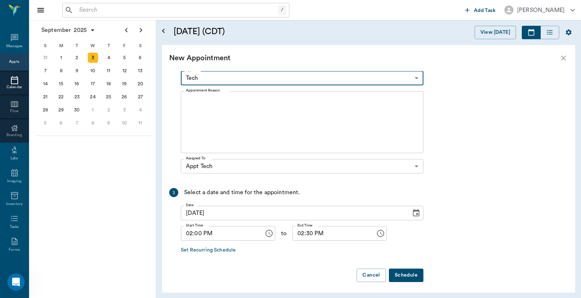
click at [224, 103] on textarea "Appointment Reason" at bounding box center [302, 122] width 232 height 50
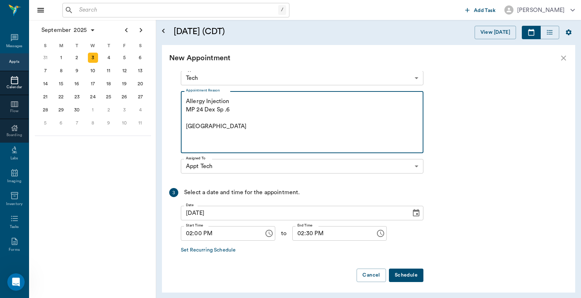
type textarea "Allergy Injection MP 24 Dex Sp .6 Caryn"
click at [412, 271] on button "Schedule" at bounding box center [406, 275] width 34 height 13
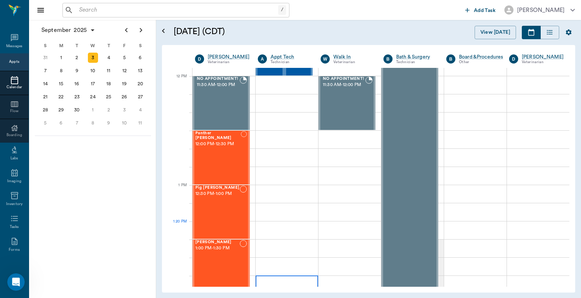
scroll to position [430, 0]
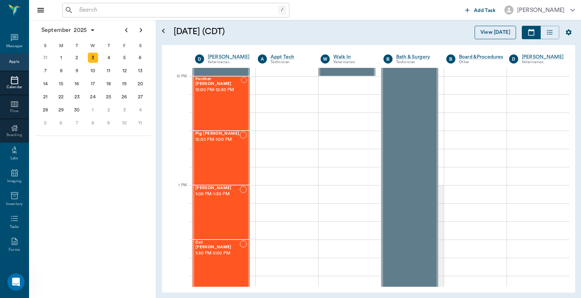
click at [488, 32] on button "View [DATE]" at bounding box center [495, 32] width 41 height 13
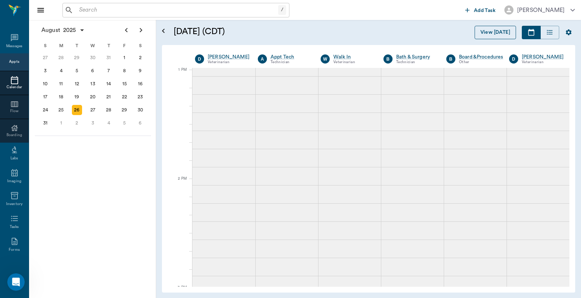
scroll to position [546, 0]
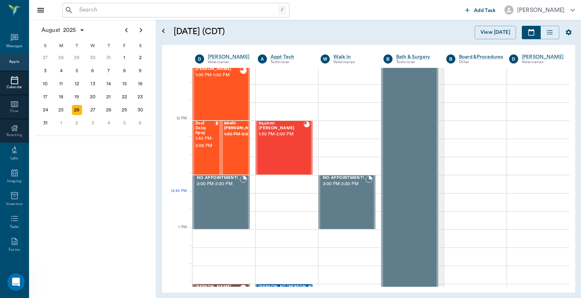
scroll to position [388, 0]
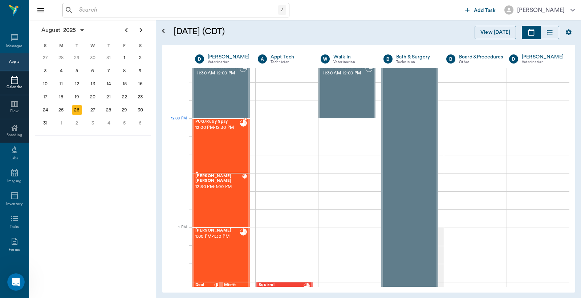
click at [237, 127] on span "12:00 PM - 12:30 PM" at bounding box center [217, 127] width 44 height 7
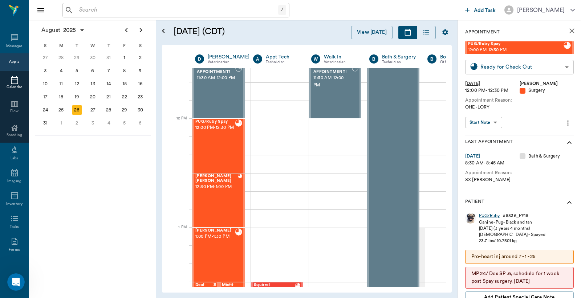
click at [545, 67] on body "/ ​ Add Task Dr. Bert Ellsworth Nectar Messages Appts Calendar Flow Boarding La…" at bounding box center [290, 149] width 581 height 298
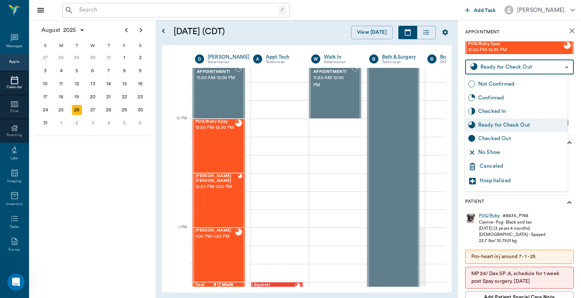
click at [496, 137] on div "Checked Out" at bounding box center [521, 139] width 86 height 8
type input "CHECKED_OUT"
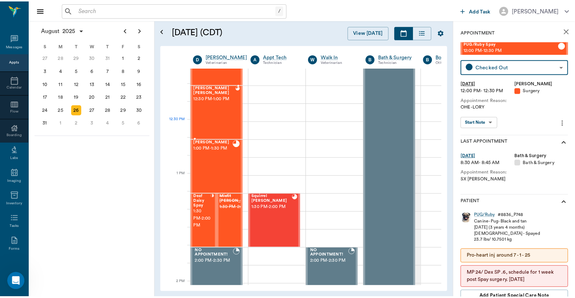
scroll to position [442, 0]
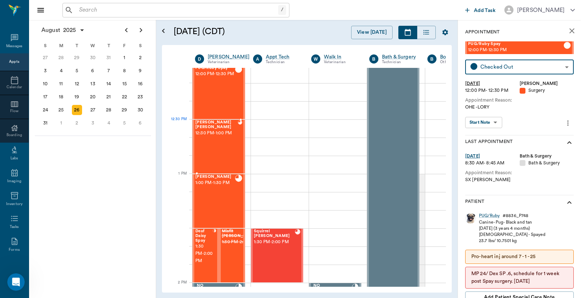
click at [211, 131] on span "12:30 PM - 1:00 PM" at bounding box center [216, 133] width 42 height 7
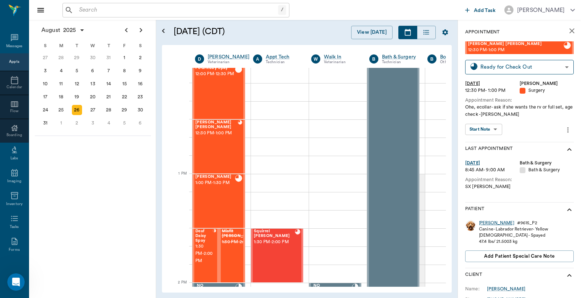
click at [487, 220] on div "[PERSON_NAME]" at bounding box center [496, 223] width 35 height 6
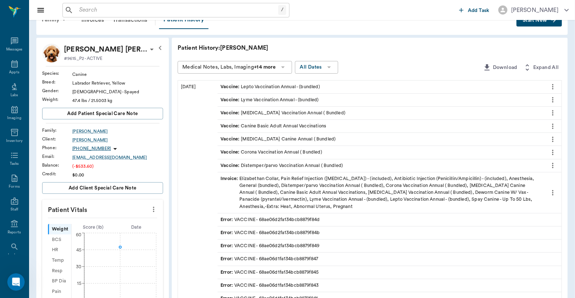
scroll to position [235, 0]
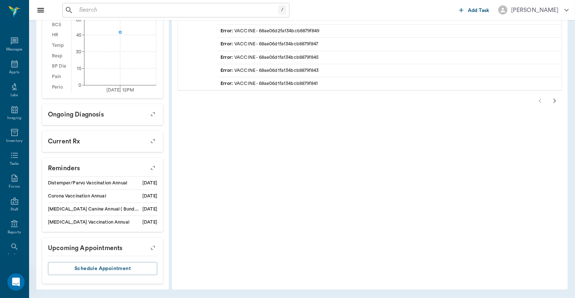
click at [553, 99] on icon "button" at bounding box center [554, 101] width 3 height 4
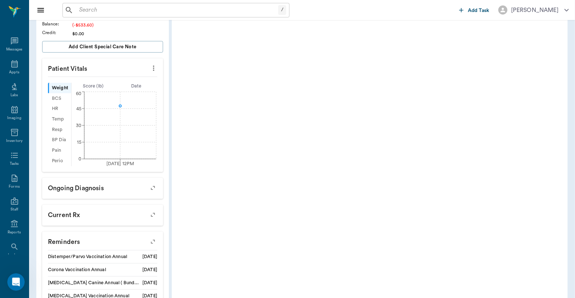
scroll to position [20, 0]
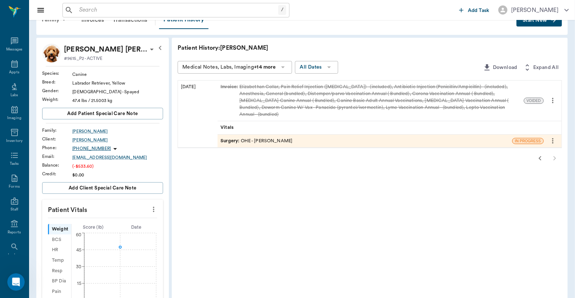
click at [261, 138] on div "Surgery : OHE - [PERSON_NAME]" at bounding box center [256, 141] width 72 height 7
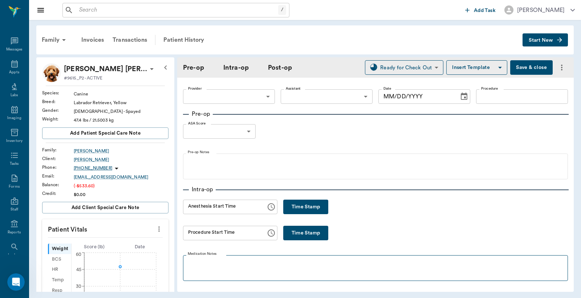
type input "63ec2f075fda476ae8351a4d"
type input "63ec2e7e52e12b0ba117b124"
type input "OHE"
type input "1"
radio input "true"
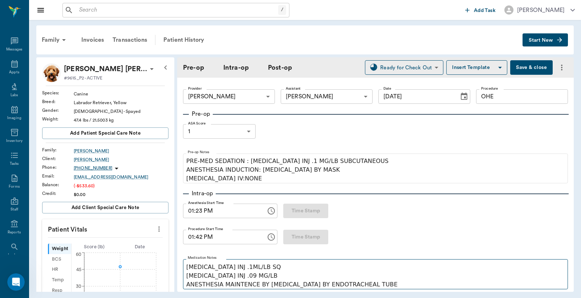
type input "[DATE]"
type input "01:23 PM"
type input "01:42 PM"
type input "02:08 PM"
type input "02:10 PM"
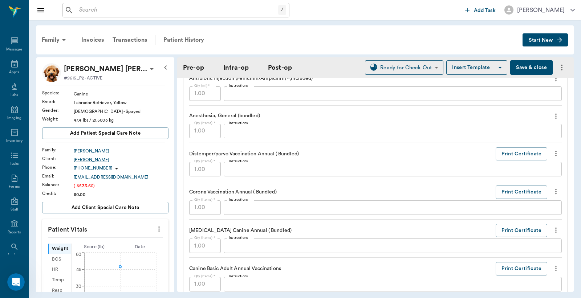
scroll to position [807, 0]
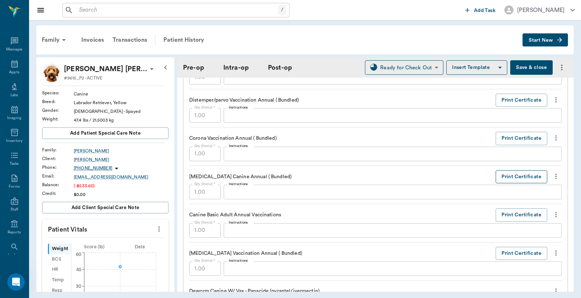
click at [501, 175] on button "Print Certificate" at bounding box center [522, 176] width 52 height 13
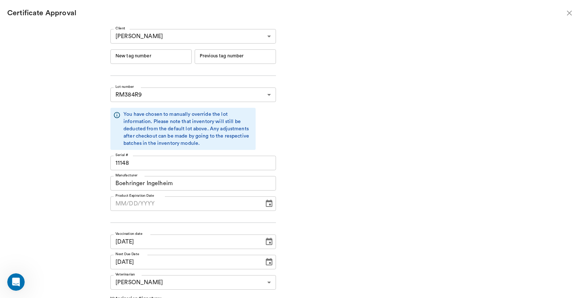
type input "RM384R9"
type input "11148"
type input "Boehringer Ingelheim"
type input "[DATE]"
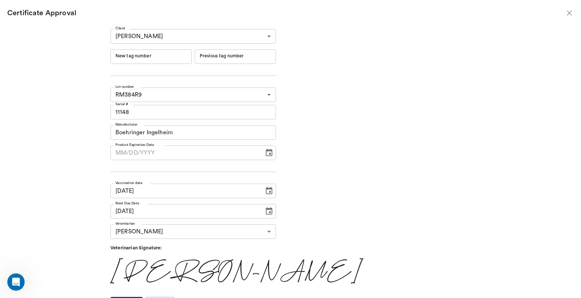
click at [165, 57] on input "New tag number" at bounding box center [150, 56] width 81 height 15
click at [150, 55] on input "New tag number" at bounding box center [150, 56] width 81 height 15
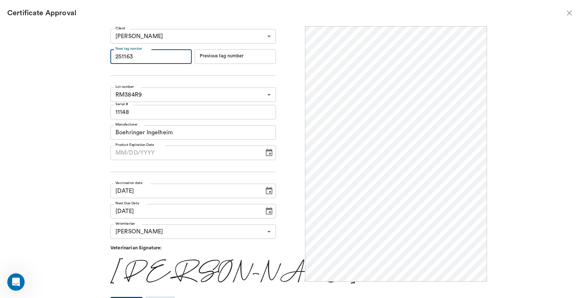
scroll to position [12, 0]
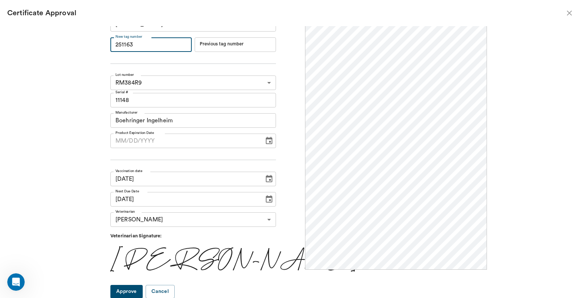
type input "251163"
click at [139, 294] on button "Approve" at bounding box center [126, 291] width 32 height 13
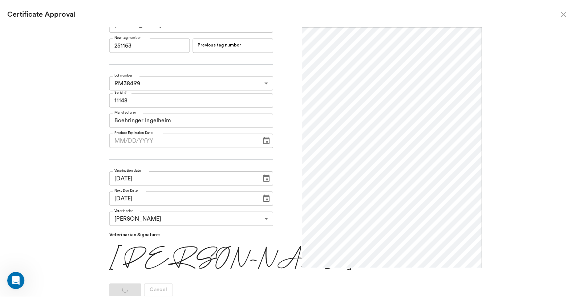
scroll to position [0, 0]
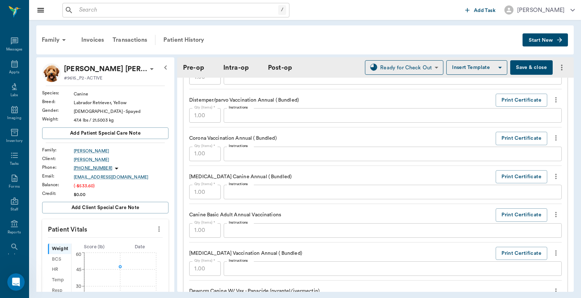
click at [522, 69] on button "Save & close" at bounding box center [531, 67] width 42 height 15
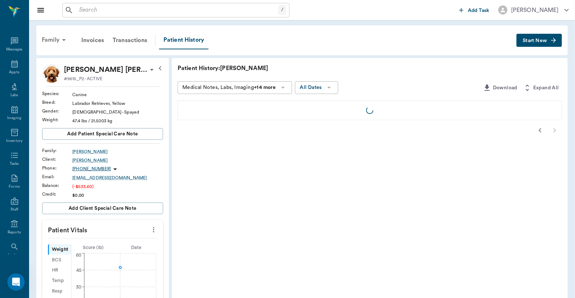
click at [55, 37] on div "Family" at bounding box center [54, 39] width 35 height 17
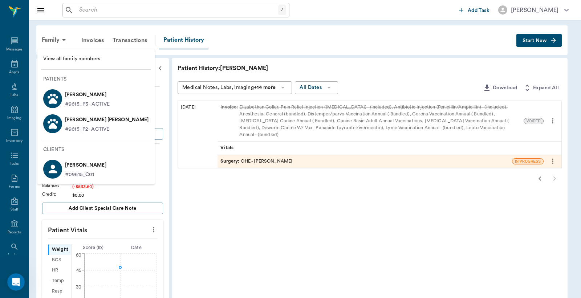
click at [56, 98] on circle at bounding box center [56, 97] width 3 height 3
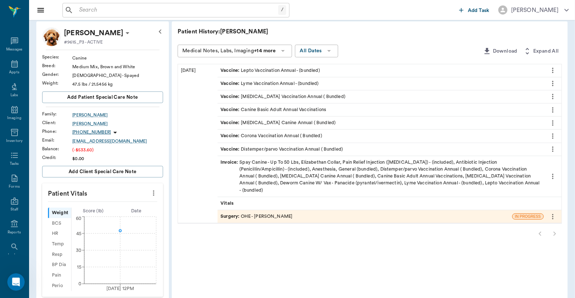
scroll to position [107, 0]
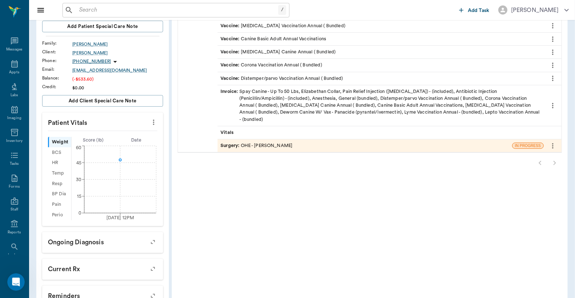
click at [295, 139] on div "Surgery : OHE - Dr. Bert Ellsworth" at bounding box center [364, 145] width 294 height 13
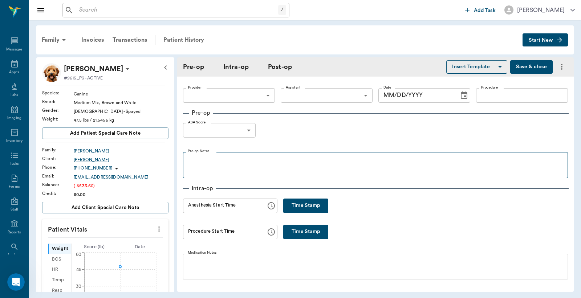
type input "63ec2f075fda476ae8351a4d"
type input "63ec2e7e52e12b0ba117b124"
type input "OHE"
type input "1"
radio input "true"
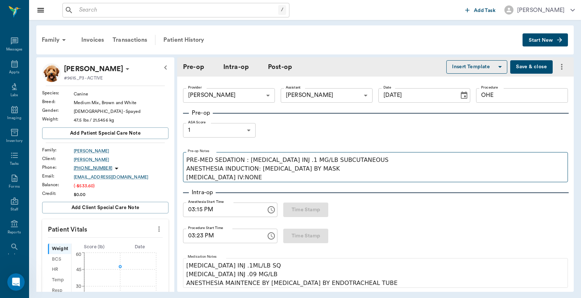
type input "[DATE]"
type input "03:15 PM"
type input "03:23 PM"
type input "03:56 PM"
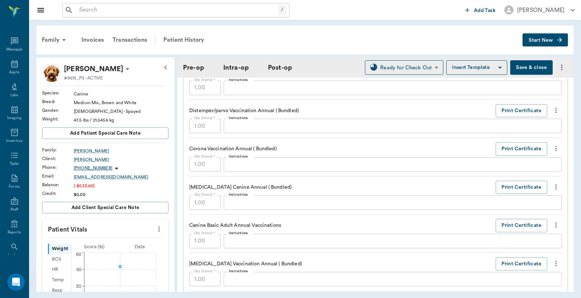
scroll to position [862, 0]
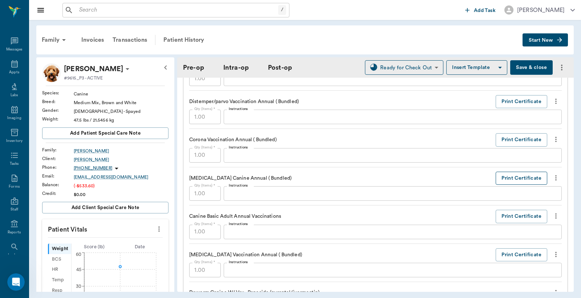
click at [505, 179] on button "Print Certificate" at bounding box center [522, 178] width 52 height 13
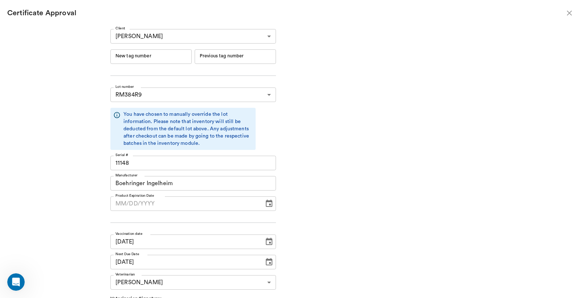
type input "06/19/2026"
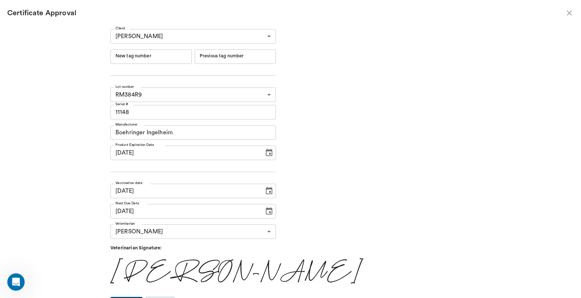
click at [155, 60] on input "New tag number" at bounding box center [150, 56] width 81 height 15
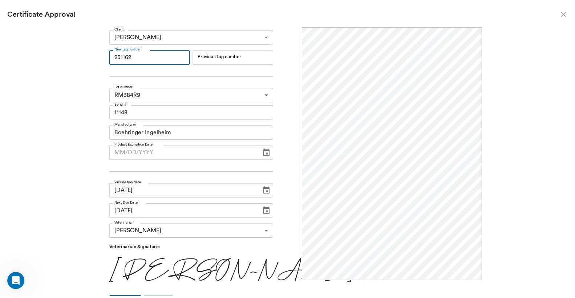
scroll to position [12, 0]
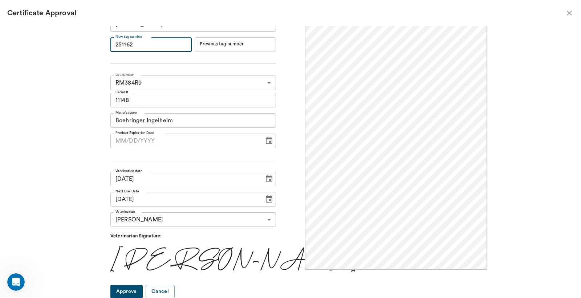
type input "251162"
click at [137, 289] on button "Approve" at bounding box center [126, 291] width 32 height 13
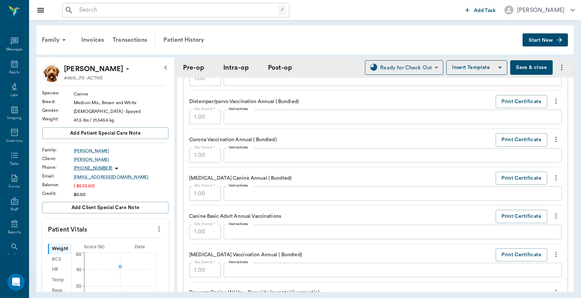
click at [524, 68] on button "Save & close" at bounding box center [531, 67] width 42 height 15
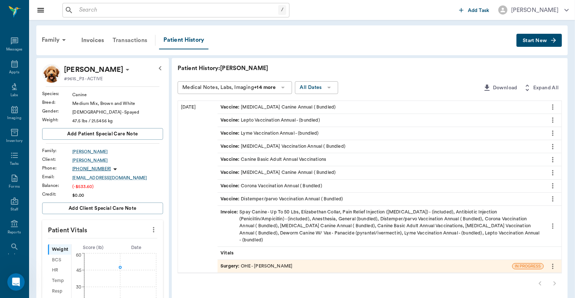
click at [128, 41] on div "Transactions" at bounding box center [129, 40] width 43 height 17
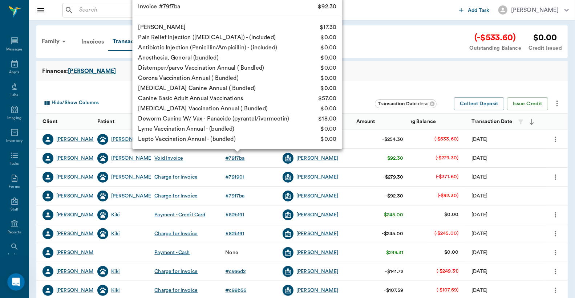
click at [235, 156] on div "# 79f7ba" at bounding box center [234, 158] width 19 height 7
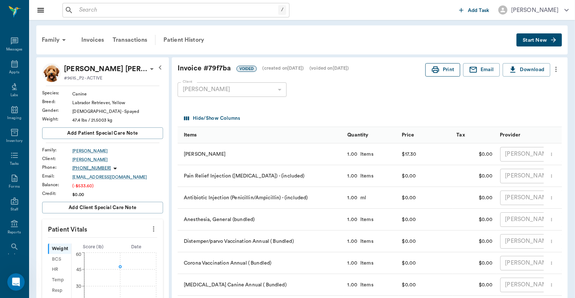
click at [436, 71] on icon "button" at bounding box center [435, 69] width 9 height 9
click at [137, 39] on div "Transactions" at bounding box center [129, 39] width 43 height 17
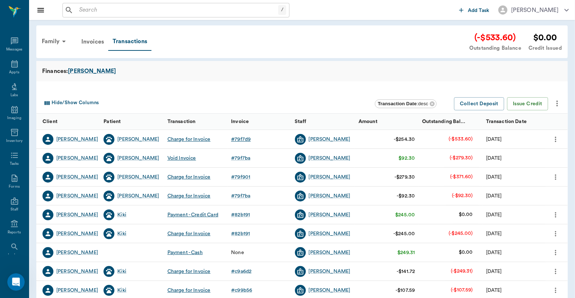
click at [234, 139] on div "# 79f7d9" at bounding box center [241, 139] width 20 height 7
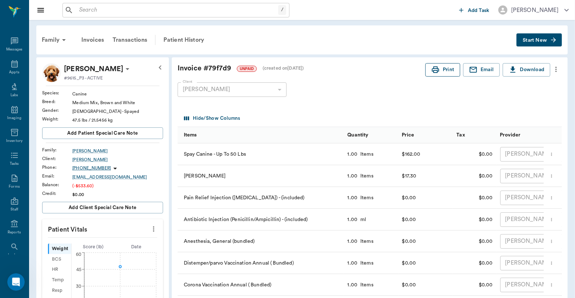
click at [441, 69] on button "Print" at bounding box center [442, 69] width 35 height 13
click at [142, 41] on div "Transactions" at bounding box center [129, 39] width 43 height 17
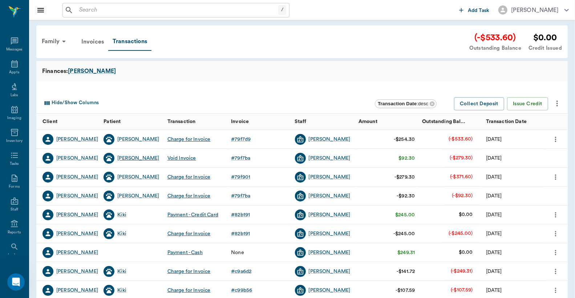
click at [135, 158] on div "Ruby Bazar" at bounding box center [138, 158] width 42 height 7
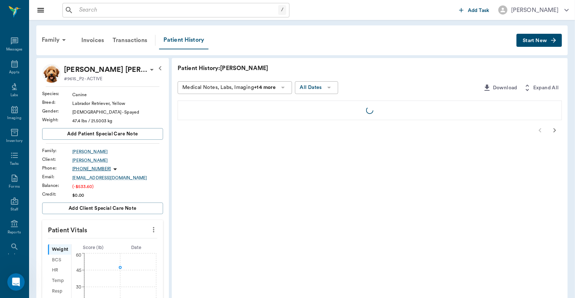
click at [195, 39] on div "Patient History" at bounding box center [183, 40] width 49 height 18
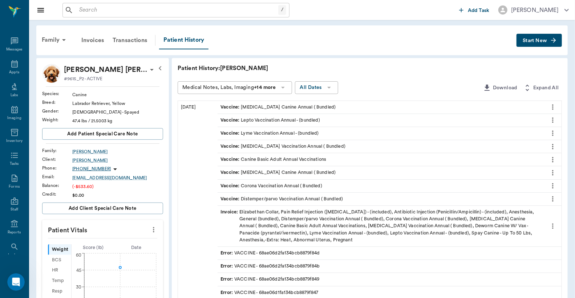
click at [230, 211] on span "Invoice :" at bounding box center [229, 226] width 19 height 35
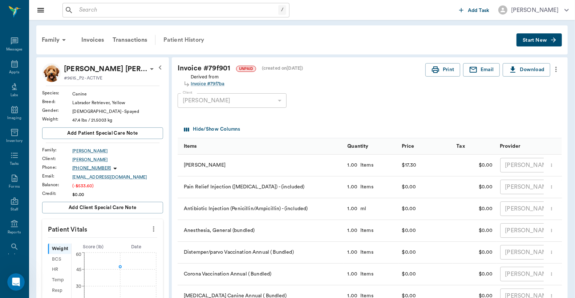
click at [180, 40] on div "Patient History" at bounding box center [183, 39] width 49 height 17
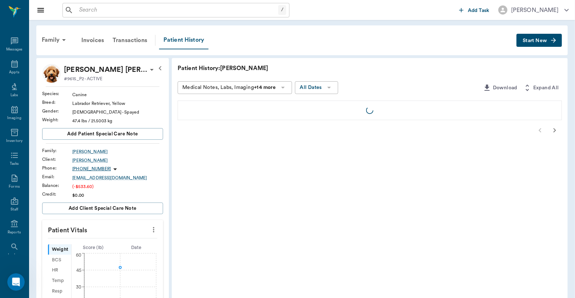
click at [192, 36] on div "Patient History" at bounding box center [183, 40] width 49 height 18
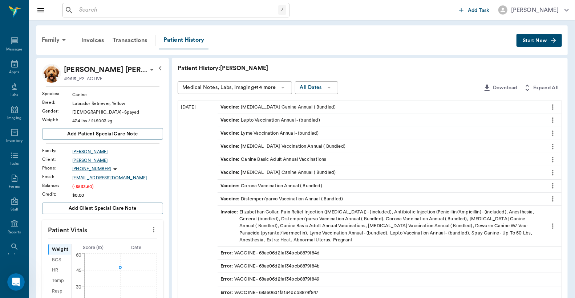
click at [230, 213] on span "Invoice :" at bounding box center [229, 226] width 19 height 35
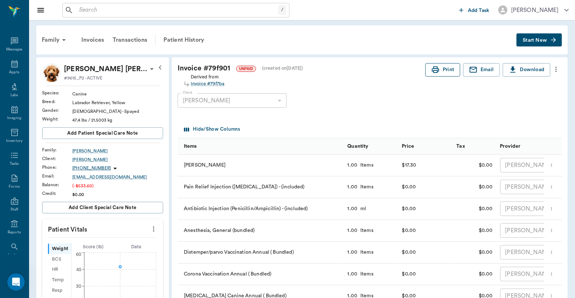
click at [445, 71] on button "Print" at bounding box center [442, 69] width 35 height 13
click at [446, 70] on button "Print" at bounding box center [442, 69] width 35 height 13
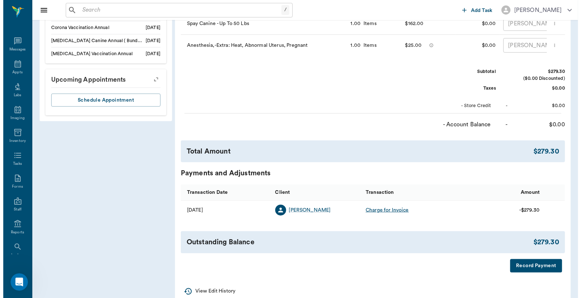
scroll to position [423, 0]
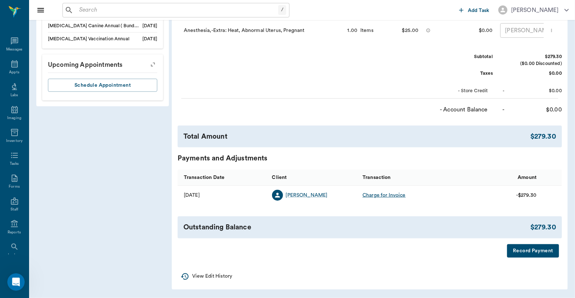
click at [530, 247] on button "Record Payment" at bounding box center [533, 250] width 52 height 13
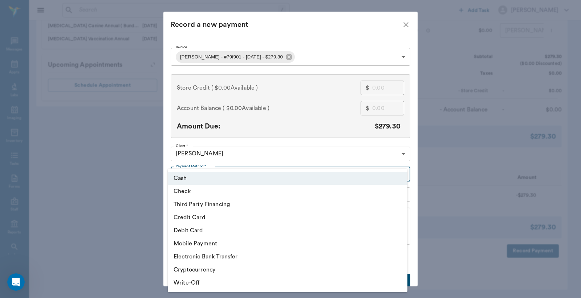
click at [195, 229] on li "Debit Card" at bounding box center [288, 230] width 240 height 13
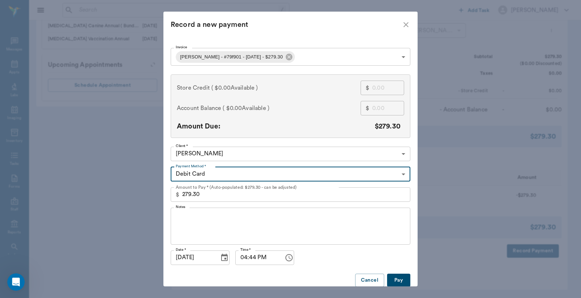
type input "DEBIT_CARD"
click at [400, 281] on div at bounding box center [290, 149] width 581 height 298
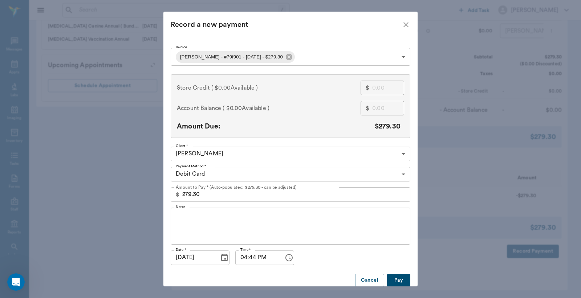
scroll to position [8, 0]
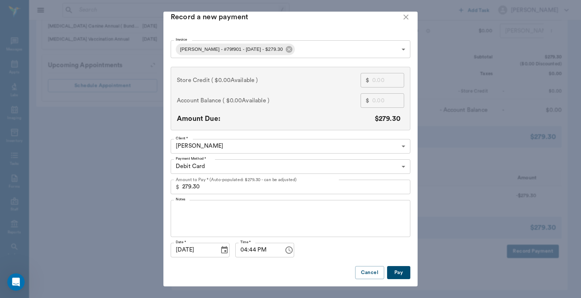
click at [396, 273] on button "Pay" at bounding box center [398, 272] width 23 height 13
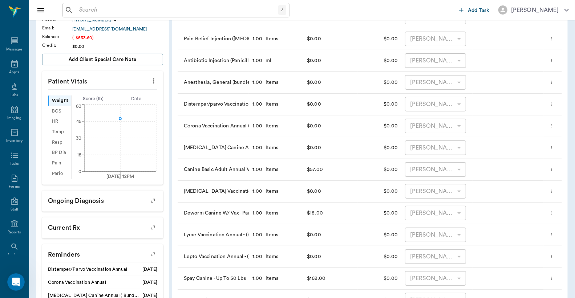
scroll to position [0, 0]
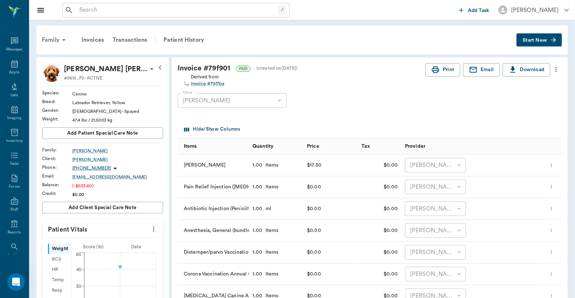
click at [47, 38] on div "Family" at bounding box center [54, 39] width 35 height 17
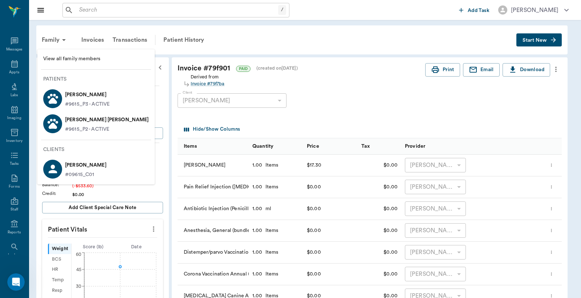
click at [74, 97] on p "[PERSON_NAME]" at bounding box center [87, 95] width 45 height 12
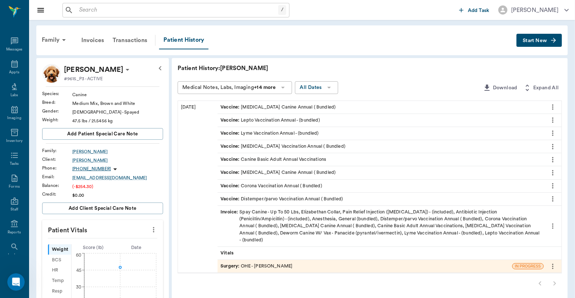
click at [284, 212] on div "Invoice : Spay Canine - Up To 50 Lbs, Elizabethan Collar, Pain Relief Injection…" at bounding box center [380, 226] width 320 height 35
click at [280, 222] on div "Invoice : Spay Canine - Up To 50 Lbs, Elizabethan Collar, Pain Relief Injection…" at bounding box center [380, 226] width 320 height 35
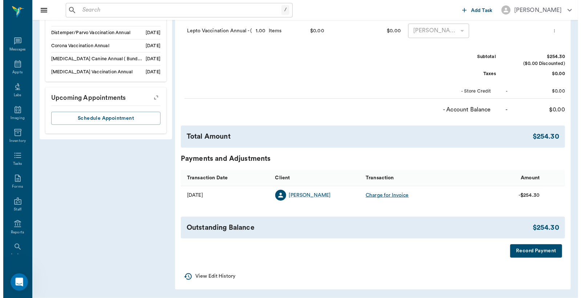
scroll to position [391, 0]
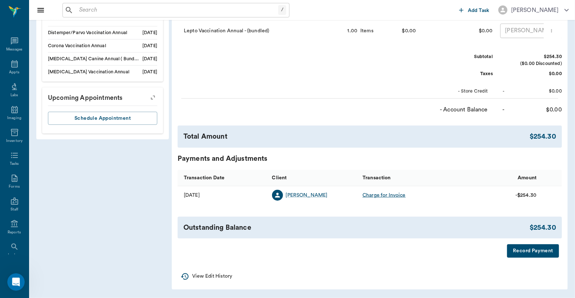
click at [530, 251] on button "Record Payment" at bounding box center [533, 250] width 52 height 13
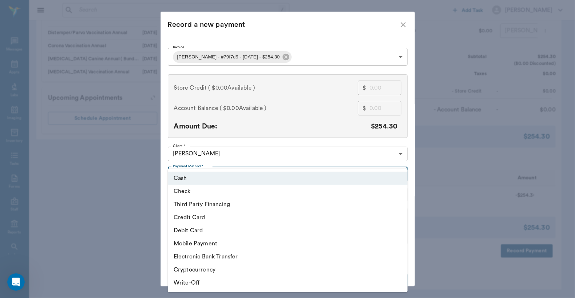
drag, startPoint x: 237, startPoint y: 172, endPoint x: 224, endPoint y: 202, distance: 32.2
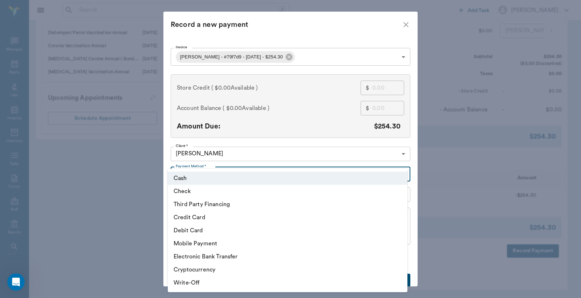
click at [204, 229] on li "Debit Card" at bounding box center [288, 230] width 240 height 13
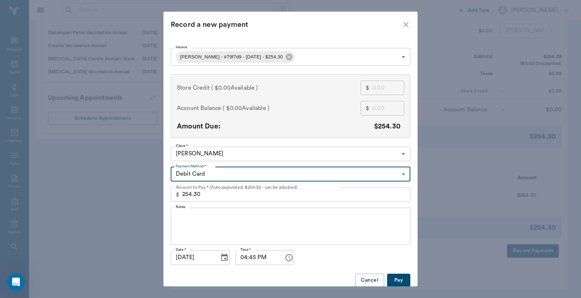
type input "DEBIT_CARD"
click at [397, 280] on button "Pay" at bounding box center [398, 280] width 23 height 13
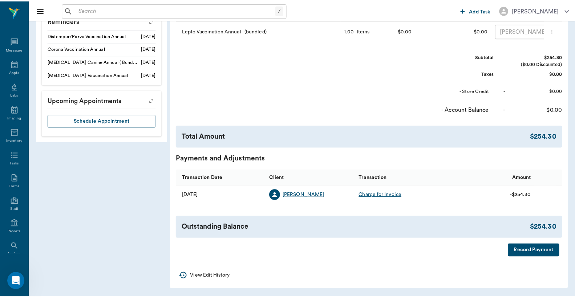
scroll to position [382, 0]
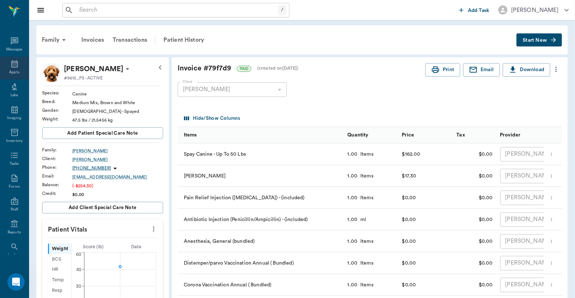
click at [13, 66] on icon at bounding box center [14, 63] width 7 height 7
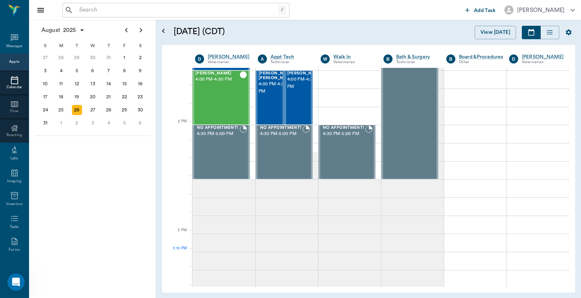
scroll to position [441, 0]
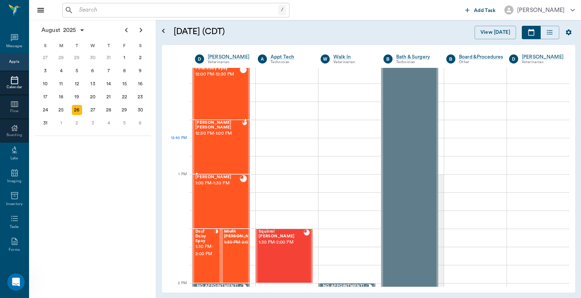
click at [228, 144] on div "[PERSON_NAME] [PERSON_NAME] 12:30 PM - 1:00 PM" at bounding box center [218, 147] width 47 height 53
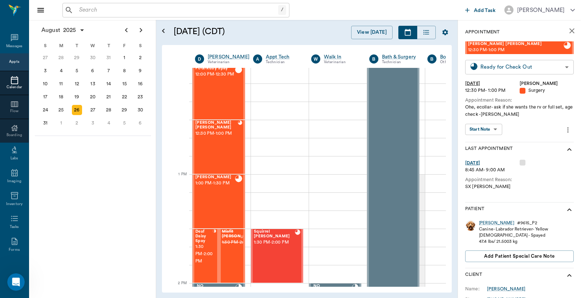
click at [555, 66] on body "/ ​ Add Task [PERSON_NAME] Nectar Messages Appts Calendar Flow Boarding Labs Im…" at bounding box center [290, 149] width 581 height 298
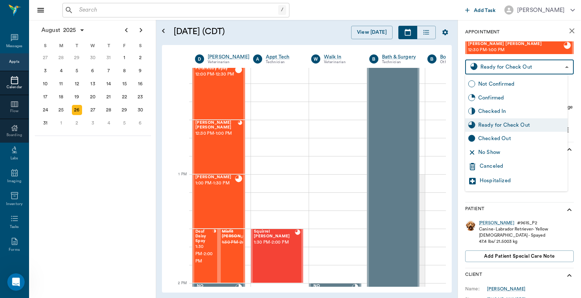
click at [500, 138] on div "Checked Out" at bounding box center [521, 139] width 86 height 8
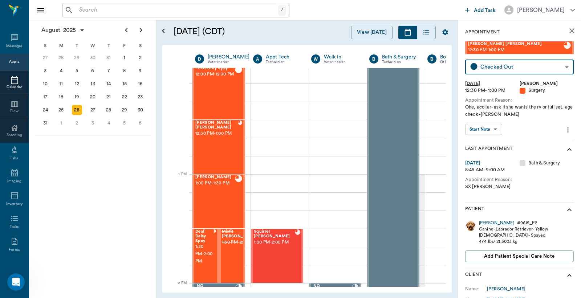
type input "CHECKED_OUT"
click at [212, 187] on div "[PERSON_NAME] 1:00 PM - 1:30 PM" at bounding box center [215, 201] width 40 height 53
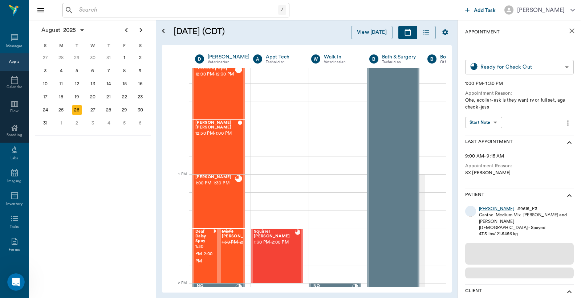
click at [550, 66] on body "/ ​ Add Task [PERSON_NAME] Nectar Messages Appts Calendar Flow Boarding Labs Im…" at bounding box center [290, 149] width 581 height 298
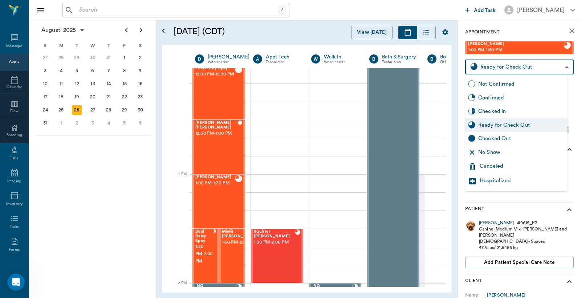
click at [537, 69] on div at bounding box center [290, 149] width 581 height 298
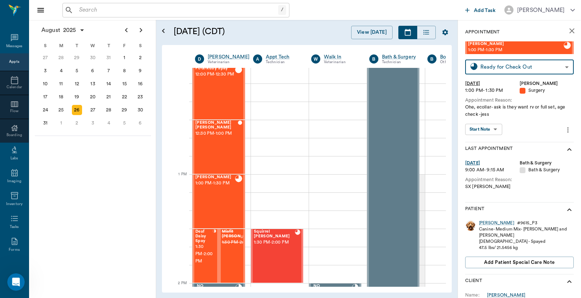
click at [536, 72] on div at bounding box center [290, 149] width 581 height 298
click at [552, 62] on div "Not Confirmed Confirmed Checked In Ready for Check Out Checked Out No Show Canc…" at bounding box center [290, 149] width 581 height 298
click at [558, 67] on div "Not Confirmed Confirmed Checked In Ready for Check Out Checked Out No Show Canc…" at bounding box center [290, 149] width 581 height 298
click at [558, 65] on div "Not Confirmed Confirmed Checked In Ready for Check Out Checked Out No Show Canc…" at bounding box center [290, 149] width 581 height 298
click at [563, 68] on div "Not Confirmed Confirmed Checked In Ready for Check Out Checked Out No Show Canc…" at bounding box center [290, 149] width 581 height 298
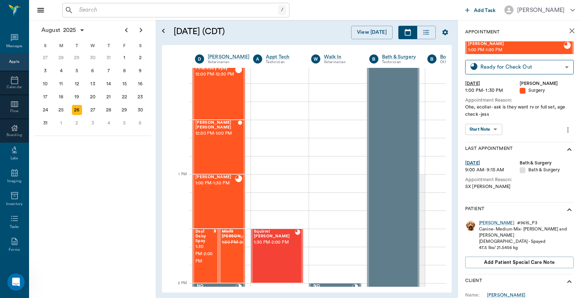
click at [212, 201] on div "Not Confirmed Confirmed Checked In Ready for Check Out Checked Out No Show Canc…" at bounding box center [290, 149] width 581 height 298
click at [502, 68] on div "Not Confirmed Confirmed Checked In Ready for Check Out Checked Out No Show Canc…" at bounding box center [290, 149] width 581 height 298
click at [564, 67] on div "Not Confirmed Confirmed Checked In Ready for Check Out Checked Out No Show Canc…" at bounding box center [290, 149] width 581 height 298
click at [564, 68] on div "Not Confirmed Confirmed Checked In Ready for Check Out Checked Out No Show Canc…" at bounding box center [290, 149] width 581 height 298
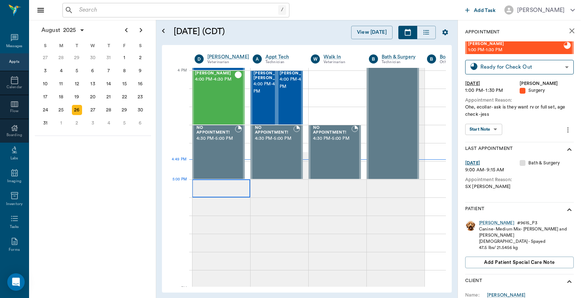
scroll to position [872, 0]
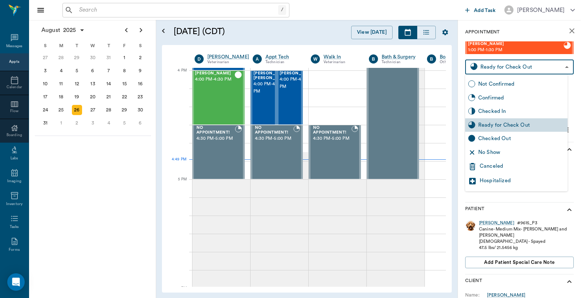
click at [558, 66] on body "/ ​ Add Task [PERSON_NAME] Nectar Messages Appts Calendar Flow Boarding Labs Im…" at bounding box center [290, 149] width 581 height 298
click at [487, 137] on div "Checked Out" at bounding box center [521, 139] width 86 height 8
type input "CHECKED_OUT"
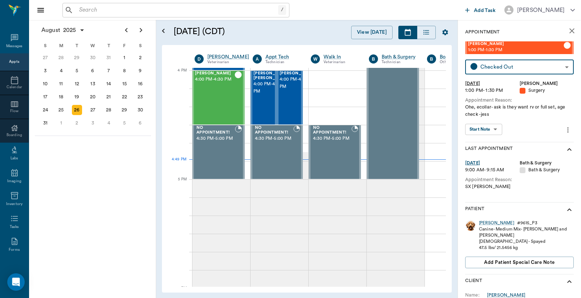
click at [568, 35] on icon "close" at bounding box center [572, 31] width 9 height 9
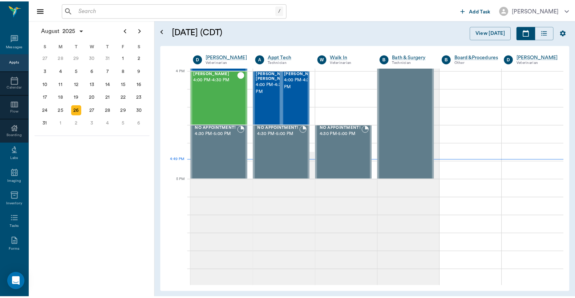
scroll to position [872, 0]
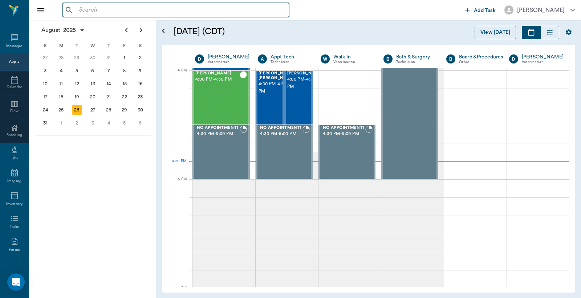
click at [110, 5] on input "text" at bounding box center [181, 10] width 210 height 10
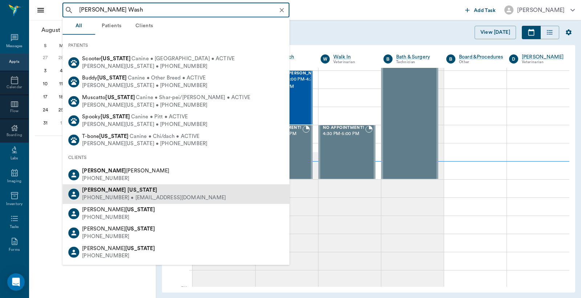
click at [113, 185] on div "[PERSON_NAME][US_STATE] [PHONE_NUMBER] • [EMAIL_ADDRESS][DOMAIN_NAME]" at bounding box center [175, 193] width 227 height 19
type input "[PERSON_NAME] Wash"
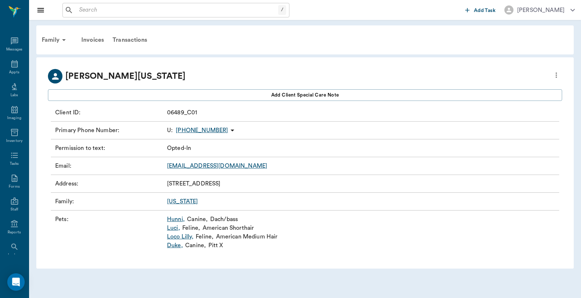
click at [176, 220] on link "[PERSON_NAME] ," at bounding box center [176, 219] width 18 height 9
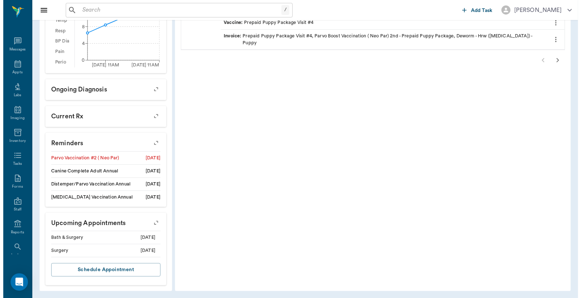
scroll to position [270, 0]
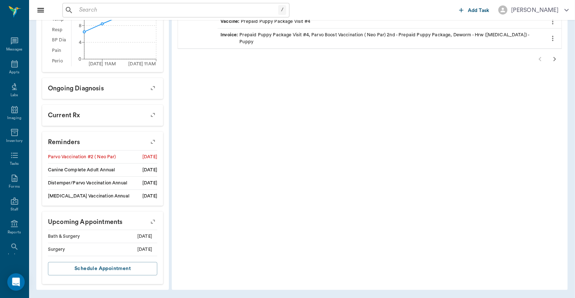
click at [154, 220] on icon "button" at bounding box center [153, 221] width 10 height 10
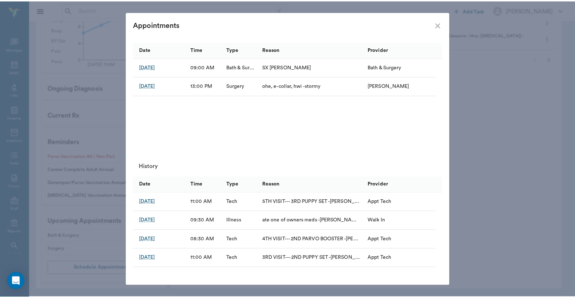
scroll to position [23, 0]
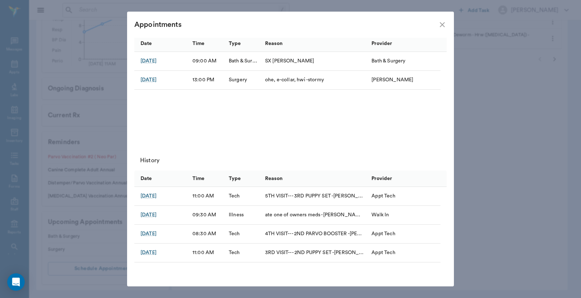
click at [443, 21] on icon "close" at bounding box center [442, 24] width 9 height 9
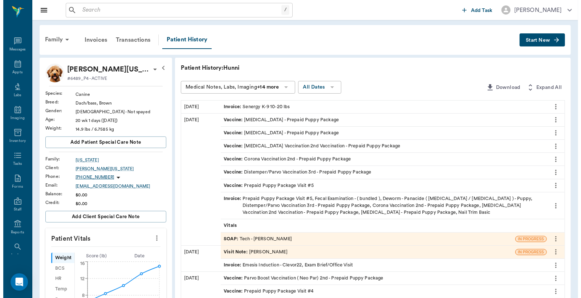
scroll to position [0, 0]
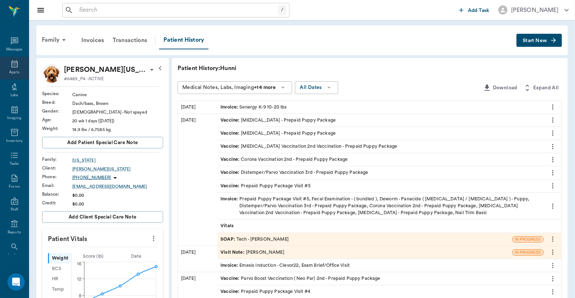
click at [12, 67] on icon at bounding box center [14, 64] width 9 height 9
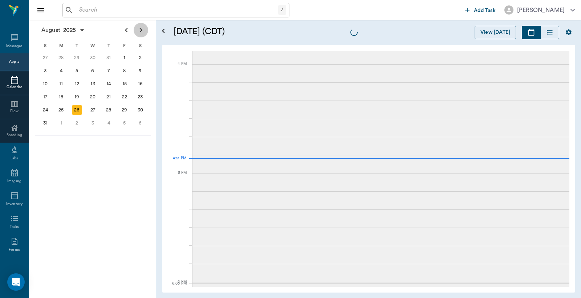
click at [142, 28] on icon "Next page" at bounding box center [141, 30] width 9 height 9
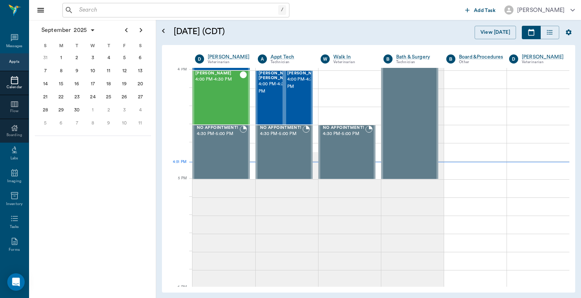
scroll to position [873, 0]
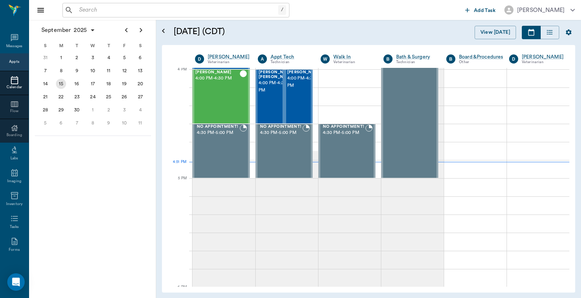
click at [62, 84] on div "15" at bounding box center [61, 84] width 10 height 10
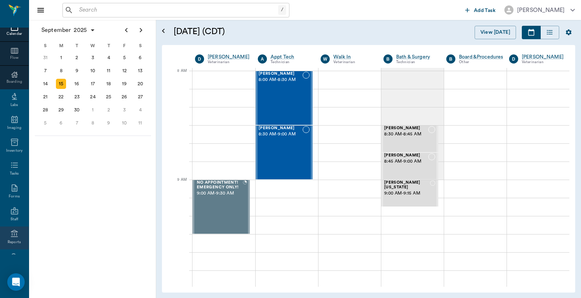
scroll to position [96, 0]
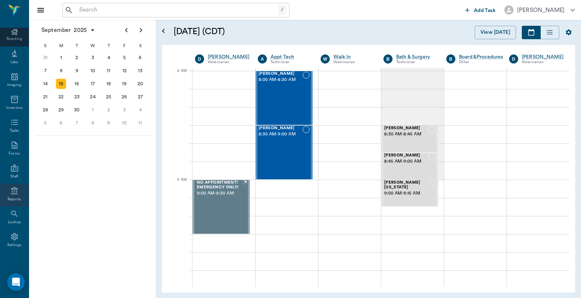
click at [10, 192] on icon at bounding box center [14, 191] width 9 height 9
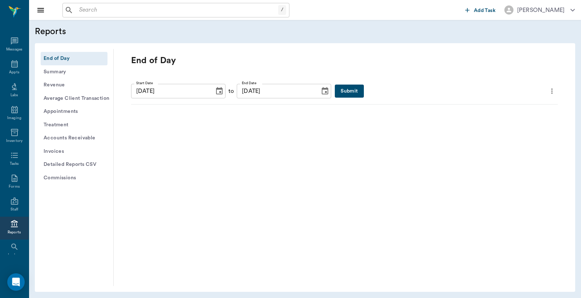
scroll to position [33, 0]
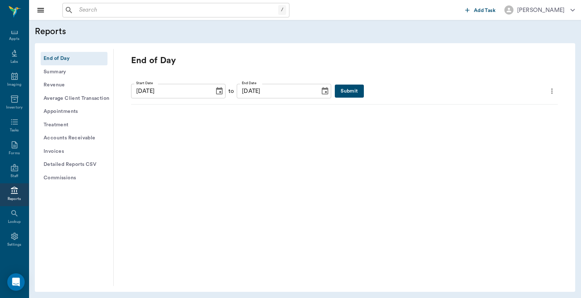
click at [335, 89] on button "Submit" at bounding box center [349, 91] width 29 height 13
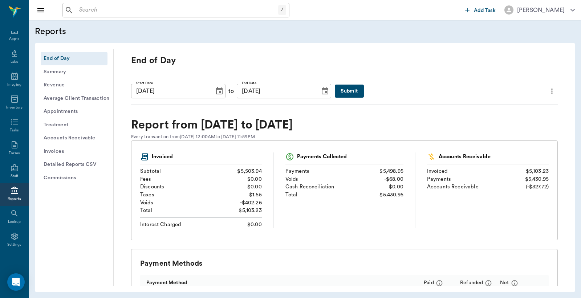
click at [68, 165] on button "Detailed Reports CSV" at bounding box center [74, 164] width 67 height 13
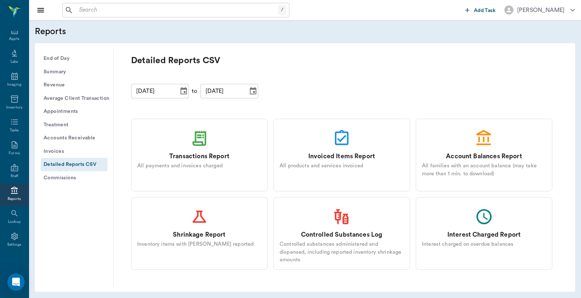
click at [181, 156] on div "Transactions Report" at bounding box center [199, 156] width 60 height 9
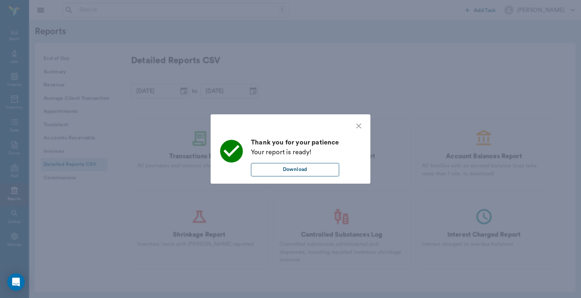
click at [295, 171] on button "Download" at bounding box center [295, 169] width 88 height 13
click at [359, 126] on icon "close" at bounding box center [358, 125] width 5 height 5
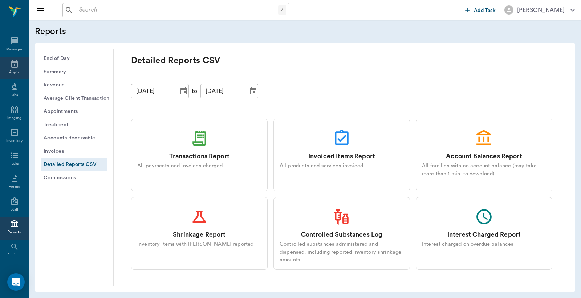
click at [11, 64] on icon at bounding box center [14, 64] width 9 height 9
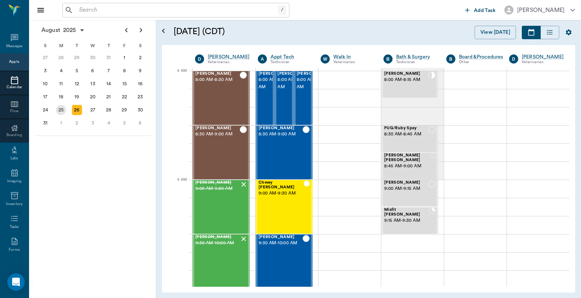
click at [66, 107] on div "25" at bounding box center [61, 110] width 10 height 10
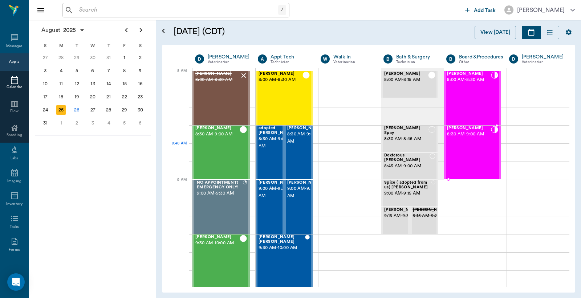
click at [459, 151] on div "[PERSON_NAME] 8:30 AM - 9:00 AM" at bounding box center [469, 152] width 44 height 53
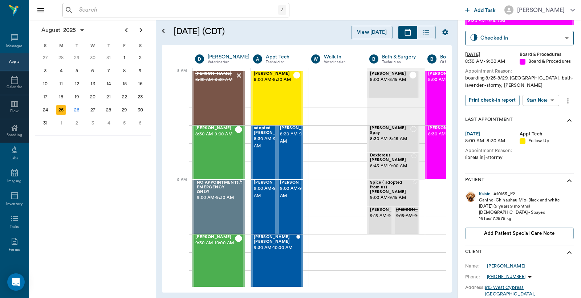
scroll to position [53, 0]
